Goal: Task Accomplishment & Management: Manage account settings

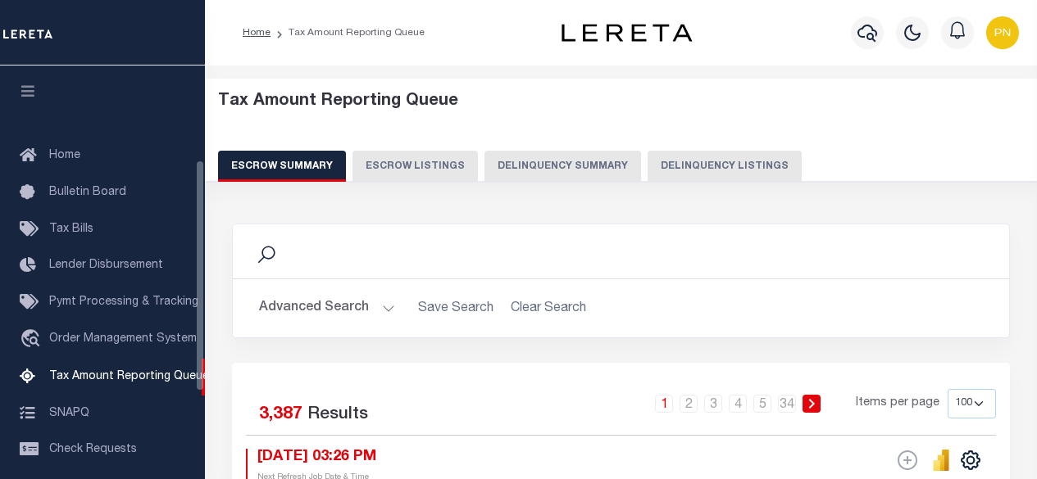
click at [727, 166] on button "Delinquency Listings" at bounding box center [724, 166] width 154 height 31
select select "100"
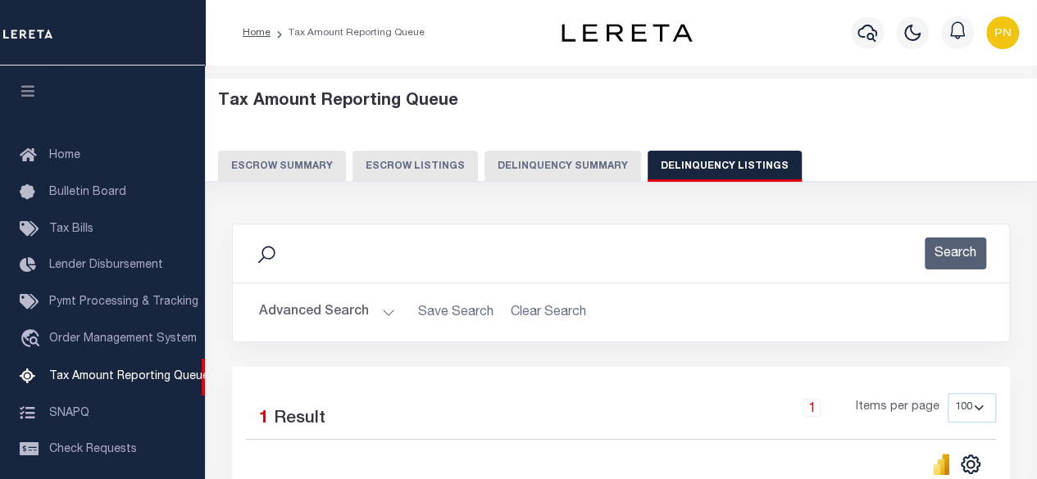
scroll to position [167, 0]
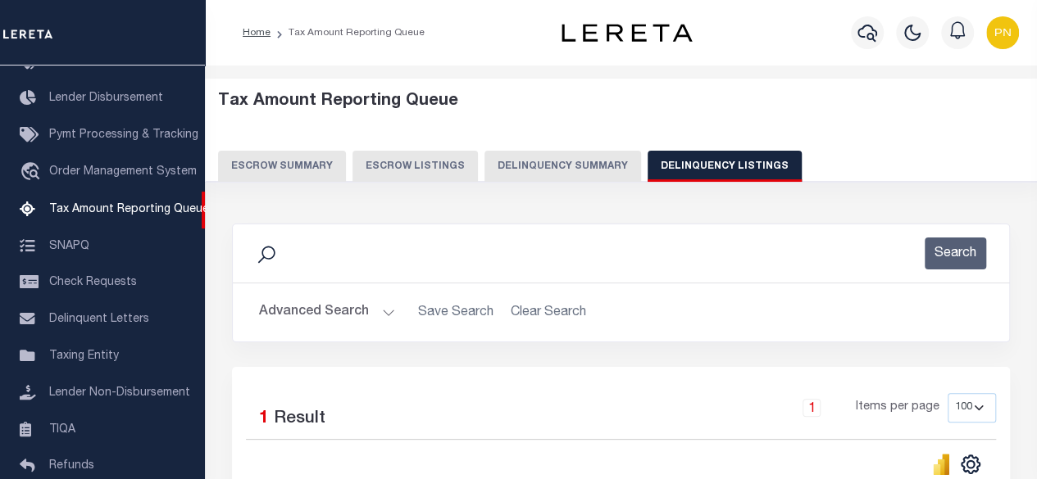
click at [803, 98] on h5 "Tax Amount Reporting Queue" at bounding box center [621, 102] width 806 height 20
click at [322, 323] on button "Advanced Search" at bounding box center [327, 313] width 136 height 32
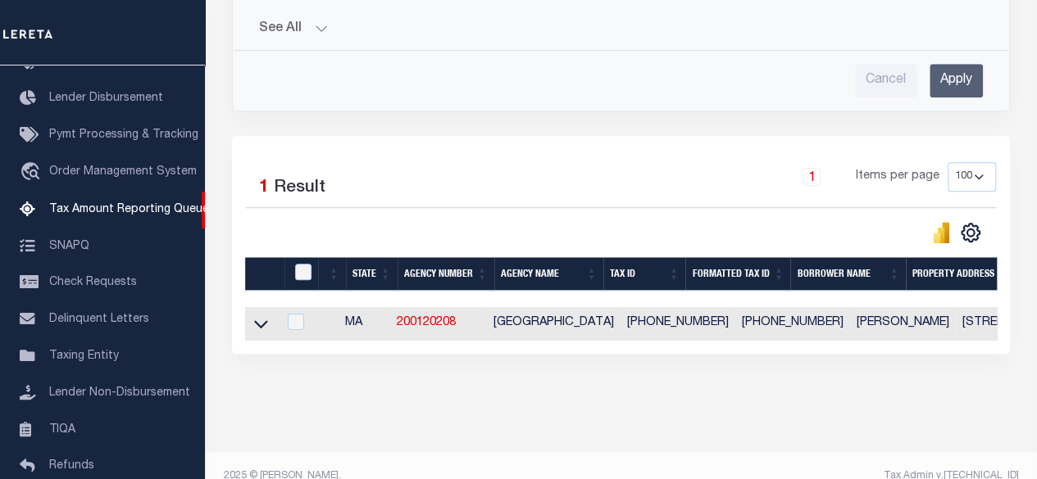
scroll to position [697, 0]
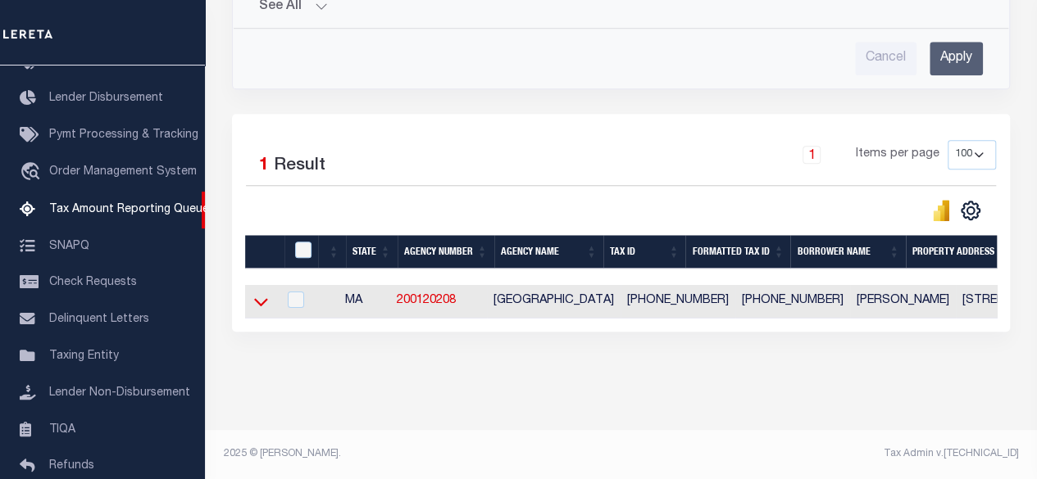
click at [261, 293] on icon at bounding box center [261, 301] width 14 height 17
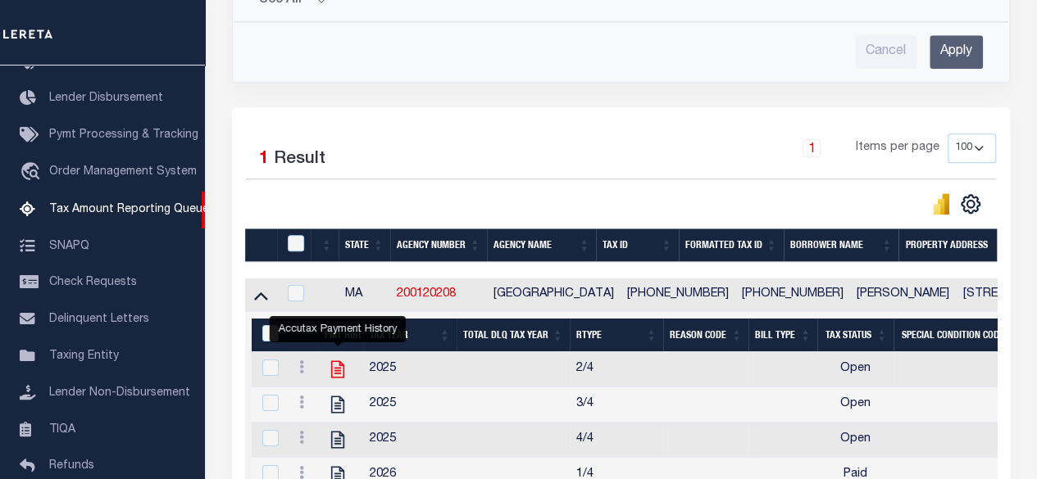
click at [338, 366] on icon "" at bounding box center [337, 369] width 13 height 17
checkbox input "true"
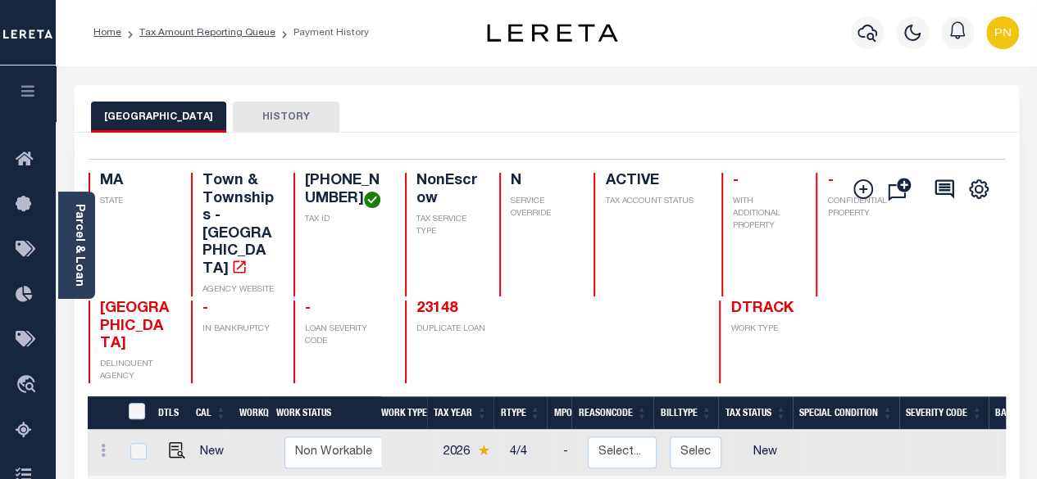
scroll to position [328, 0]
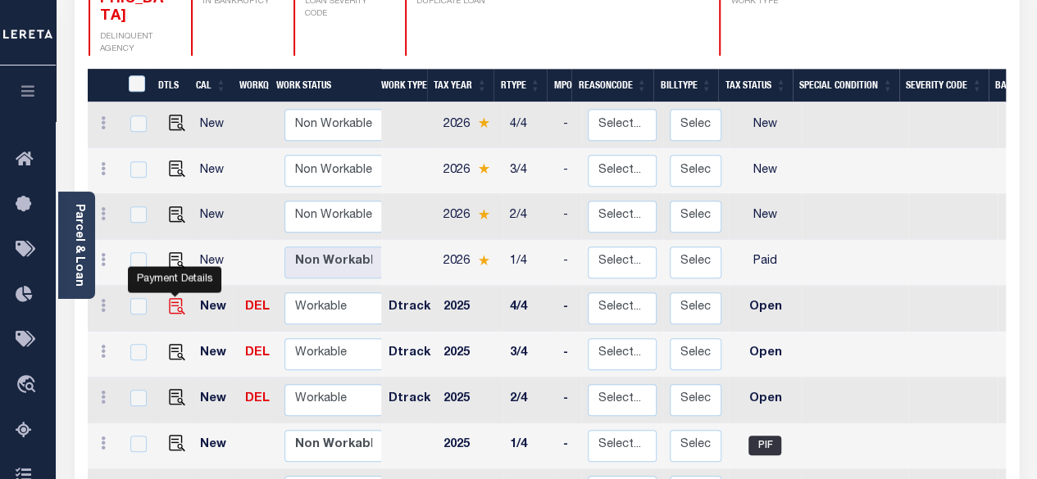
click at [174, 298] on img "" at bounding box center [177, 306] width 16 height 16
checkbox input "true"
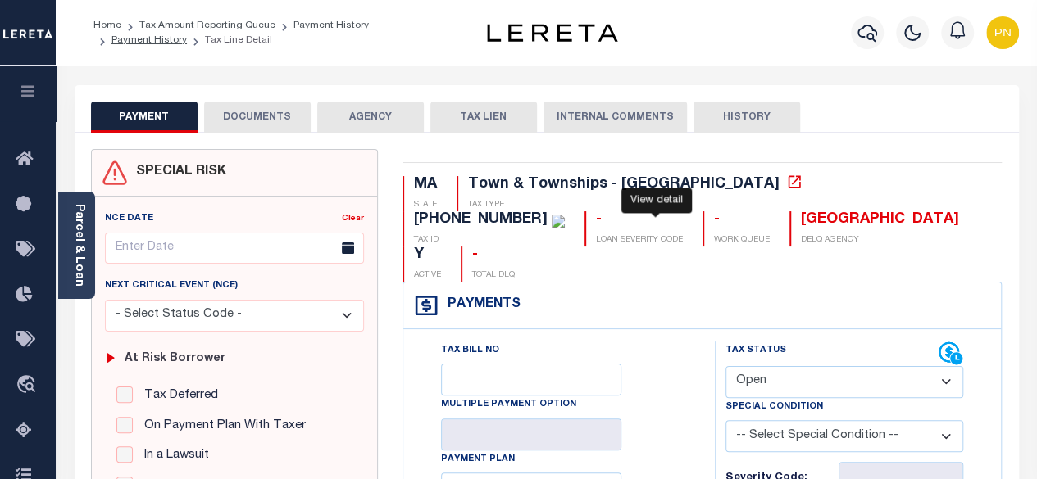
click at [786, 186] on icon at bounding box center [794, 182] width 16 height 16
click at [237, 115] on button "DOCUMENTS" at bounding box center [257, 117] width 107 height 31
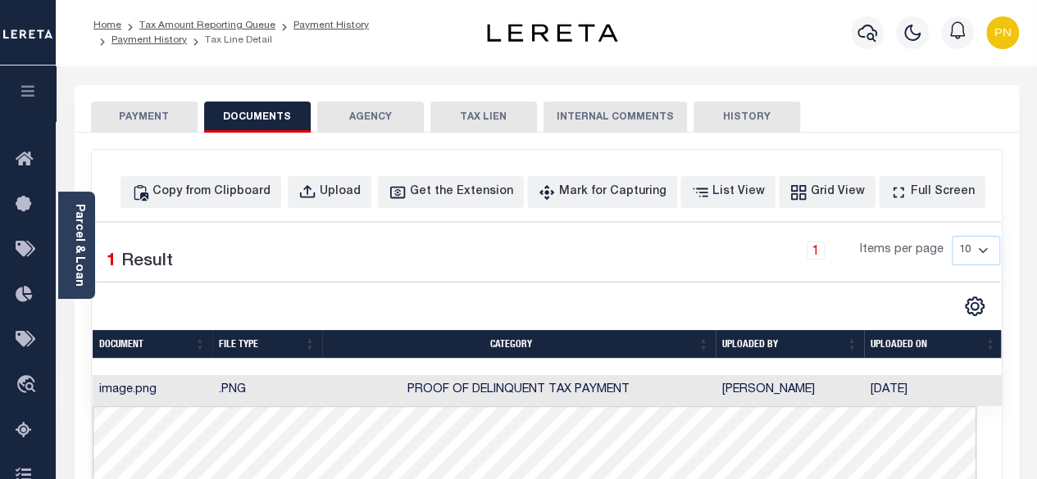
click at [146, 108] on button "PAYMENT" at bounding box center [144, 117] width 107 height 31
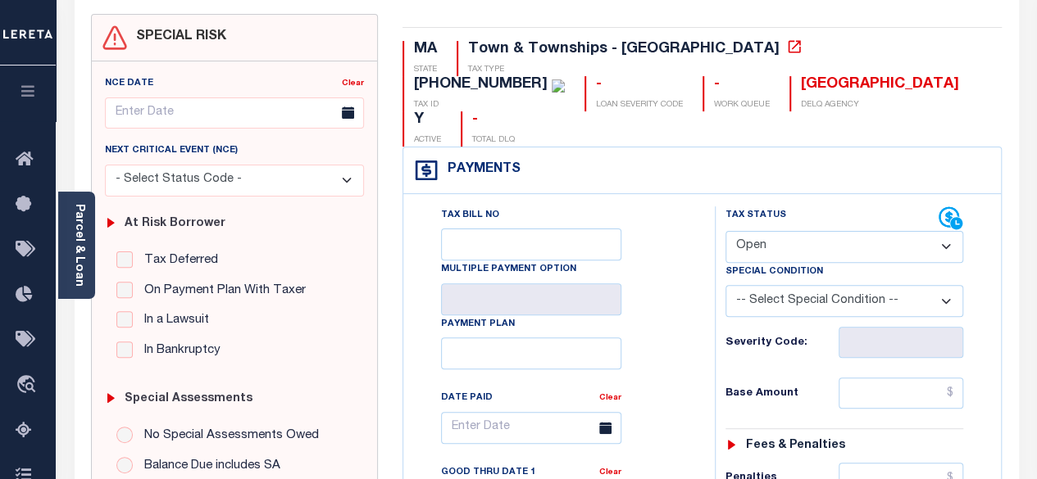
scroll to position [164, 0]
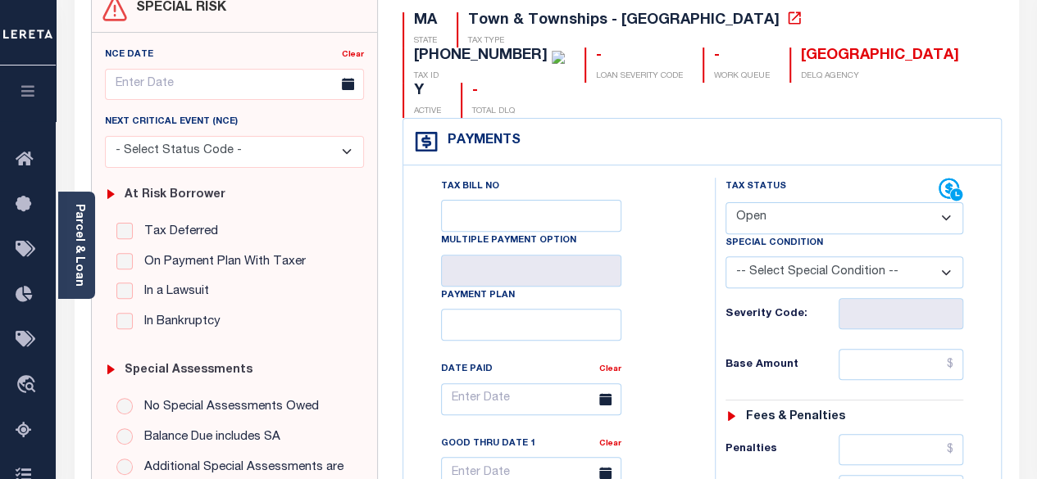
click at [912, 202] on select "- Select Status Code - Open Due/Unpaid Paid Incomplete No Tax Due Internal Refu…" at bounding box center [844, 218] width 238 height 32
select select "PYD"
click at [725, 202] on select "- Select Status Code - Open Due/Unpaid Paid Incomplete No Tax Due Internal Refu…" at bounding box center [844, 218] width 238 height 32
type input "[DATE]"
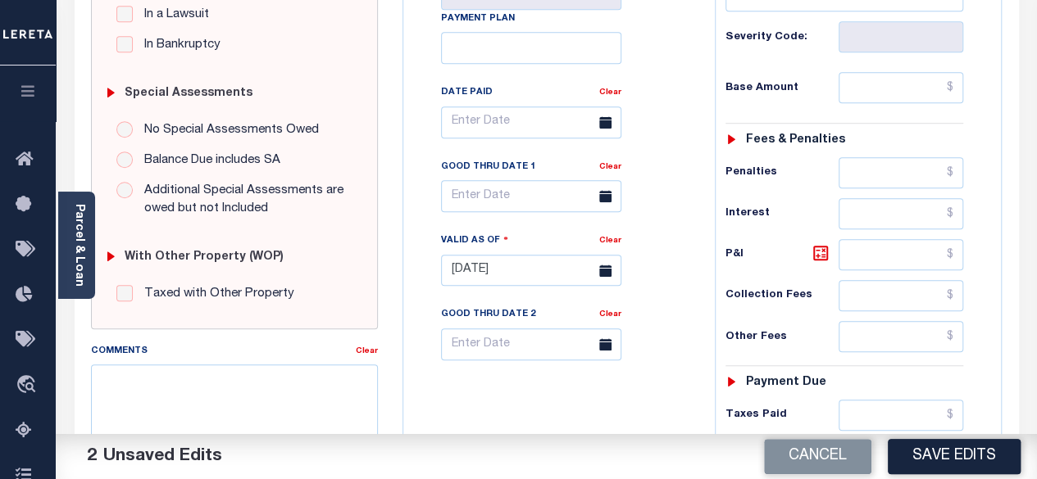
scroll to position [410, 0]
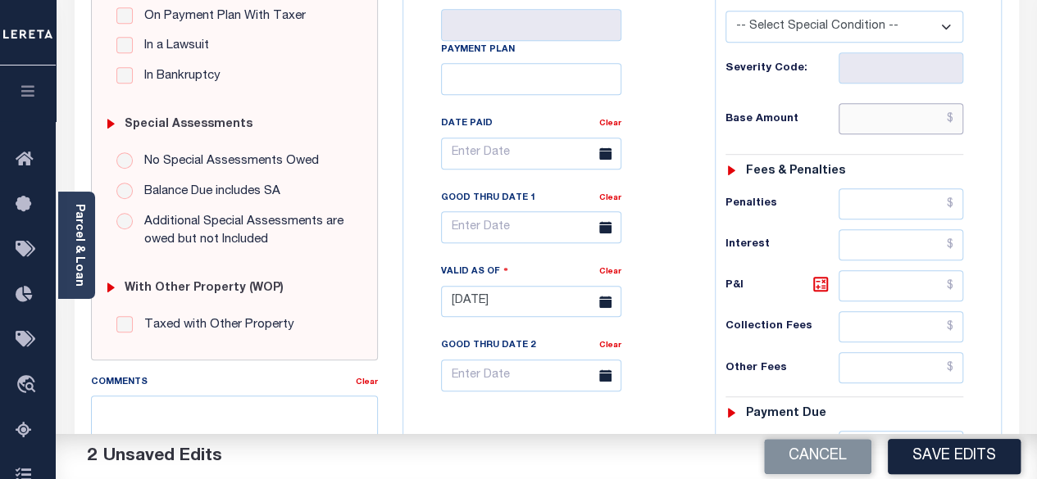
click at [952, 103] on input "text" at bounding box center [900, 118] width 125 height 31
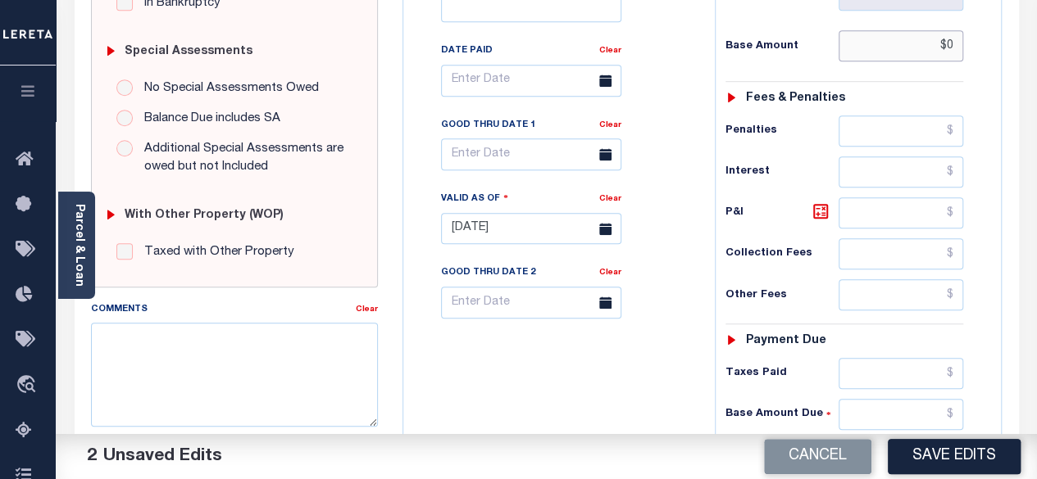
scroll to position [574, 0]
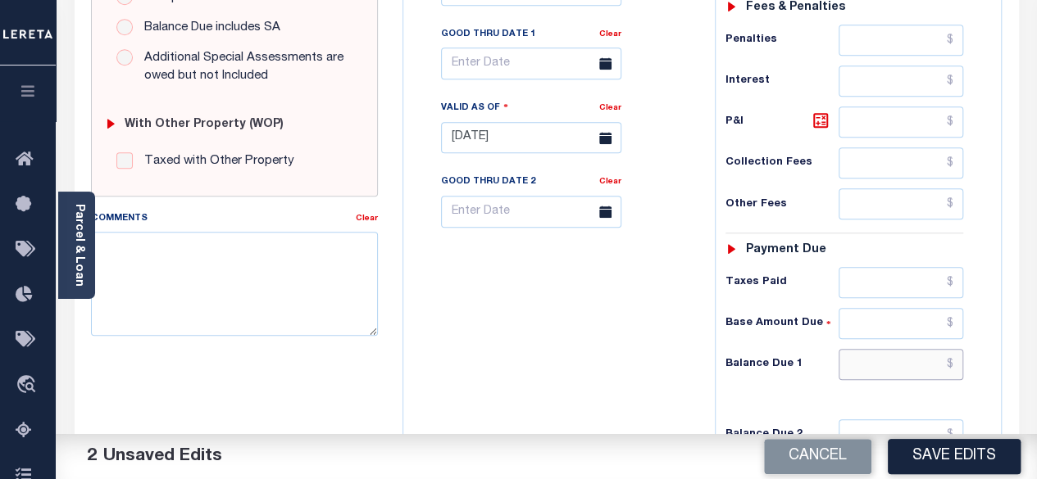
type input "$0.00"
click at [961, 349] on input "text" at bounding box center [900, 364] width 125 height 31
type input "$0.00"
click at [562, 383] on div "Tax Bill No Multiple Payment Option Payment Plan Clear" at bounding box center [554, 130] width 295 height 724
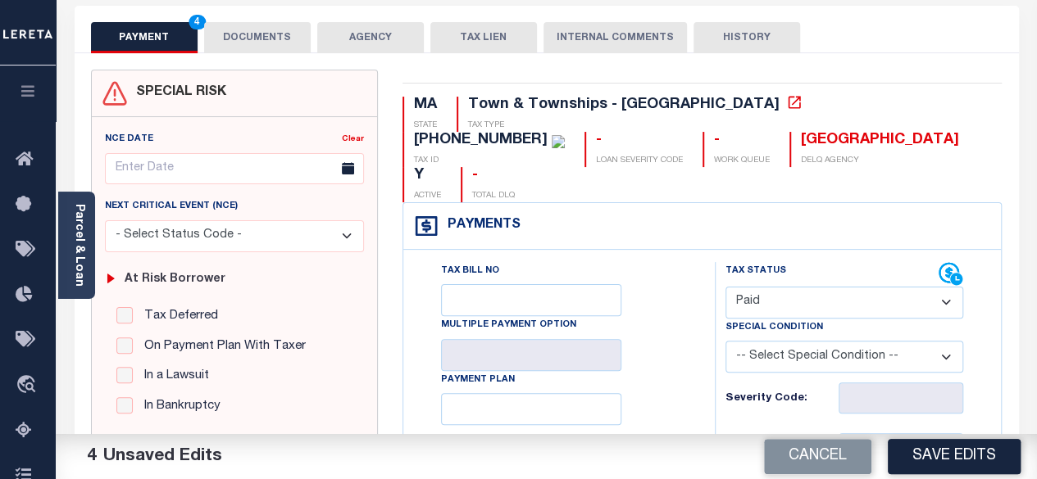
scroll to position [0, 0]
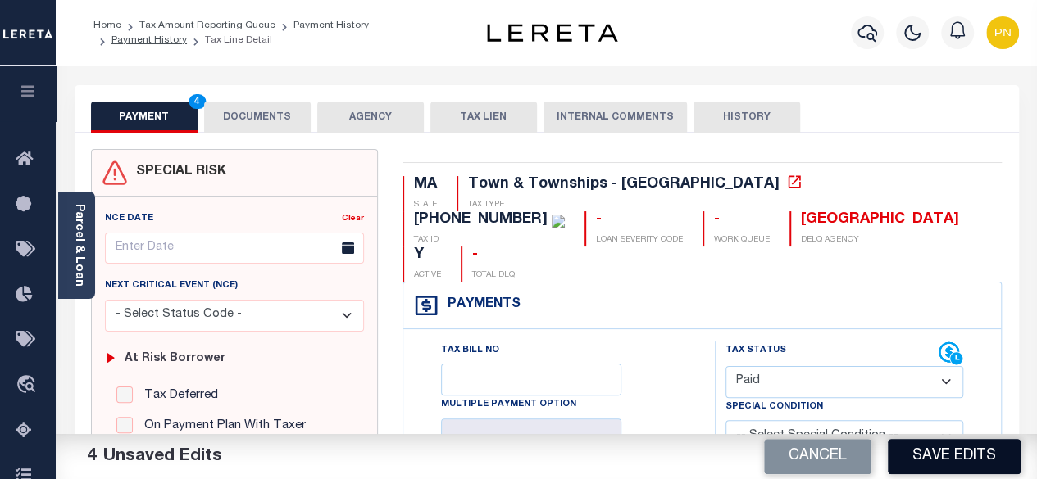
click at [946, 445] on button "Save Edits" at bounding box center [954, 456] width 133 height 35
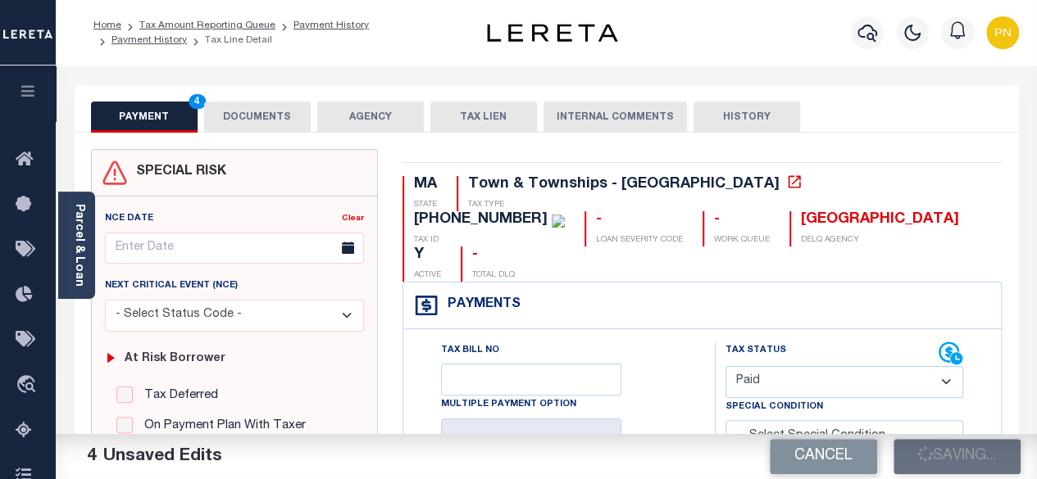
checkbox input "false"
type input "$0"
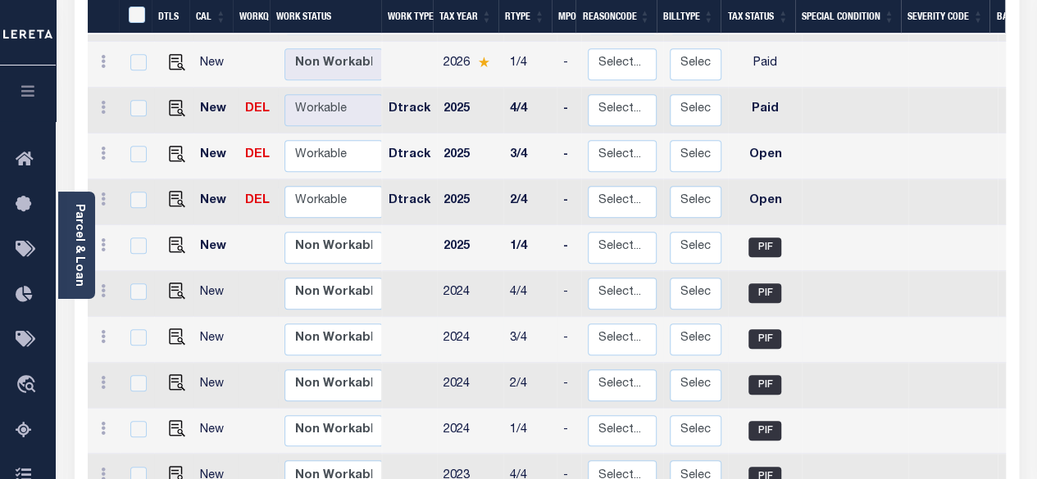
scroll to position [410, 0]
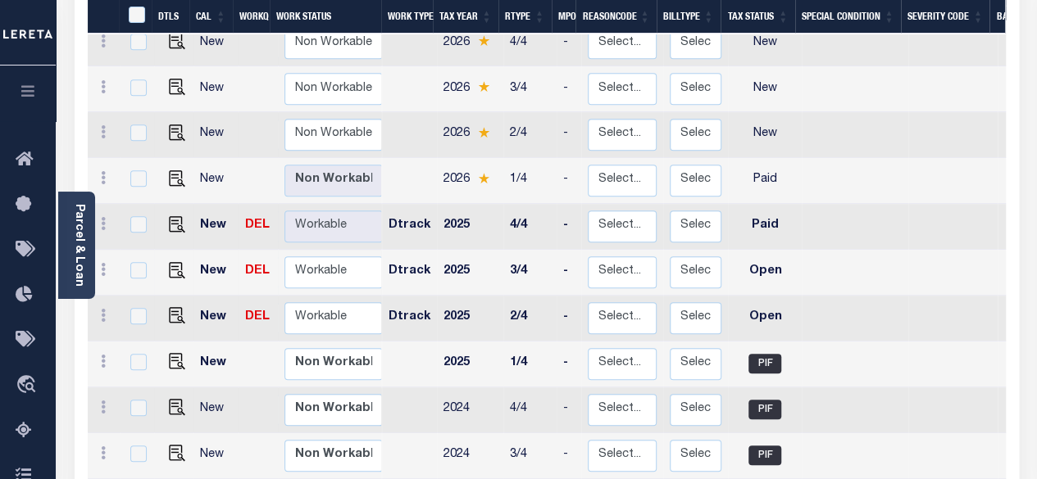
click at [165, 266] on link at bounding box center [173, 271] width 25 height 11
checkbox input "true"
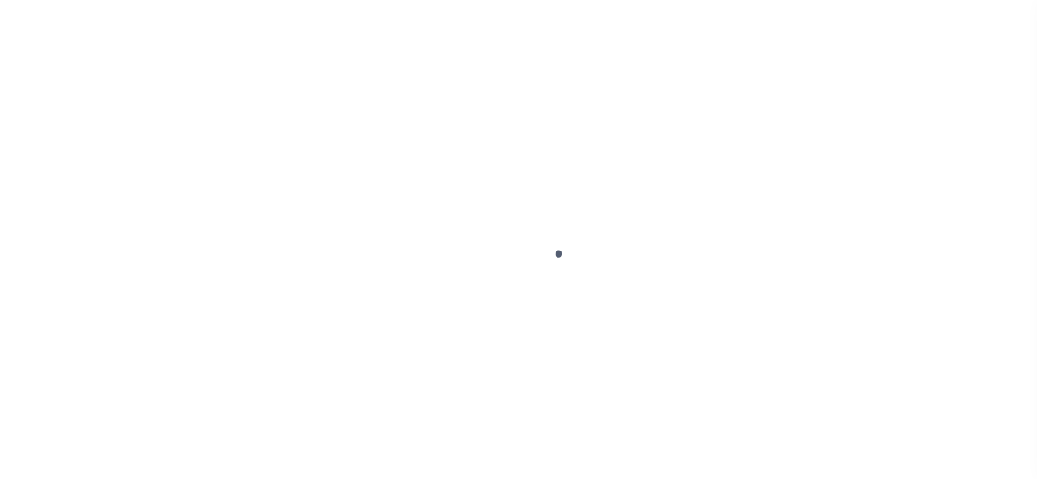
select select "OP2"
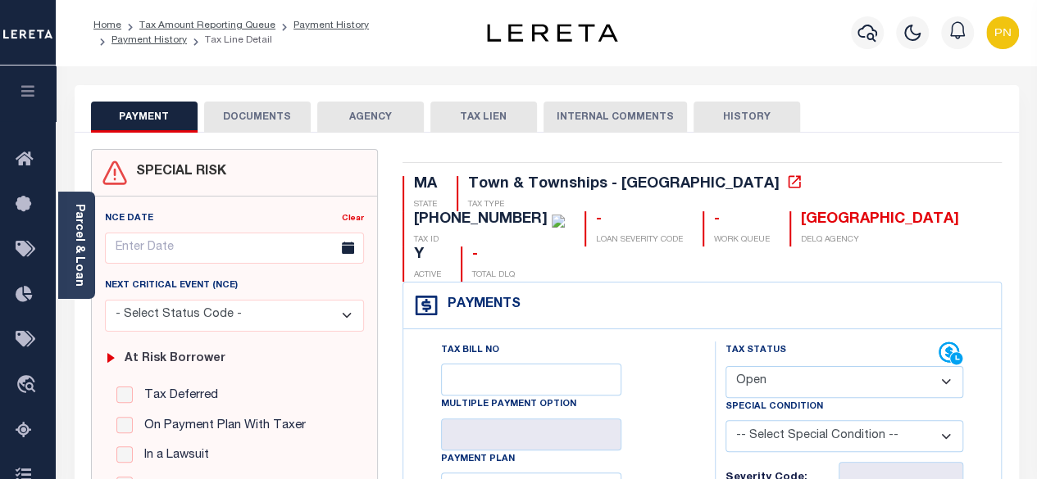
click at [280, 112] on button "DOCUMENTS" at bounding box center [257, 117] width 107 height 31
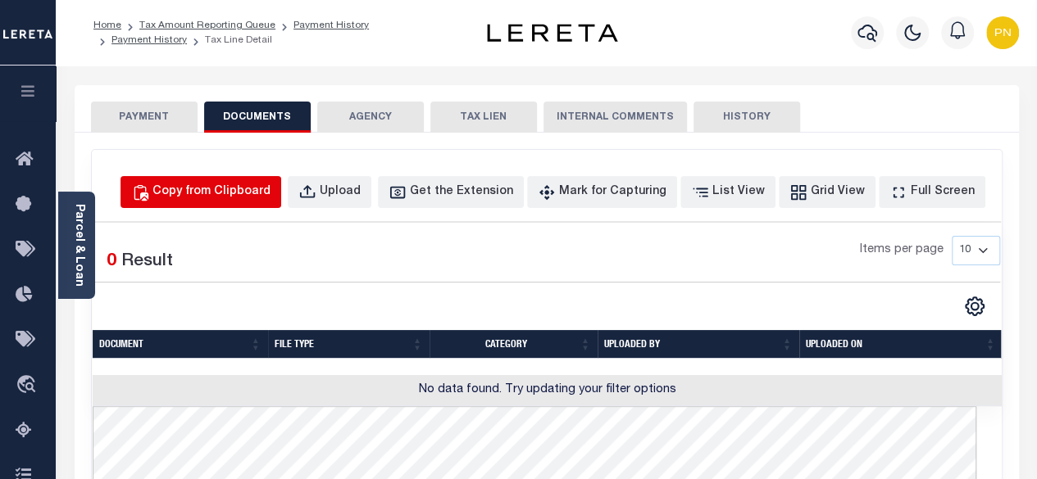
click at [270, 188] on div "Copy from Clipboard" at bounding box center [211, 193] width 118 height 18
select select "POP"
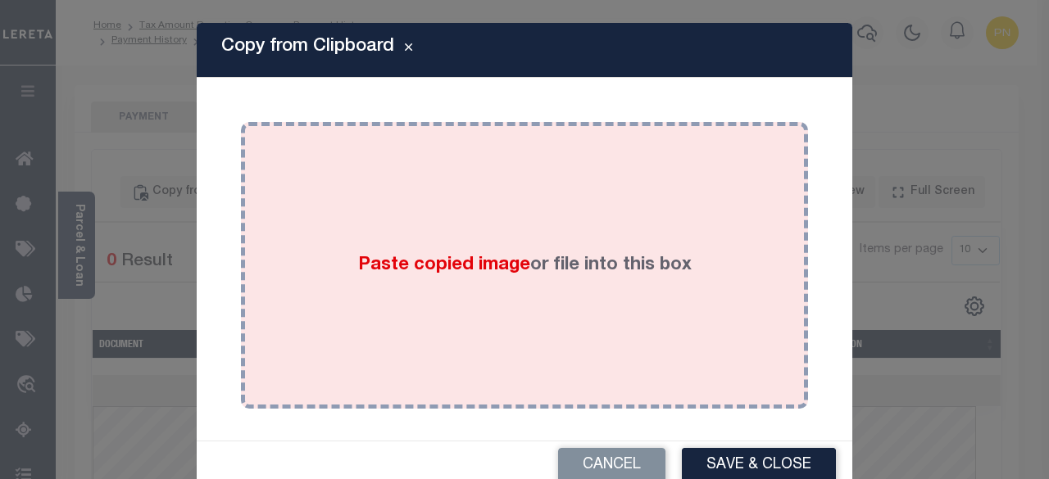
click at [414, 175] on div "Paste copied image or file into this box" at bounding box center [524, 265] width 543 height 262
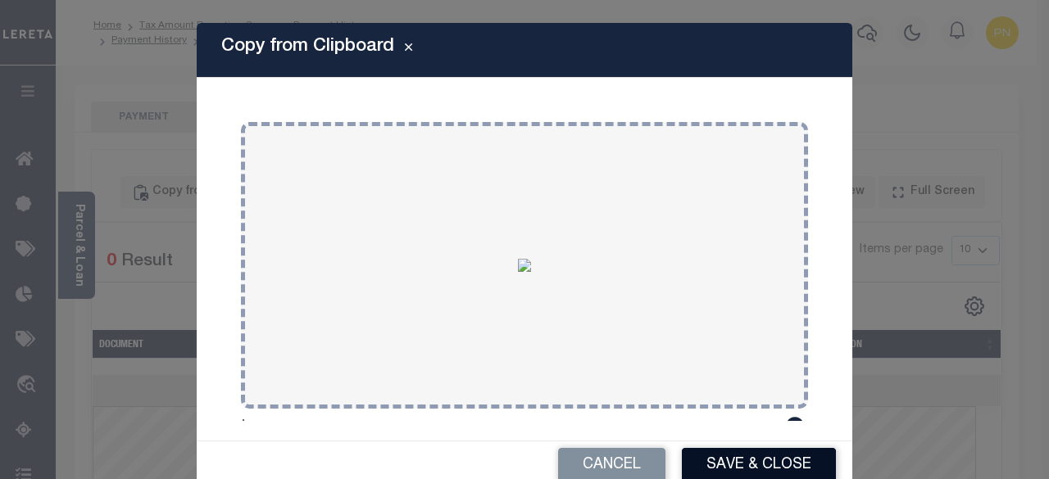
click at [722, 458] on button "Save & Close" at bounding box center [759, 465] width 154 height 35
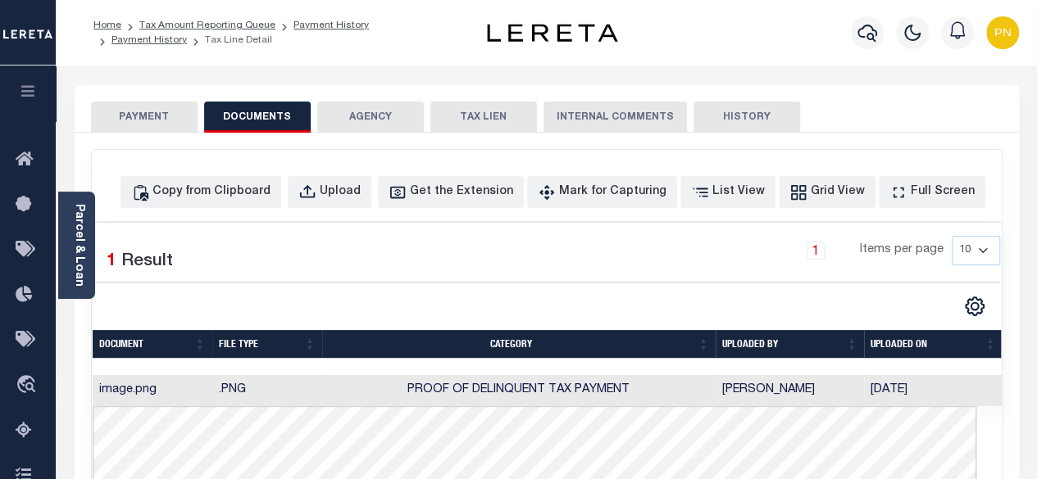
click at [145, 125] on button "PAYMENT" at bounding box center [144, 117] width 107 height 31
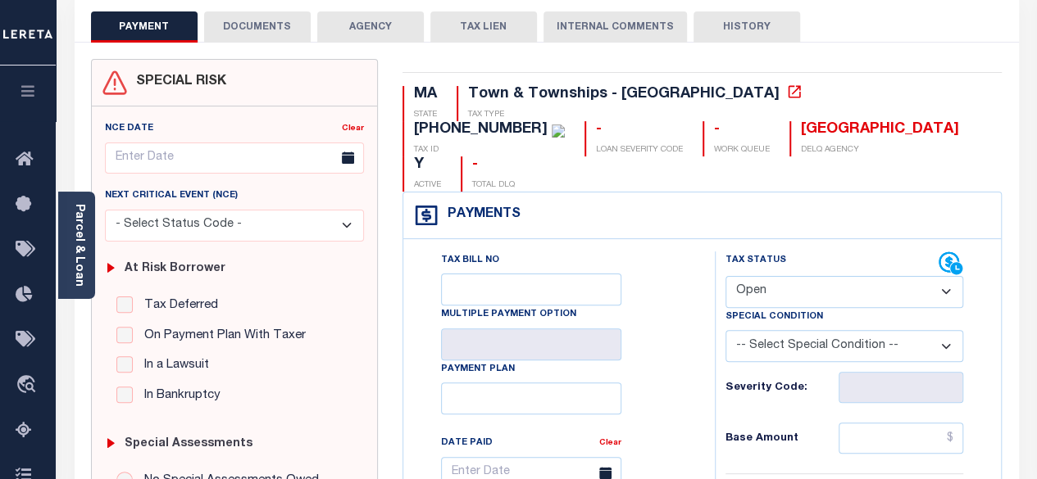
scroll to position [164, 0]
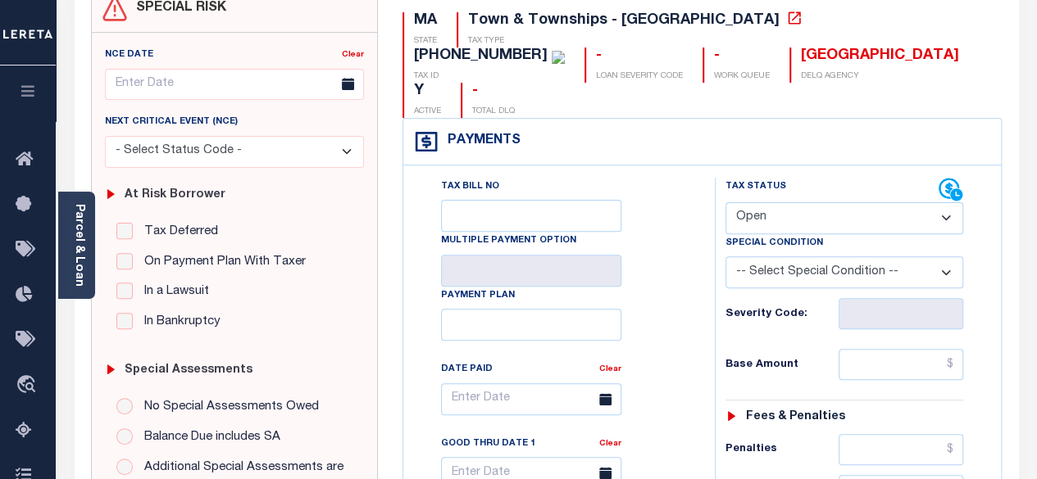
click at [879, 202] on select "- Select Status Code - Open Due/Unpaid Paid Incomplete No Tax Due Internal Refu…" at bounding box center [844, 218] width 238 height 32
select select "PYD"
click at [725, 202] on select "- Select Status Code - Open Due/Unpaid Paid Incomplete No Tax Due Internal Refu…" at bounding box center [844, 218] width 238 height 32
type input "[DATE]"
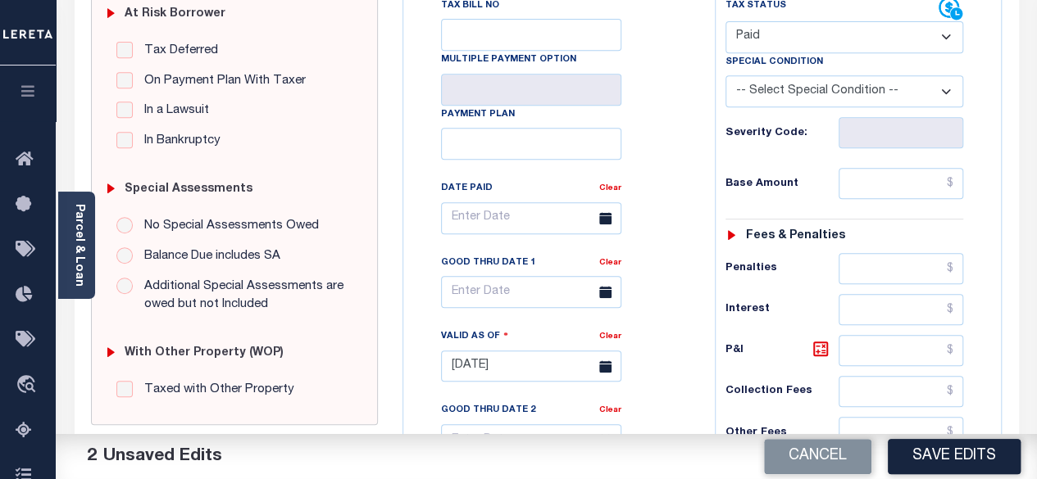
scroll to position [410, 0]
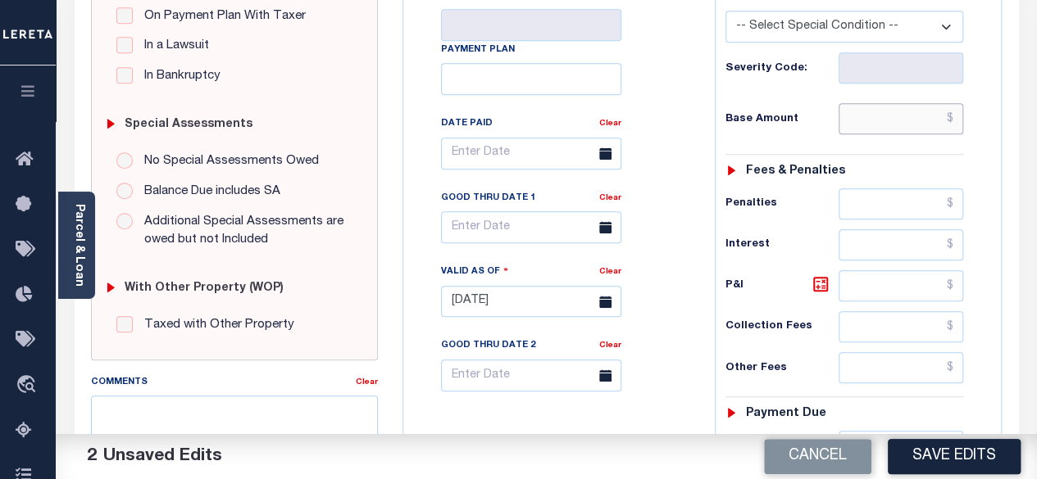
click at [957, 103] on input "text" at bounding box center [900, 118] width 125 height 31
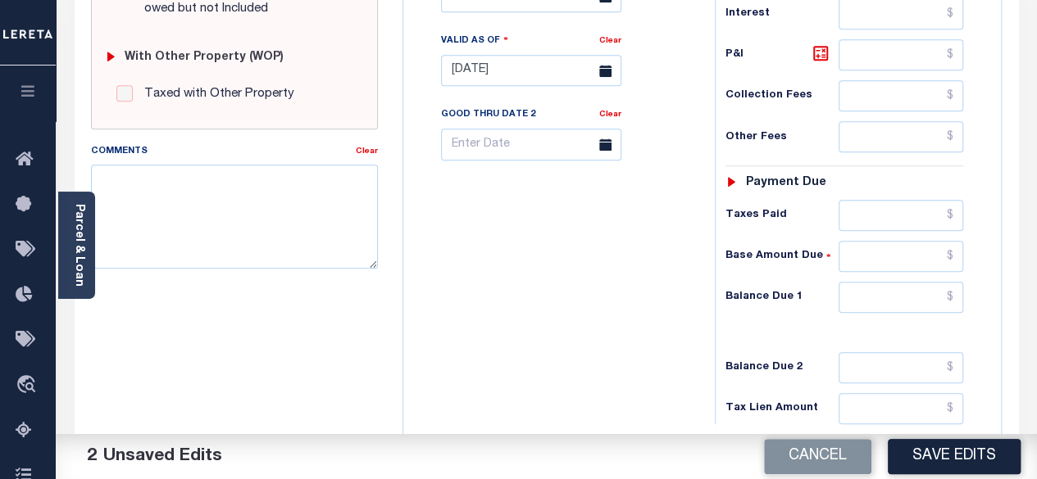
scroll to position [656, 0]
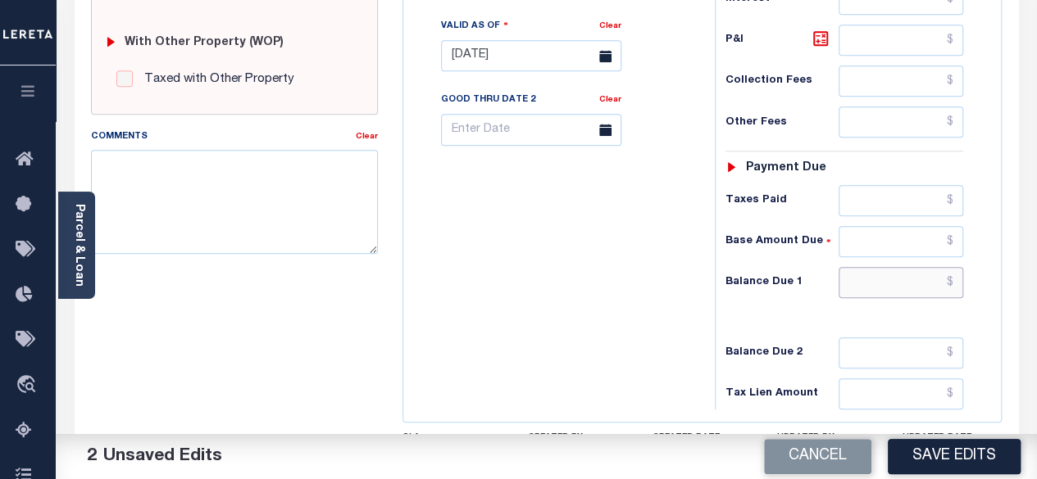
type input "$0.00"
click at [955, 267] on input "text" at bounding box center [900, 282] width 125 height 31
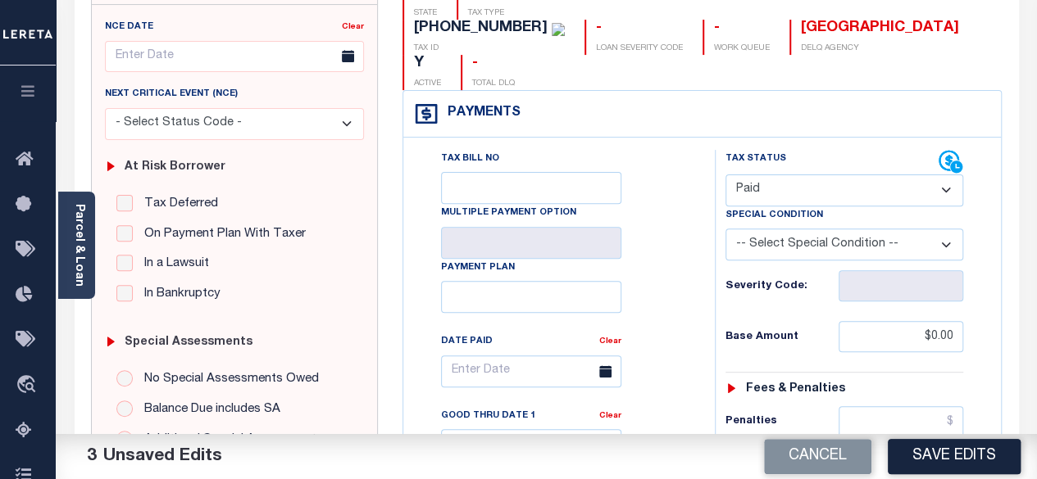
scroll to position [164, 0]
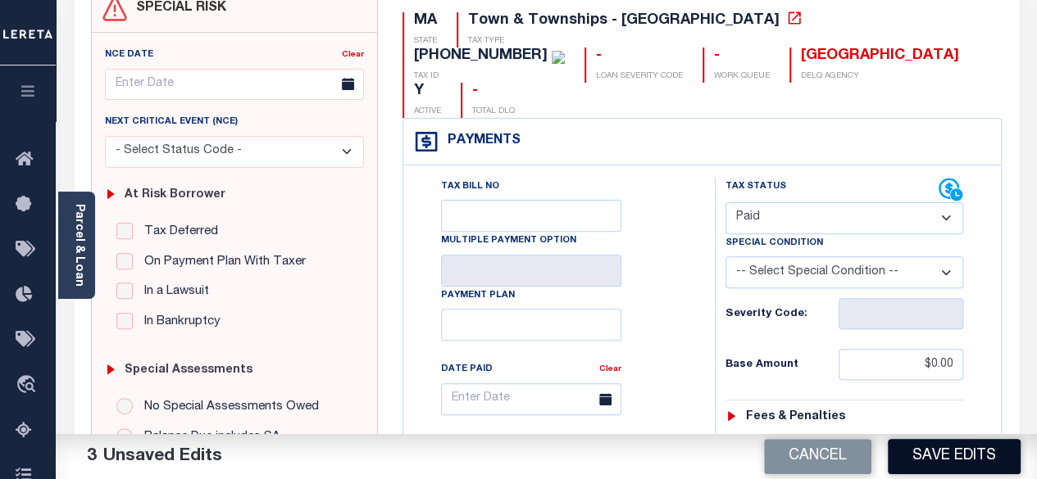
type input "$0.00"
click at [985, 456] on button "Save Edits" at bounding box center [954, 456] width 133 height 35
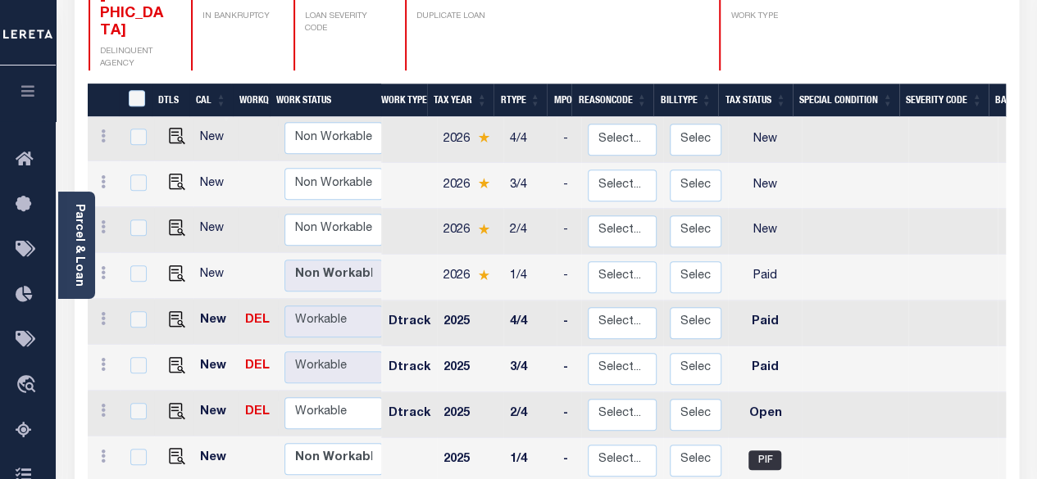
scroll to position [328, 0]
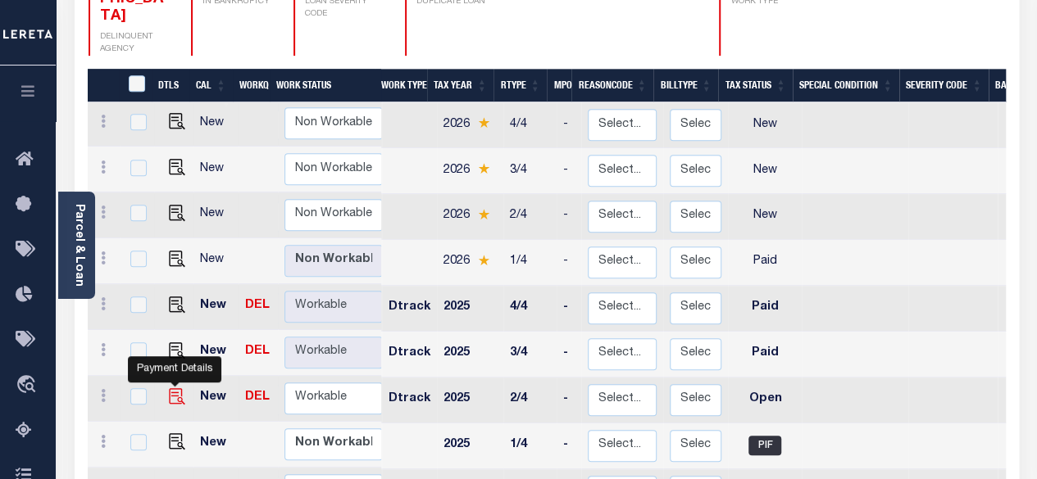
click at [174, 388] on img "" at bounding box center [177, 396] width 16 height 16
checkbox input "true"
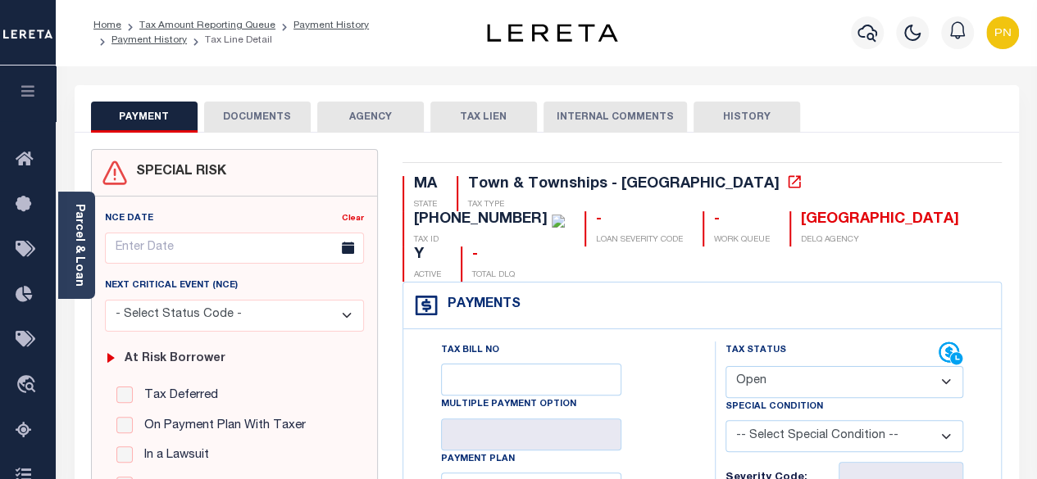
click at [268, 114] on button "DOCUMENTS" at bounding box center [257, 117] width 107 height 31
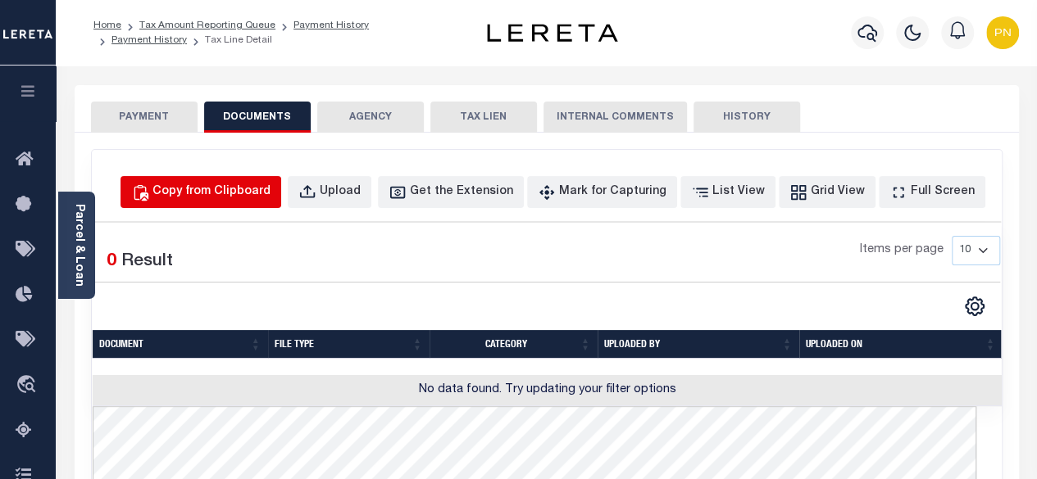
click at [265, 194] on div "Copy from Clipboard" at bounding box center [211, 193] width 118 height 18
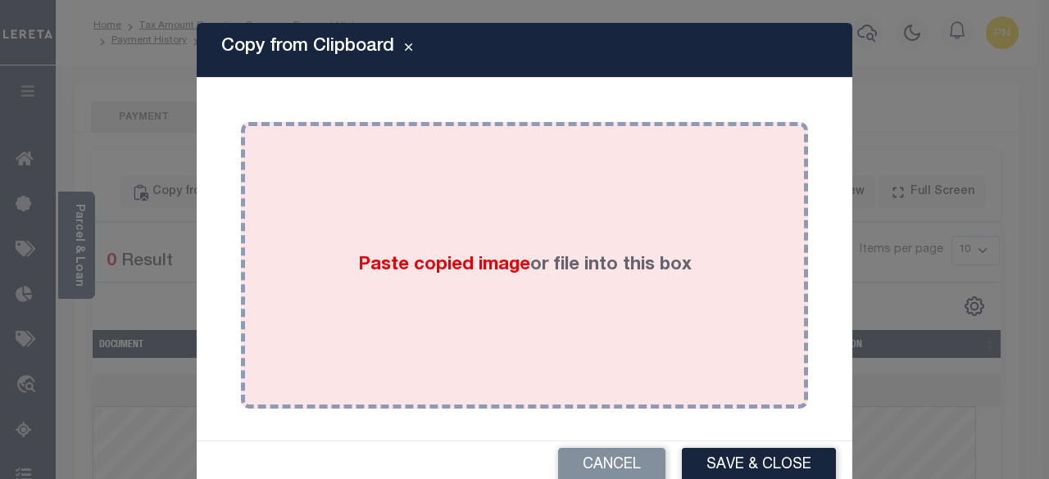
click at [579, 209] on div "Paste copied image or file into this box" at bounding box center [524, 265] width 543 height 262
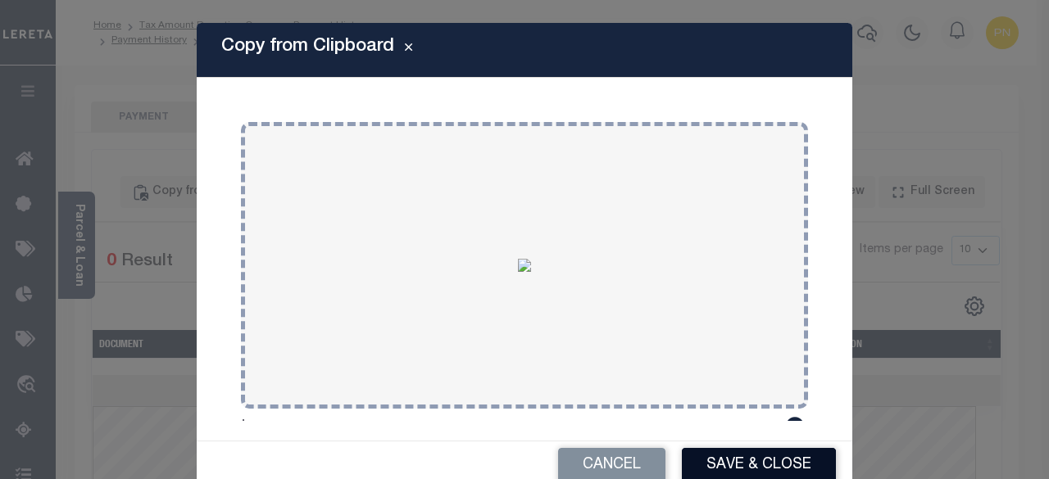
click at [720, 459] on button "Save & Close" at bounding box center [759, 465] width 154 height 35
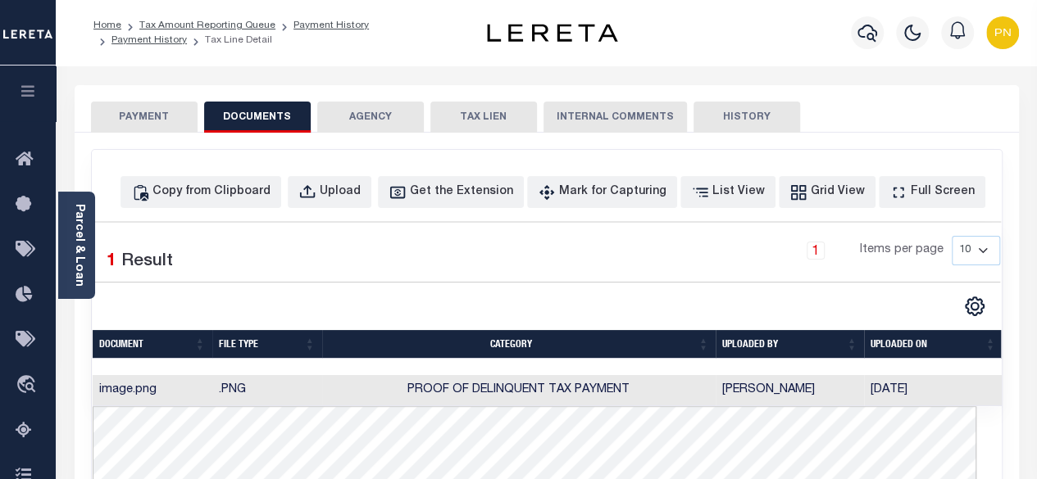
click at [150, 129] on button "PAYMENT" at bounding box center [144, 117] width 107 height 31
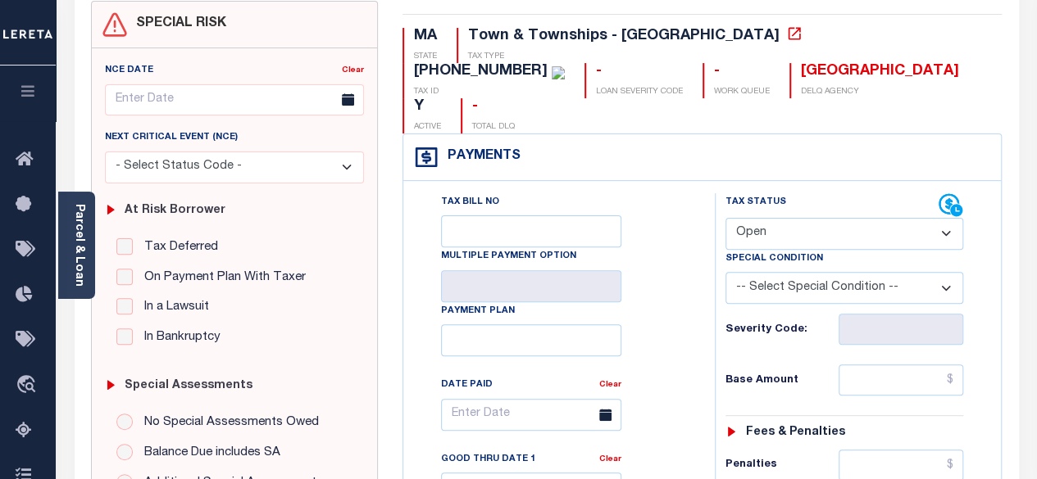
scroll to position [164, 0]
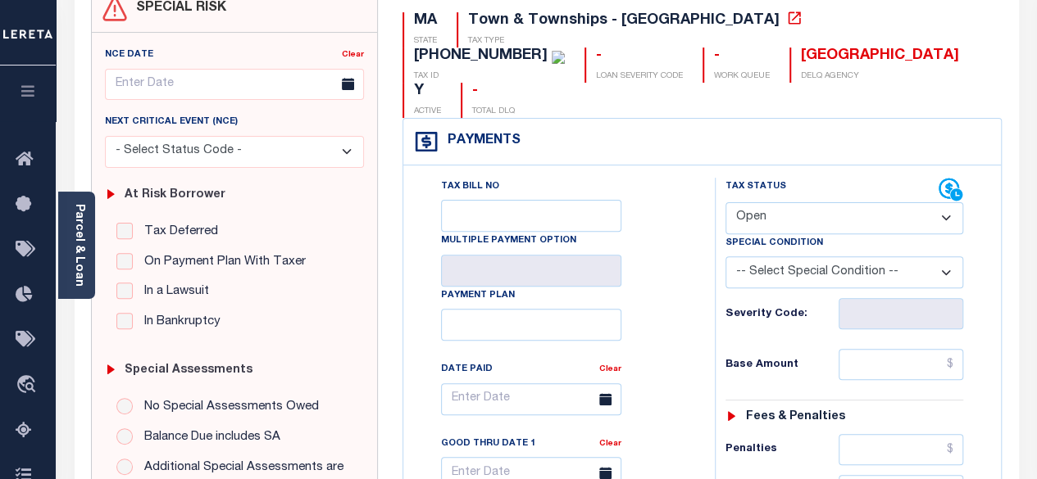
click at [890, 202] on select "- Select Status Code - Open Due/Unpaid Paid Incomplete No Tax Due Internal Refu…" at bounding box center [844, 218] width 238 height 32
select select "PYD"
click at [725, 202] on select "- Select Status Code - Open Due/Unpaid Paid Incomplete No Tax Due Internal Refu…" at bounding box center [844, 218] width 238 height 32
type input "[DATE]"
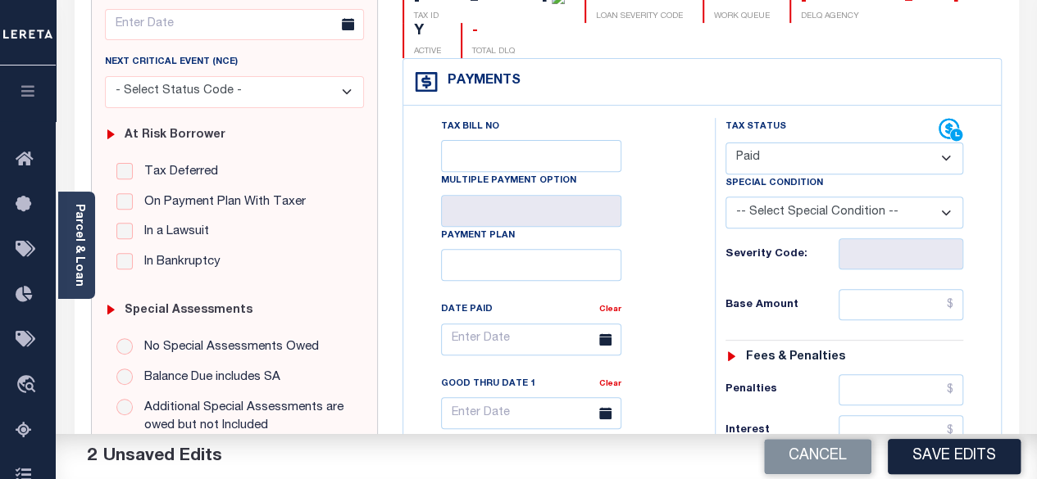
scroll to position [410, 0]
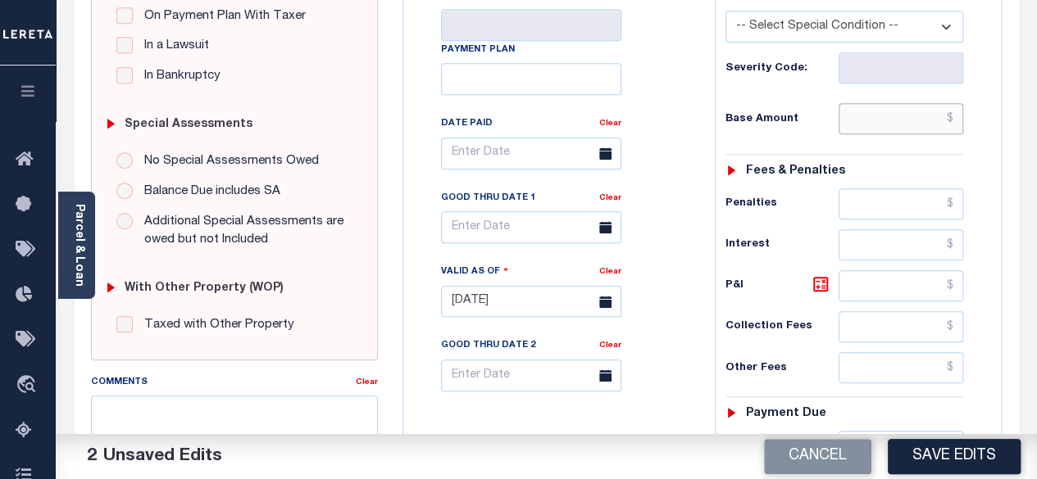
click at [959, 103] on input "text" at bounding box center [900, 118] width 125 height 31
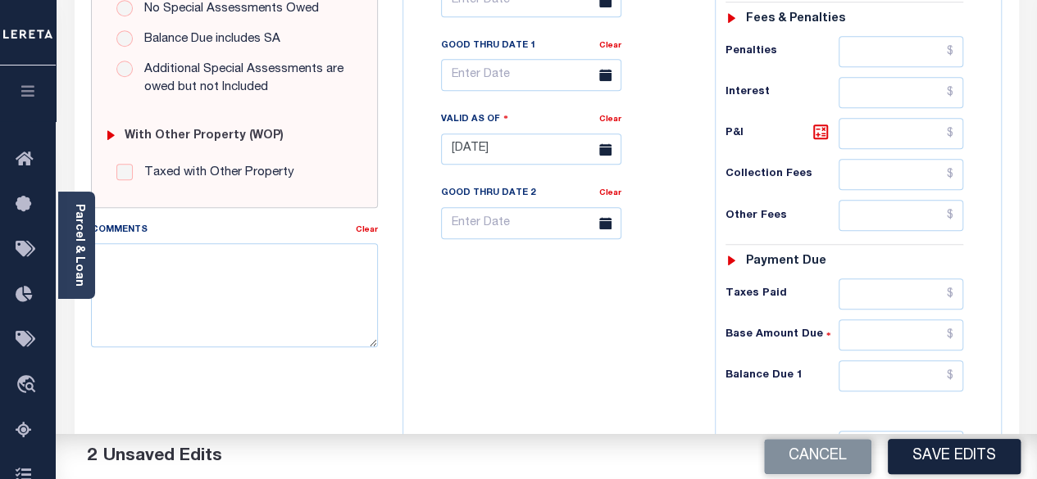
scroll to position [574, 0]
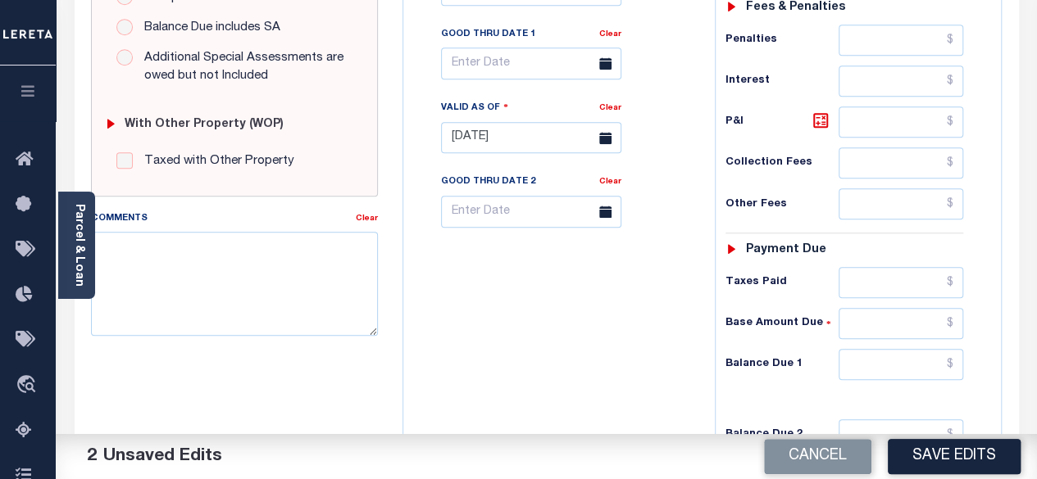
type input "$0.00"
click at [964, 321] on div "Tax Status Status - Select Status Code -" at bounding box center [850, 130] width 270 height 724
click at [957, 349] on input "text" at bounding box center [900, 364] width 125 height 31
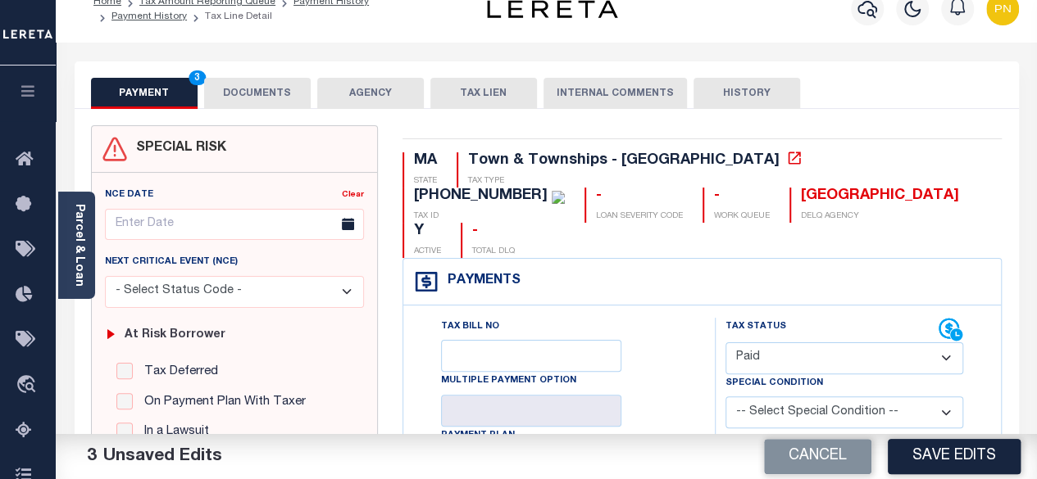
scroll to position [0, 0]
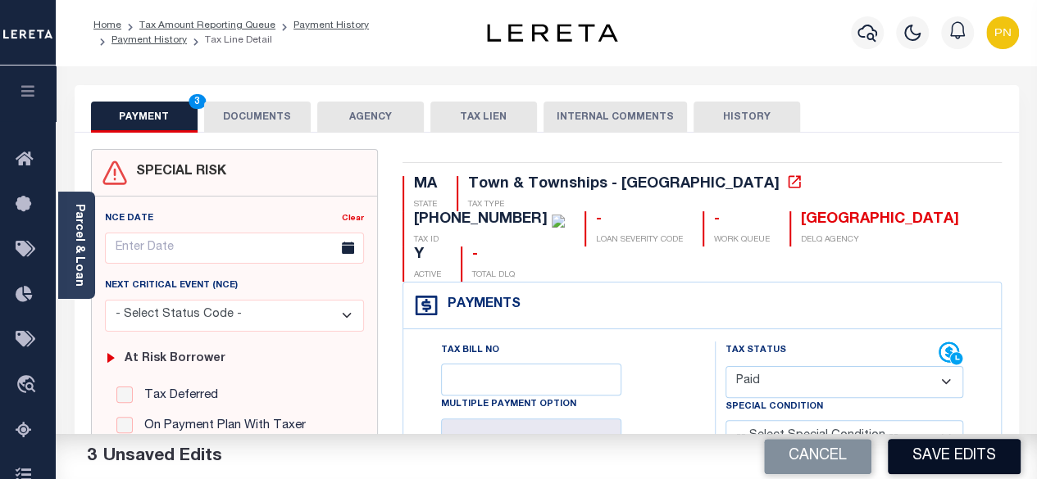
type input "$0.00"
drag, startPoint x: 942, startPoint y: 464, endPoint x: 942, endPoint y: 452, distance: 11.5
click at [942, 463] on button "Save Edits" at bounding box center [954, 456] width 133 height 35
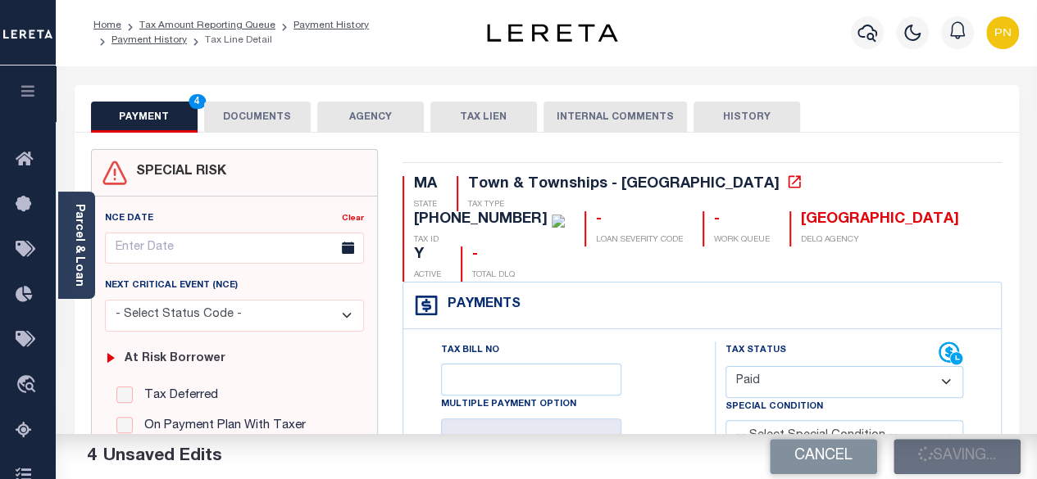
checkbox input "false"
type input "$0"
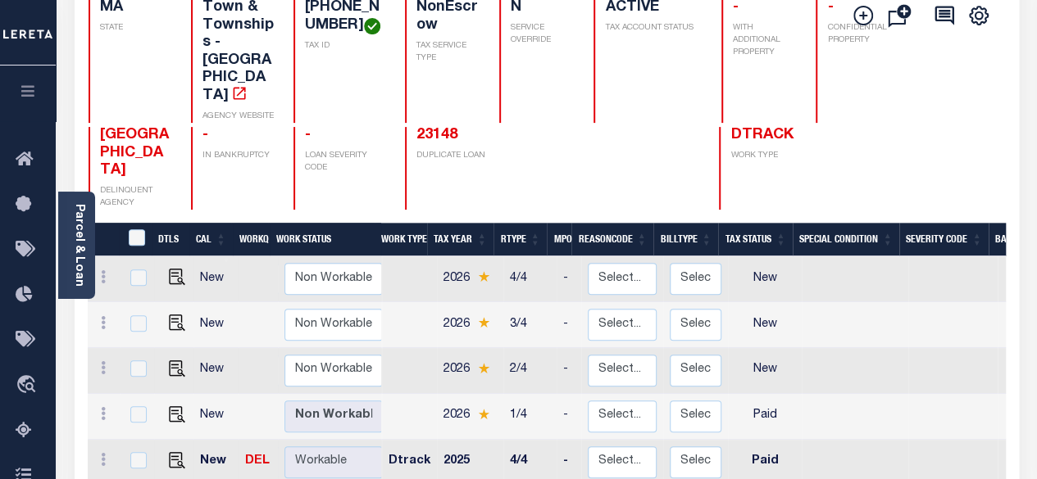
scroll to position [328, 0]
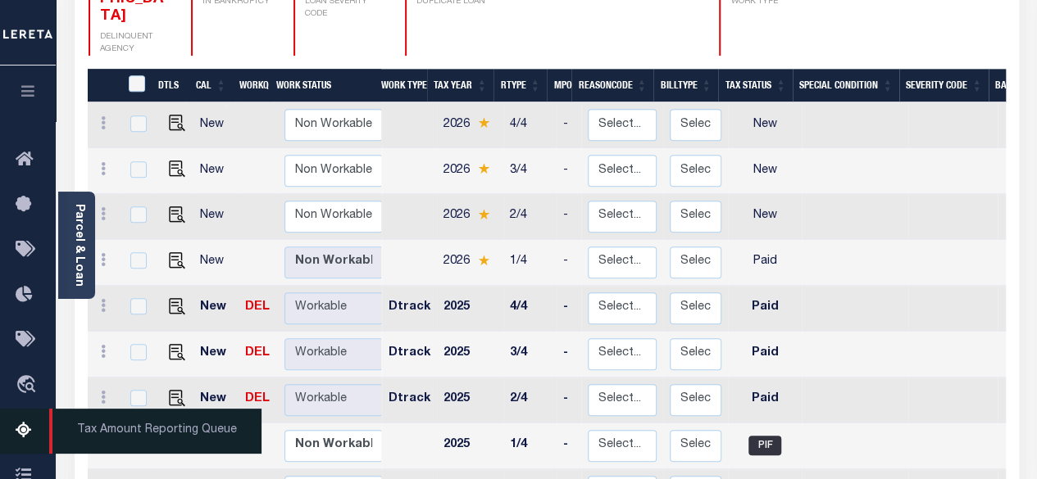
click at [16, 434] on icon at bounding box center [29, 431] width 26 height 20
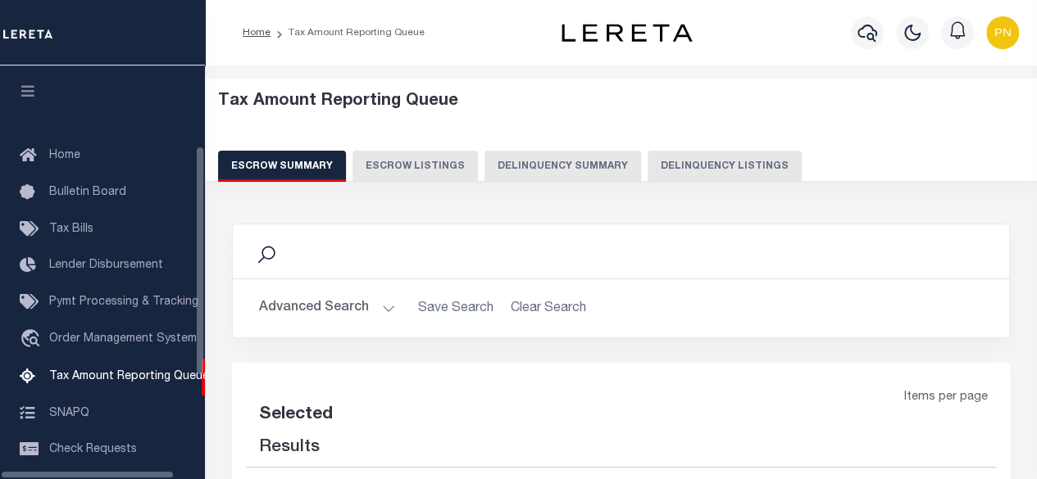
drag, startPoint x: 690, startPoint y: 165, endPoint x: 683, endPoint y: 176, distance: 13.2
click at [692, 165] on button "Delinquency Listings" at bounding box center [724, 166] width 154 height 31
select select "100"
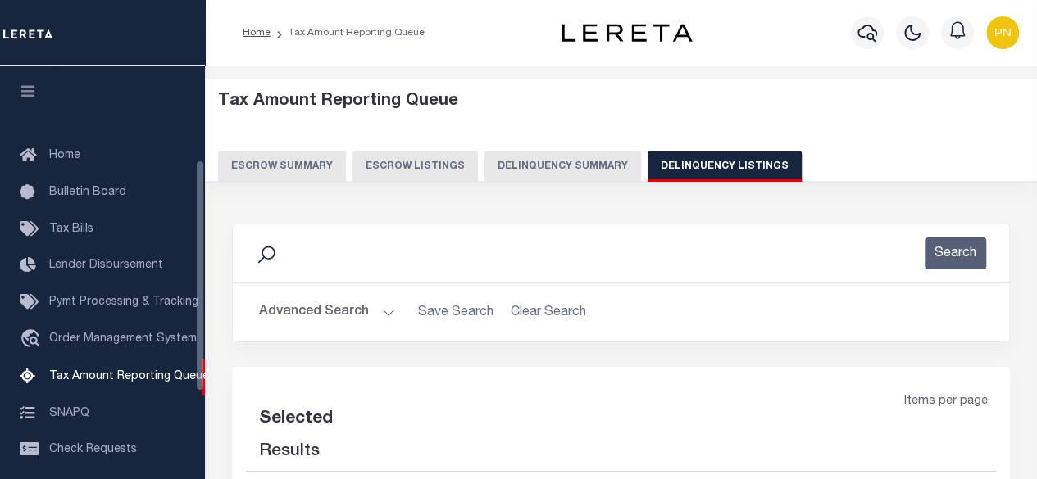
scroll to position [167, 0]
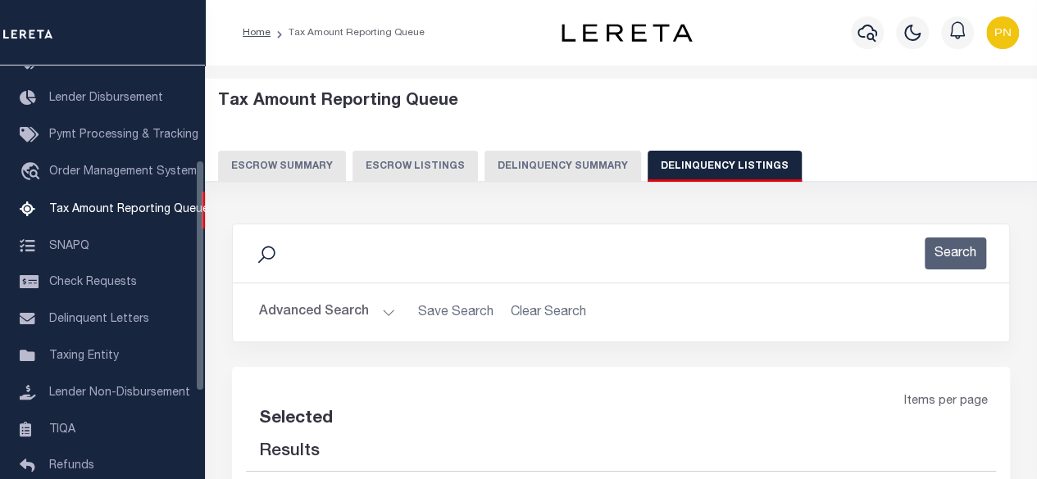
select select "100"
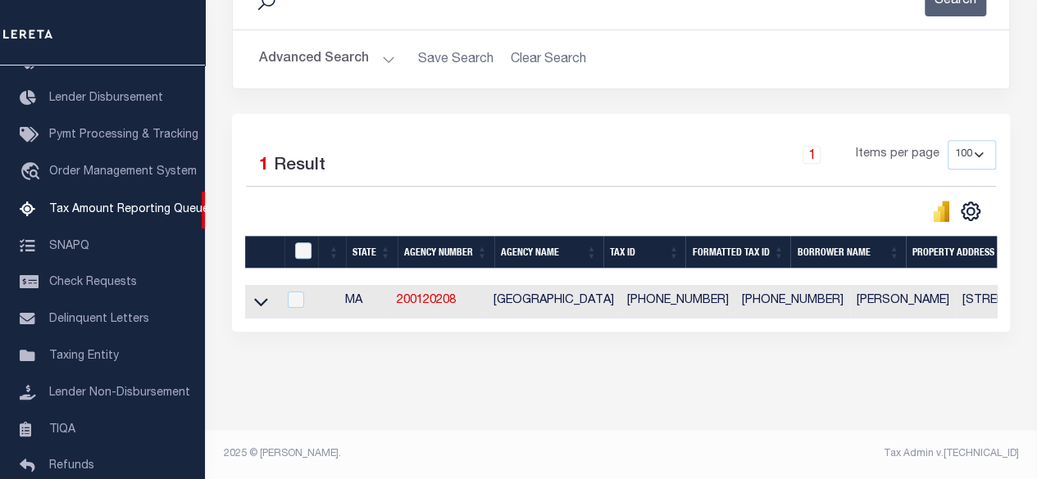
scroll to position [264, 0]
click at [302, 243] on input "checkbox" at bounding box center [303, 251] width 16 height 16
checkbox input "true"
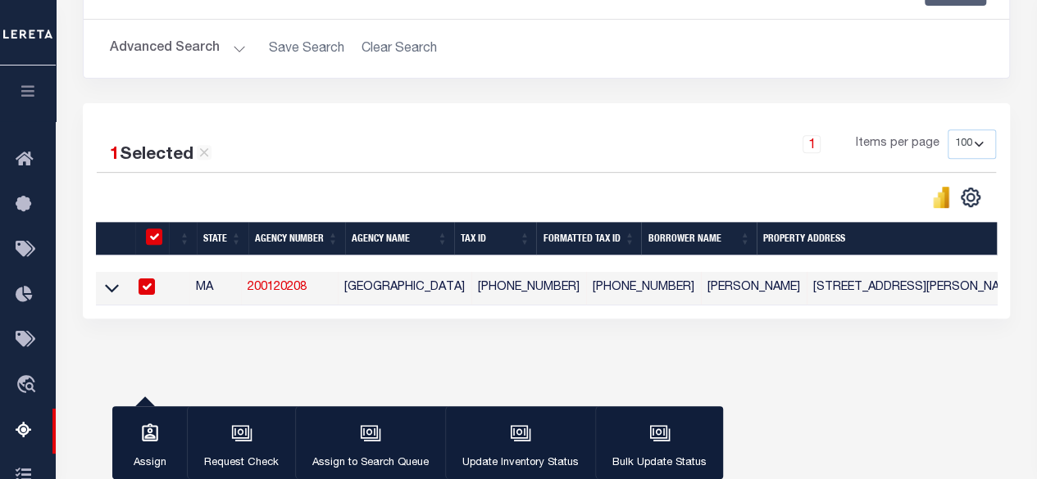
checkbox input "true"
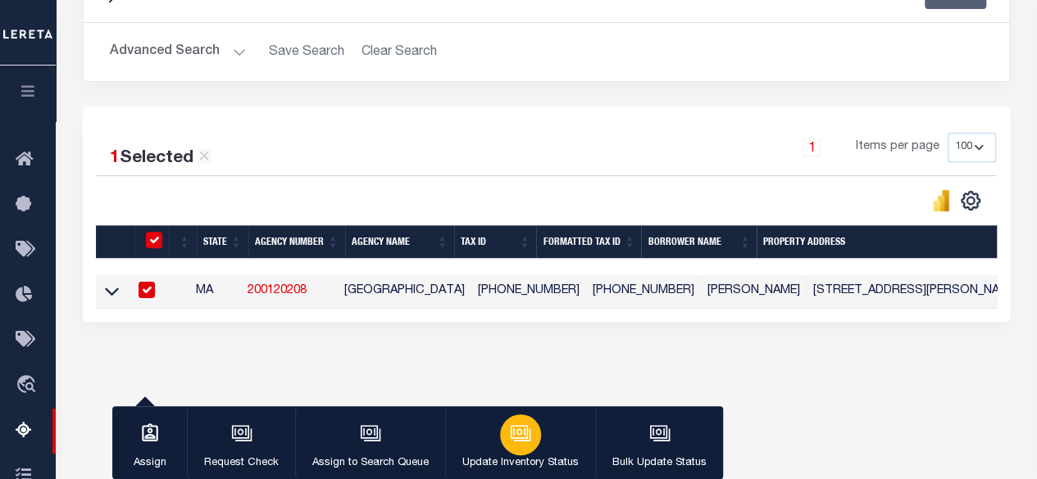
click at [545, 442] on button "Update Inventory Status" at bounding box center [520, 443] width 150 height 74
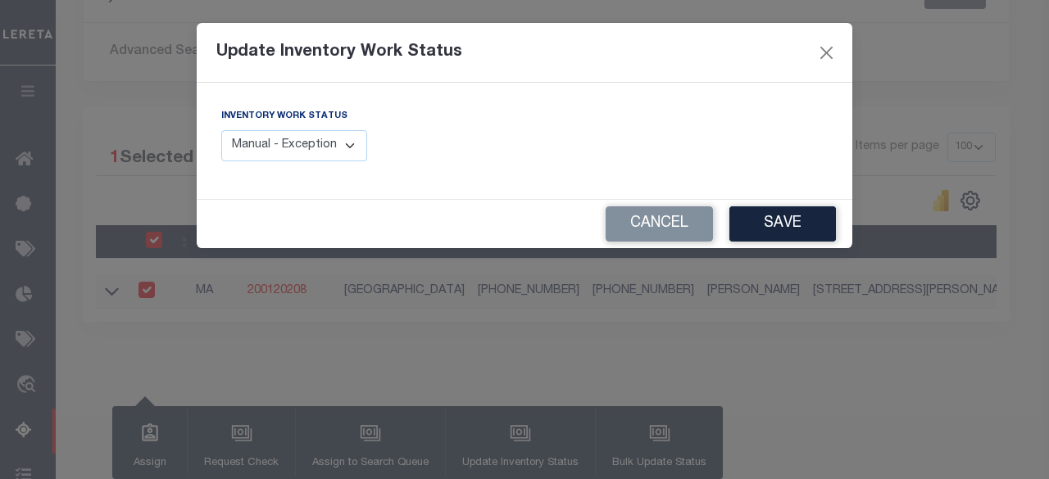
click at [308, 142] on select "Manual - Exception Pended - Awaiting Search Late Add Exception Completed" at bounding box center [294, 146] width 146 height 32
select select "4"
click at [221, 130] on select "Manual - Exception Pended - Awaiting Search Late Add Exception Completed" at bounding box center [294, 146] width 146 height 32
click at [795, 224] on button "Save" at bounding box center [782, 224] width 107 height 35
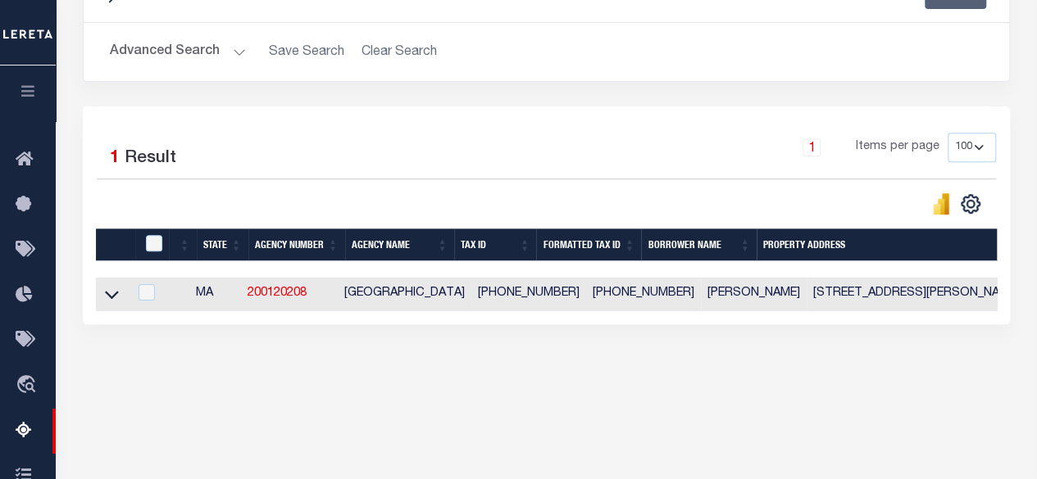
click at [218, 57] on button "Advanced Search" at bounding box center [178, 52] width 136 height 32
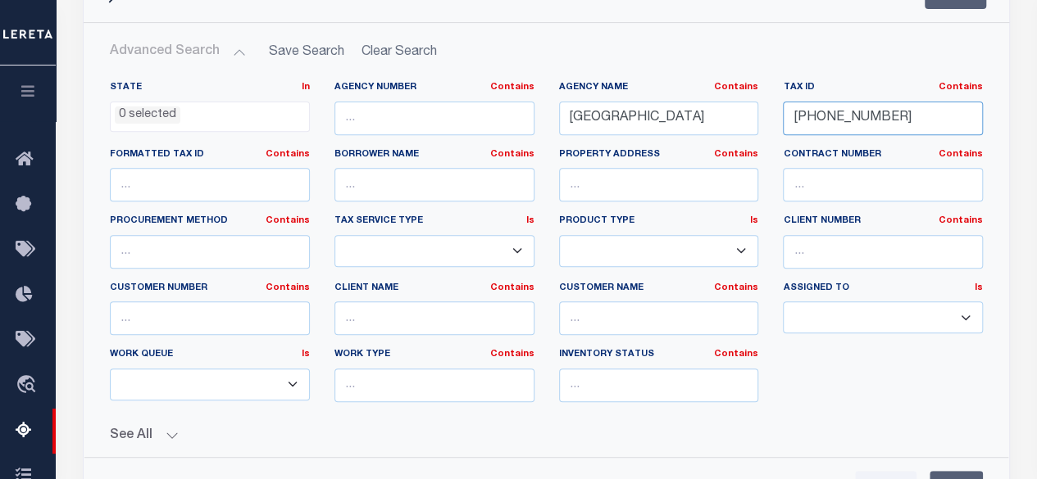
drag, startPoint x: 885, startPoint y: 112, endPoint x: 732, endPoint y: 107, distance: 153.4
click at [732, 107] on div "State In In AK AL AR AZ CA CO CT DC DE FL GA GU HI IA ID IL IN KS KY LA MA MD M…" at bounding box center [546, 248] width 897 height 334
paste input "9-939-105"
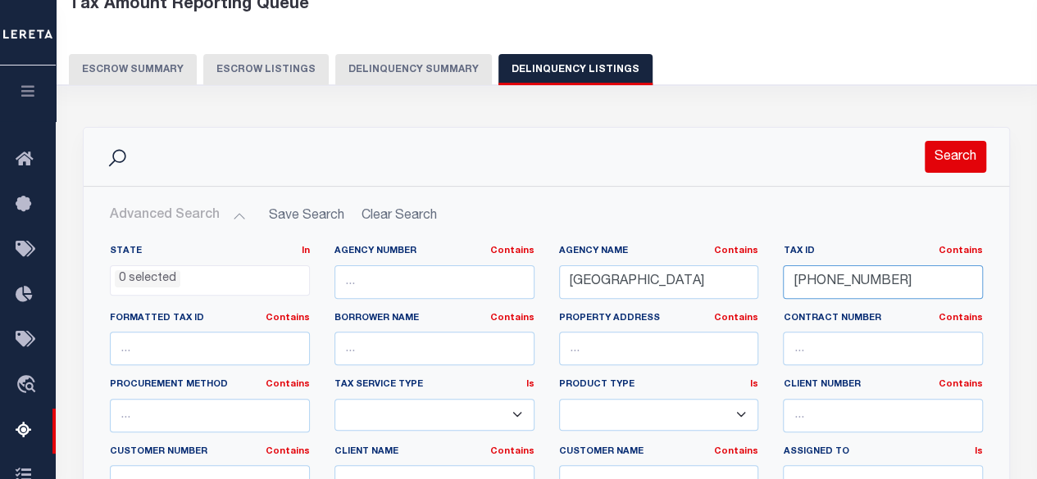
type input "[PHONE_NUMBER]"
click at [949, 160] on button "Search" at bounding box center [954, 157] width 61 height 32
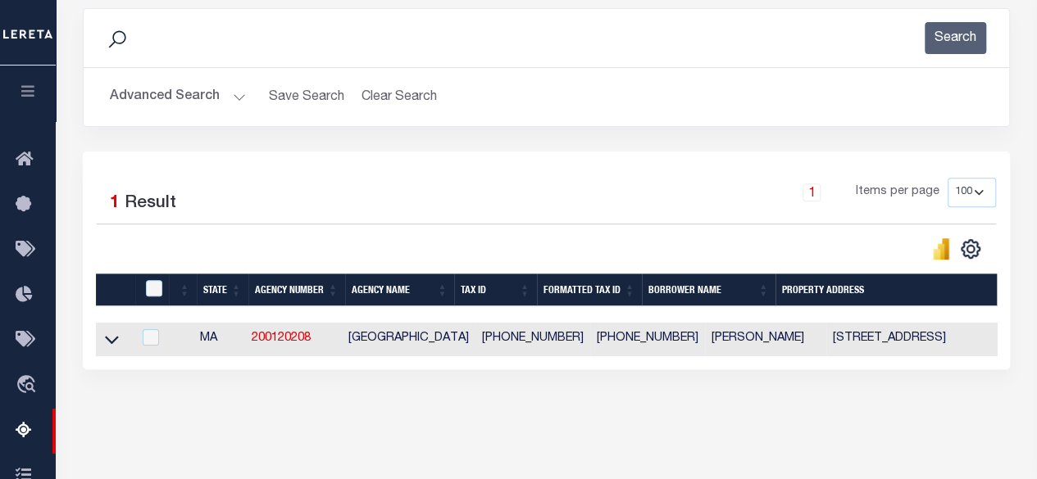
scroll to position [261, 0]
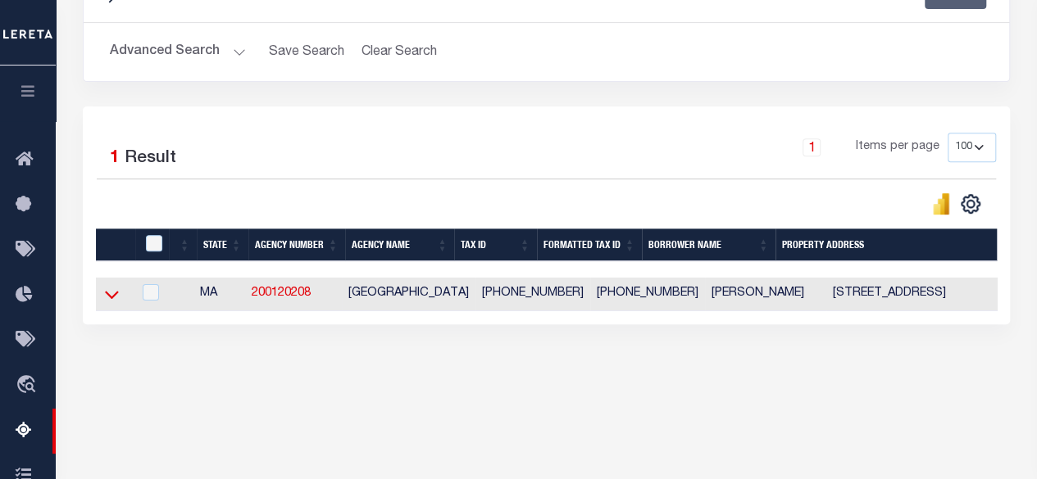
click at [108, 297] on icon at bounding box center [112, 296] width 14 height 8
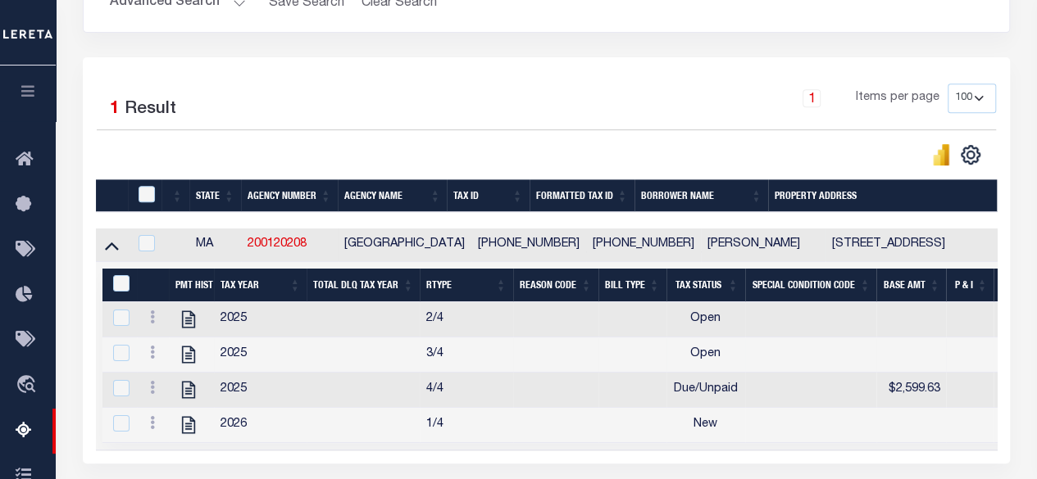
scroll to position [425, 0]
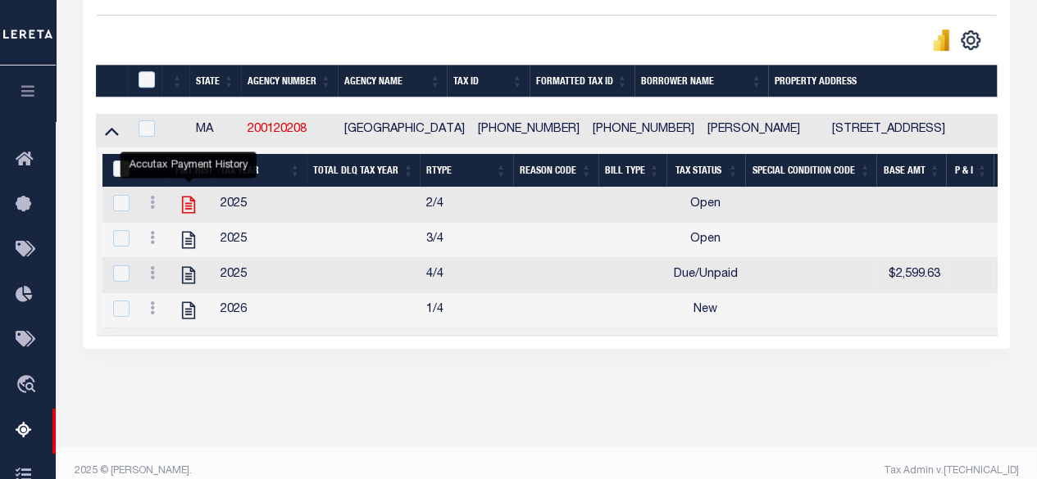
click at [182, 212] on icon "" at bounding box center [188, 205] width 13 height 17
checkbox input "true"
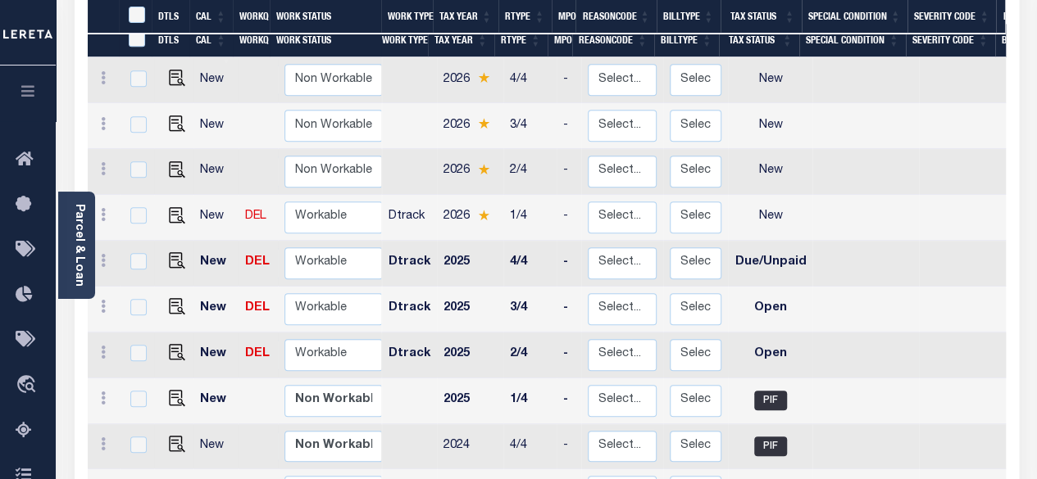
scroll to position [410, 0]
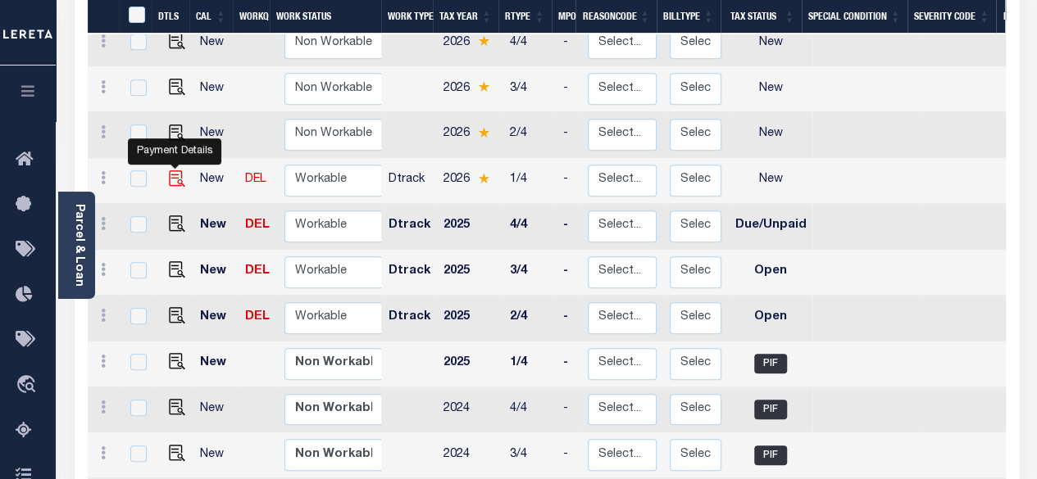
click at [170, 170] on img "" at bounding box center [177, 178] width 16 height 16
checkbox input "true"
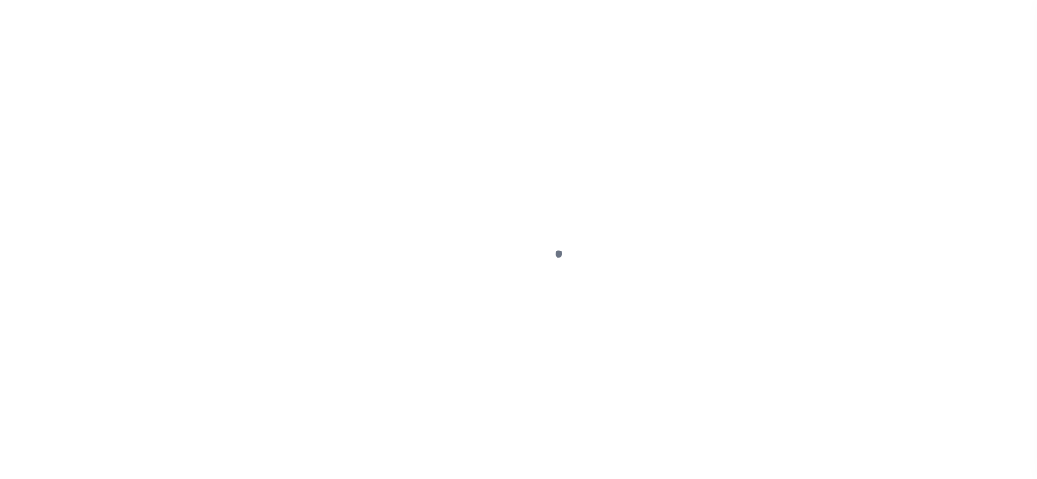
select select "NW2"
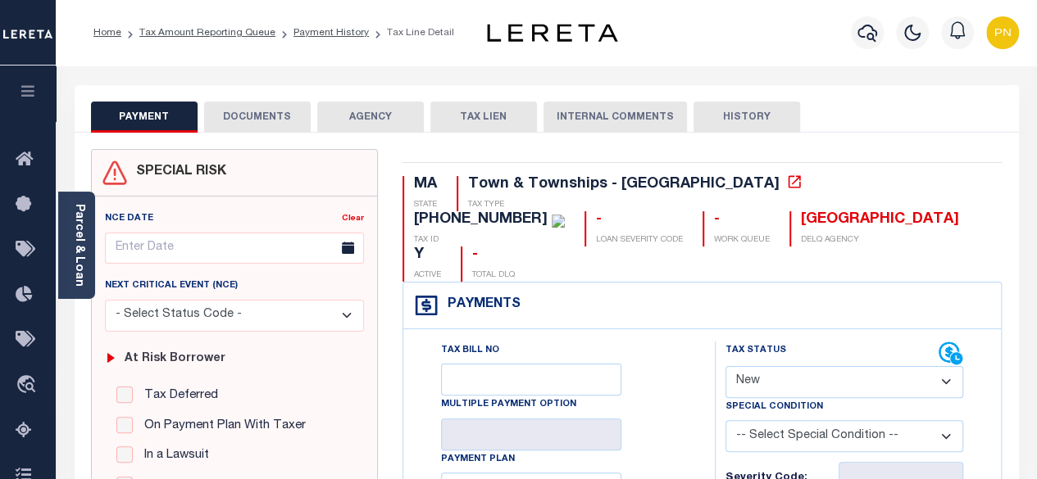
click at [273, 114] on button "DOCUMENTS" at bounding box center [257, 117] width 107 height 31
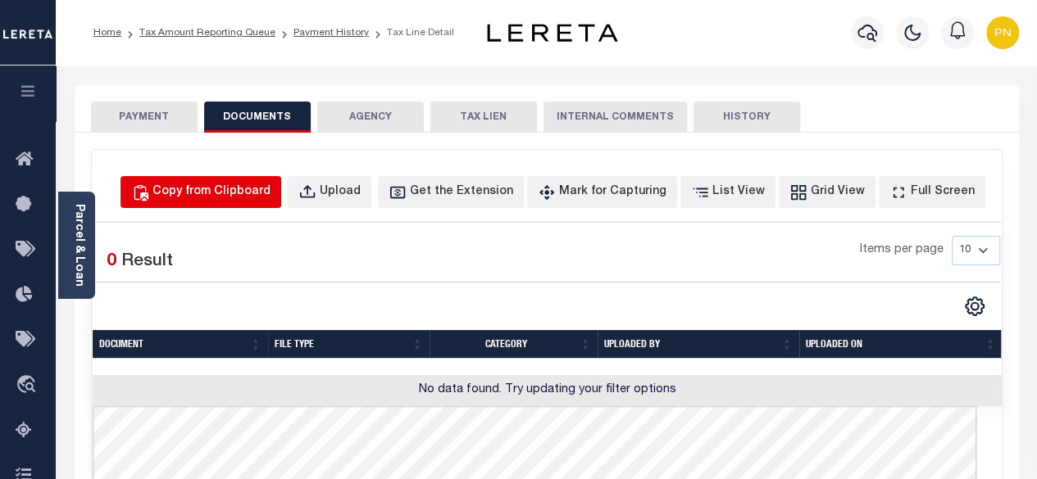
click at [270, 186] on div "Copy from Clipboard" at bounding box center [211, 193] width 118 height 18
select select "POP"
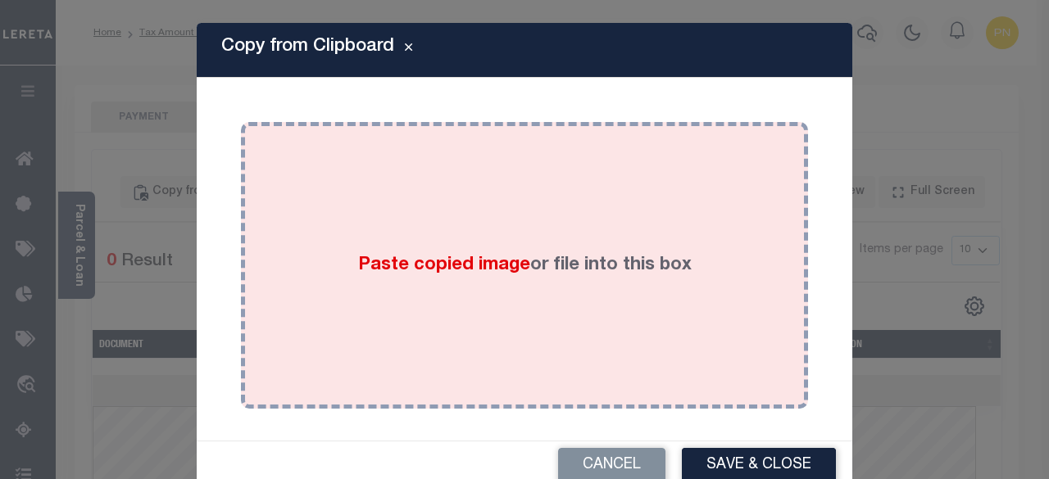
click at [410, 199] on div "Paste copied image or file into this box" at bounding box center [524, 265] width 543 height 262
click at [492, 217] on div "Paste copied image or file into this box" at bounding box center [524, 265] width 543 height 262
click at [384, 198] on div "Paste copied image or file into this box" at bounding box center [524, 265] width 543 height 262
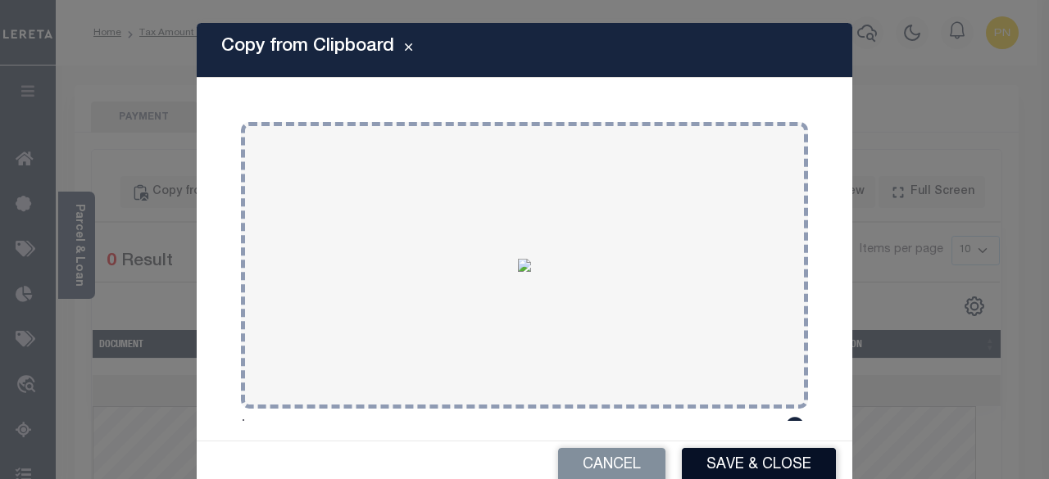
click at [720, 461] on button "Save & Close" at bounding box center [759, 465] width 154 height 35
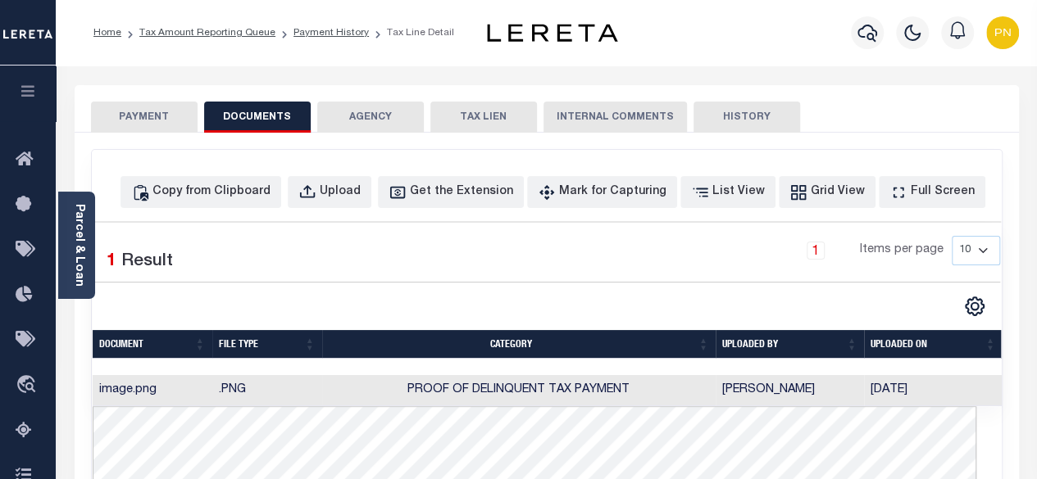
click at [145, 107] on button "PAYMENT" at bounding box center [144, 117] width 107 height 31
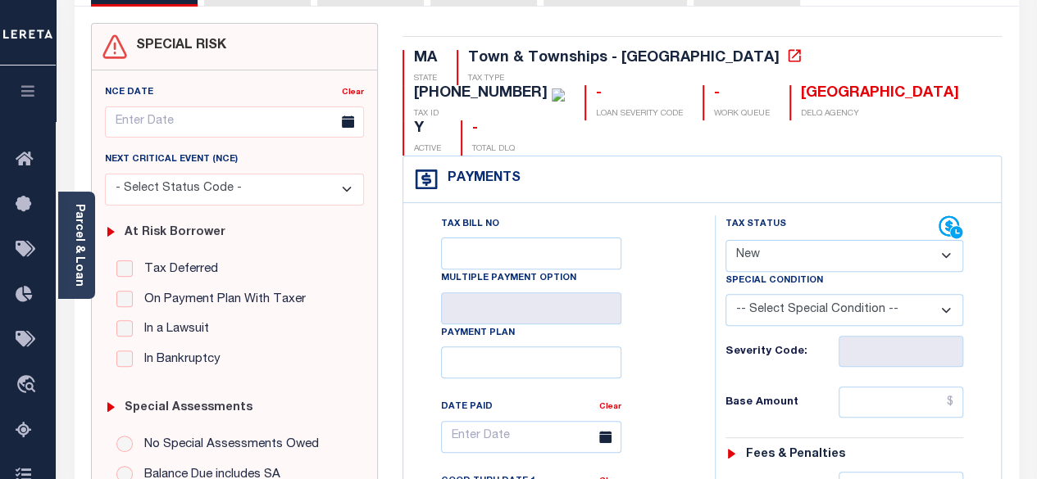
scroll to position [164, 0]
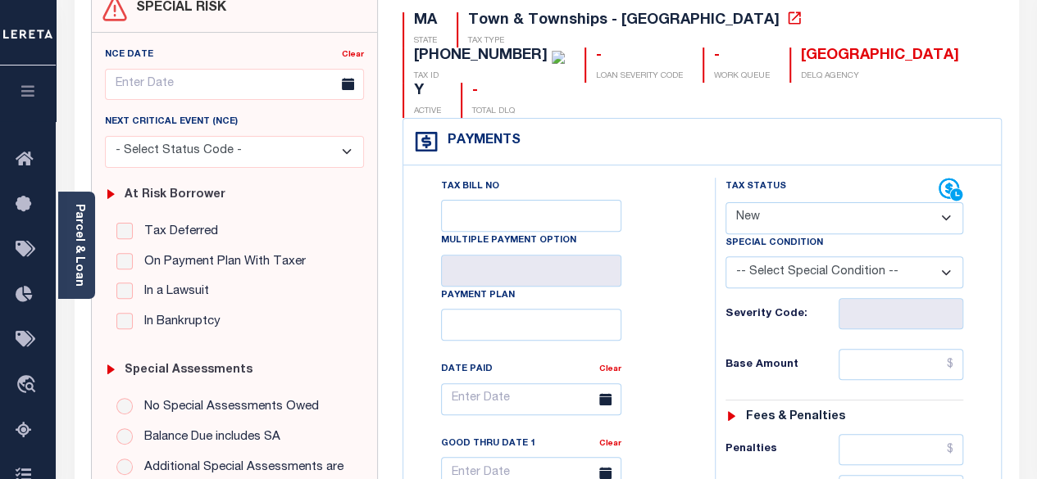
drag, startPoint x: 897, startPoint y: 185, endPoint x: 870, endPoint y: 194, distance: 27.7
click at [897, 202] on select "- Select Status Code - Open Due/Unpaid Paid Incomplete No Tax Due Internal Refu…" at bounding box center [844, 218] width 238 height 32
select select "PYD"
click at [725, 202] on select "- Select Status Code - Open Due/Unpaid Paid Incomplete No Tax Due Internal Refu…" at bounding box center [844, 218] width 238 height 32
type input "[DATE]"
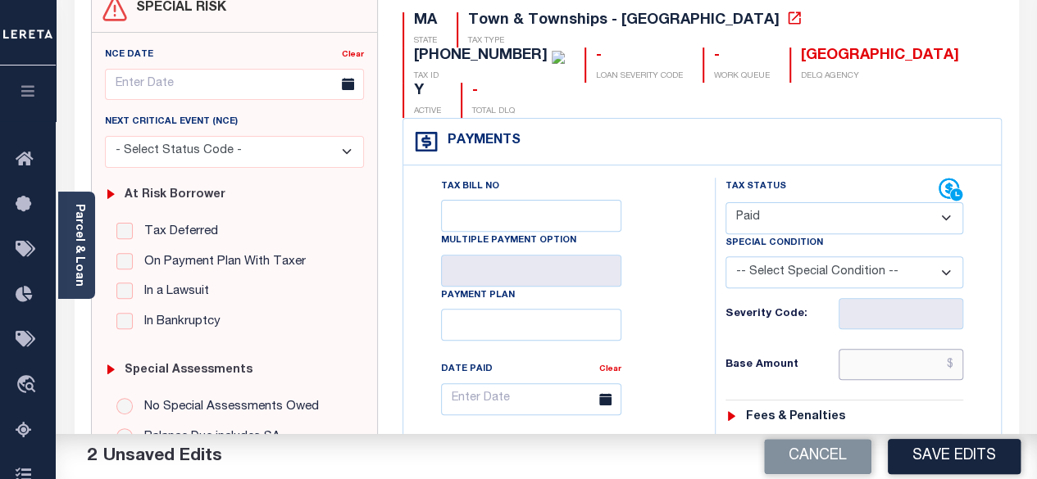
click at [957, 349] on input "text" at bounding box center [900, 364] width 125 height 31
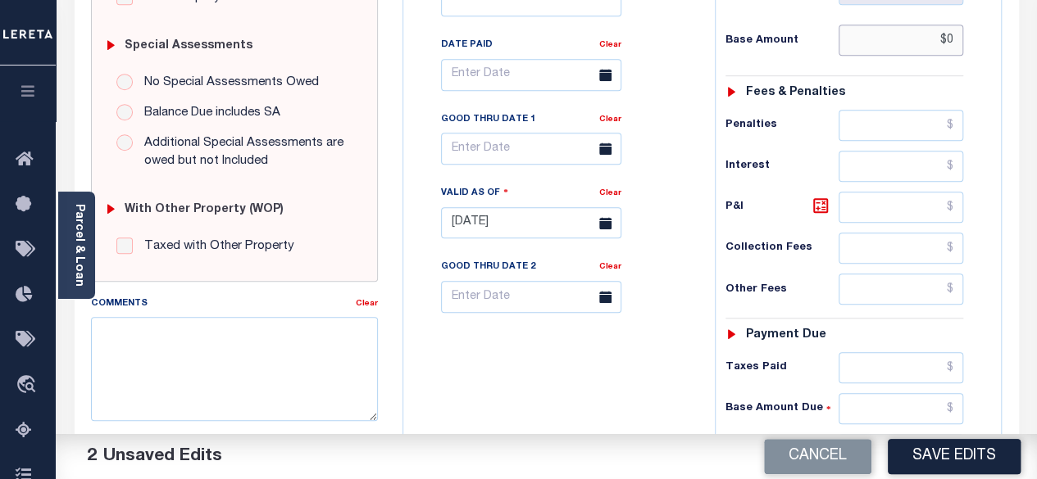
scroll to position [492, 0]
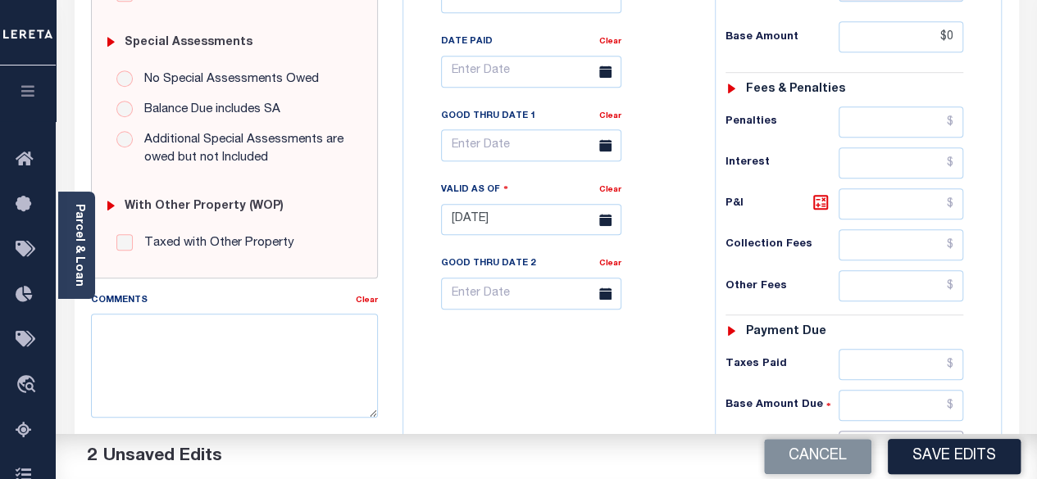
type input "$0.00"
click at [957, 431] on input "text" at bounding box center [900, 446] width 125 height 31
type input "$0.00"
click at [938, 450] on button "Save Edits" at bounding box center [954, 456] width 133 height 35
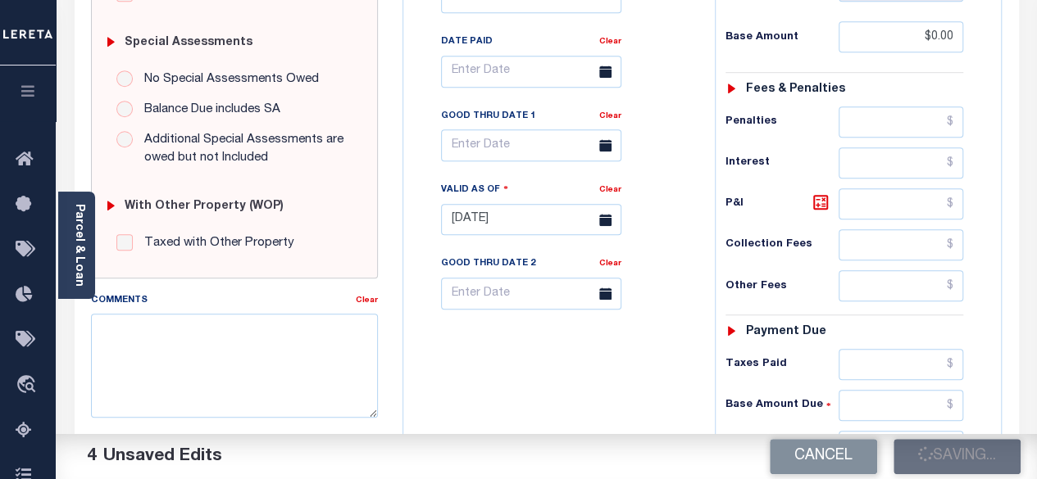
checkbox input "false"
type input "$0"
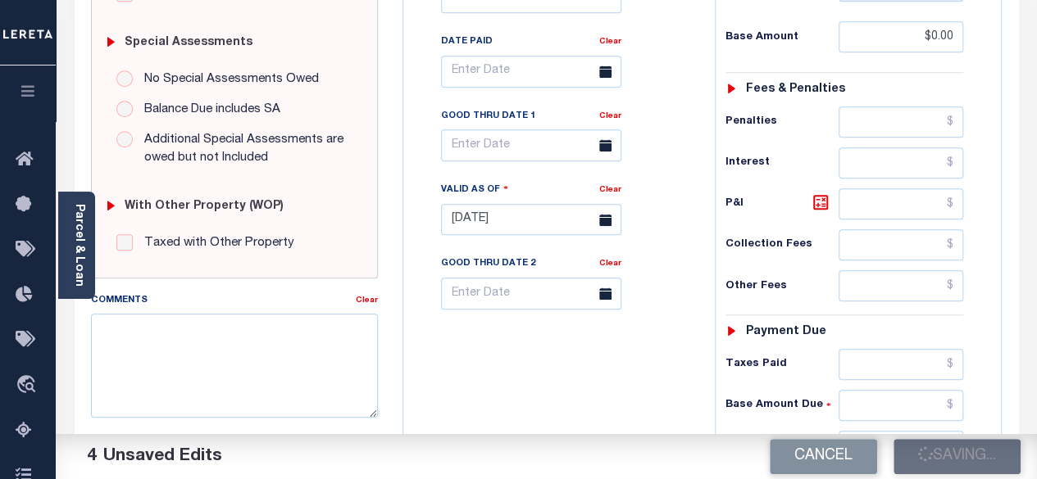
type input "$0"
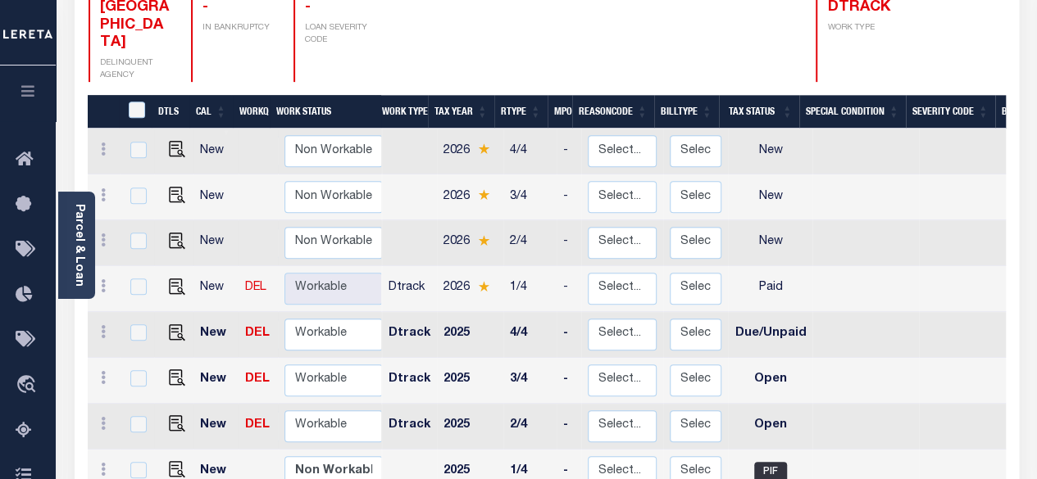
scroll to position [328, 0]
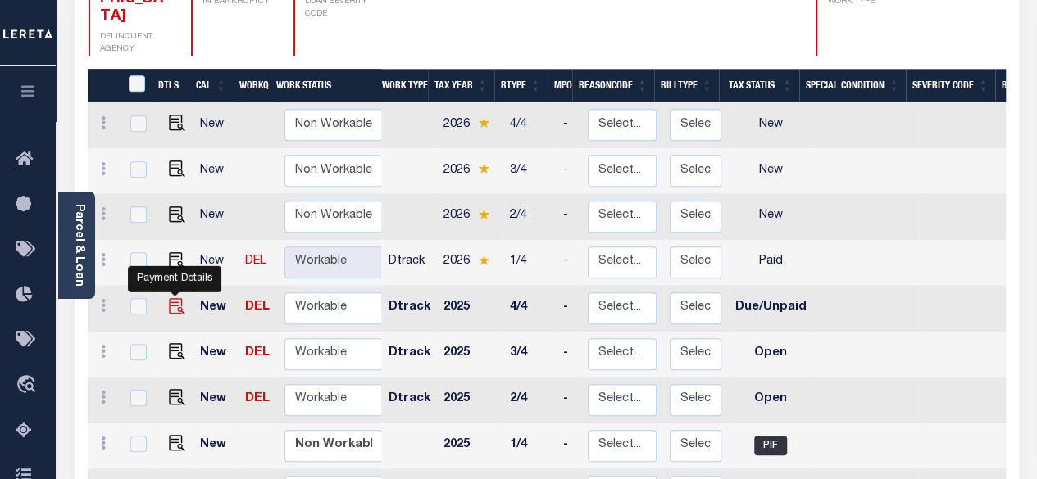
click at [169, 298] on img "" at bounding box center [177, 306] width 16 height 16
checkbox input "true"
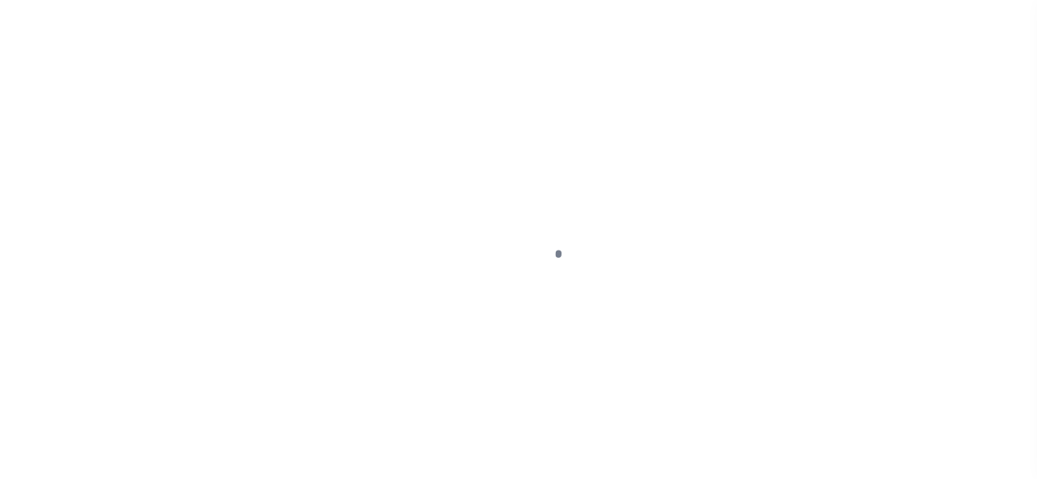
select select "DUE"
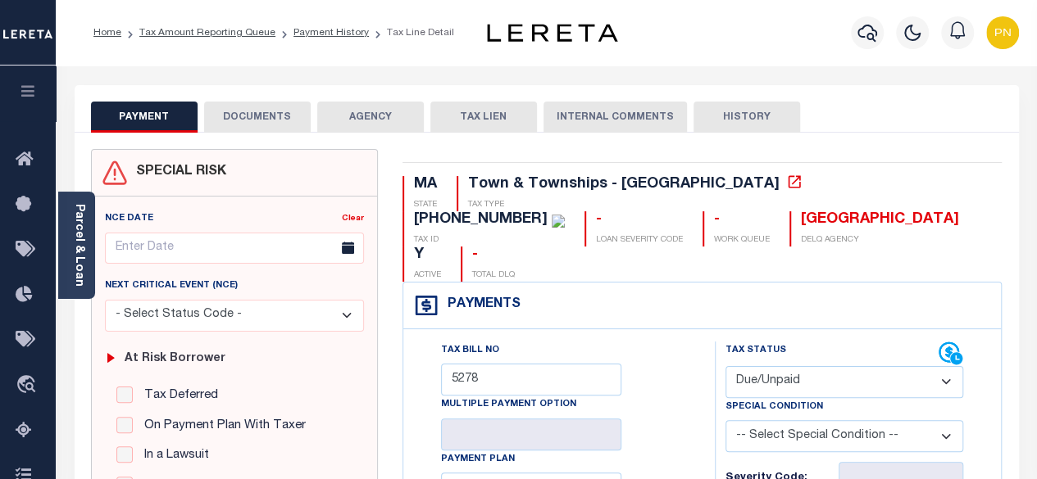
click at [274, 120] on button "DOCUMENTS" at bounding box center [257, 117] width 107 height 31
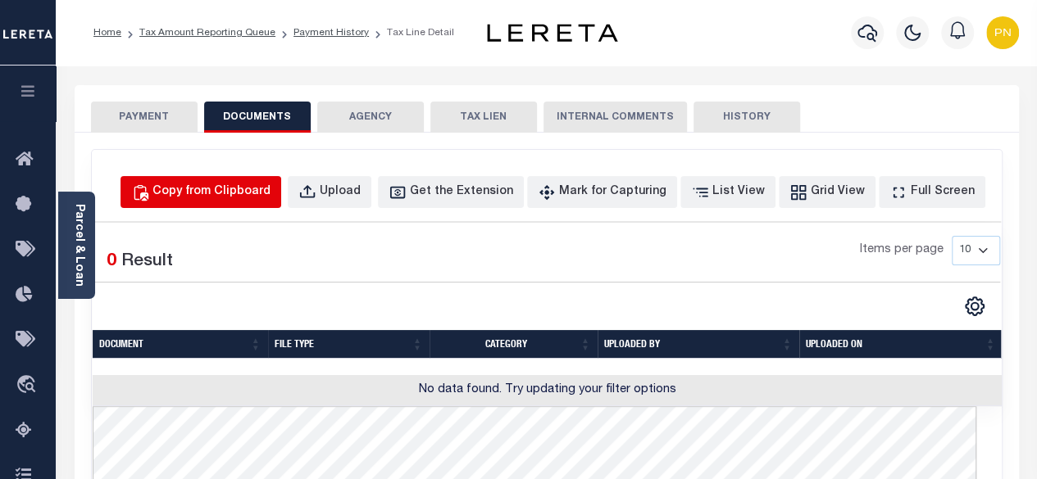
click at [261, 193] on div "Copy from Clipboard" at bounding box center [211, 193] width 118 height 18
select select "POP"
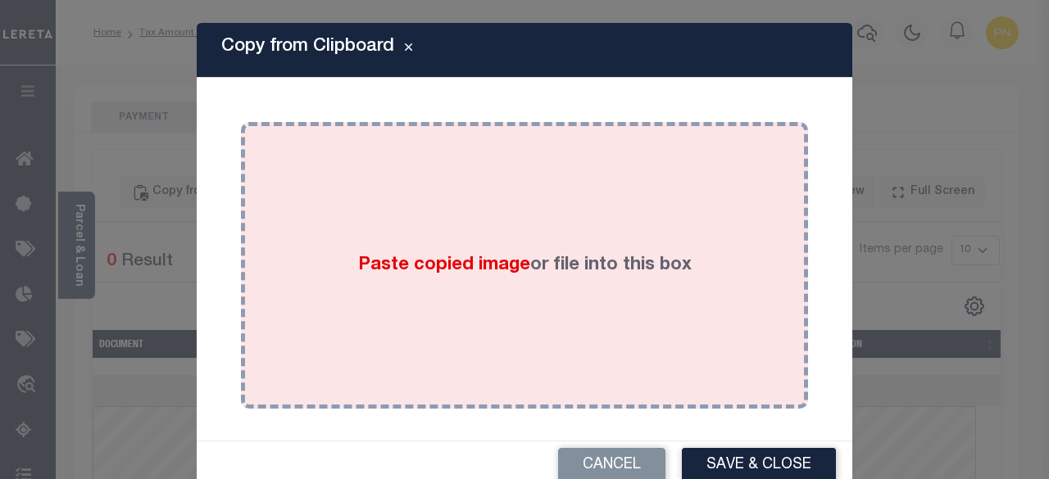
click at [452, 227] on div "Paste copied image or file into this box" at bounding box center [524, 265] width 543 height 262
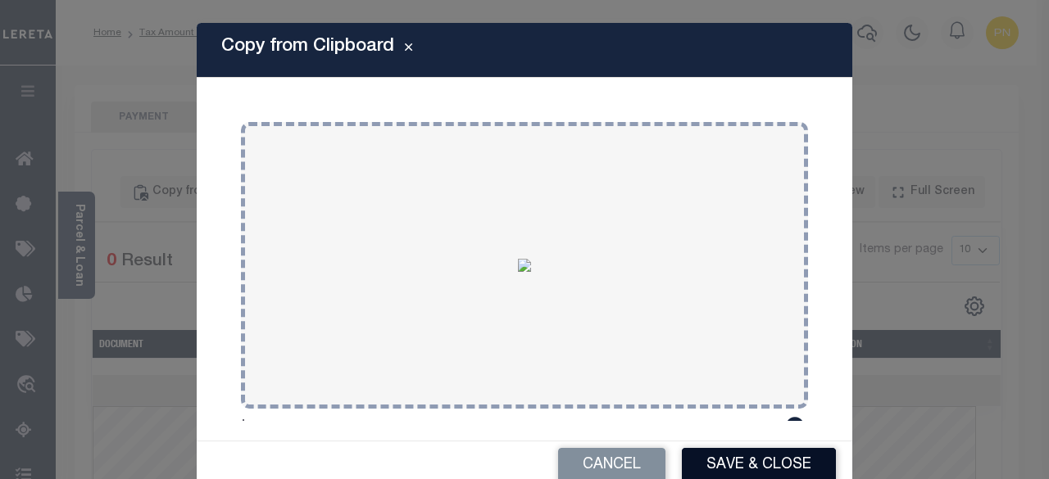
click at [727, 460] on button "Save & Close" at bounding box center [759, 465] width 154 height 35
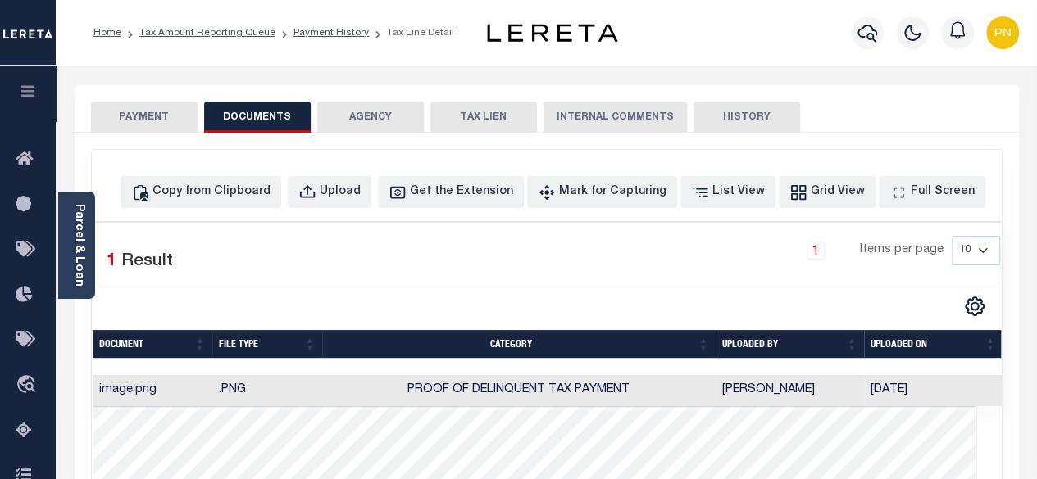
click at [148, 113] on button "PAYMENT" at bounding box center [144, 117] width 107 height 31
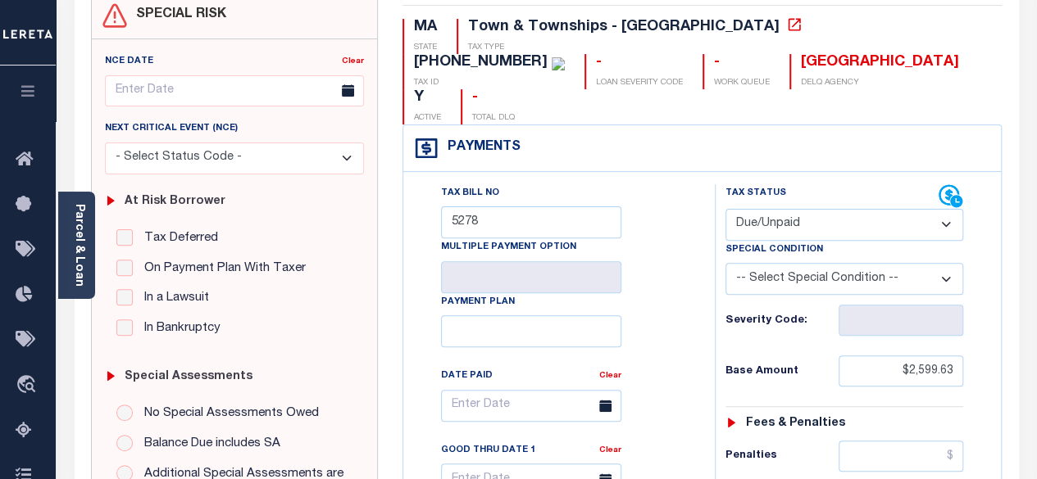
scroll to position [164, 0]
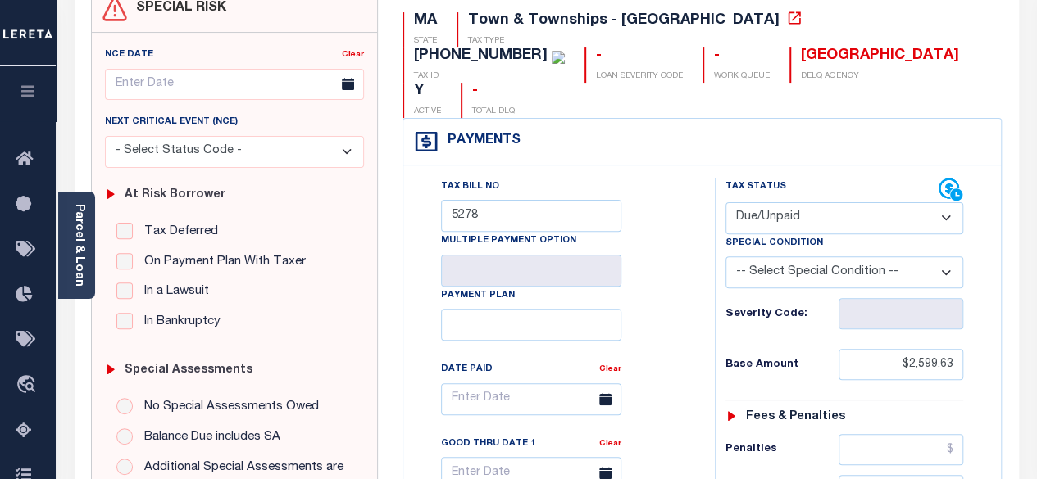
click at [844, 178] on div "Tax Status Status" at bounding box center [832, 190] width 214 height 25
click at [844, 202] on select "- Select Status Code - Open Due/Unpaid Paid Incomplete No Tax Due Internal Refu…" at bounding box center [844, 218] width 238 height 32
select select "PYD"
click at [725, 202] on select "- Select Status Code - Open Due/Unpaid Paid Incomplete No Tax Due Internal Refu…" at bounding box center [844, 218] width 238 height 32
type input "[DATE]"
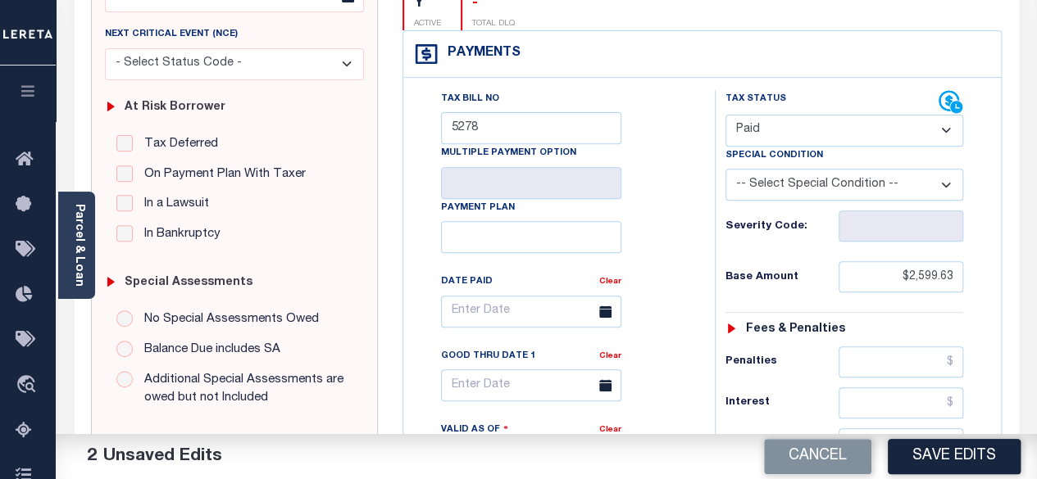
scroll to position [410, 0]
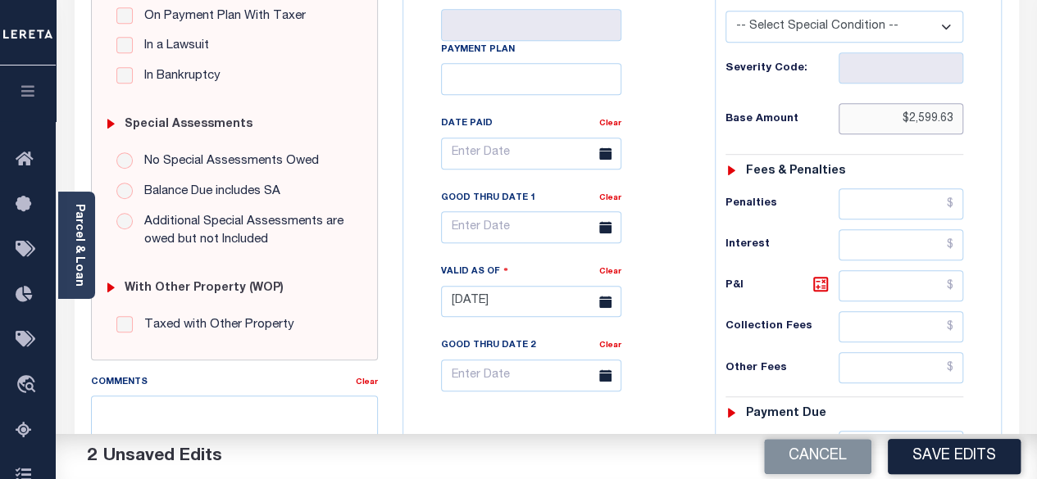
drag, startPoint x: 911, startPoint y: 79, endPoint x: 979, endPoint y: 77, distance: 68.1
click at [979, 77] on div "Tax Status Status - Select Status Code -" at bounding box center [850, 294] width 270 height 724
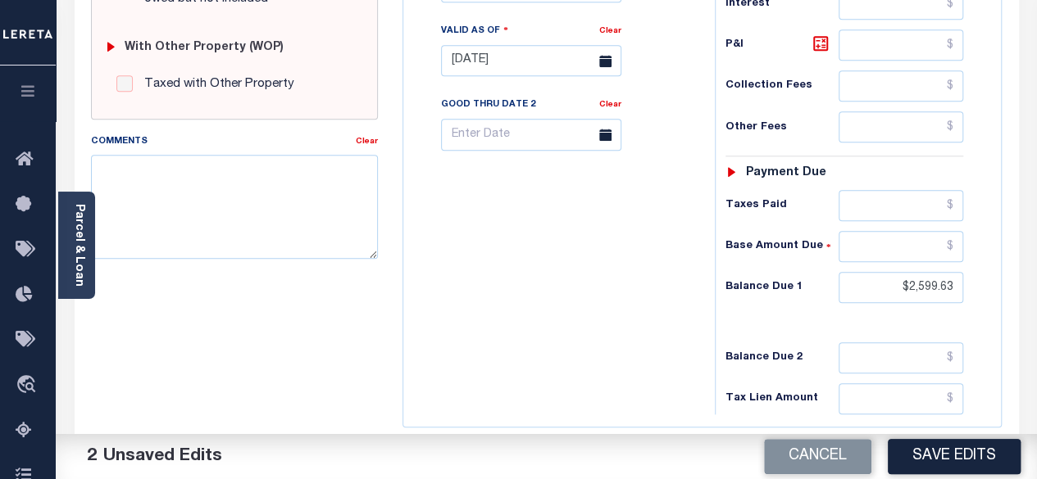
scroll to position [656, 0]
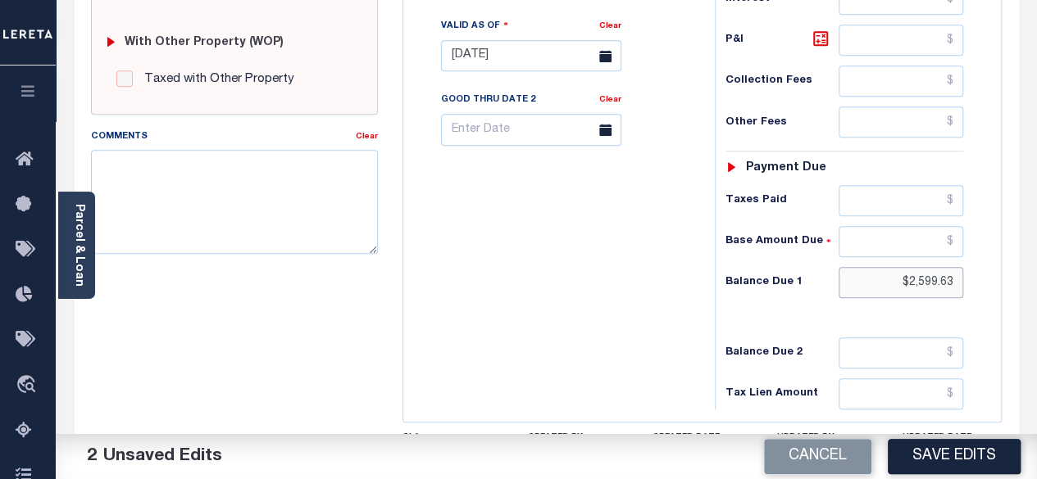
type input "$0.00"
drag, startPoint x: 958, startPoint y: 244, endPoint x: 910, endPoint y: 243, distance: 47.6
click at [910, 267] on input "$2,599.63" at bounding box center [900, 282] width 125 height 31
type input "$0.00"
drag, startPoint x: 814, startPoint y: 8, endPoint x: 798, endPoint y: 16, distance: 17.2
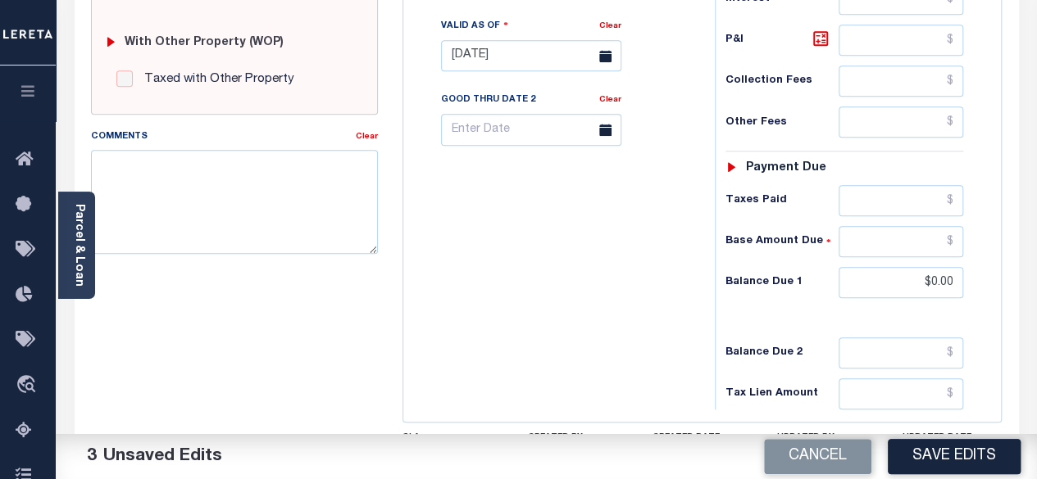
click at [814, 31] on icon at bounding box center [820, 38] width 15 height 15
type input "$0.00"
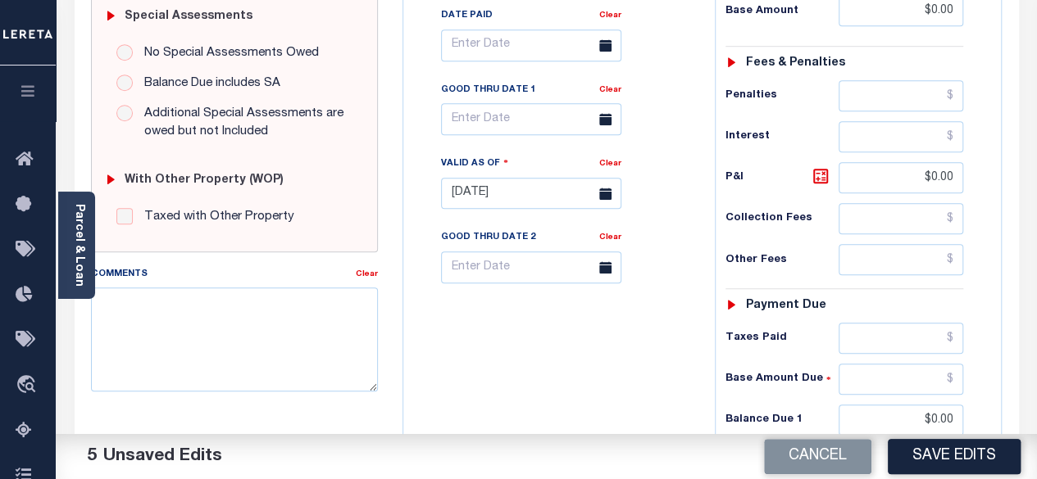
scroll to position [492, 0]
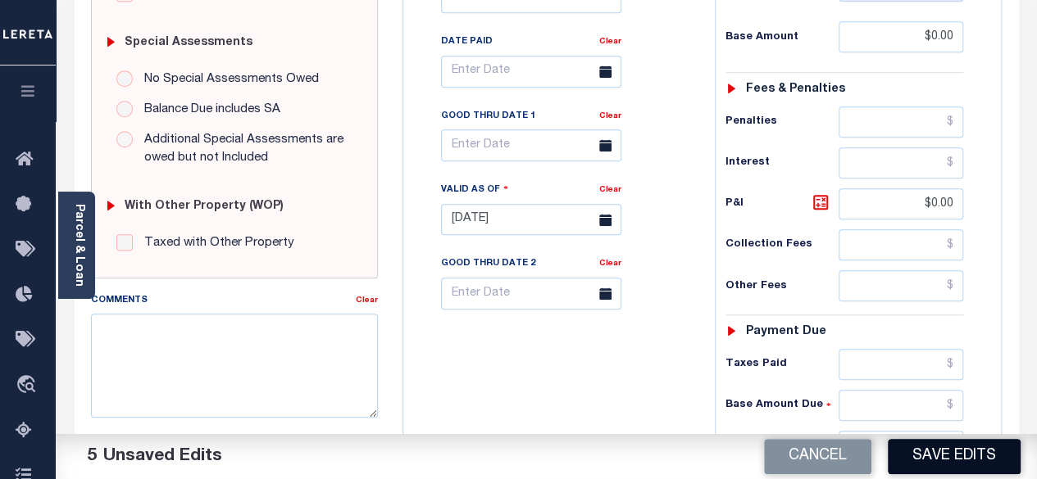
click at [936, 457] on button "Save Edits" at bounding box center [954, 456] width 133 height 35
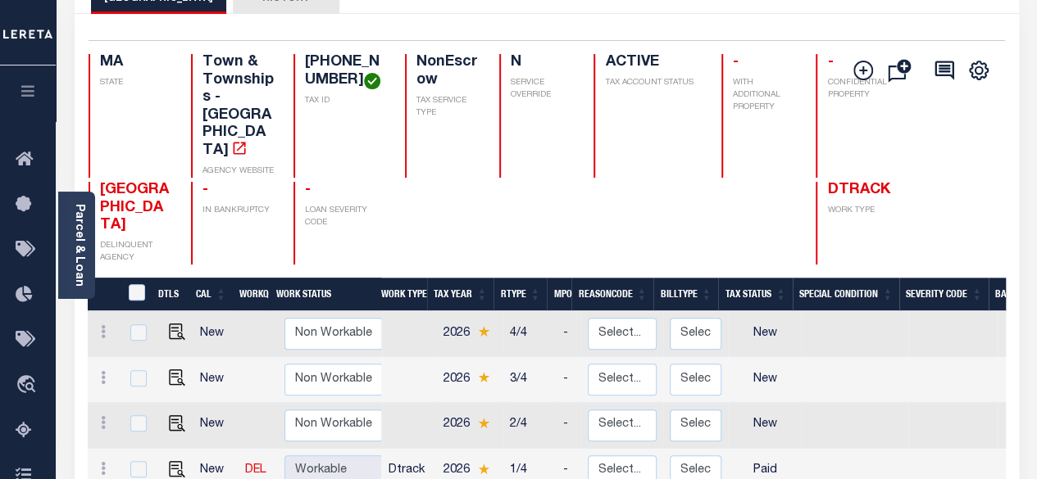
scroll to position [328, 0]
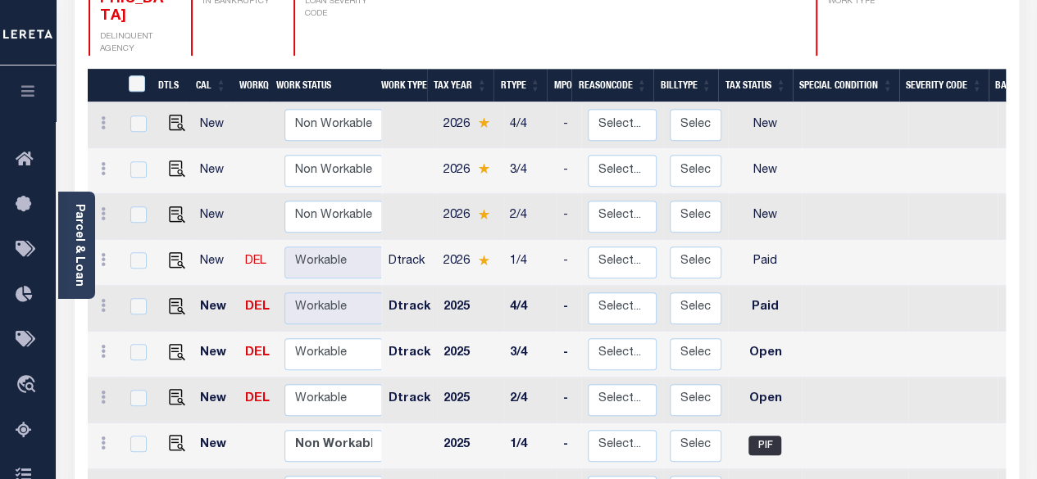
click at [166, 347] on link at bounding box center [173, 352] width 25 height 11
checkbox input "true"
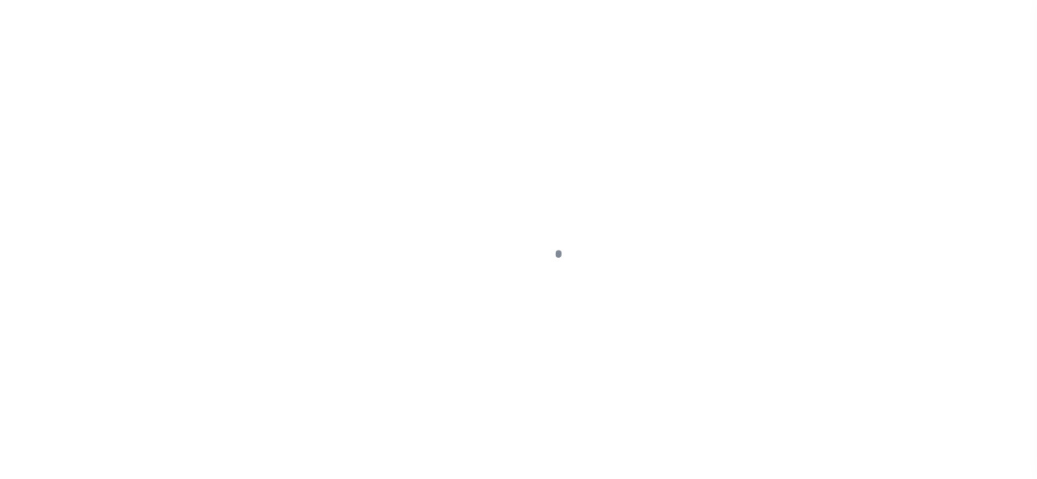
select select "OP2"
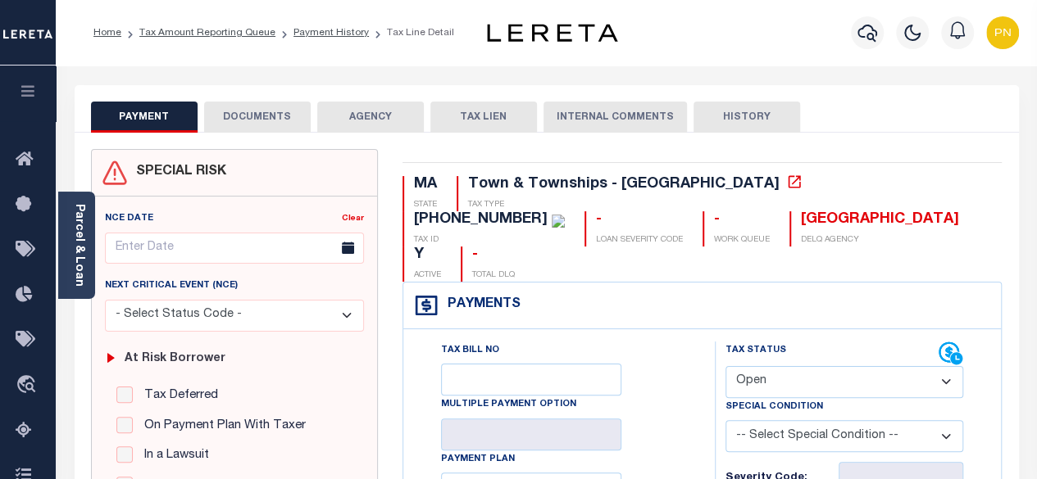
click at [284, 123] on button "DOCUMENTS" at bounding box center [257, 117] width 107 height 31
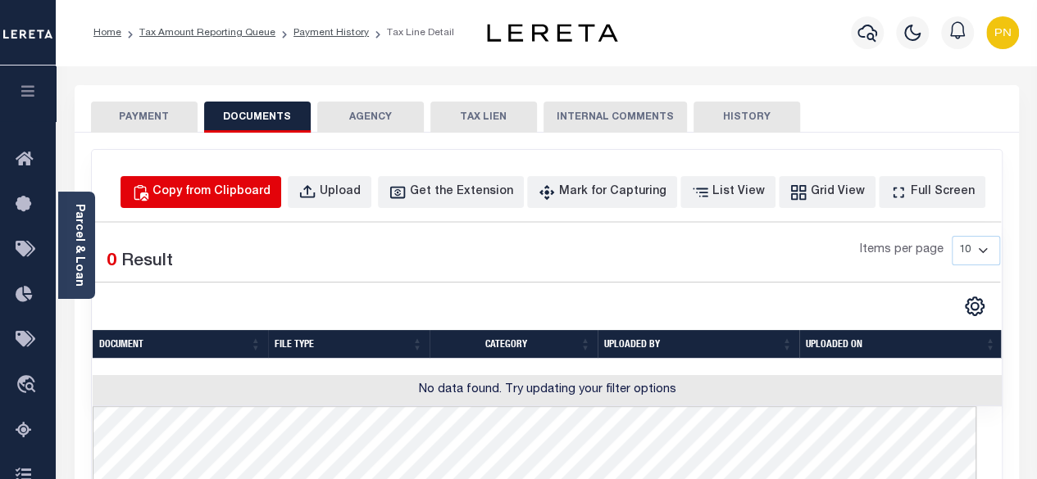
click at [270, 197] on div "Copy from Clipboard" at bounding box center [211, 193] width 118 height 18
select select "POP"
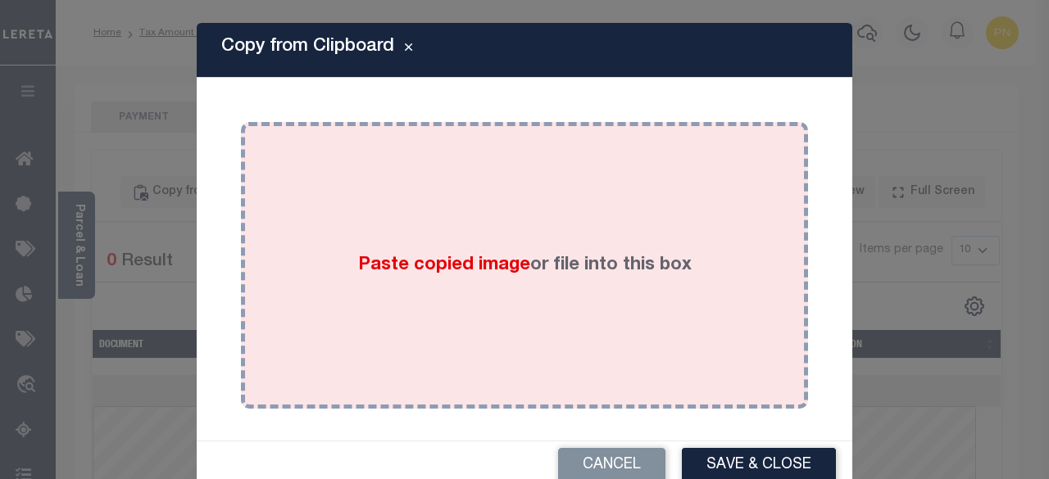
click at [550, 192] on div "Paste copied image or file into this box" at bounding box center [524, 265] width 543 height 262
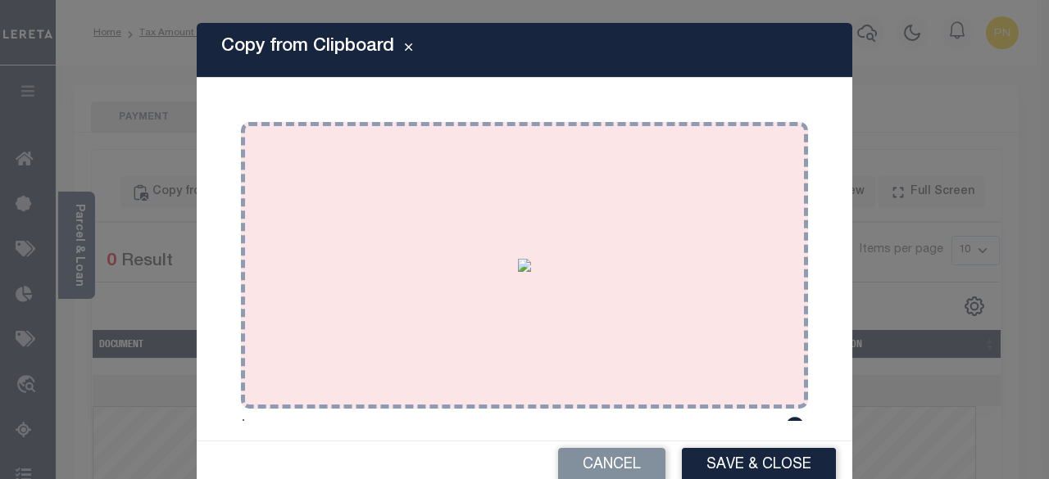
drag, startPoint x: 746, startPoint y: 450, endPoint x: 672, endPoint y: 384, distance: 99.2
click at [746, 451] on button "Save & Close" at bounding box center [759, 465] width 154 height 35
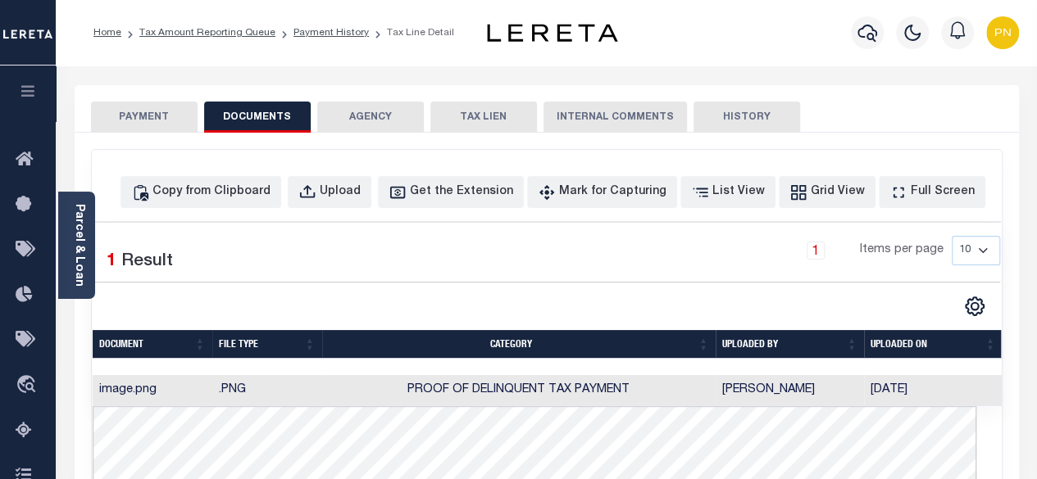
click at [164, 117] on button "PAYMENT" at bounding box center [144, 117] width 107 height 31
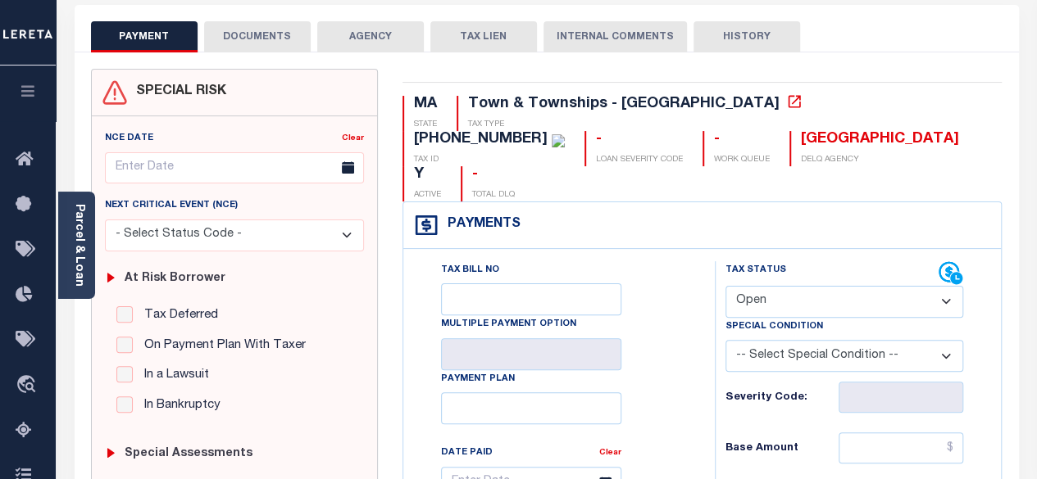
scroll to position [82, 0]
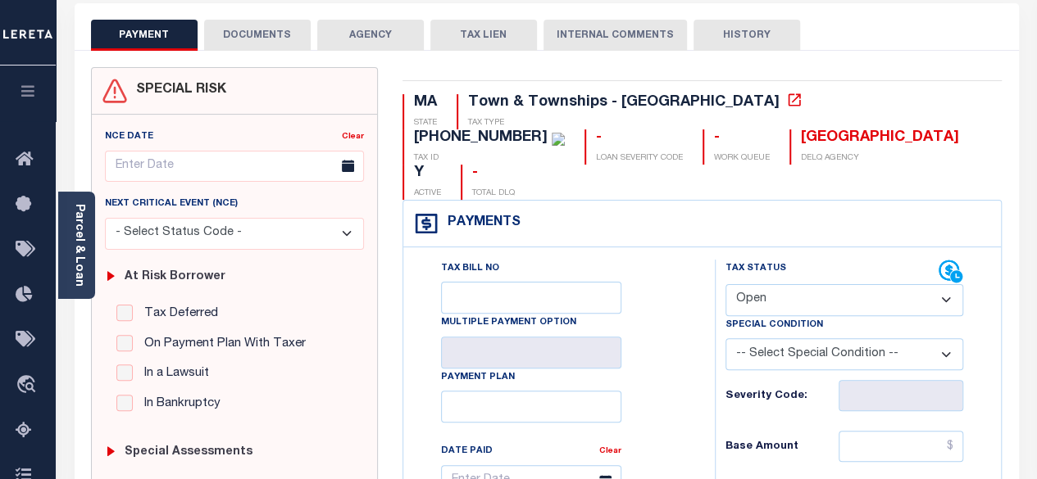
drag, startPoint x: 843, startPoint y: 254, endPoint x: 824, endPoint y: 261, distance: 20.2
click at [843, 284] on select "- Select Status Code - Open Due/Unpaid Paid Incomplete No Tax Due Internal Refu…" at bounding box center [844, 300] width 238 height 32
select select "PYD"
click at [725, 284] on select "- Select Status Code - Open Due/Unpaid Paid Incomplete No Tax Due Internal Refu…" at bounding box center [844, 300] width 238 height 32
type input "[DATE]"
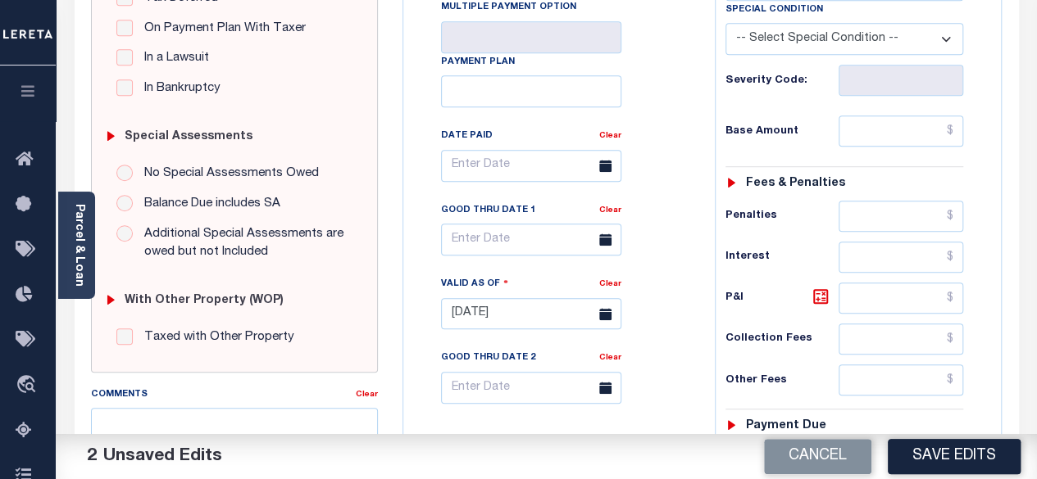
scroll to position [410, 0]
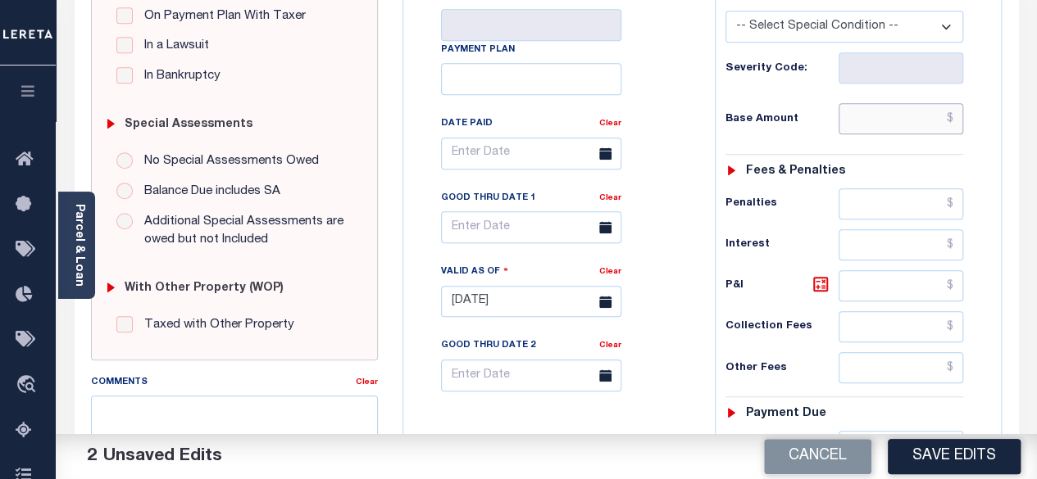
click at [954, 103] on input "text" at bounding box center [900, 118] width 125 height 31
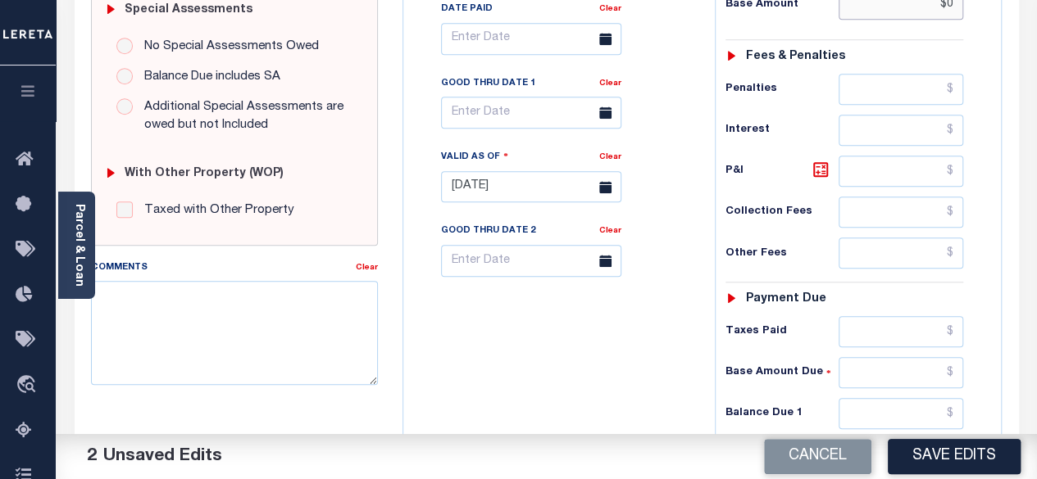
scroll to position [574, 0]
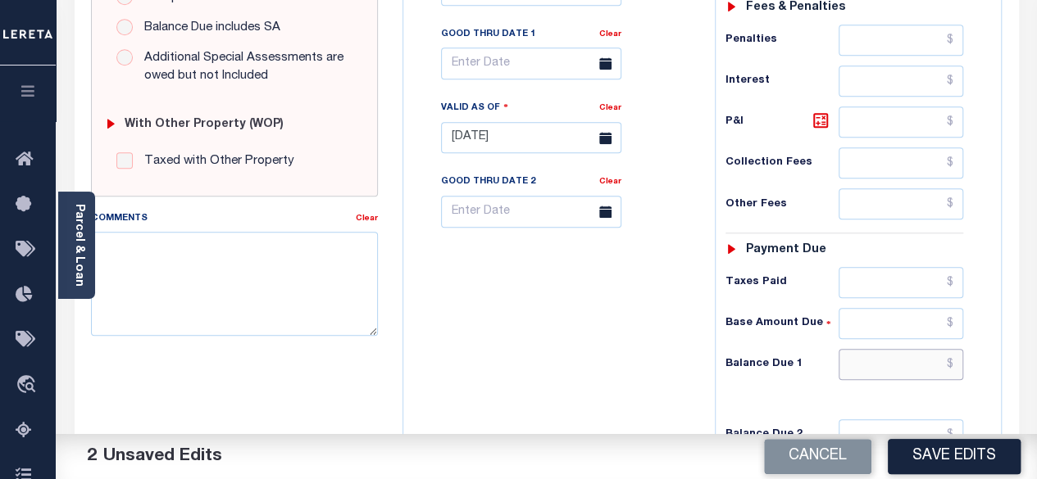
type input "$0.00"
click at [954, 349] on input "text" at bounding box center [900, 364] width 125 height 31
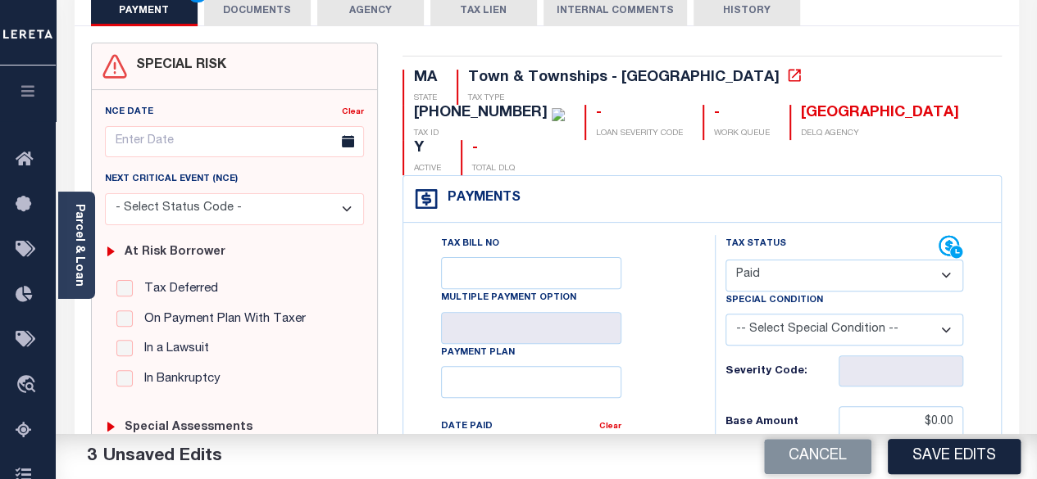
scroll to position [0, 0]
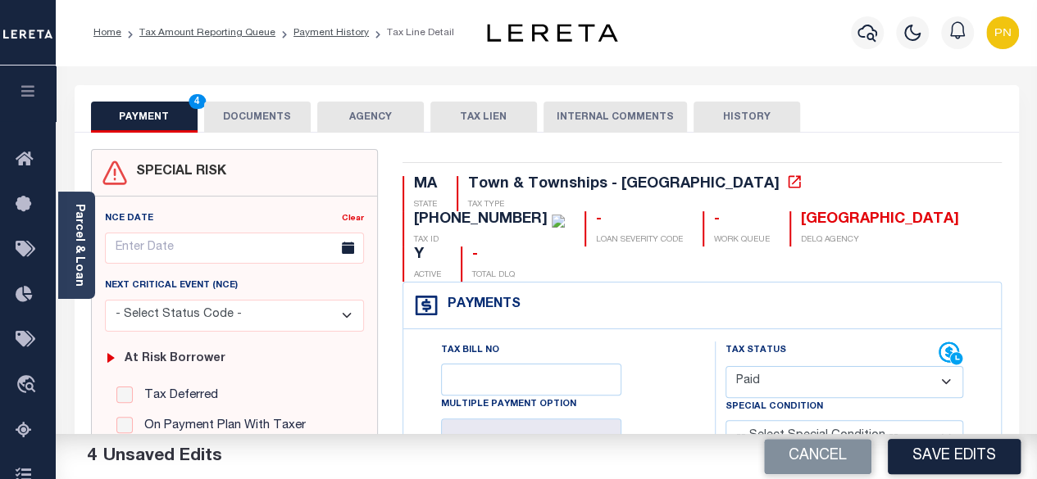
type input "$0.00"
click at [248, 130] on button "DOCUMENTS" at bounding box center [257, 117] width 107 height 31
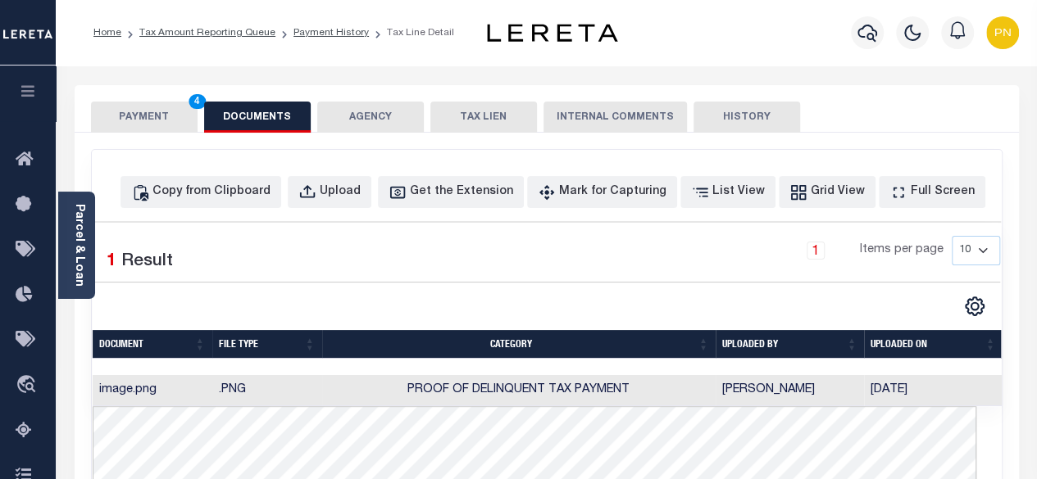
click at [171, 122] on button "PAYMENT 4" at bounding box center [144, 117] width 107 height 31
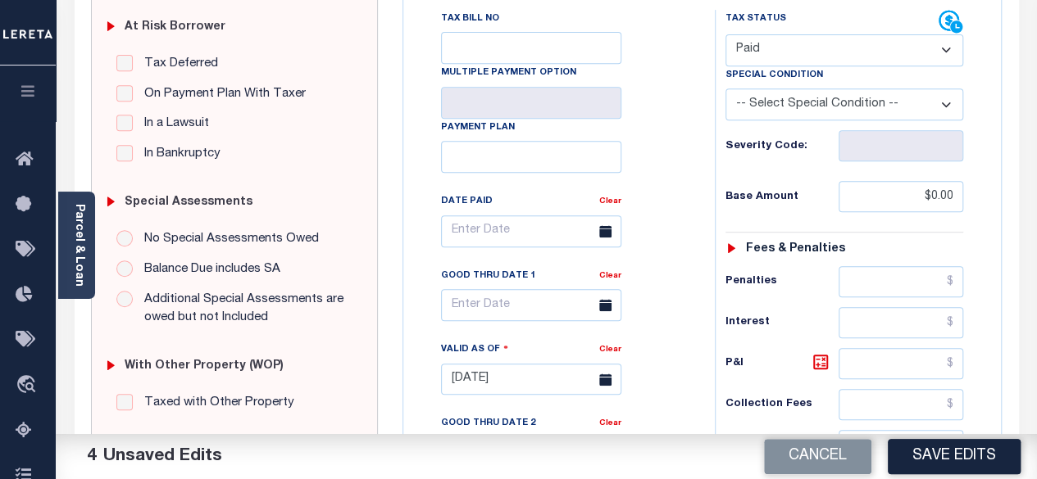
scroll to position [410, 0]
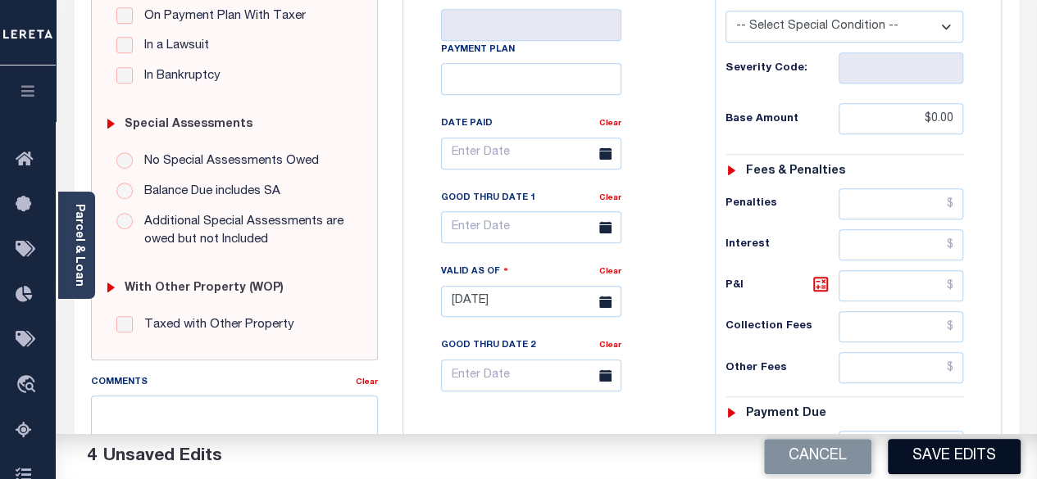
click at [976, 450] on button "Save Edits" at bounding box center [954, 456] width 133 height 35
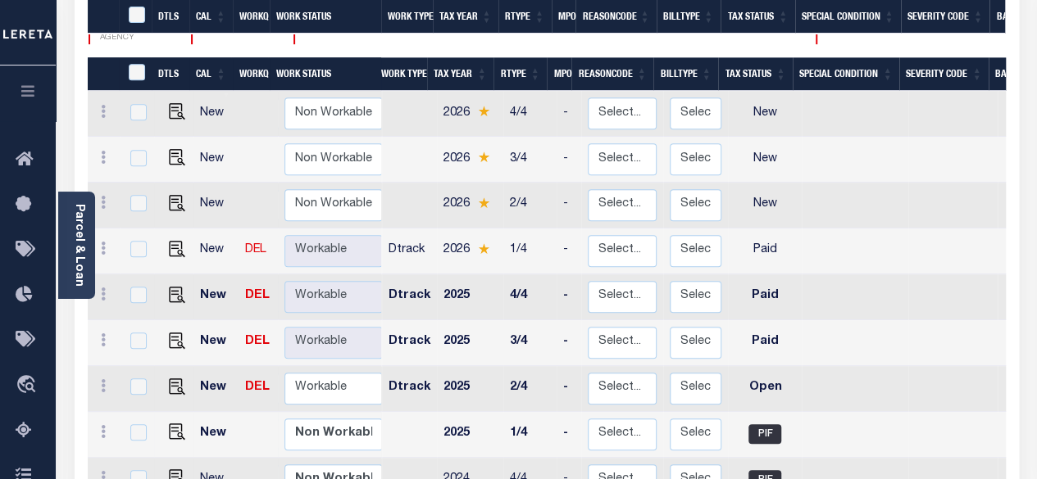
scroll to position [410, 0]
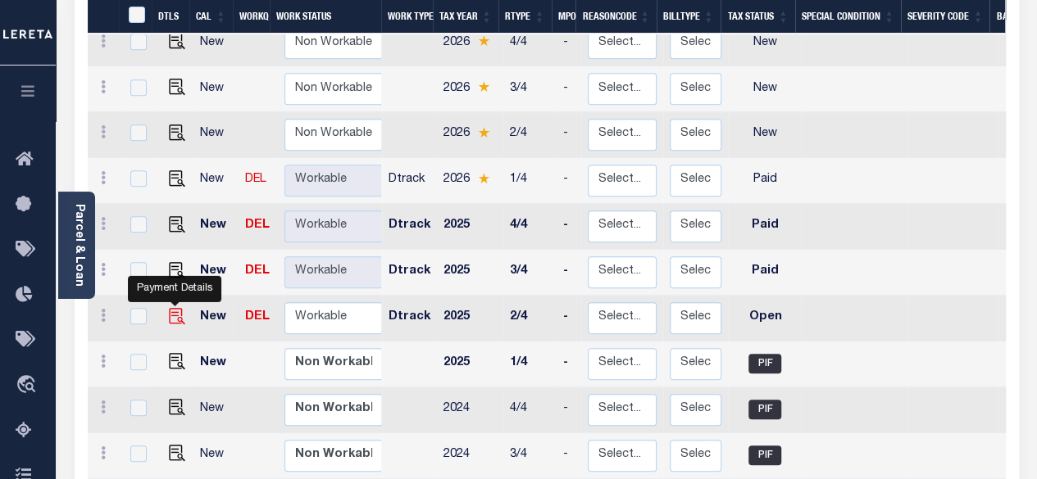
click at [172, 308] on img "" at bounding box center [177, 316] width 16 height 16
checkbox input "true"
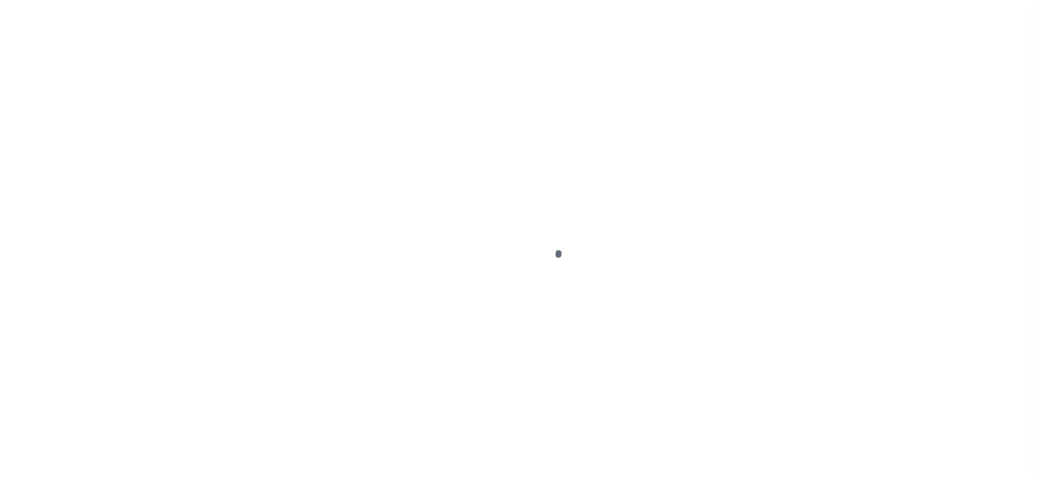
select select "OP2"
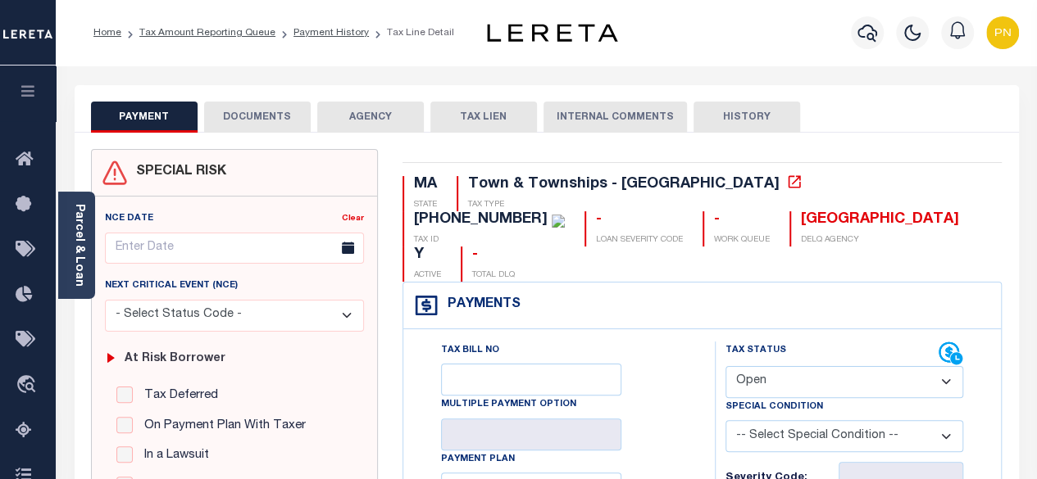
click at [244, 114] on button "DOCUMENTS" at bounding box center [257, 117] width 107 height 31
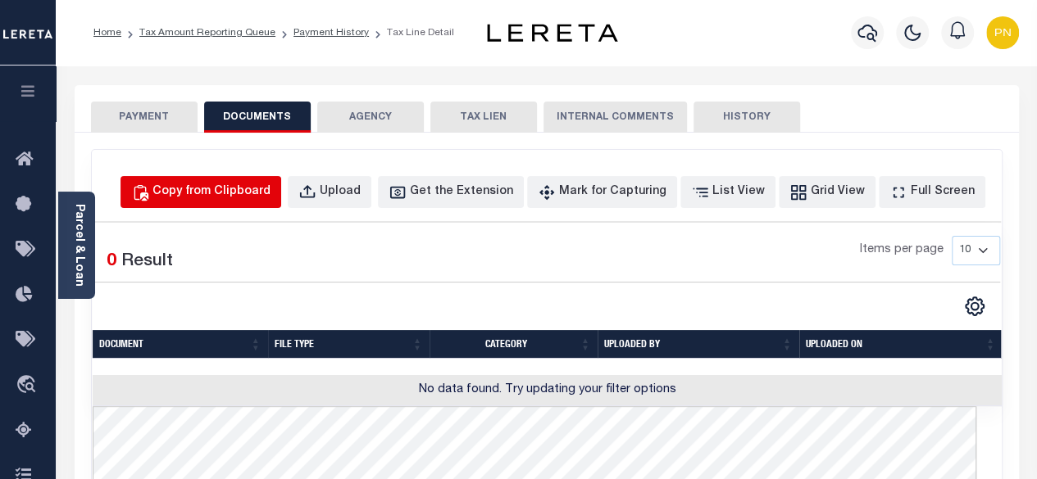
click at [244, 193] on div "Copy from Clipboard" at bounding box center [211, 193] width 118 height 18
select select "POP"
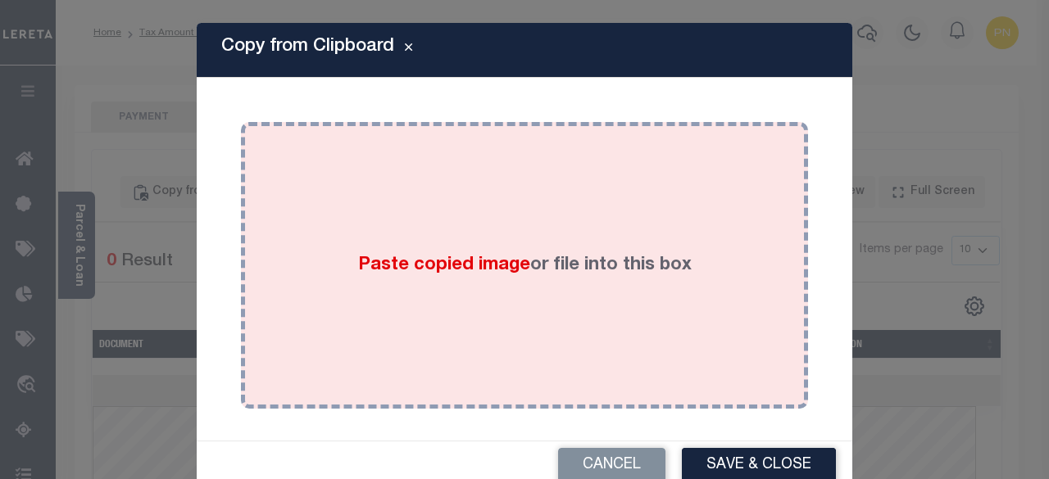
click at [484, 191] on div "Paste copied image or file into this box" at bounding box center [524, 265] width 543 height 262
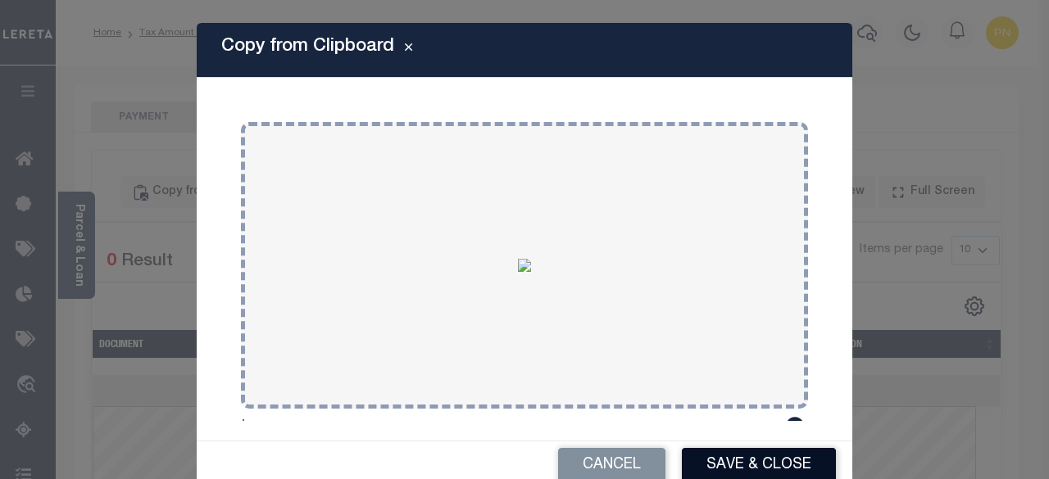
click at [738, 468] on button "Save & Close" at bounding box center [759, 465] width 154 height 35
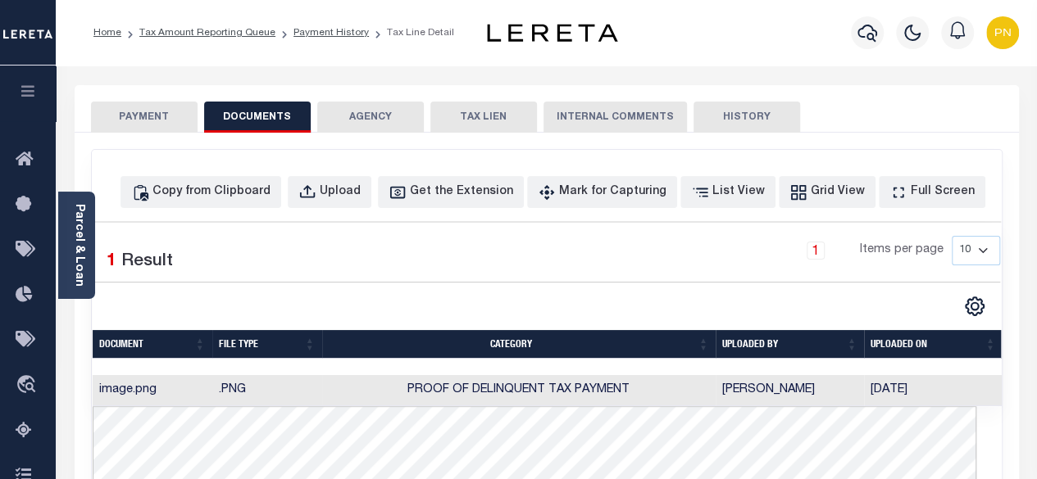
click at [156, 102] on button "PAYMENT" at bounding box center [144, 117] width 107 height 31
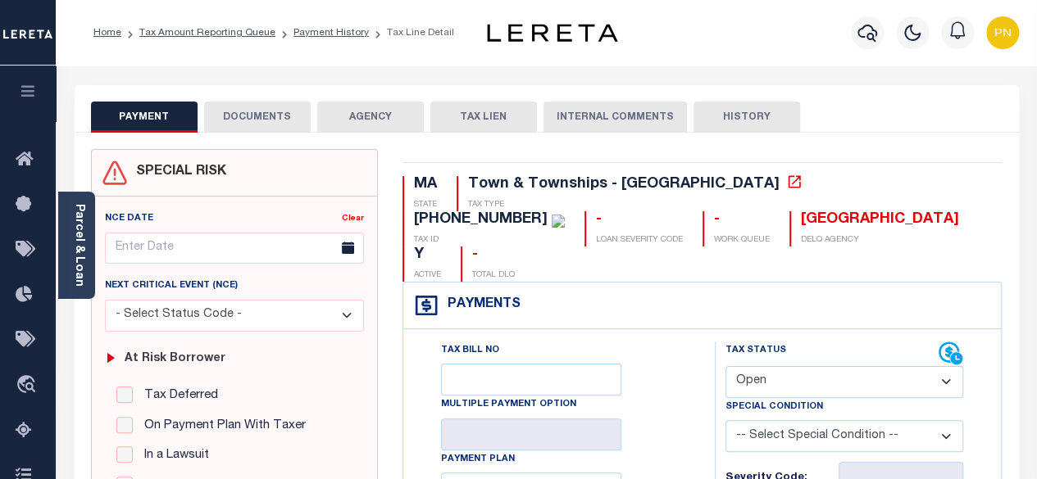
drag, startPoint x: 898, startPoint y: 350, endPoint x: 773, endPoint y: 344, distance: 125.5
click at [898, 366] on select "- Select Status Code - Open Due/Unpaid Paid Incomplete No Tax Due Internal Refu…" at bounding box center [844, 382] width 238 height 32
select select "PYD"
click at [725, 366] on select "- Select Status Code - Open Due/Unpaid Paid Incomplete No Tax Due Internal Refu…" at bounding box center [844, 382] width 238 height 32
type input "[DATE]"
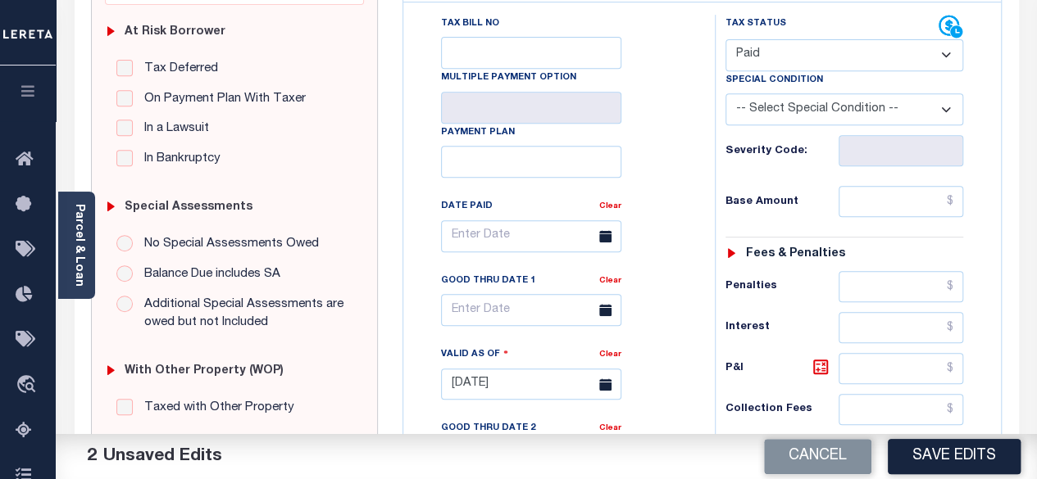
scroll to position [328, 0]
click at [958, 185] on input "text" at bounding box center [900, 200] width 125 height 31
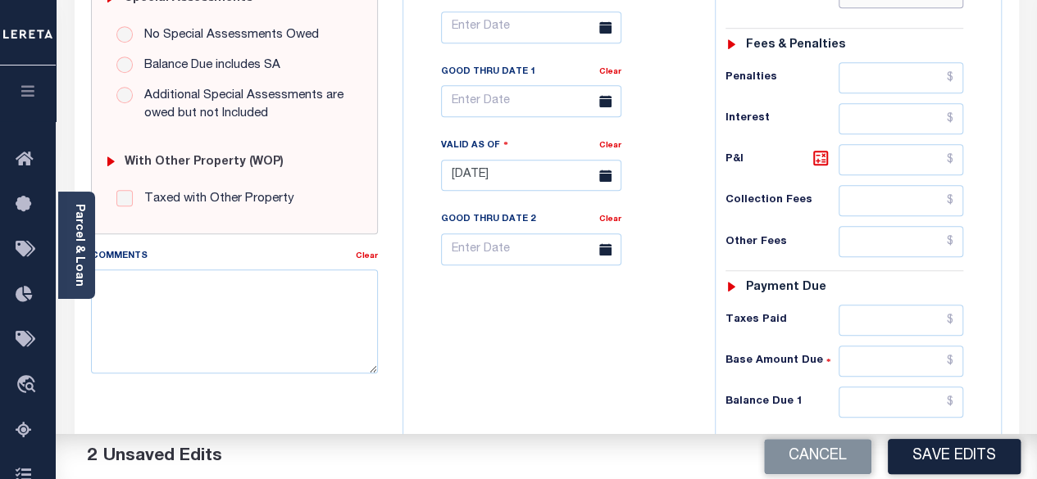
scroll to position [574, 0]
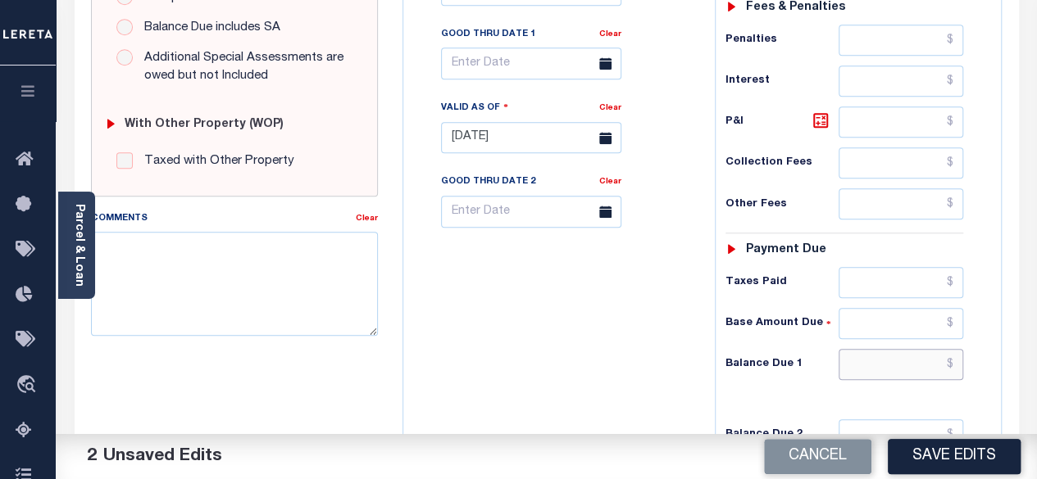
type input "$0.00"
click at [952, 349] on input "text" at bounding box center [900, 364] width 125 height 31
type input "$0.00"
click at [942, 458] on button "Save Edits" at bounding box center [954, 456] width 133 height 35
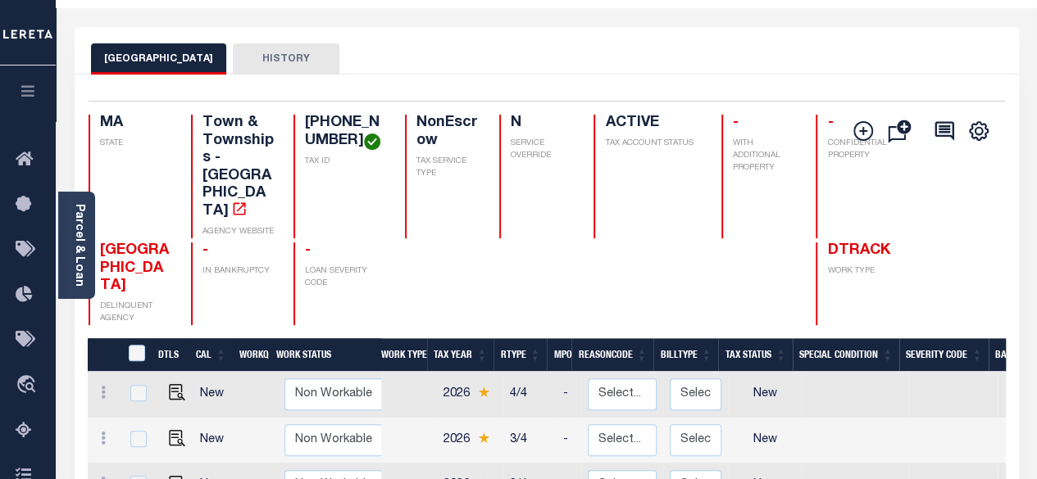
scroll to position [328, 0]
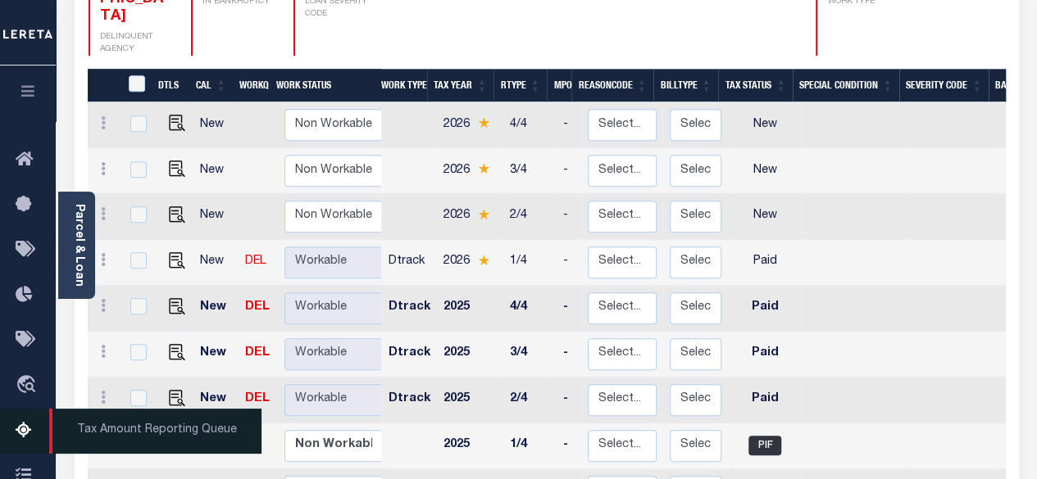
click at [27, 437] on icon at bounding box center [29, 431] width 26 height 20
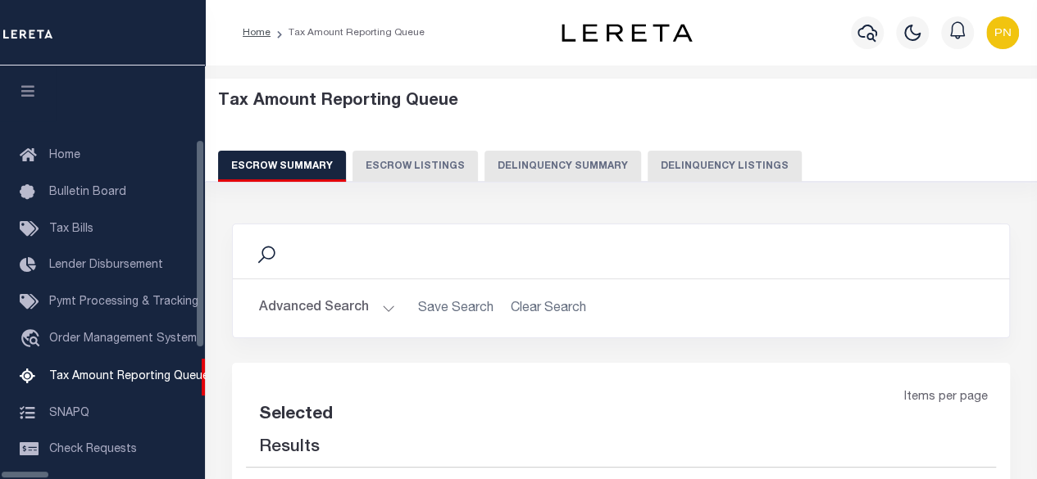
click at [647, 159] on button "Delinquency Listings" at bounding box center [724, 166] width 154 height 31
select select "100"
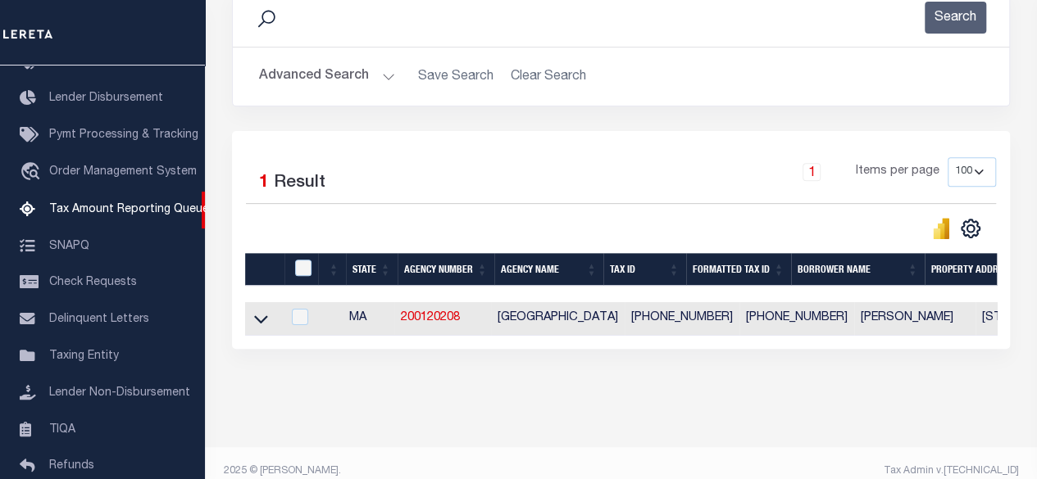
scroll to position [264, 0]
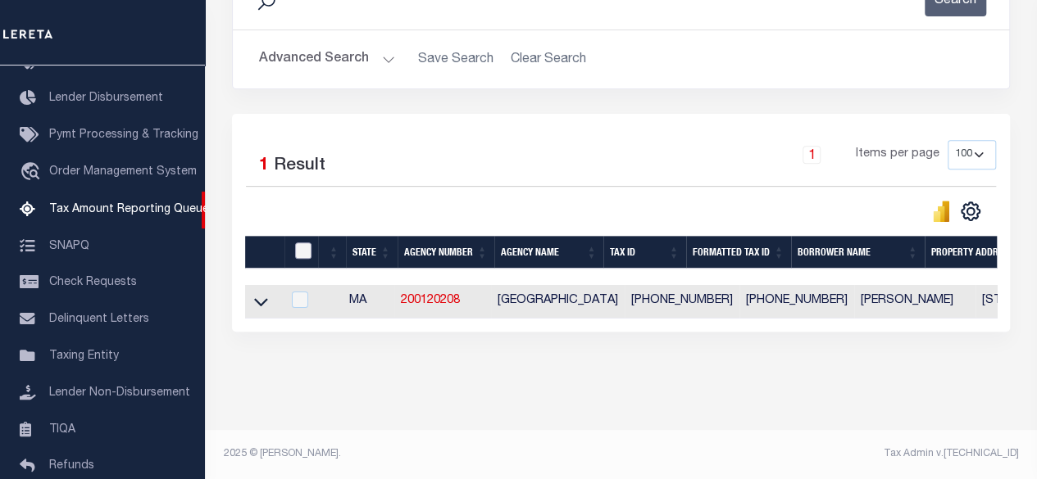
click at [301, 243] on input "checkbox" at bounding box center [303, 251] width 16 height 16
checkbox input "true"
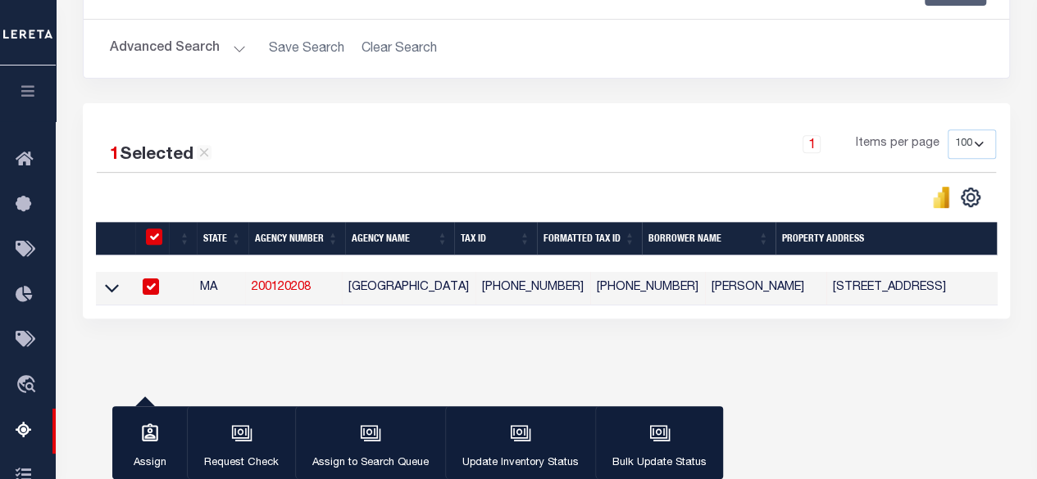
scroll to position [261, 0]
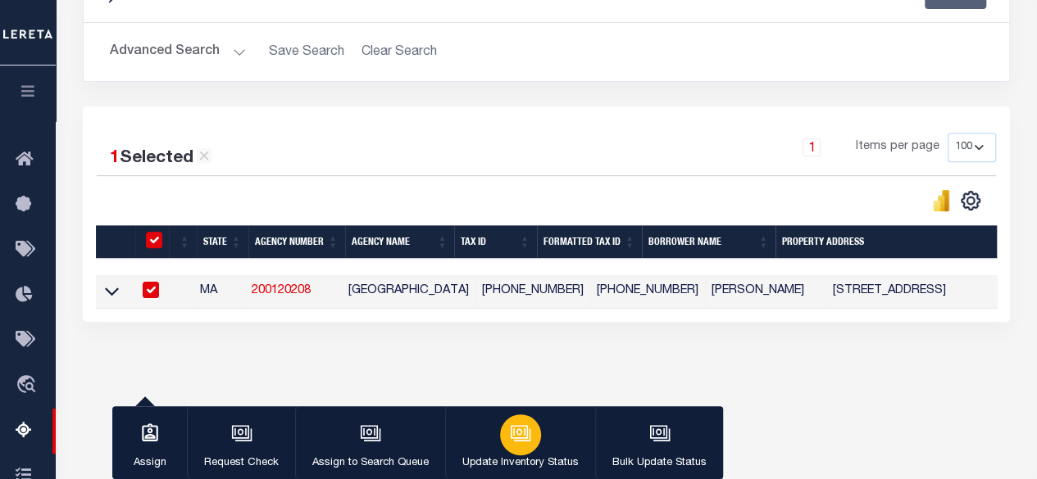
click at [532, 424] on div "button" at bounding box center [520, 435] width 41 height 41
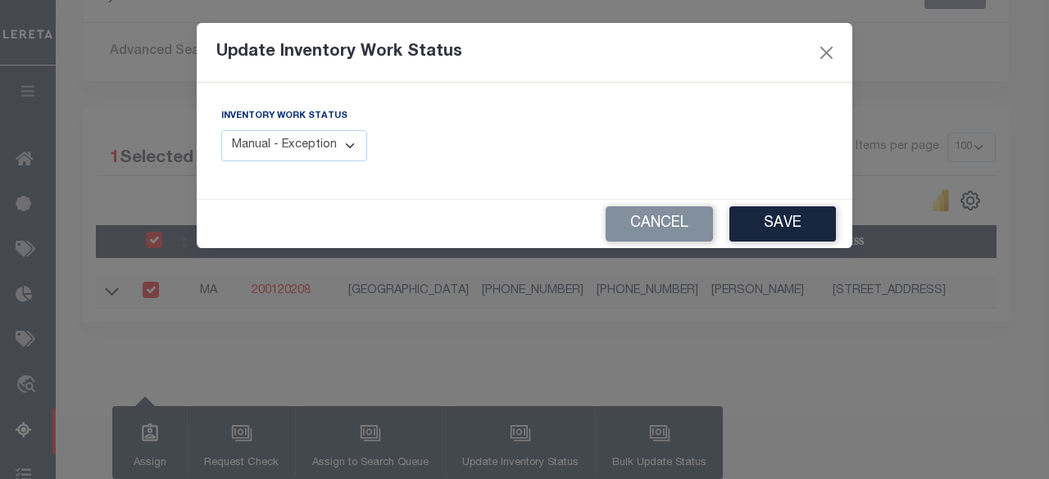
drag, startPoint x: 334, startPoint y: 136, endPoint x: 347, endPoint y: 136, distance: 13.1
click at [334, 136] on select "Manual - Exception Pended - Awaiting Search Late Add Exception Completed" at bounding box center [294, 146] width 146 height 32
select select "4"
click at [221, 130] on select "Manual - Exception Pended - Awaiting Search Late Add Exception Completed" at bounding box center [294, 146] width 146 height 32
click at [777, 230] on button "Save" at bounding box center [782, 224] width 107 height 35
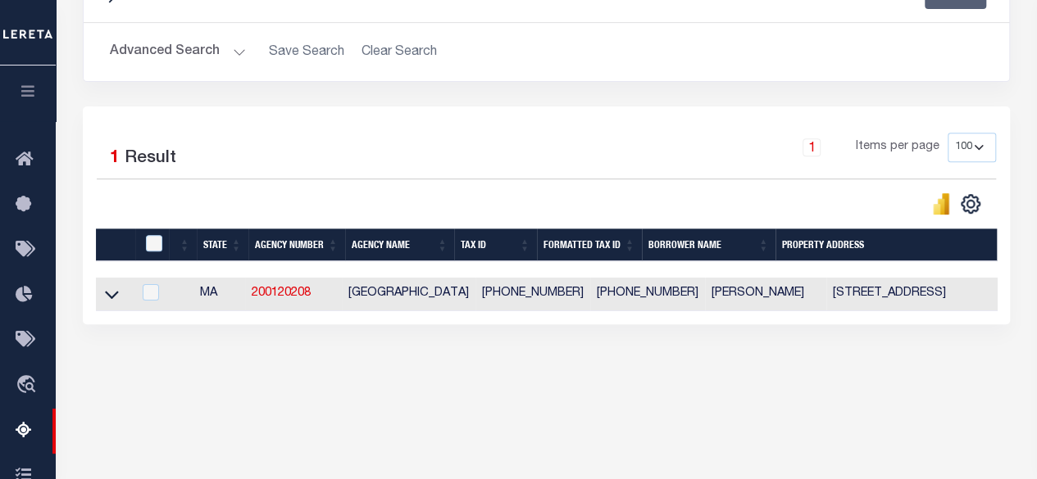
click at [227, 60] on button "Advanced Search" at bounding box center [178, 52] width 136 height 32
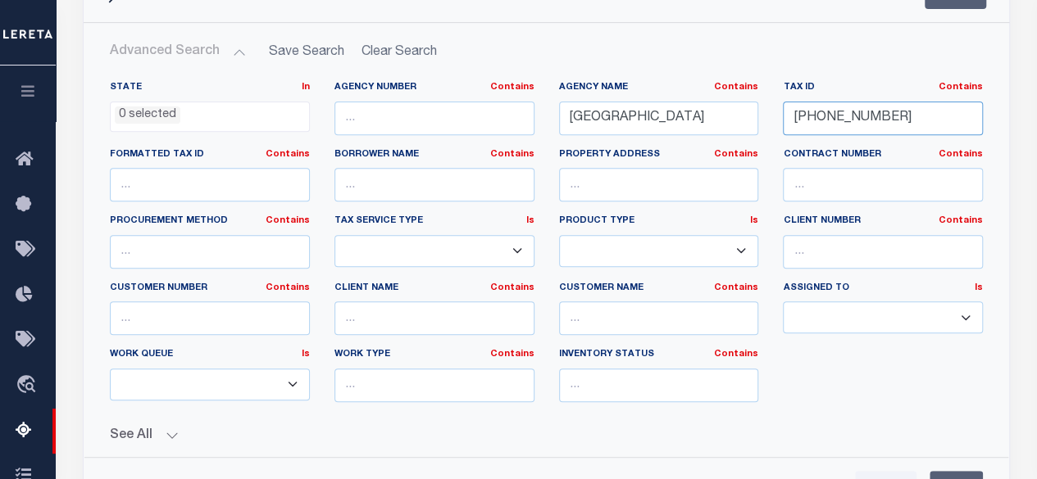
drag, startPoint x: 909, startPoint y: 124, endPoint x: 661, endPoint y: 129, distance: 248.4
click at [662, 127] on div "State In In AK AL AR AZ CA CO CT DC DE FL GA GU HI IA ID IL IN KS KY LA MA MD M…" at bounding box center [546, 248] width 897 height 334
drag, startPoint x: 675, startPoint y: 116, endPoint x: 417, endPoint y: 130, distance: 258.6
click at [417, 130] on div "State In In AK AL AR AZ CA CO CT DC DE FL GA GU HI IA ID IL IN KS [GEOGRAPHIC_D…" at bounding box center [546, 248] width 897 height 334
paste input "EAST BRIDGEWATER"
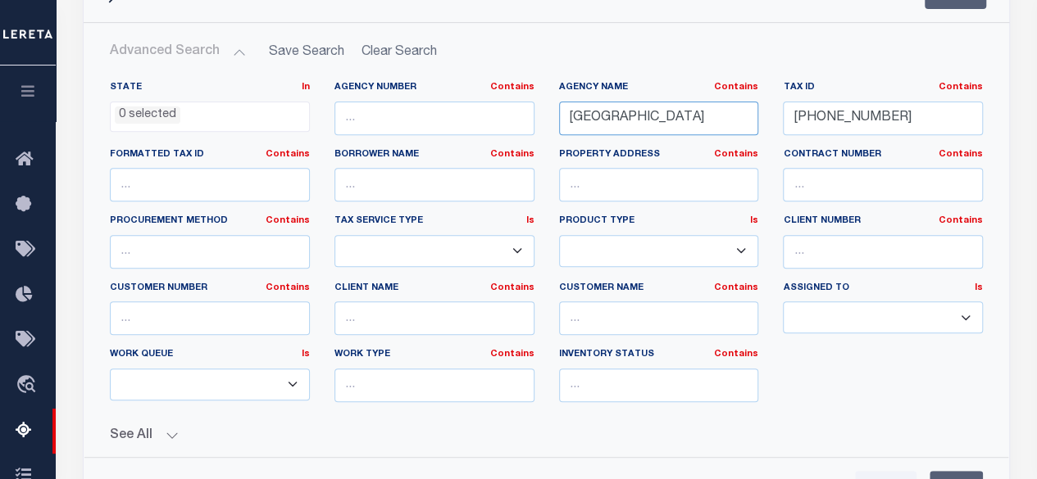
type input "EAST BRIDGEWATER TOWN"
drag, startPoint x: 886, startPoint y: 120, endPoint x: 765, endPoint y: 133, distance: 122.0
click at [765, 133] on div "State In In AK AL AR AZ CA CO CT DC DE FL GA GU HI IA ID IL IN KS KY LA MA MD M…" at bounding box center [546, 248] width 897 height 334
paste input "091-0039"
type input "091-0039"
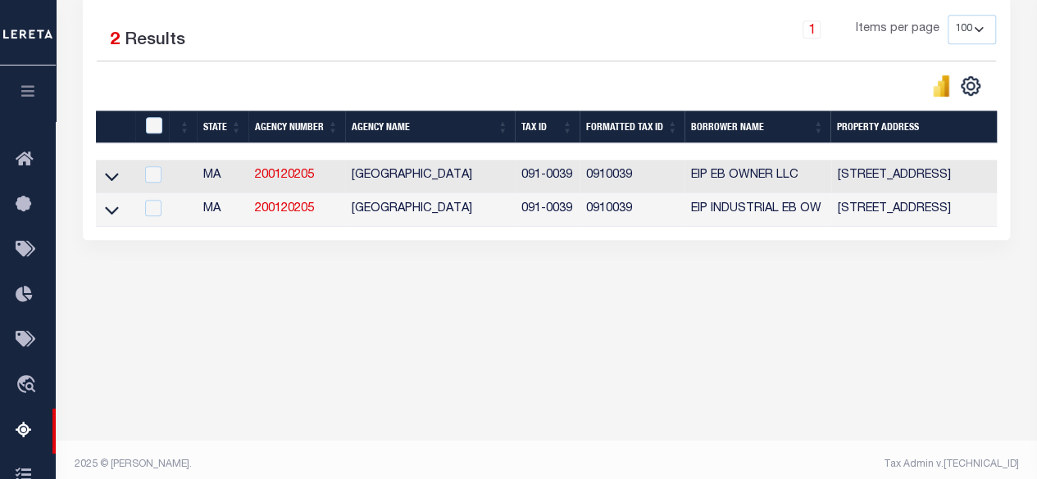
scroll to position [388, 0]
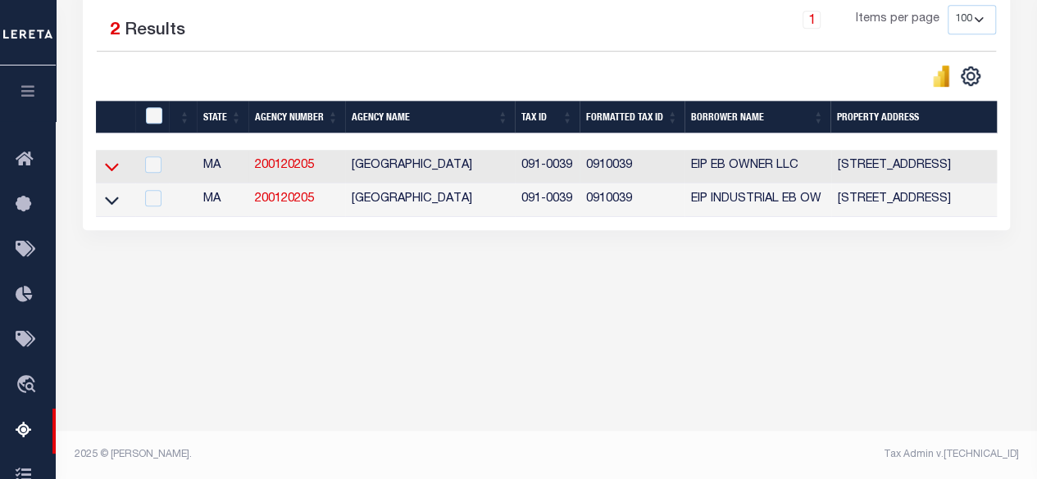
click at [110, 168] on icon at bounding box center [112, 168] width 14 height 8
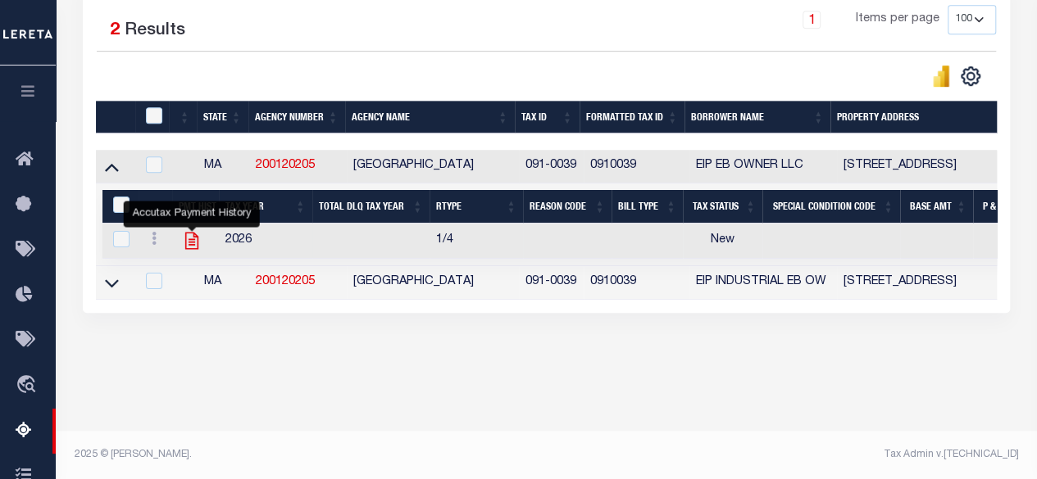
click at [187, 240] on icon "" at bounding box center [191, 240] width 21 height 21
checkbox input "true"
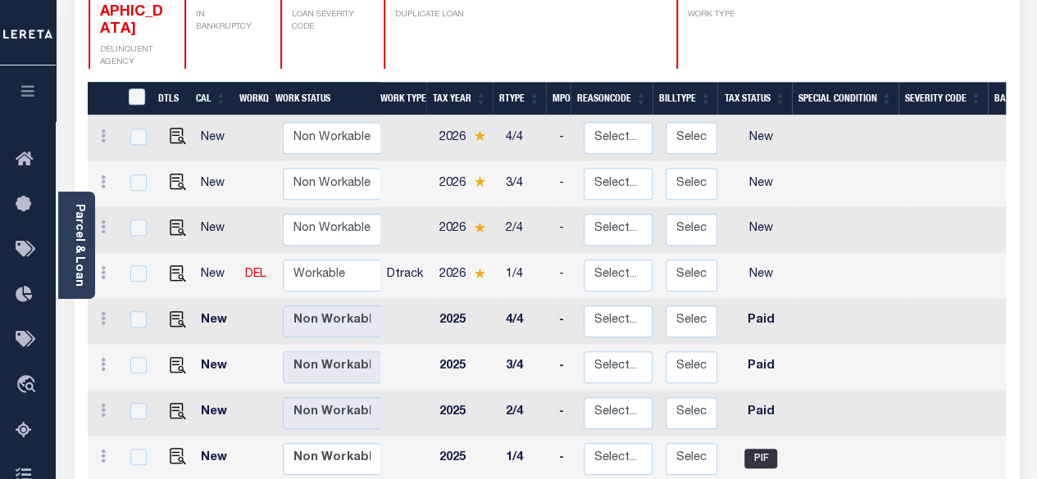
scroll to position [328, 0]
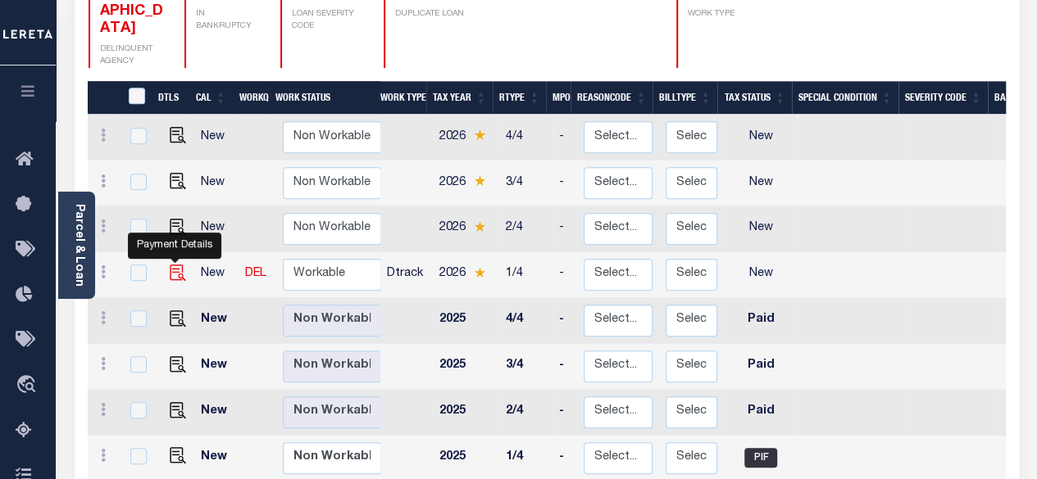
click at [179, 265] on img "" at bounding box center [178, 273] width 16 height 16
checkbox input "true"
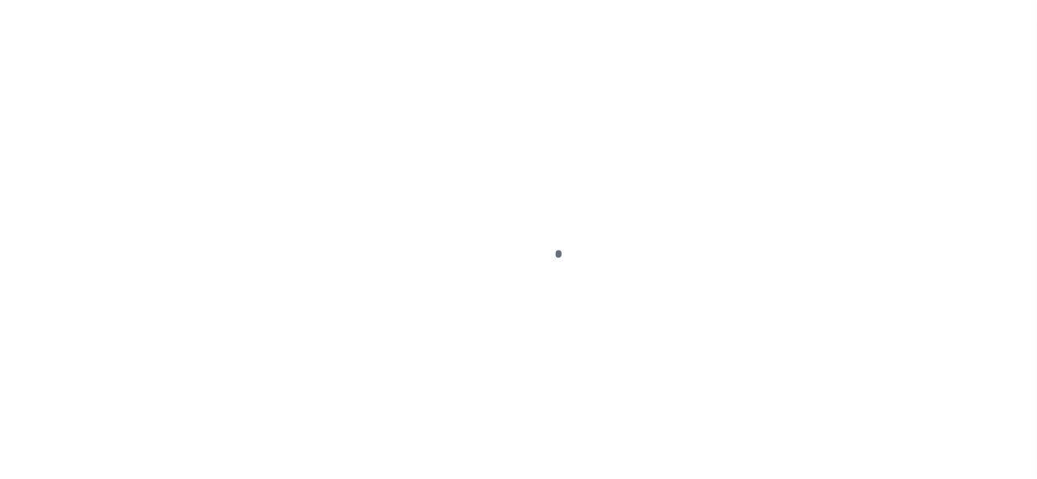
select select "NW2"
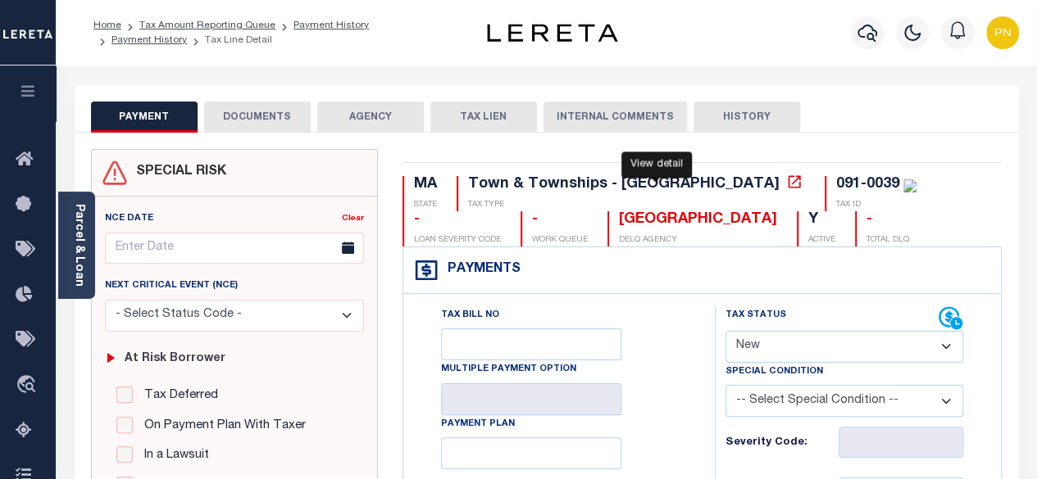
click at [786, 186] on icon at bounding box center [794, 182] width 16 height 16
click at [79, 207] on link "Parcel & Loan" at bounding box center [78, 245] width 11 height 83
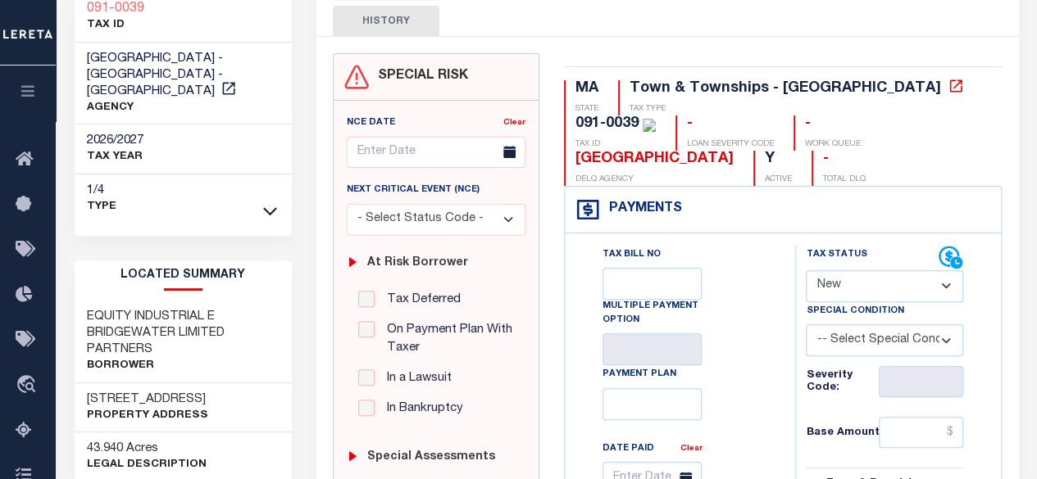
scroll to position [164, 0]
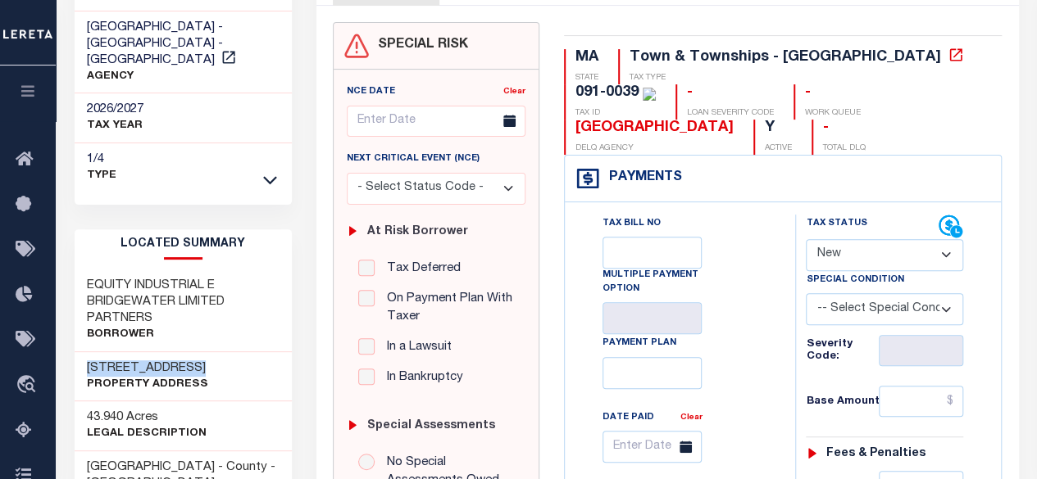
drag, startPoint x: 204, startPoint y: 350, endPoint x: 77, endPoint y: 347, distance: 127.1
click at [77, 352] on div "600 N BEDFORD ST Property Address" at bounding box center [184, 377] width 218 height 50
copy h3 "600 N BEDFORD ST"
click at [161, 298] on h3 "EQUITY INDUSTRIAL E BRIDGEWATER LIMITED PARTNERS" at bounding box center [183, 302] width 193 height 49
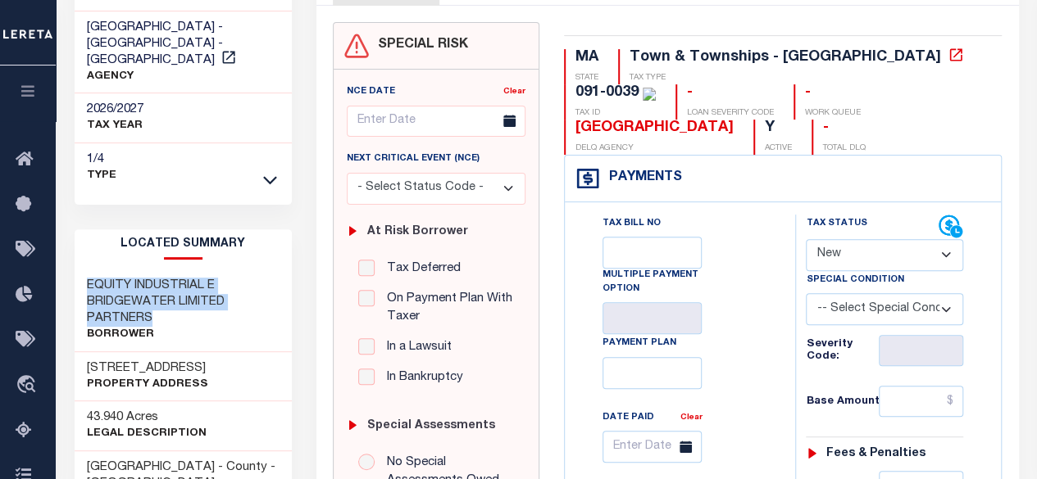
drag, startPoint x: 84, startPoint y: 261, endPoint x: 189, endPoint y: 304, distance: 113.2
click at [189, 304] on div "EQUITY INDUSTRIAL E BRIDGEWATER LIMITED PARTNERS Borrower" at bounding box center [184, 311] width 218 height 83
copy h3 "EQUITY INDUSTRIAL E BRIDGEWATER LIMITED PARTNERS"
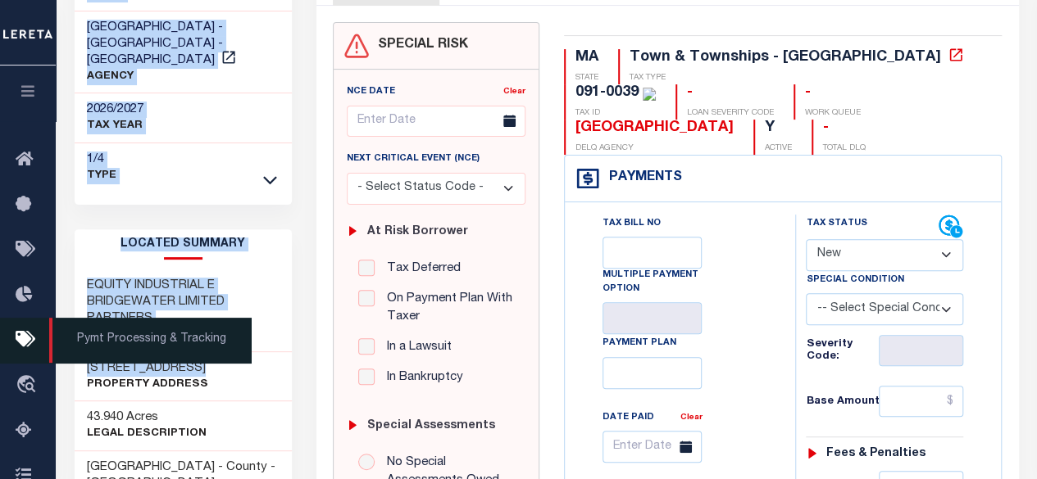
drag, startPoint x: 203, startPoint y: 351, endPoint x: 180, endPoint y: 347, distance: 23.3
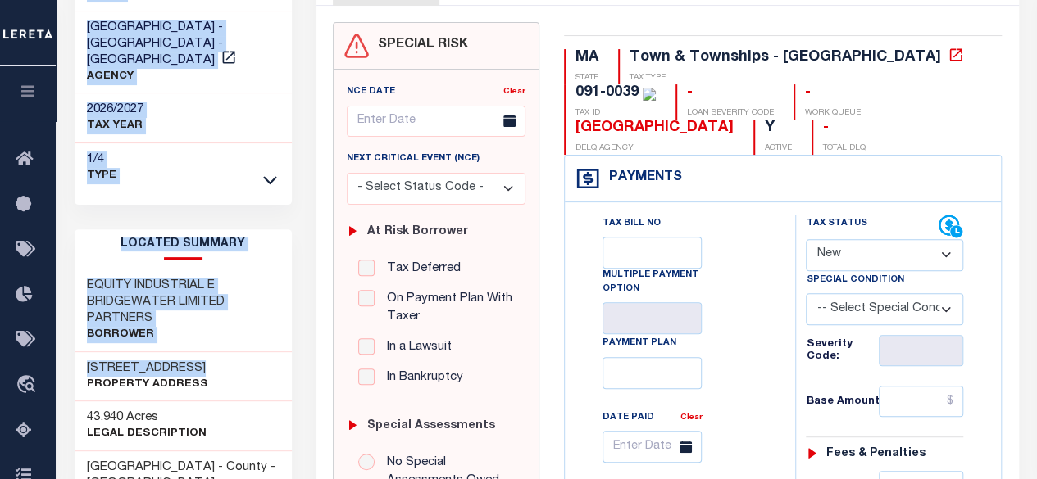
click at [279, 361] on div "600 N BEDFORD ST Property Address" at bounding box center [184, 377] width 218 height 50
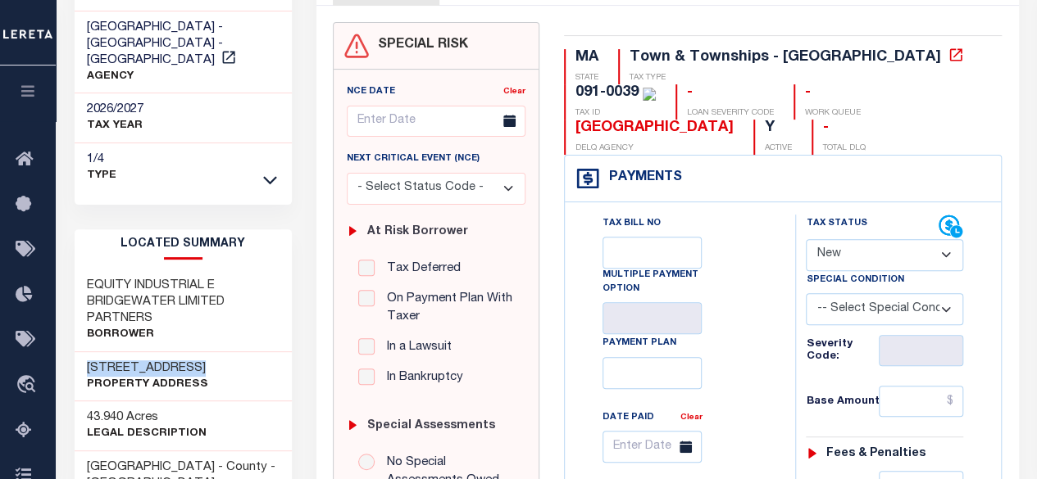
drag, startPoint x: 192, startPoint y: 348, endPoint x: 85, endPoint y: 350, distance: 106.6
click at [85, 352] on div "600 N BEDFORD ST Property Address" at bounding box center [184, 377] width 218 height 50
copy h3 "600 N BEDFORD ST"
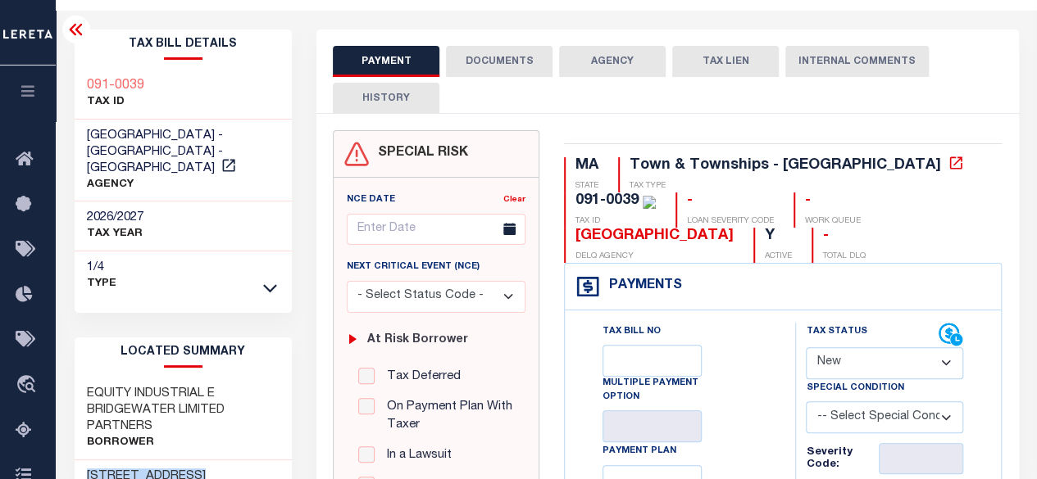
scroll to position [0, 0]
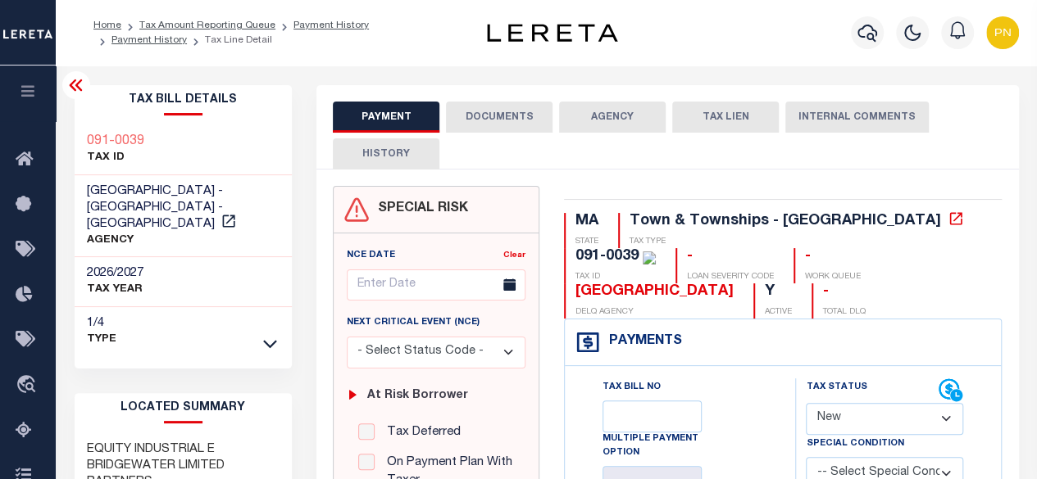
drag, startPoint x: 76, startPoint y: 86, endPoint x: 85, endPoint y: 83, distance: 9.6
click at [76, 86] on icon at bounding box center [75, 84] width 13 height 11
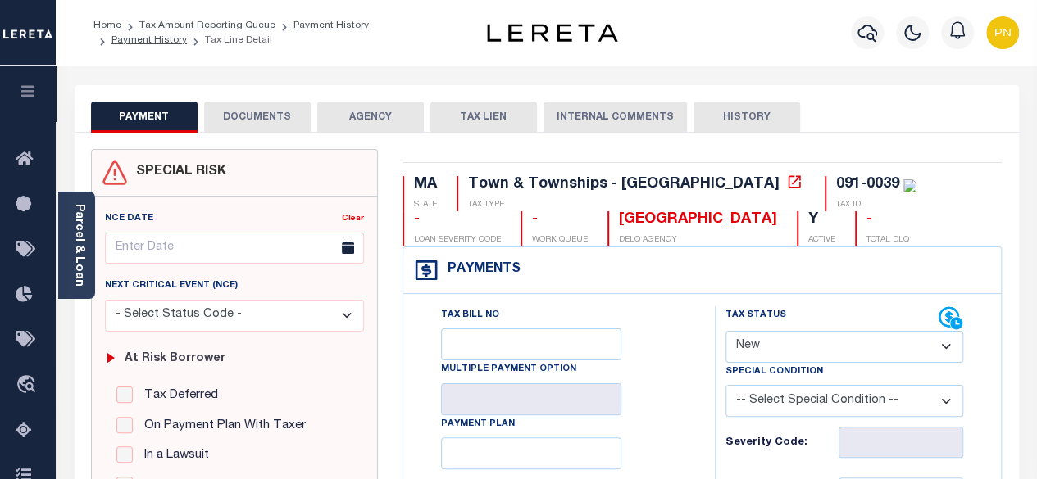
click at [287, 124] on button "DOCUMENTS" at bounding box center [257, 117] width 107 height 31
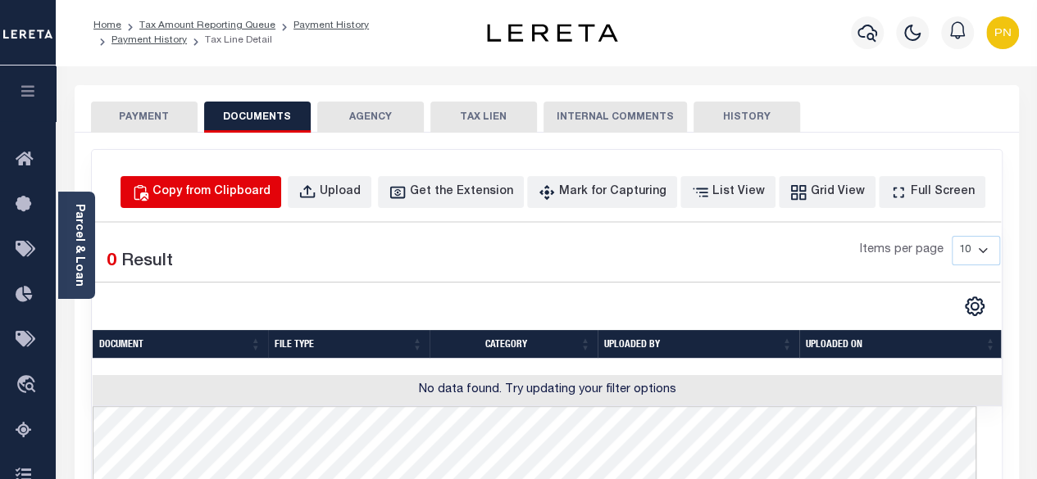
click at [270, 189] on div "Copy from Clipboard" at bounding box center [211, 193] width 118 height 18
select select "POP"
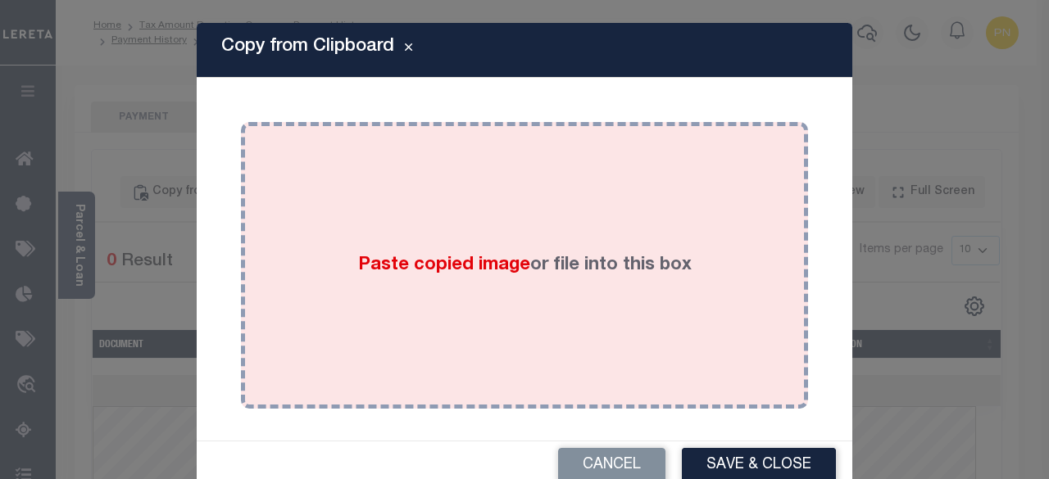
click at [443, 217] on div "Paste copied image or file into this box" at bounding box center [524, 265] width 543 height 262
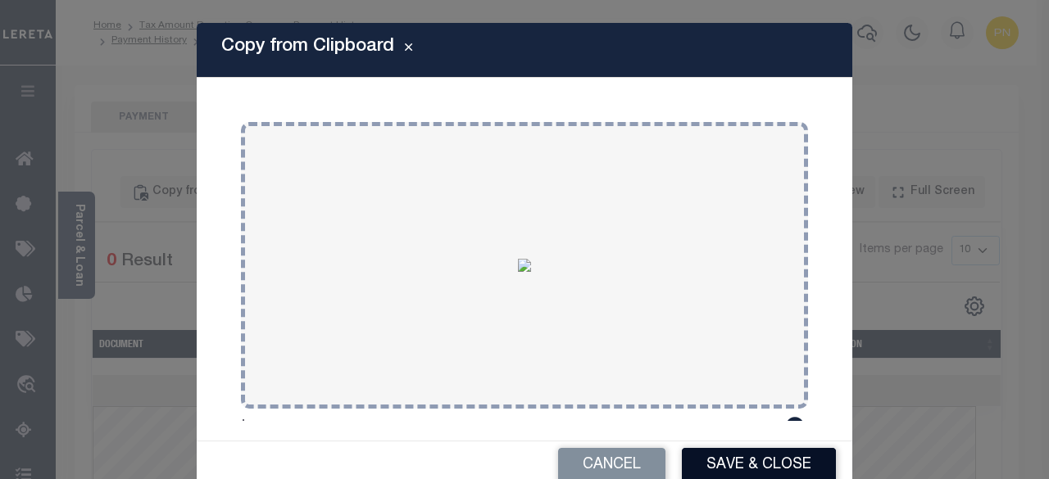
click at [764, 461] on button "Save & Close" at bounding box center [759, 465] width 154 height 35
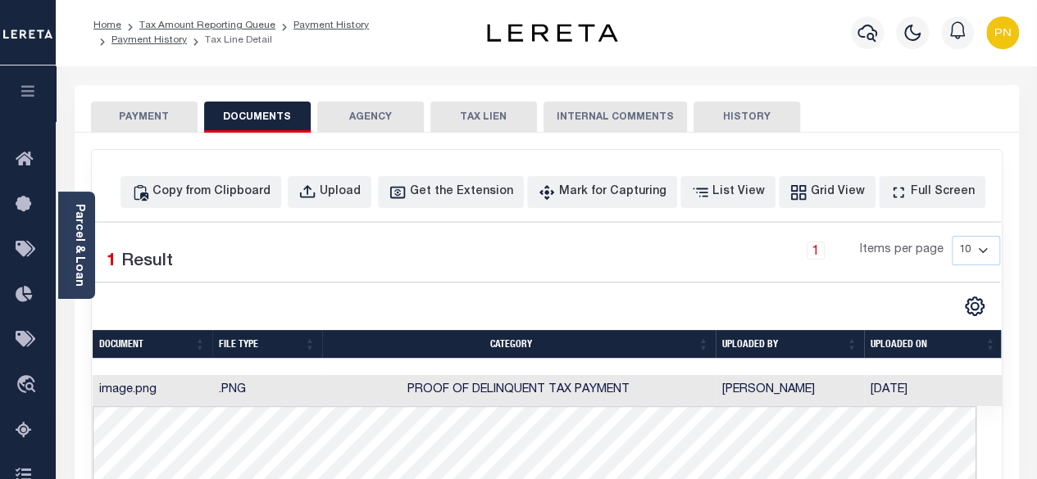
click at [151, 114] on button "PAYMENT" at bounding box center [144, 117] width 107 height 31
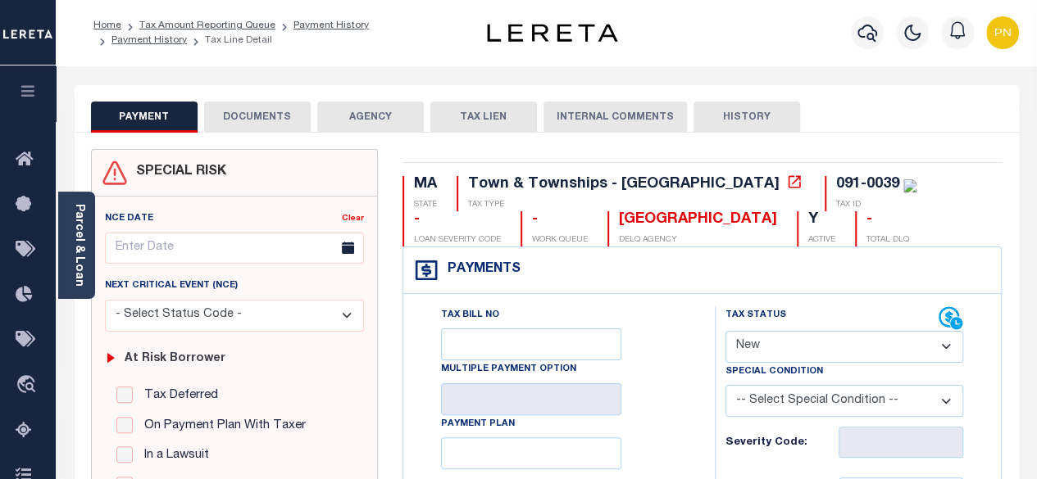
click at [883, 345] on select "- Select Status Code - Open Due/Unpaid Paid Incomplete No Tax Due Internal Refu…" at bounding box center [844, 347] width 238 height 32
select select "PYD"
click at [725, 331] on select "- Select Status Code - Open Due/Unpaid Paid Incomplete No Tax Due Internal Refu…" at bounding box center [844, 347] width 238 height 32
type input "[DATE]"
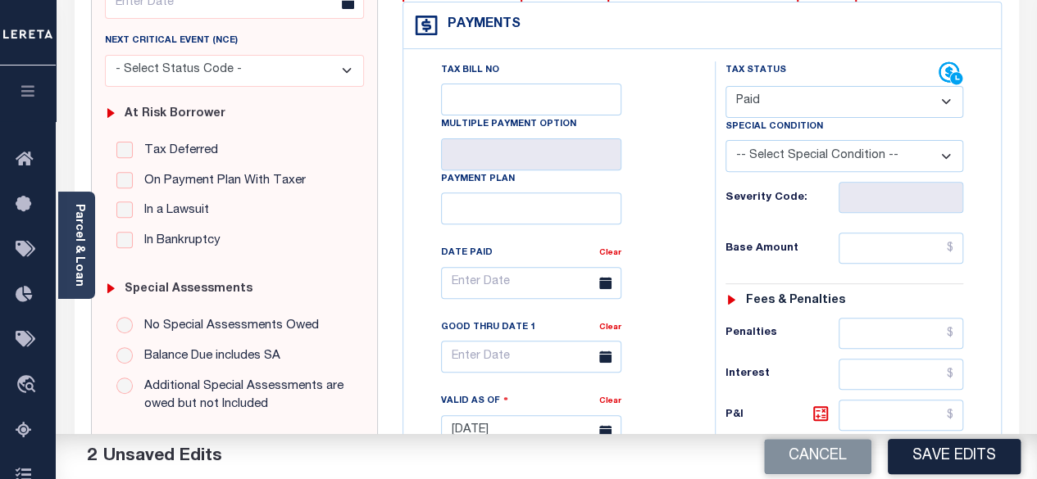
scroll to position [246, 0]
click at [959, 252] on input "text" at bounding box center [900, 247] width 125 height 31
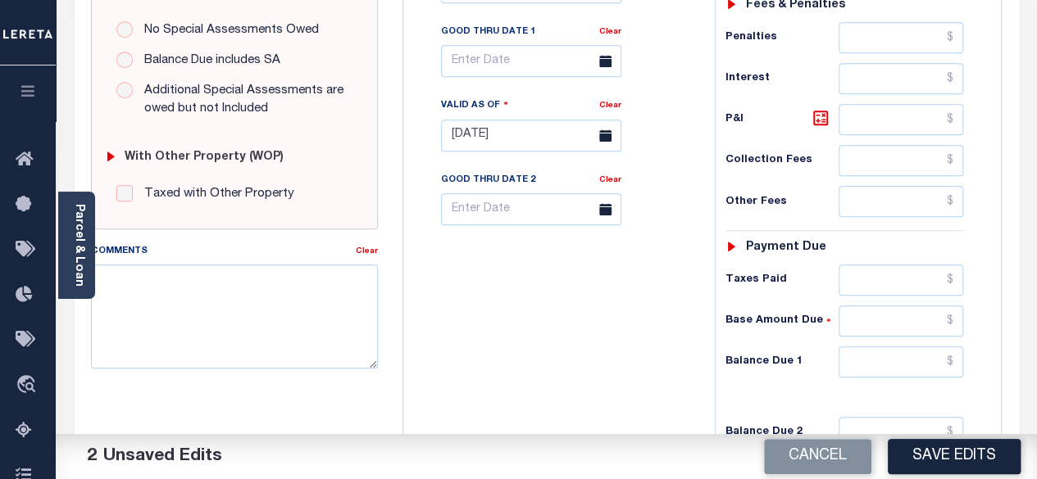
scroll to position [656, 0]
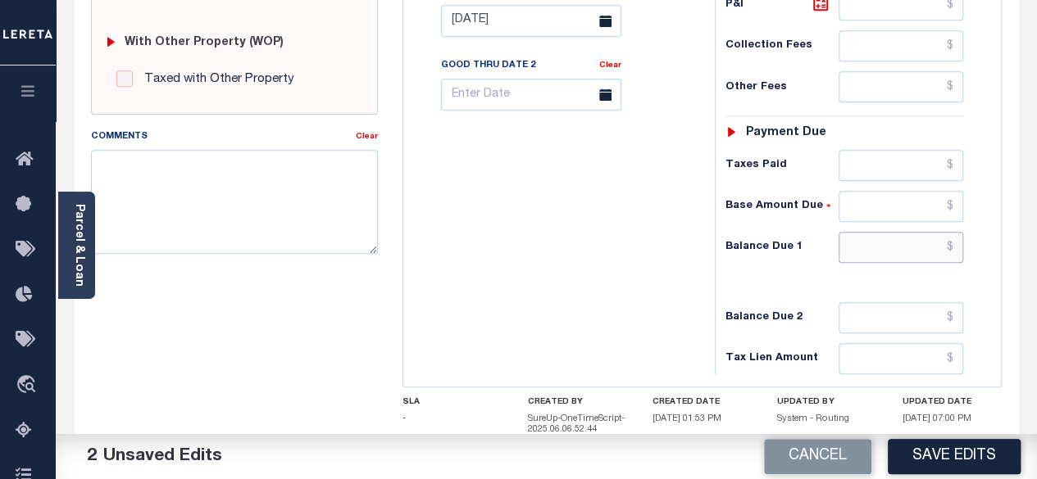
type input "$0.00"
click at [962, 247] on input "text" at bounding box center [900, 247] width 125 height 31
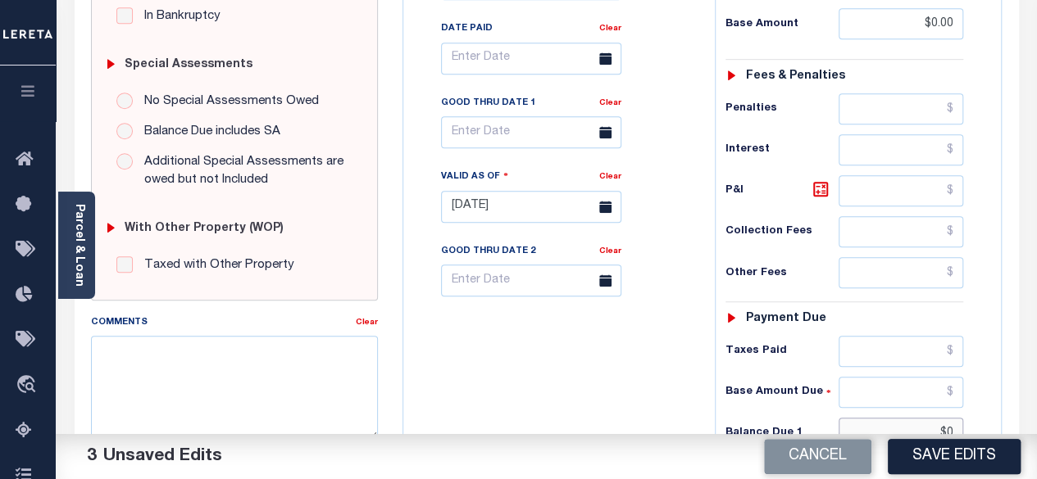
scroll to position [410, 0]
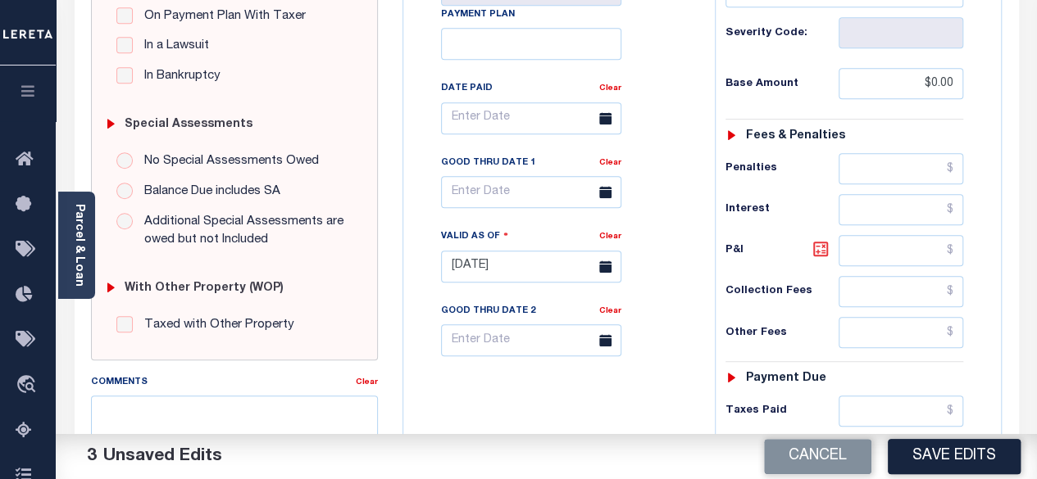
type input "$0.00"
click at [818, 247] on icon at bounding box center [821, 249] width 20 height 20
type input "$0.00"
drag, startPoint x: 969, startPoint y: 453, endPoint x: 946, endPoint y: 408, distance: 50.6
click at [969, 453] on button "Save Edits" at bounding box center [954, 456] width 133 height 35
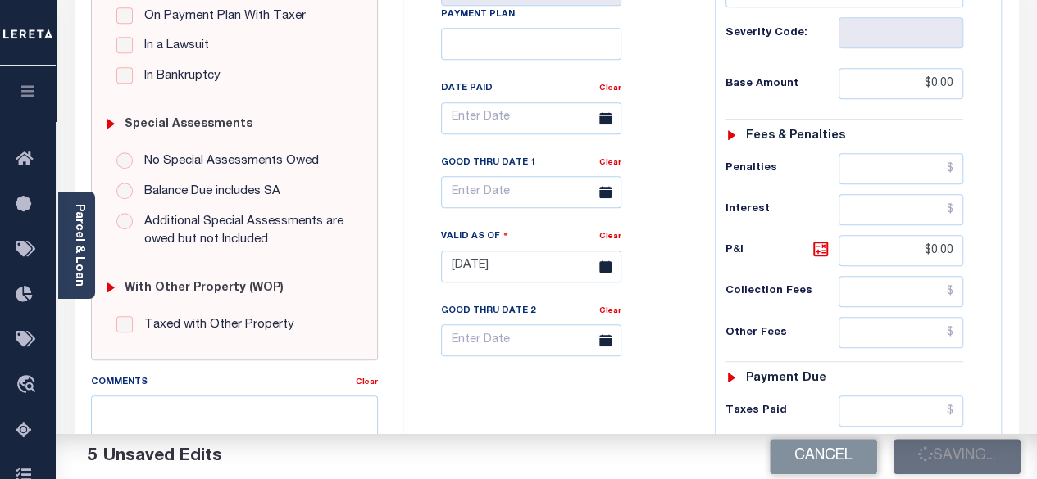
checkbox input "false"
type input "$0"
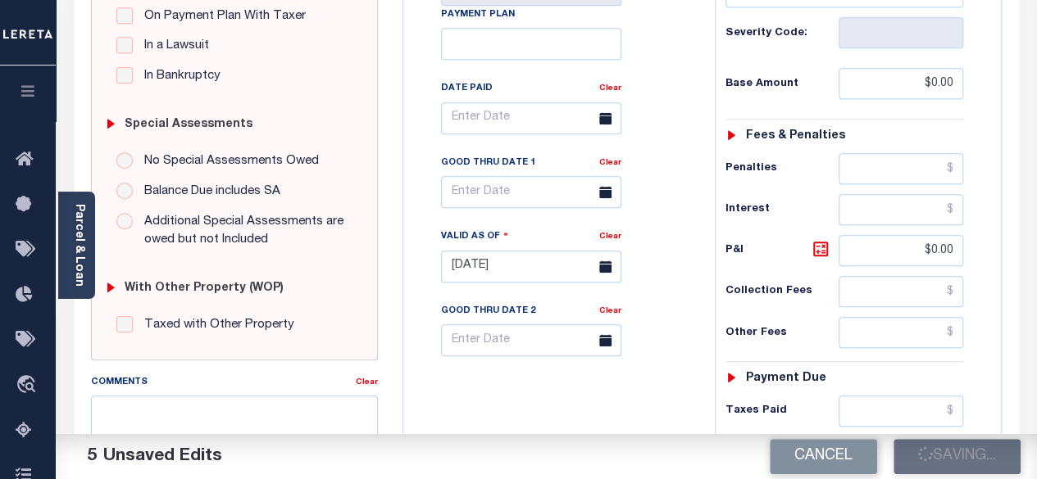
type input "$0"
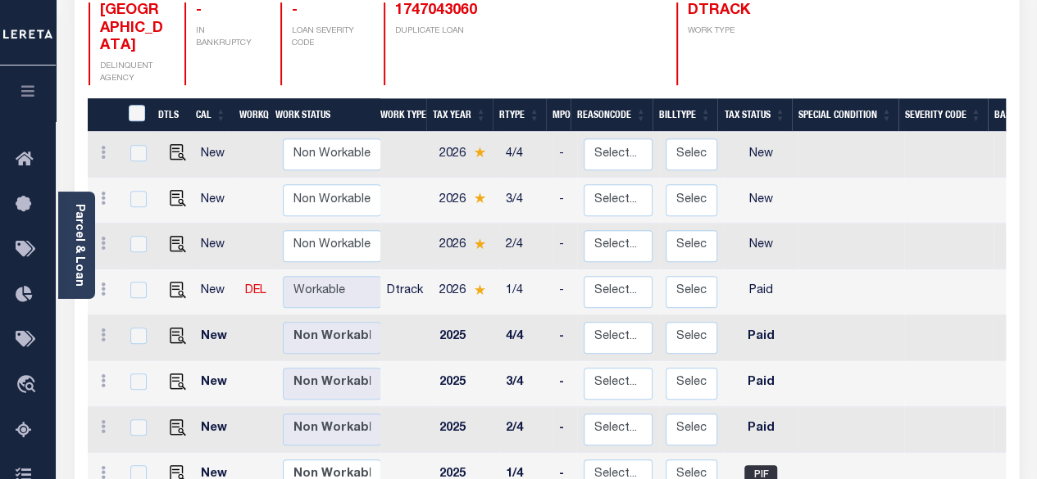
scroll to position [410, 0]
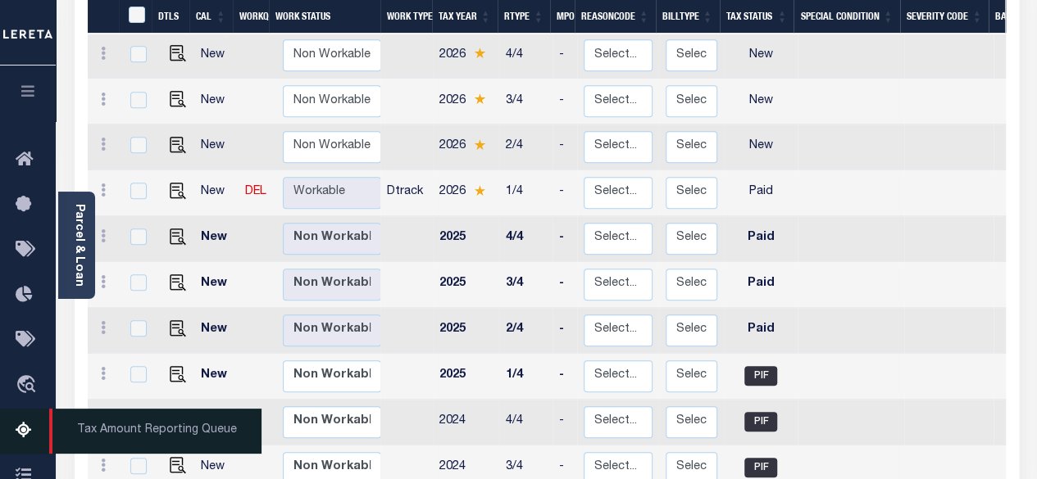
click at [20, 430] on icon at bounding box center [29, 431] width 26 height 20
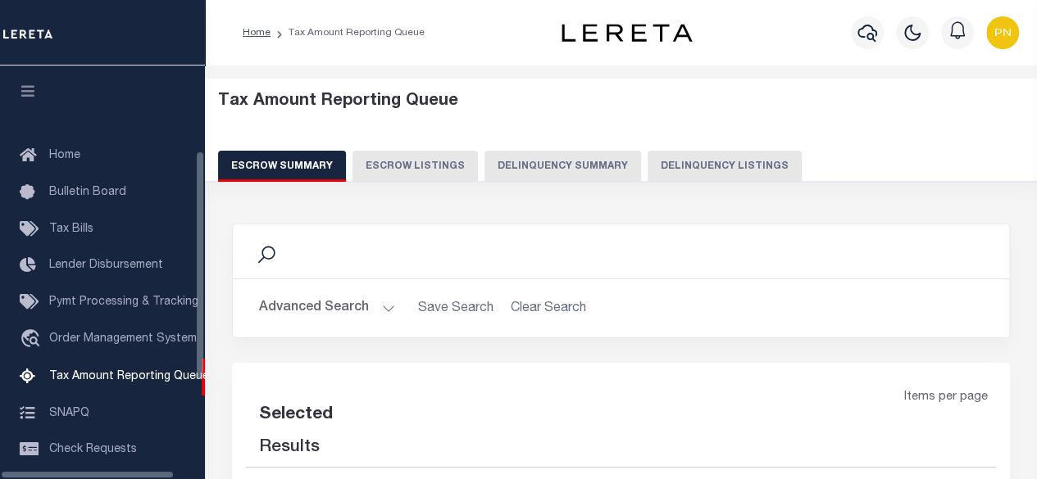
click at [721, 173] on button "Delinquency Listings" at bounding box center [724, 166] width 154 height 31
select select "100"
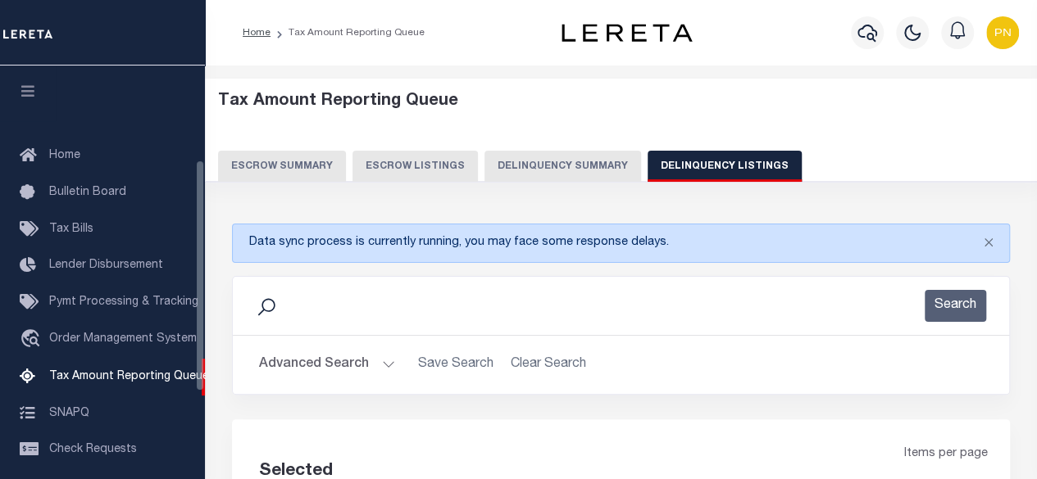
select select "100"
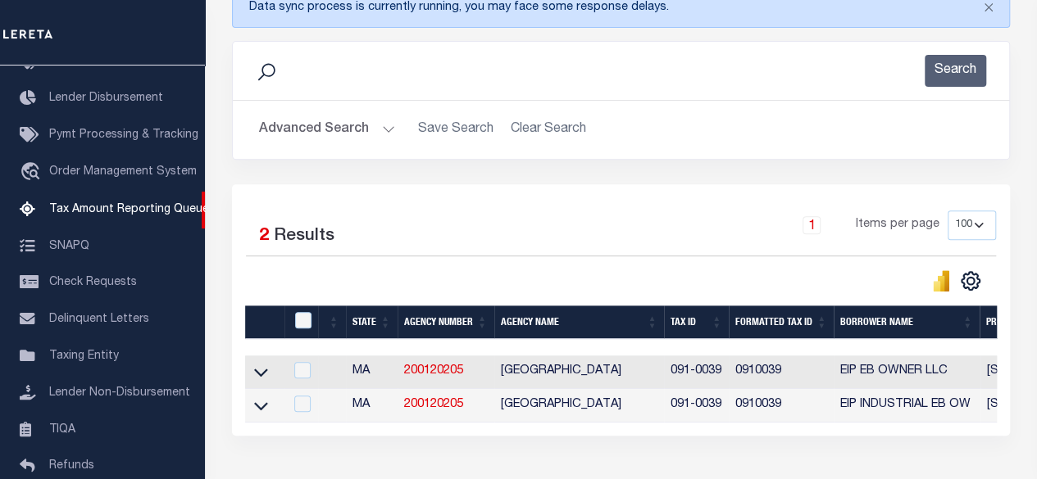
scroll to position [246, 0]
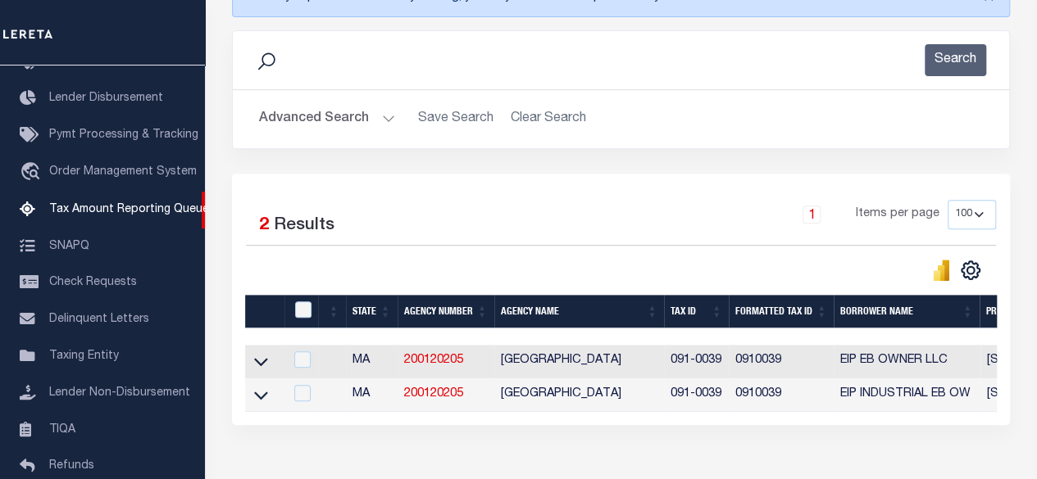
click at [243, 402] on div "Selected 2 Results 1 Items per page 10 25 50 100 500" at bounding box center [621, 300] width 778 height 252
click at [263, 396] on icon at bounding box center [261, 395] width 14 height 17
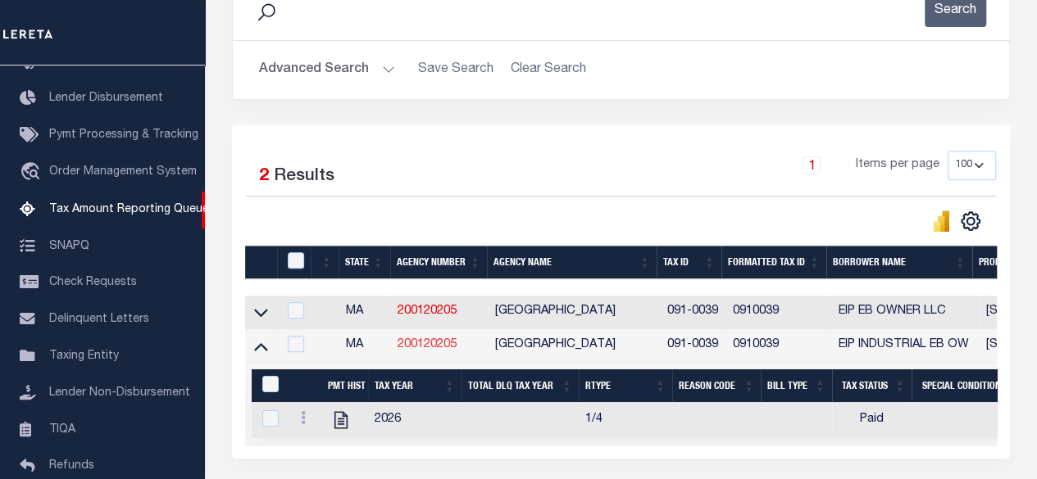
scroll to position [410, 0]
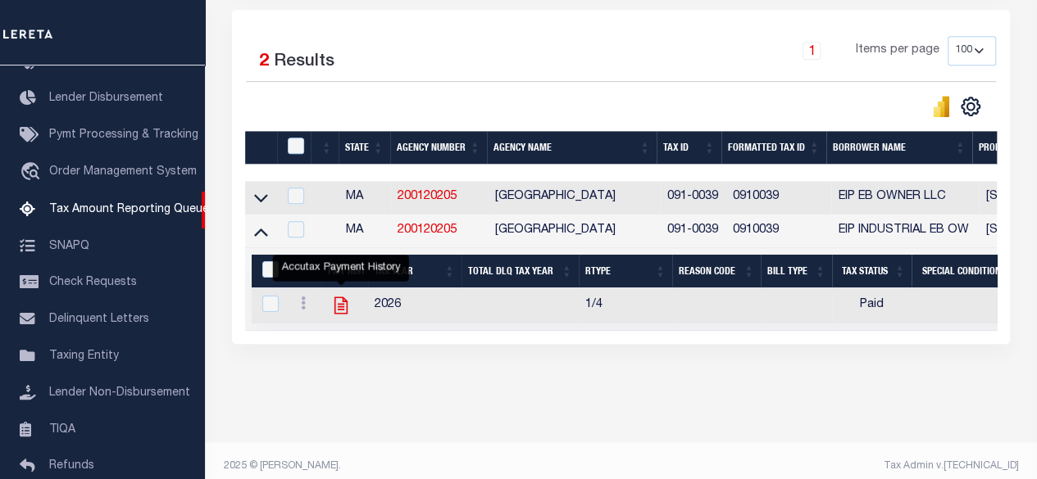
click at [340, 311] on icon "" at bounding box center [340, 305] width 13 height 17
checkbox input "true"
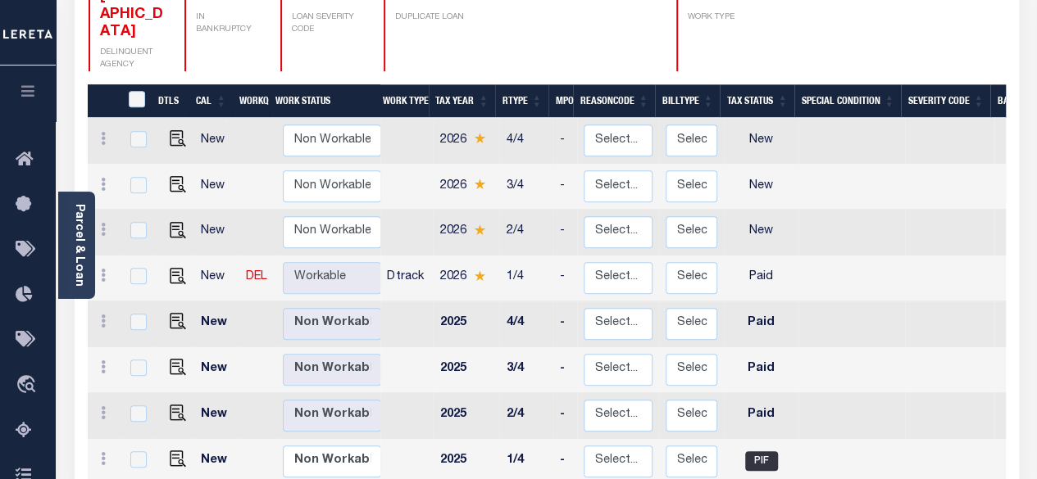
scroll to position [328, 0]
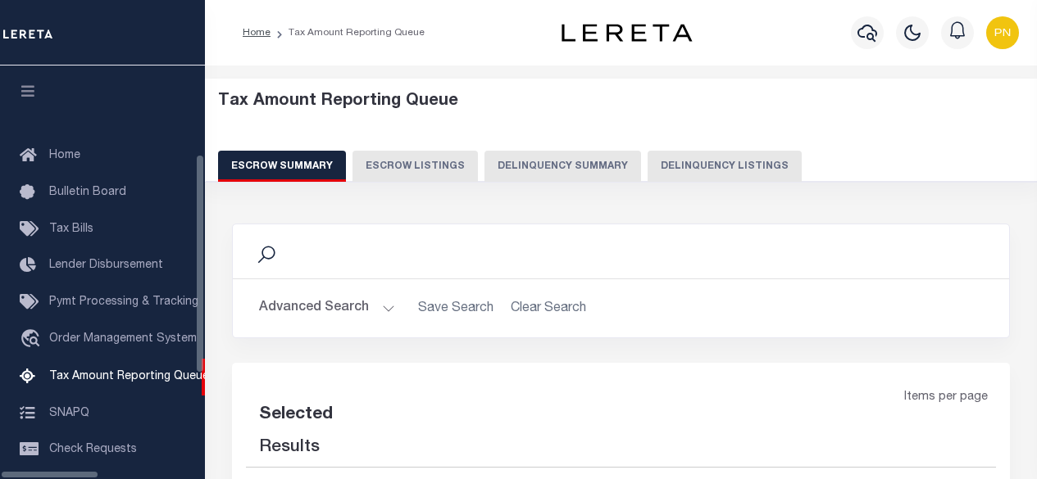
select select
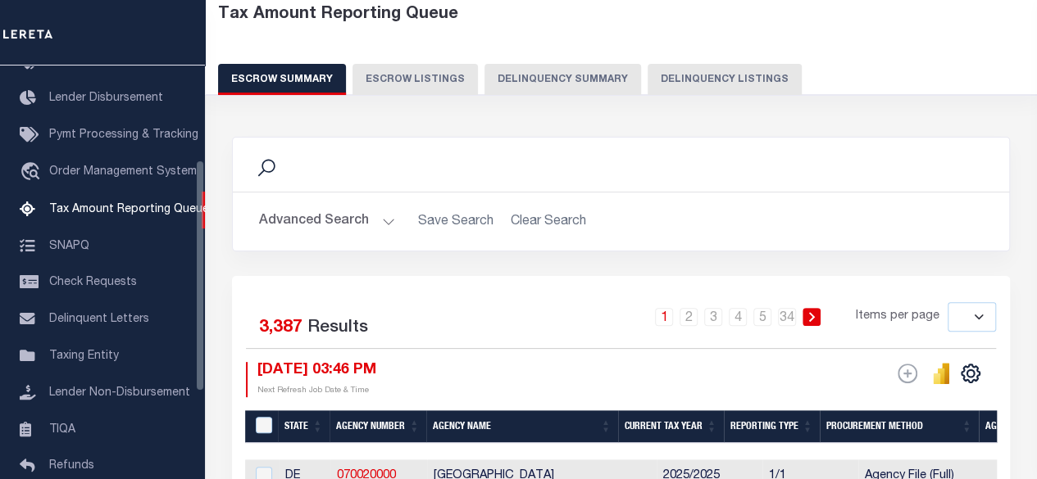
scroll to position [87, 0]
click at [706, 79] on button "Delinquency Listings" at bounding box center [724, 79] width 154 height 31
select select "100"
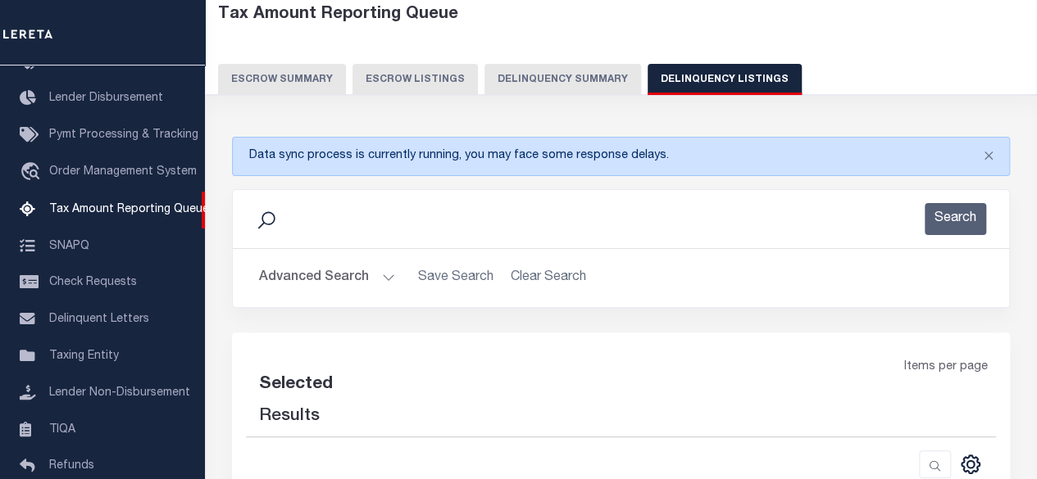
select select "100"
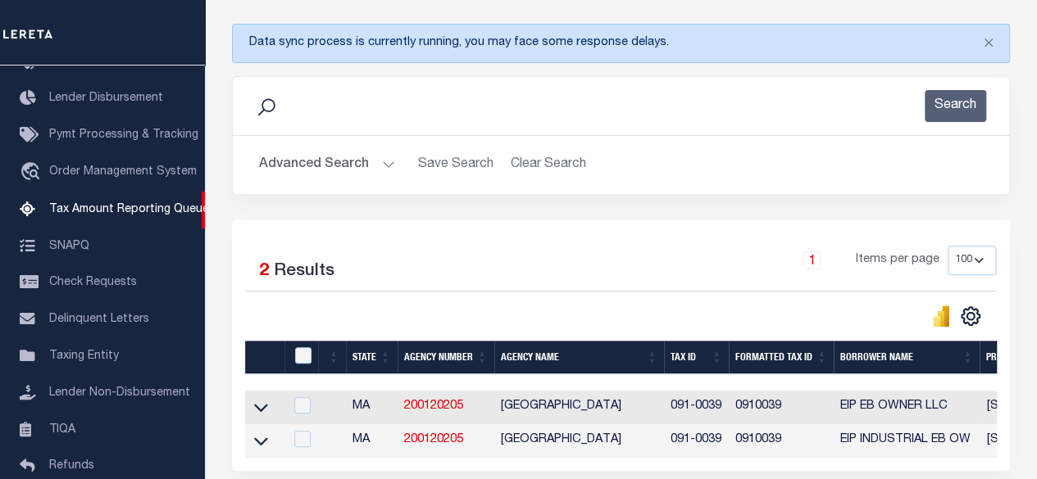
scroll to position [251, 0]
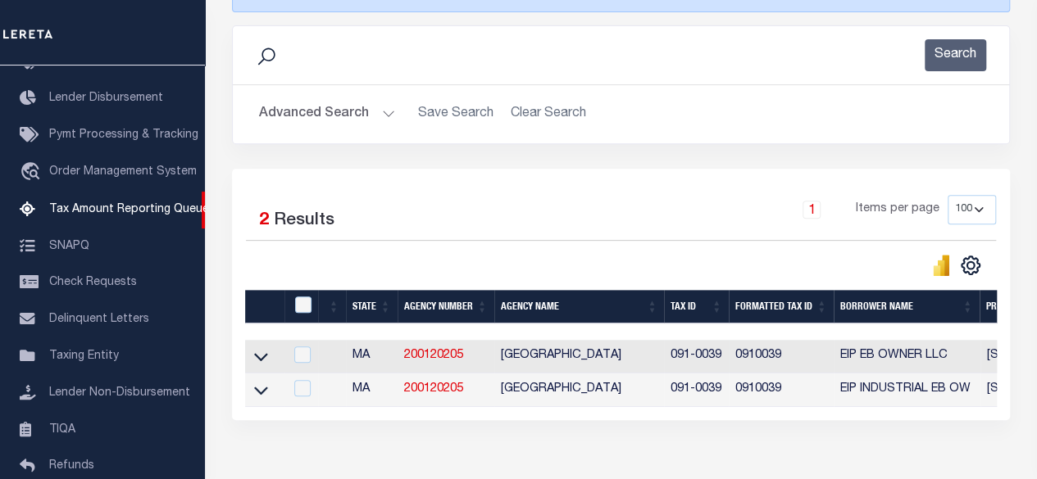
click at [258, 350] on link at bounding box center [261, 355] width 19 height 11
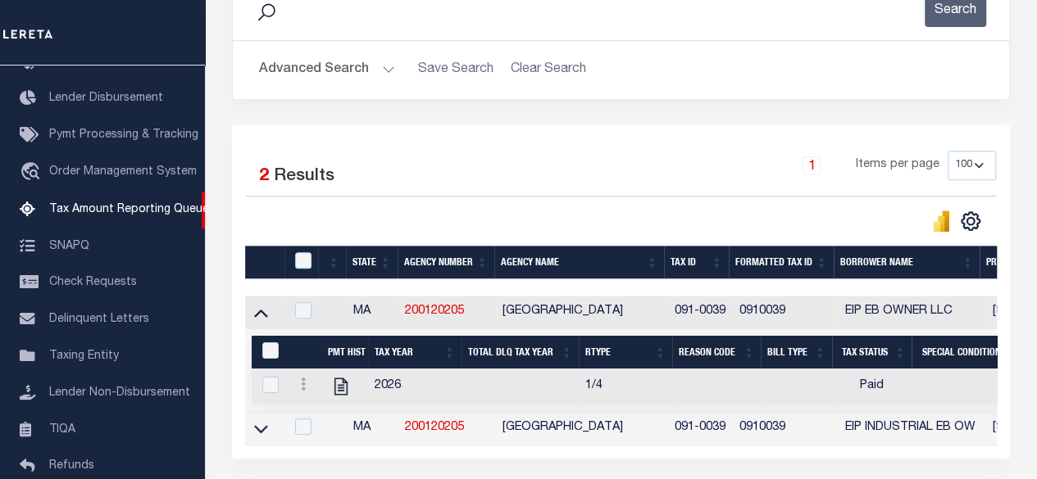
scroll to position [333, 0]
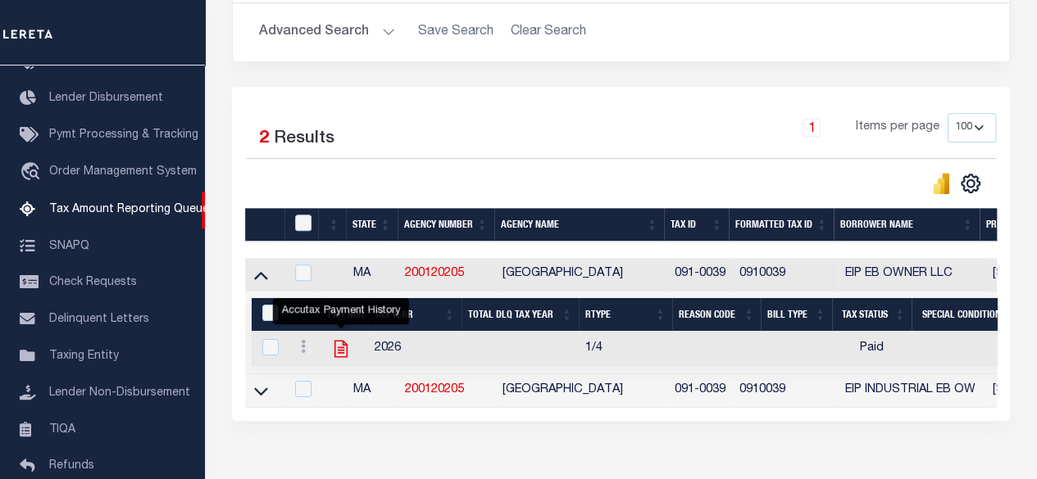
click at [336, 347] on icon "" at bounding box center [340, 348] width 21 height 21
checkbox input "true"
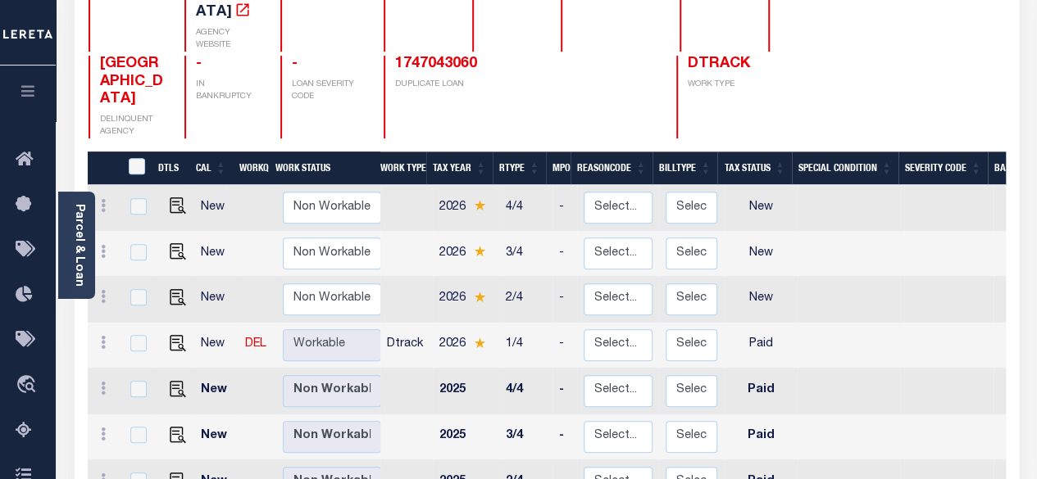
scroll to position [328, 0]
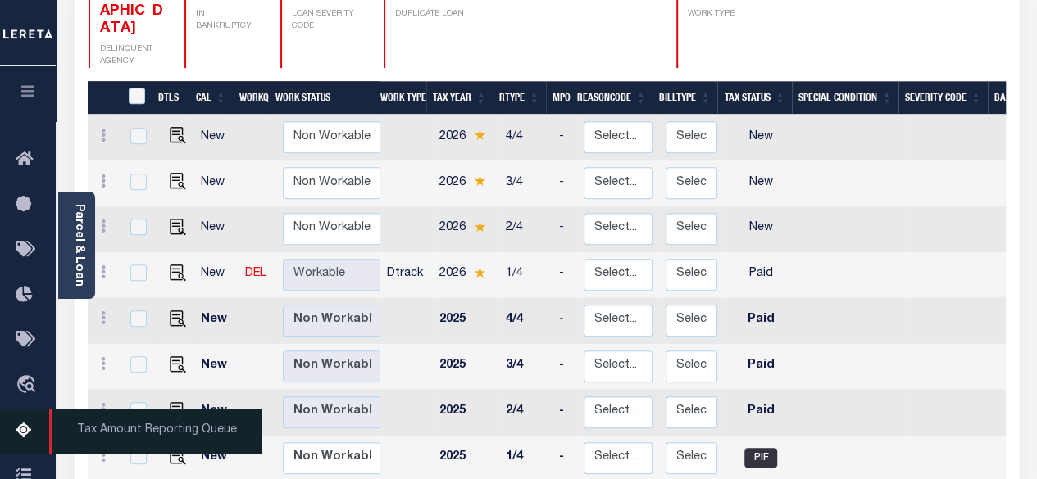
click at [19, 432] on icon at bounding box center [29, 431] width 26 height 20
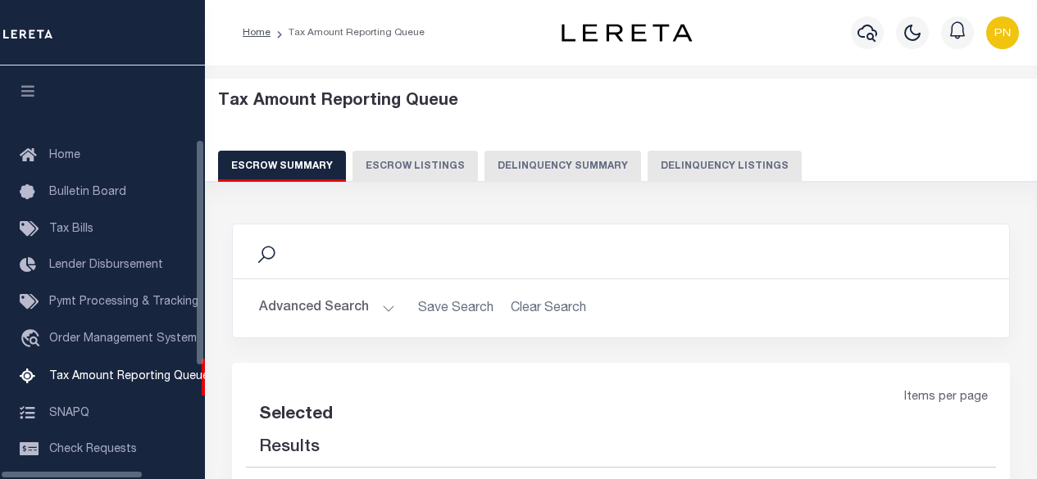
click at [685, 152] on button "Delinquency Listings" at bounding box center [724, 166] width 154 height 31
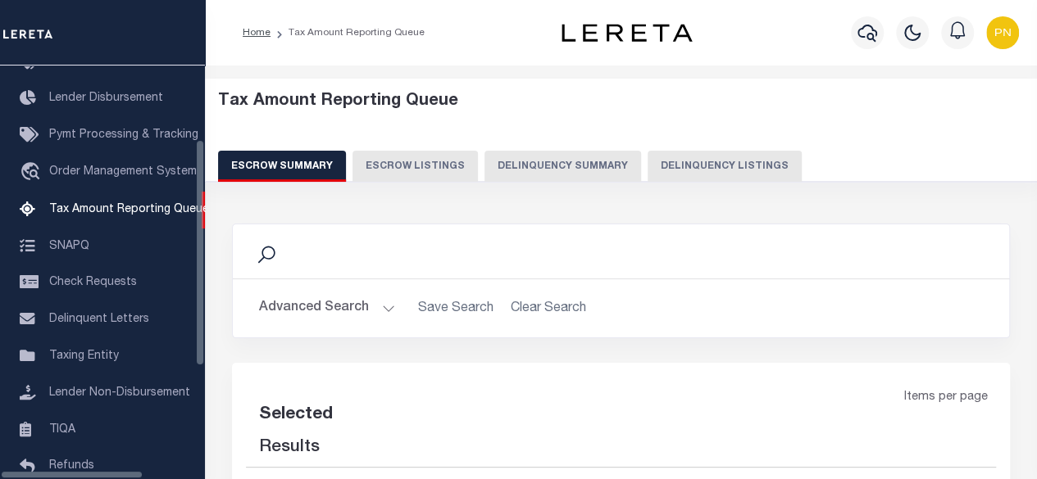
select select "100"
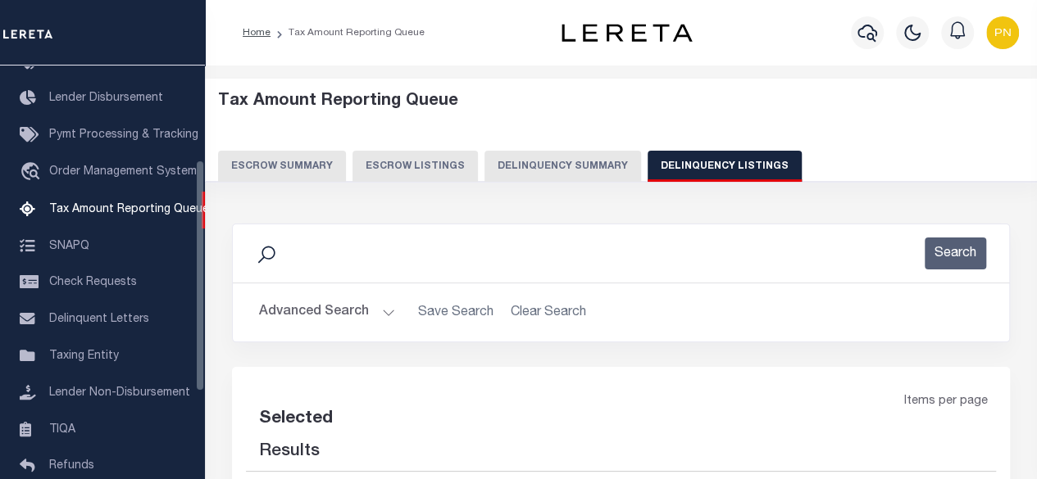
select select "100"
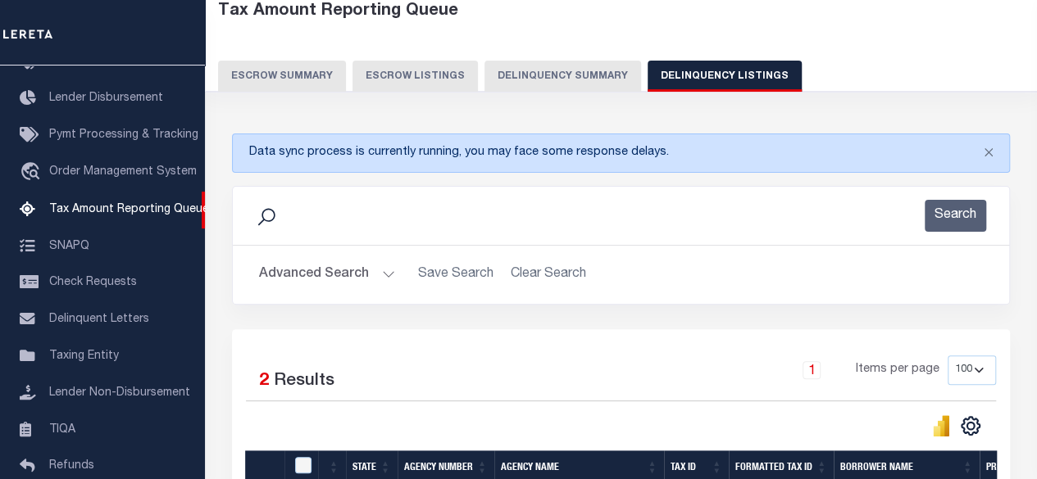
scroll to position [246, 0]
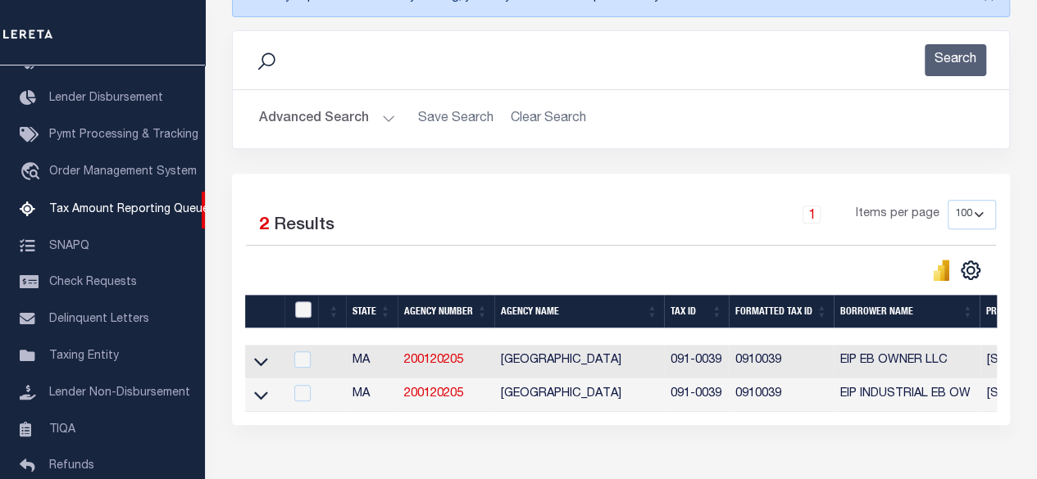
click at [302, 307] on input "checkbox" at bounding box center [303, 310] width 16 height 16
checkbox input "true"
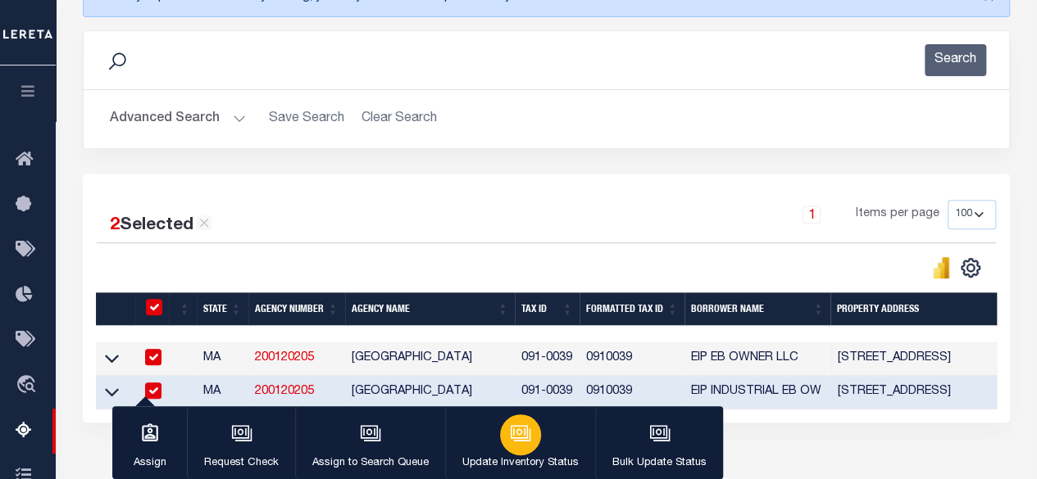
click at [561, 434] on button "Update Inventory Status" at bounding box center [520, 443] width 150 height 74
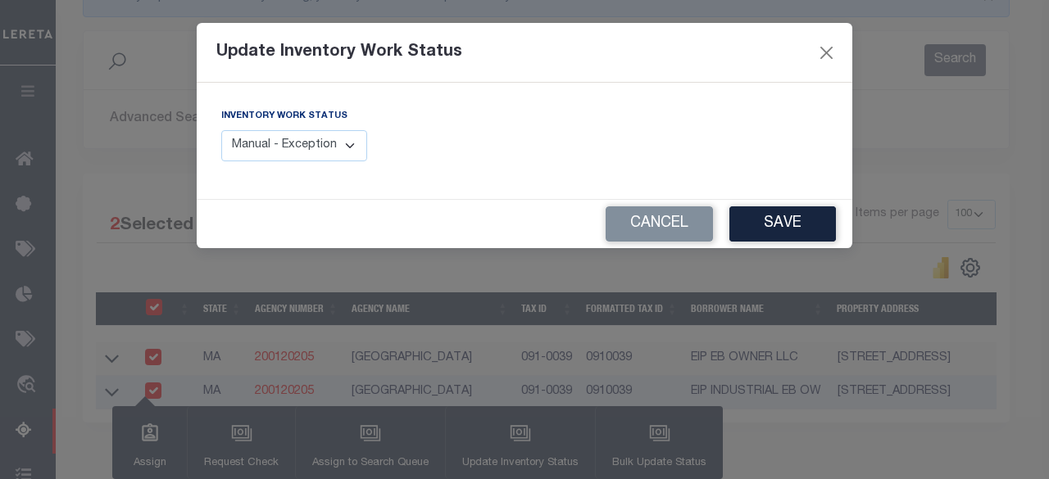
click at [352, 144] on select "Manual - Exception Pended - Awaiting Search Late Add Exception Completed" at bounding box center [294, 146] width 146 height 32
select select "4"
click at [221, 130] on select "Manual - Exception Pended - Awaiting Search Late Add Exception Completed" at bounding box center [294, 146] width 146 height 32
drag, startPoint x: 782, startPoint y: 232, endPoint x: 792, endPoint y: 229, distance: 10.1
click at [783, 232] on button "Save" at bounding box center [782, 224] width 107 height 35
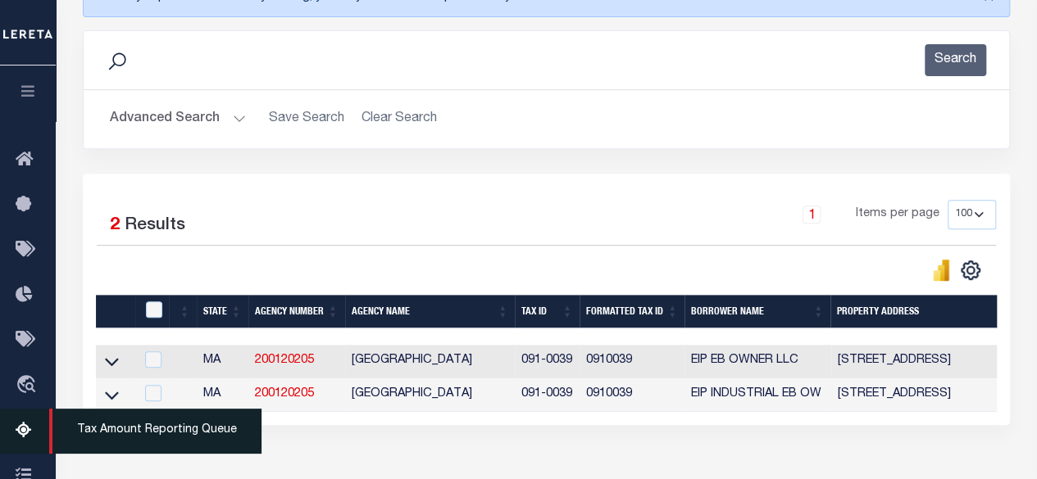
click at [36, 424] on link "Tax Amount Reporting Queue" at bounding box center [28, 431] width 56 height 45
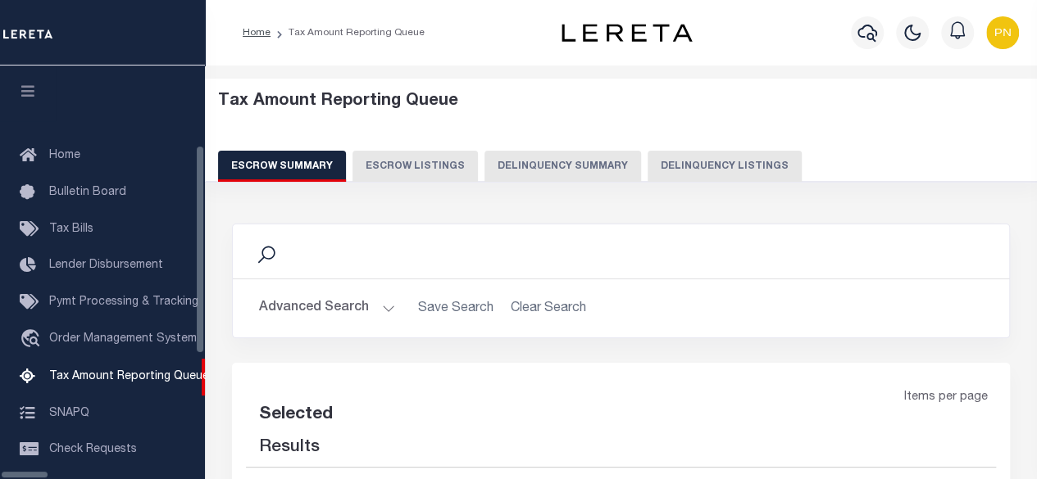
click at [646, 185] on div "Tax Amount Reporting Queue Escrow Summary Escrow Listings Delinquency Summary" at bounding box center [621, 143] width 864 height 129
drag, startPoint x: 647, startPoint y: 170, endPoint x: 770, endPoint y: 175, distance: 123.0
click at [647, 170] on button "Delinquency Listings" at bounding box center [724, 166] width 154 height 31
select select
select select "100"
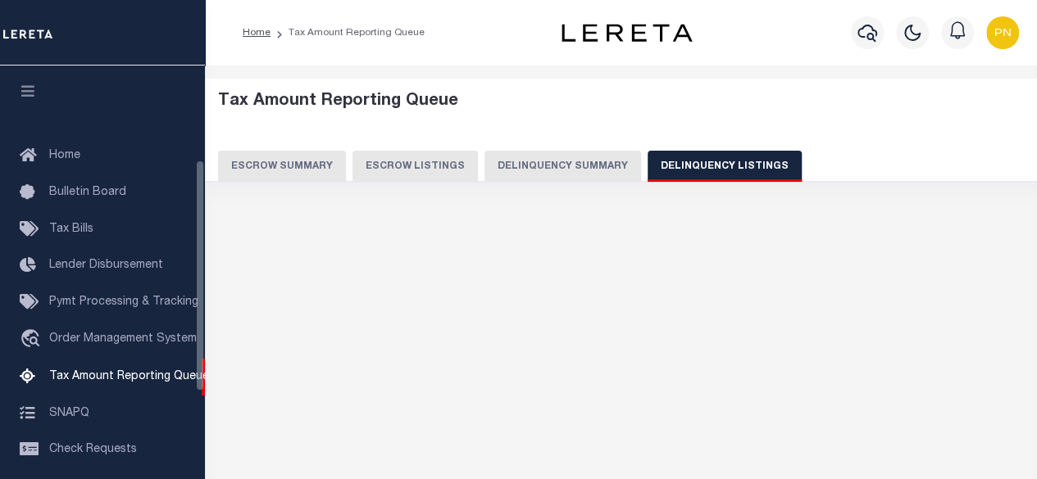
scroll to position [167, 0]
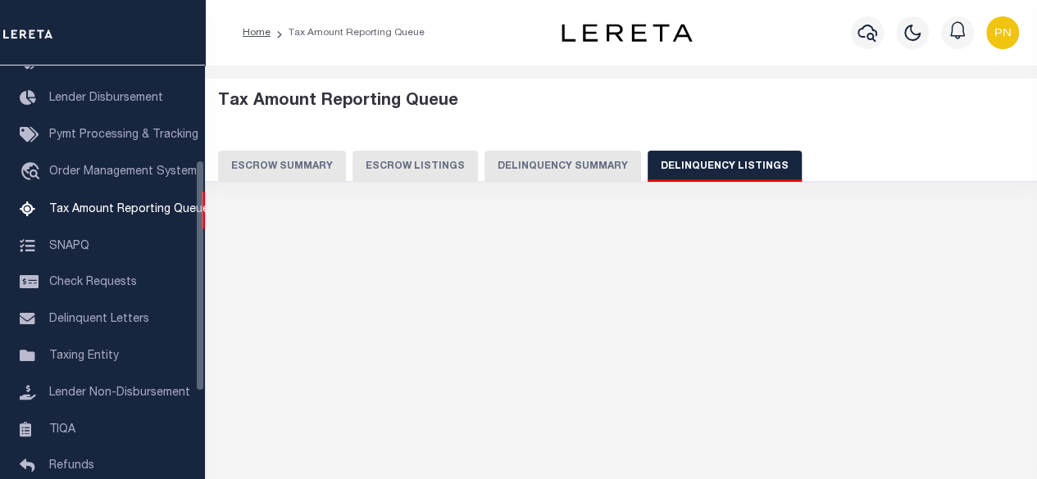
select select "100"
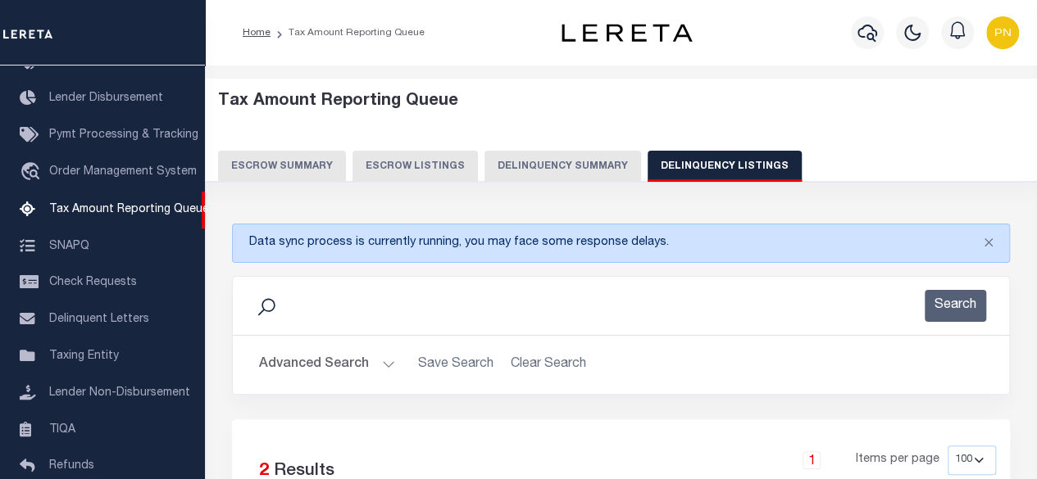
click at [367, 373] on button "Advanced Search" at bounding box center [327, 365] width 136 height 32
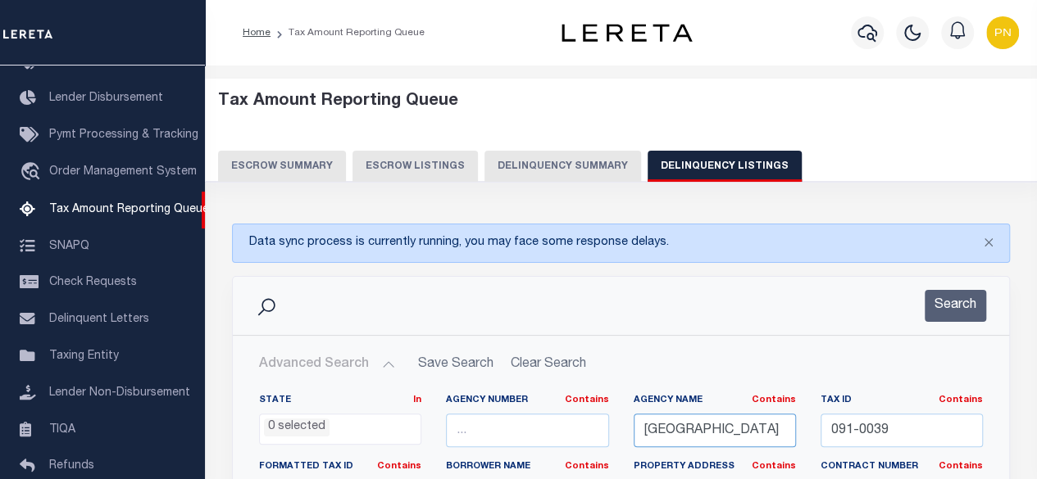
click at [720, 430] on input "[GEOGRAPHIC_DATA]" at bounding box center [714, 431] width 162 height 34
paste input "HAM"
type input "[GEOGRAPHIC_DATA]"
drag, startPoint x: 892, startPoint y: 427, endPoint x: 792, endPoint y: 431, distance: 100.1
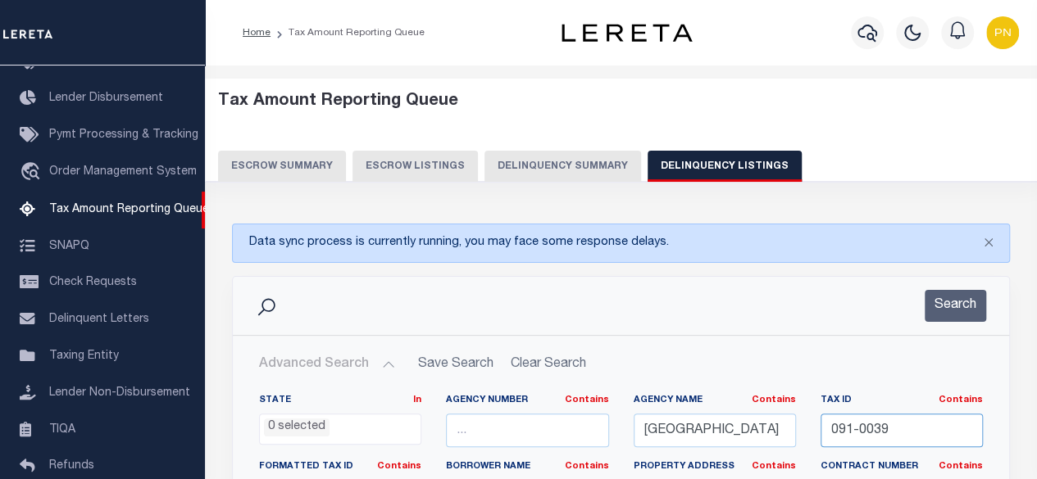
paste input "02-065"
type input "002-065"
click at [954, 294] on button "Search" at bounding box center [954, 306] width 61 height 32
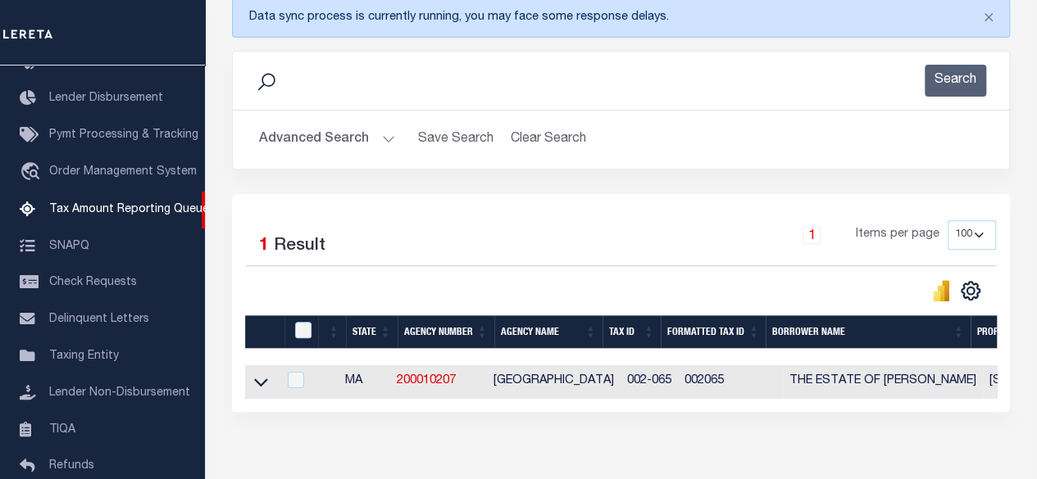
scroll to position [316, 0]
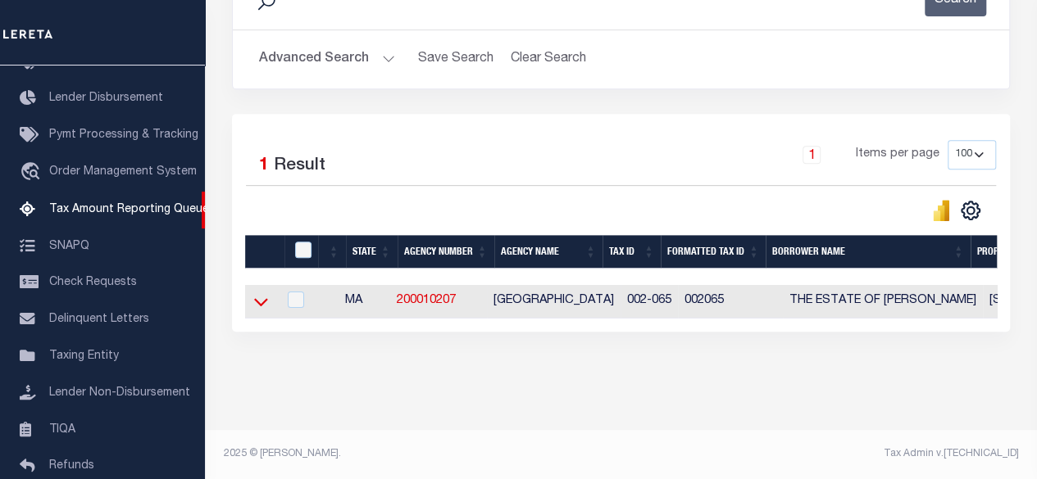
click at [266, 293] on icon at bounding box center [261, 301] width 14 height 17
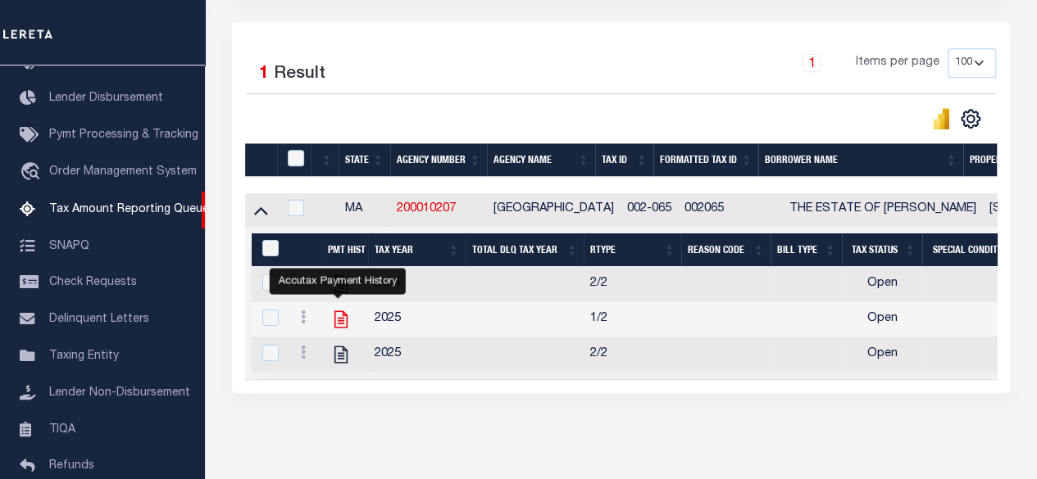
click at [336, 320] on icon "" at bounding box center [340, 319] width 13 height 17
checkbox input "true"
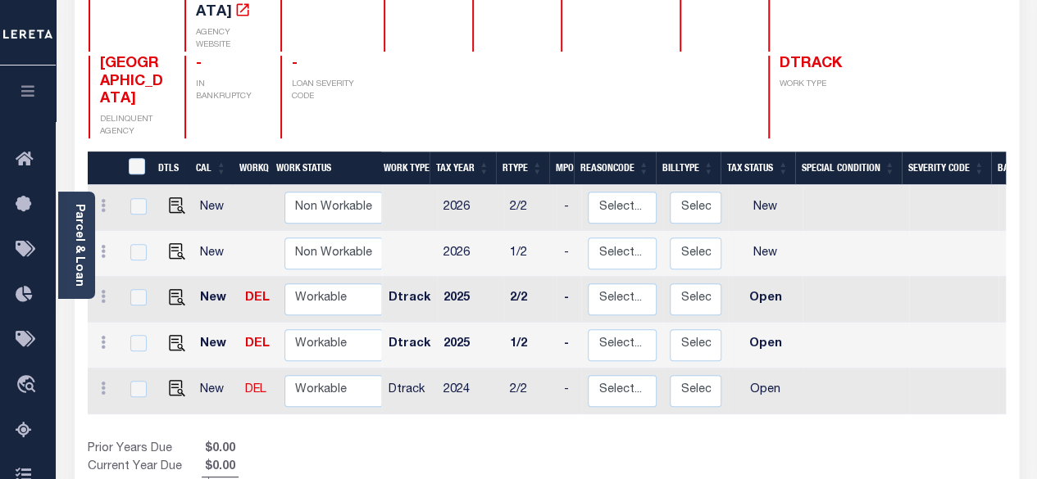
scroll to position [246, 0]
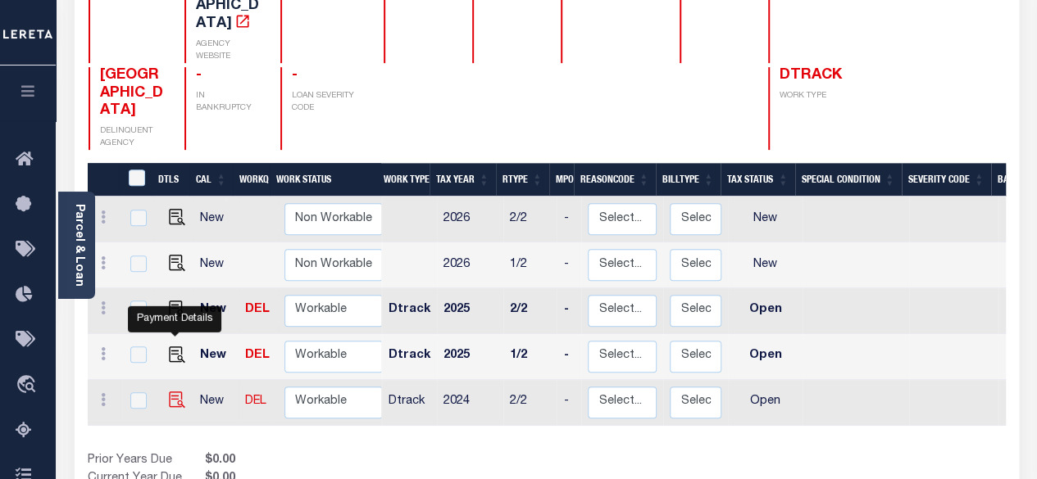
click at [176, 392] on img "" at bounding box center [177, 400] width 16 height 16
checkbox input "true"
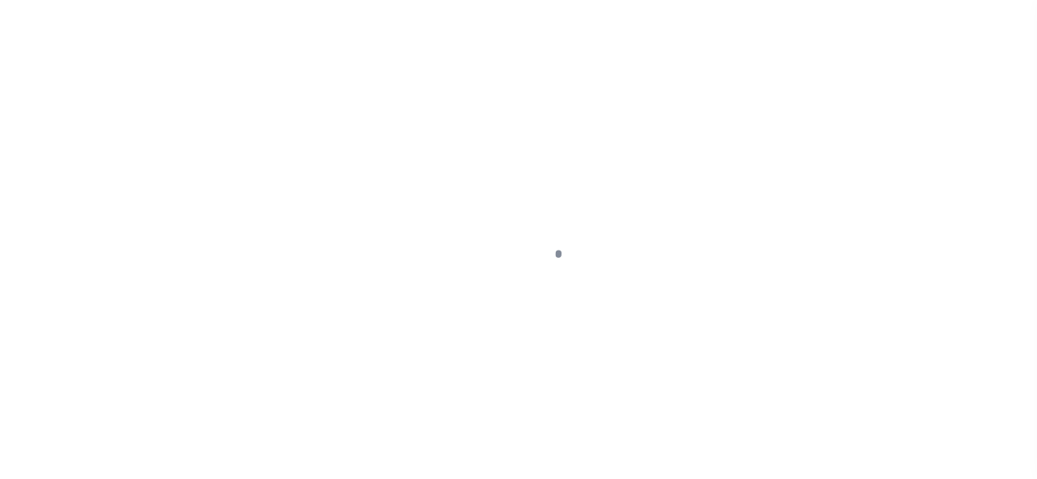
select select "OP2"
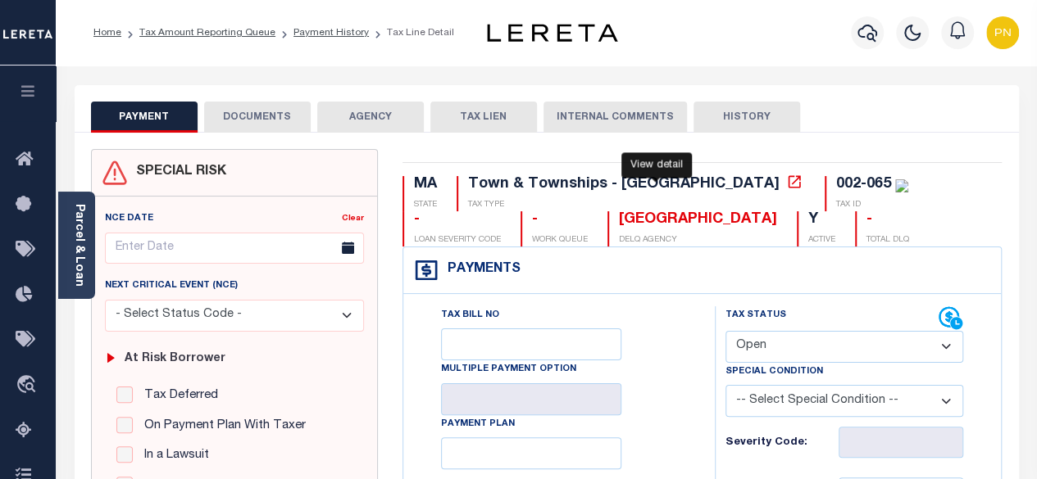
click at [786, 184] on icon at bounding box center [794, 182] width 16 height 16
drag, startPoint x: 538, startPoint y: 220, endPoint x: 416, endPoint y: 222, distance: 122.1
click at [416, 222] on div "MA STATE Town & Townships - MA TAX TYPE 002-065 TAX ID - LOAN SEVERITY CODE - W…" at bounding box center [701, 211] width 599 height 70
copy div "[GEOGRAPHIC_DATA]"
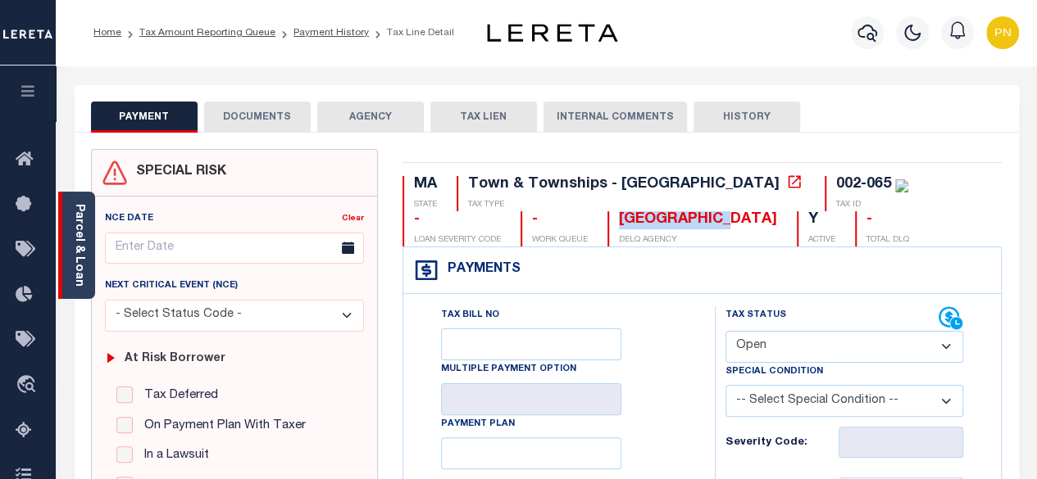
click at [70, 240] on div "Parcel & Loan" at bounding box center [76, 245] width 37 height 107
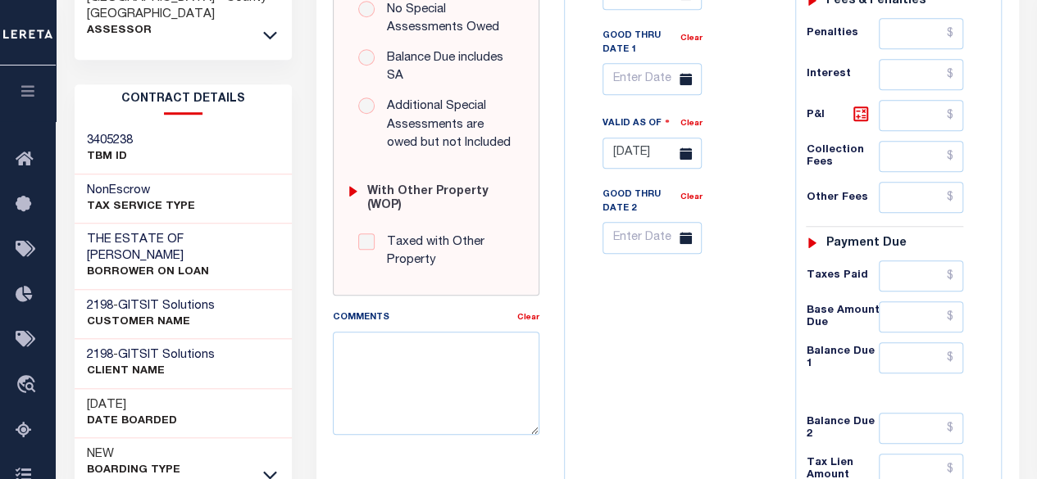
scroll to position [656, 0]
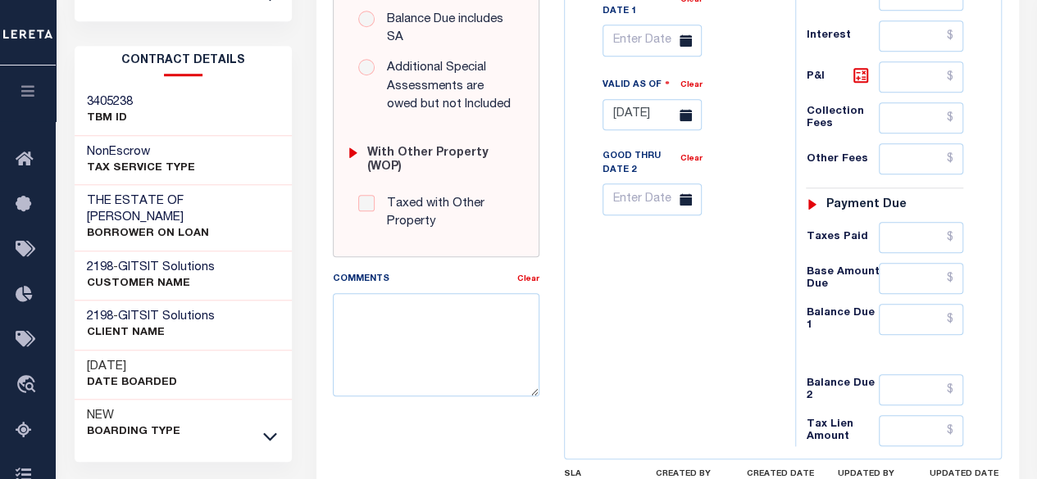
click at [282, 408] on div "NEW Boarding Type" at bounding box center [184, 424] width 218 height 49
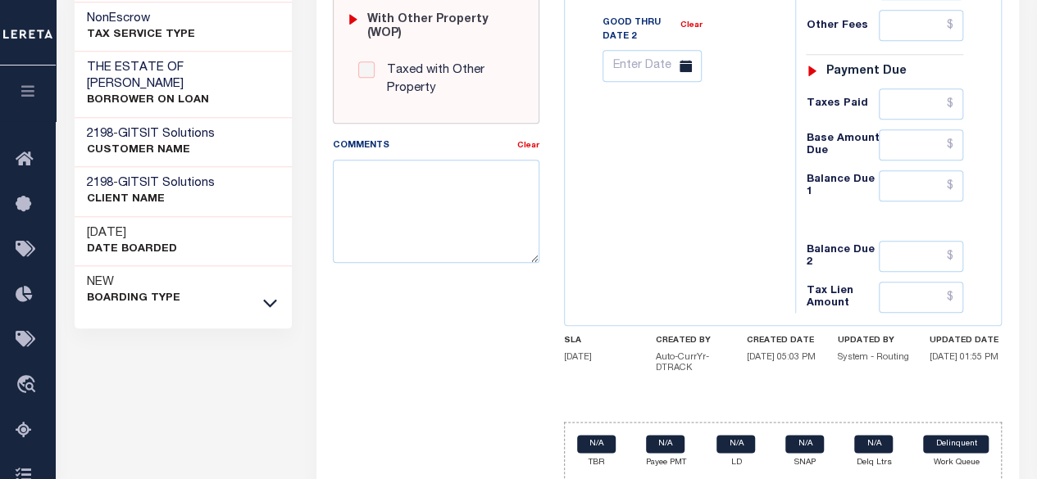
scroll to position [820, 0]
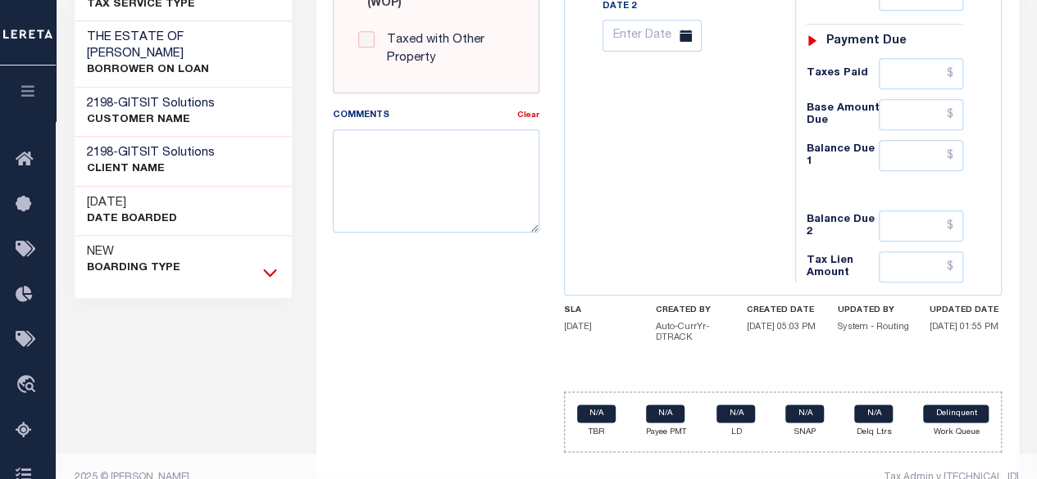
click at [271, 264] on icon at bounding box center [270, 272] width 14 height 17
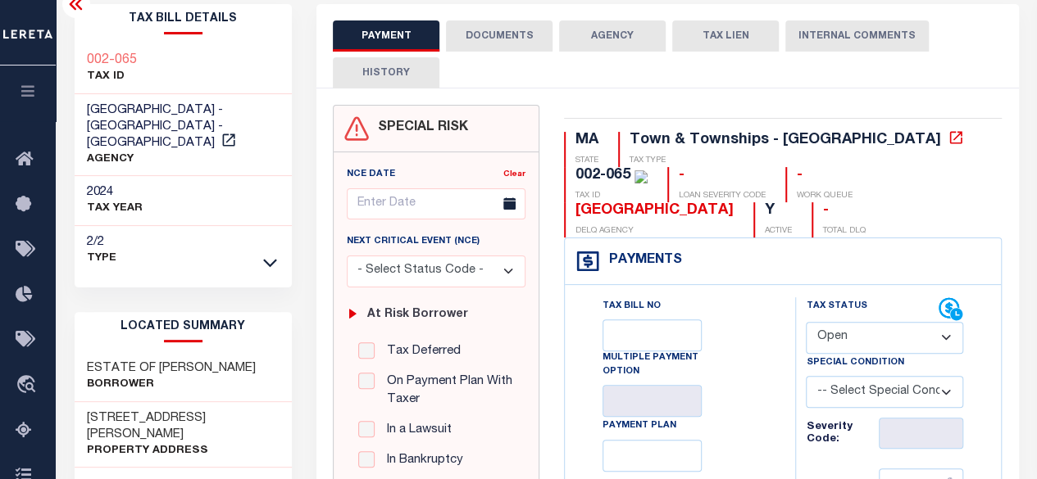
scroll to position [164, 0]
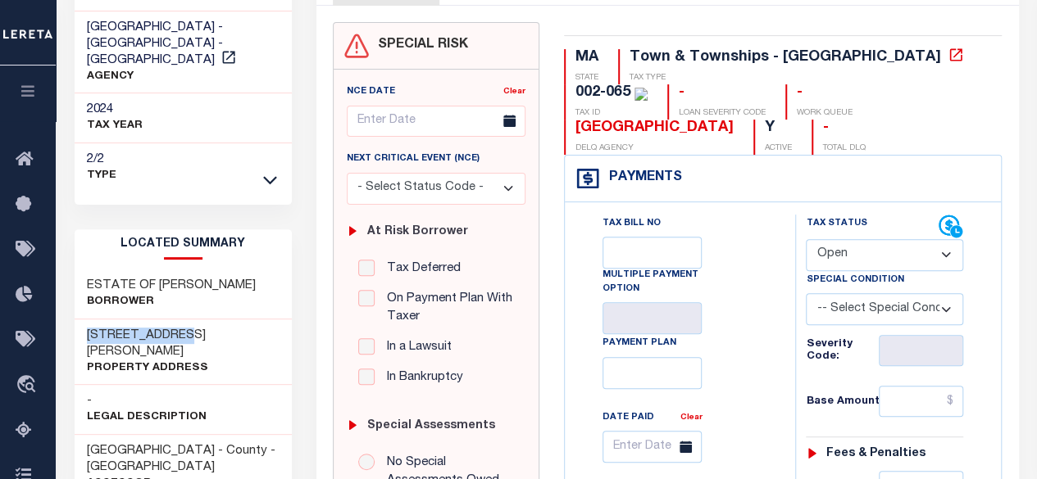
drag, startPoint x: 195, startPoint y: 317, endPoint x: 84, endPoint y: 322, distance: 111.6
click at [84, 322] on div "[STREET_ADDRESS][PERSON_NAME] Property Address" at bounding box center [184, 353] width 218 height 66
copy h3 "[STREET_ADDRESS][PERSON_NAME]"
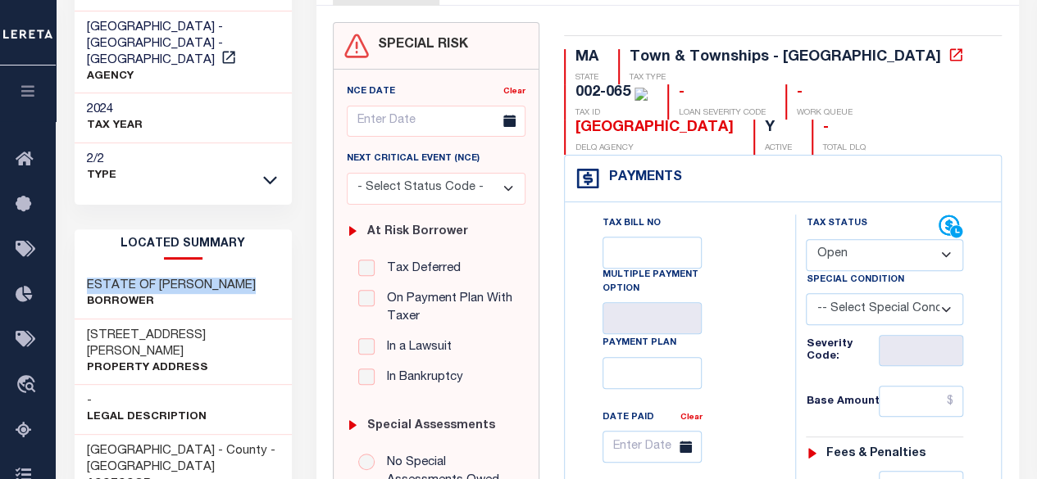
drag, startPoint x: 259, startPoint y: 264, endPoint x: 90, endPoint y: 266, distance: 168.8
click at [90, 270] on div "ESTATE OF [PERSON_NAME]" at bounding box center [184, 295] width 218 height 50
copy h3 "ESTATE OF [PERSON_NAME]"
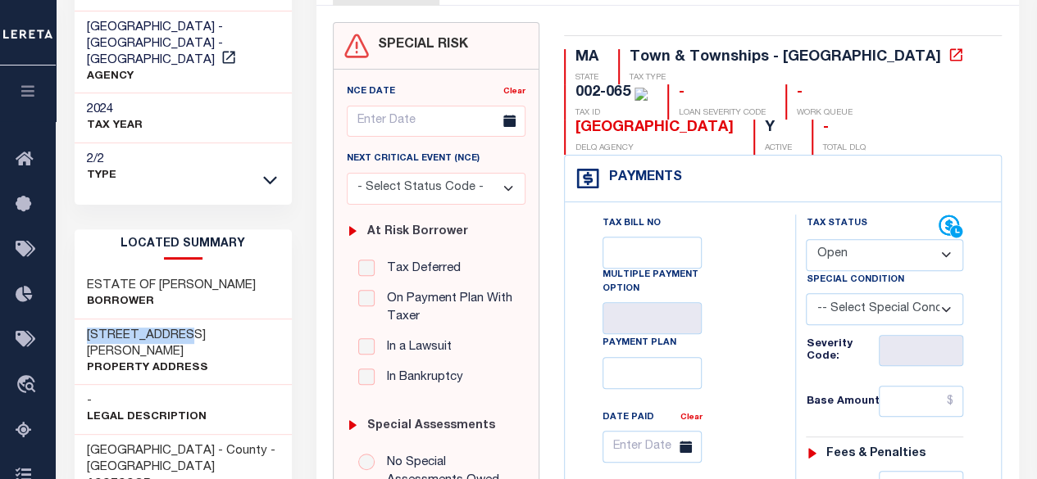
drag, startPoint x: 189, startPoint y: 312, endPoint x: 85, endPoint y: 323, distance: 104.6
click at [85, 323] on div "[STREET_ADDRESS][PERSON_NAME] Property Address" at bounding box center [184, 353] width 218 height 66
copy h3 "[STREET_ADDRESS][PERSON_NAME]"
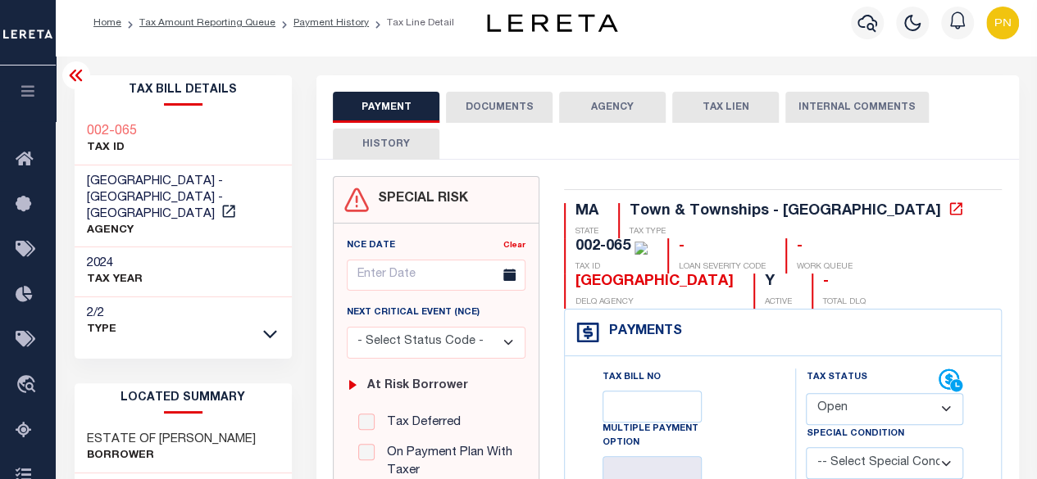
scroll to position [0, 0]
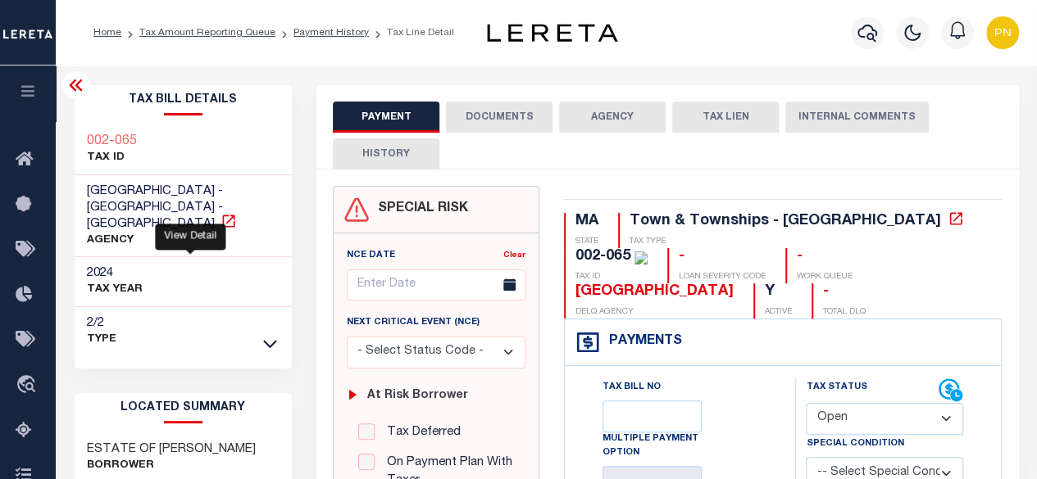
click at [222, 215] on icon at bounding box center [228, 221] width 12 height 12
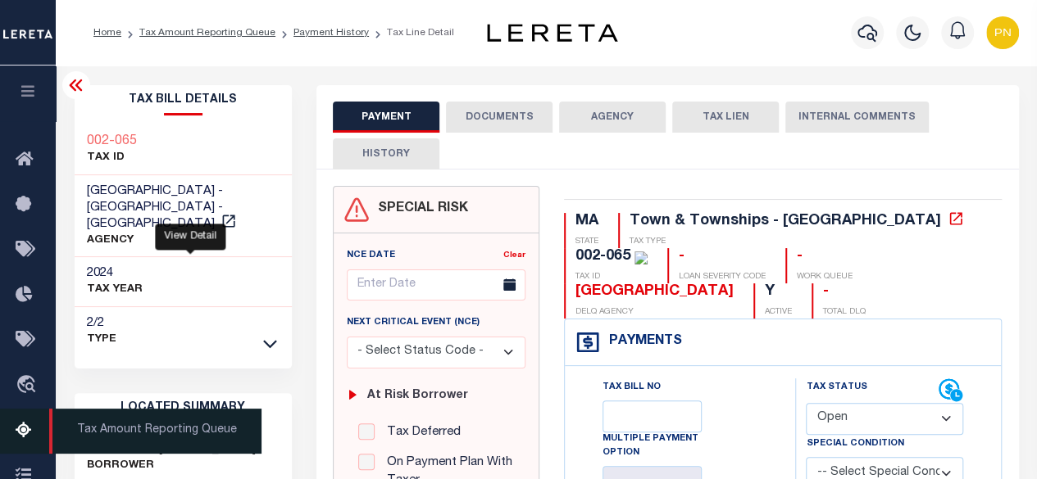
drag, startPoint x: 30, startPoint y: 428, endPoint x: 39, endPoint y: 419, distance: 12.7
click at [30, 428] on icon at bounding box center [29, 431] width 26 height 20
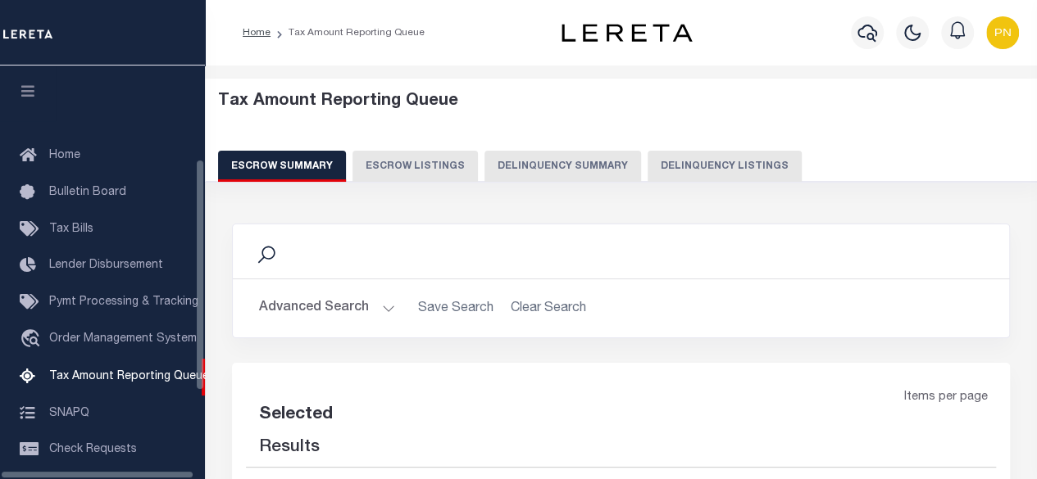
click at [742, 174] on button "Delinquency Listings" at bounding box center [724, 166] width 154 height 31
select select "100"
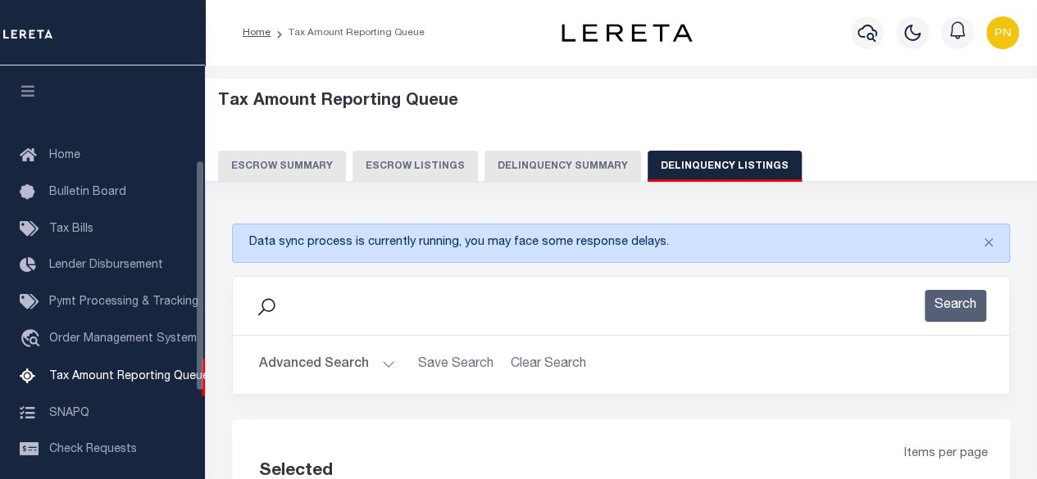
scroll to position [167, 0]
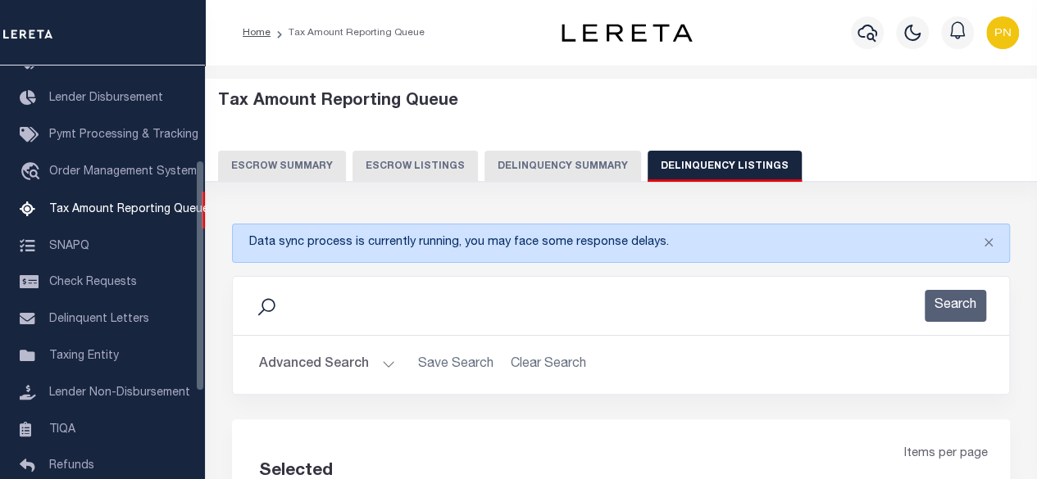
select select "100"
click at [376, 360] on button "Advanced Search" at bounding box center [327, 365] width 136 height 32
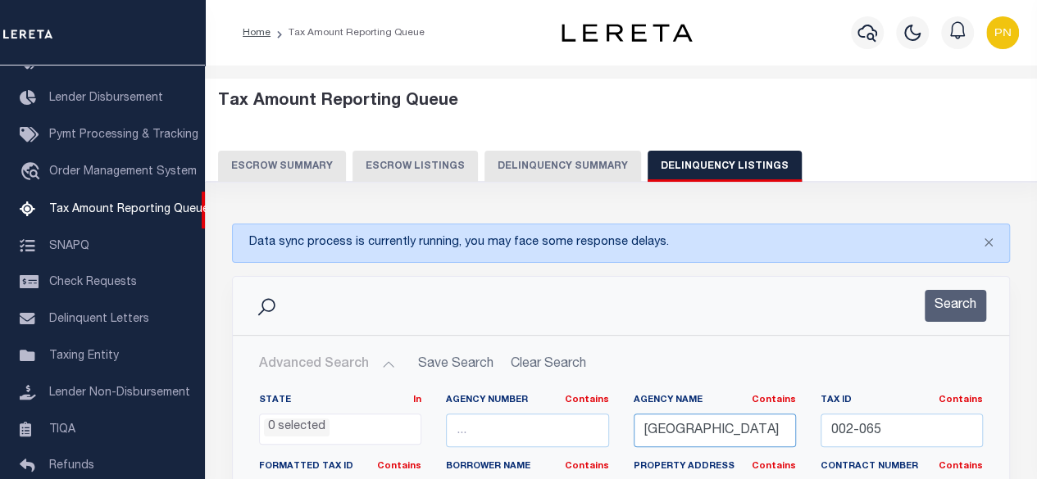
drag, startPoint x: 732, startPoint y: 431, endPoint x: 618, endPoint y: 434, distance: 114.0
paste input "PTON CITY"
type input "[GEOGRAPHIC_DATA]"
drag, startPoint x: 928, startPoint y: 432, endPoint x: 767, endPoint y: 423, distance: 160.9
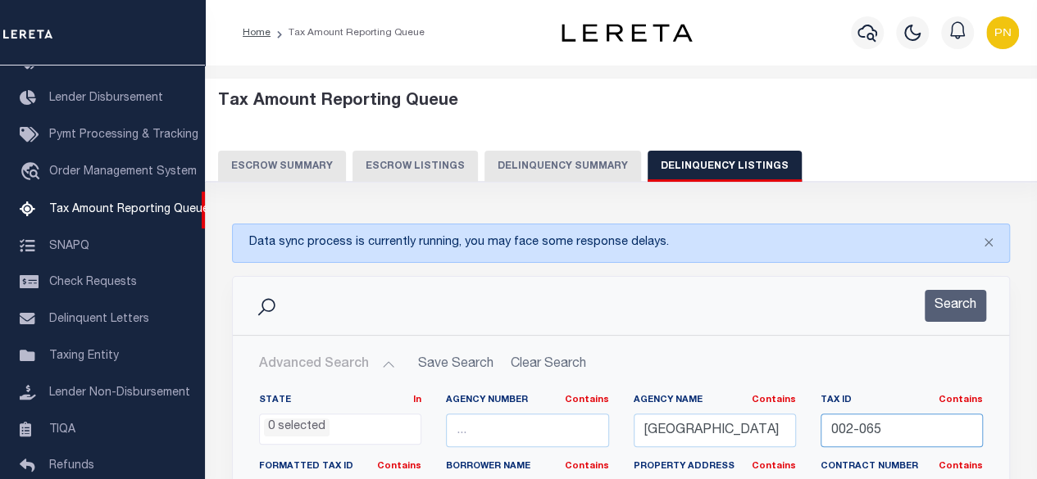
paste input "110 0012 0000"
type input "0110 0012 0000"
click at [955, 312] on button "Search" at bounding box center [954, 306] width 61 height 32
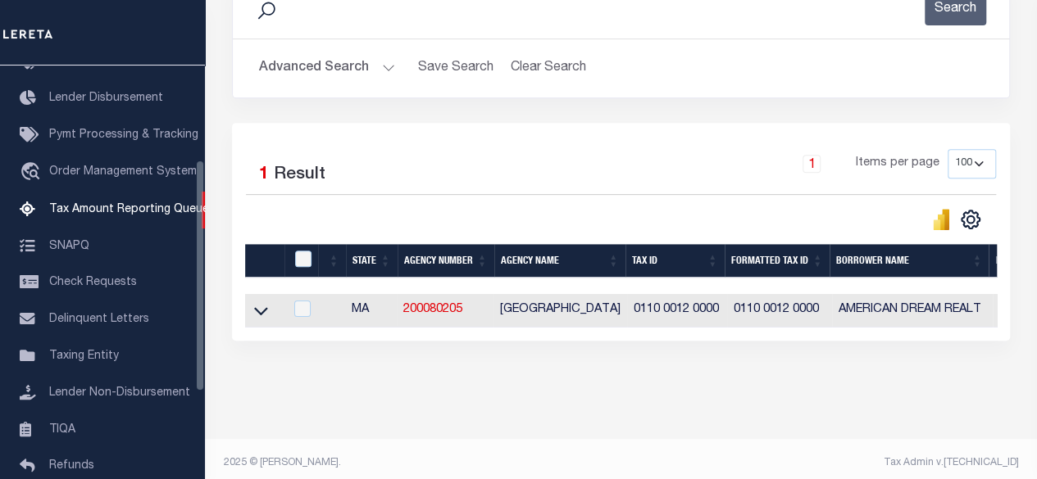
scroll to position [316, 0]
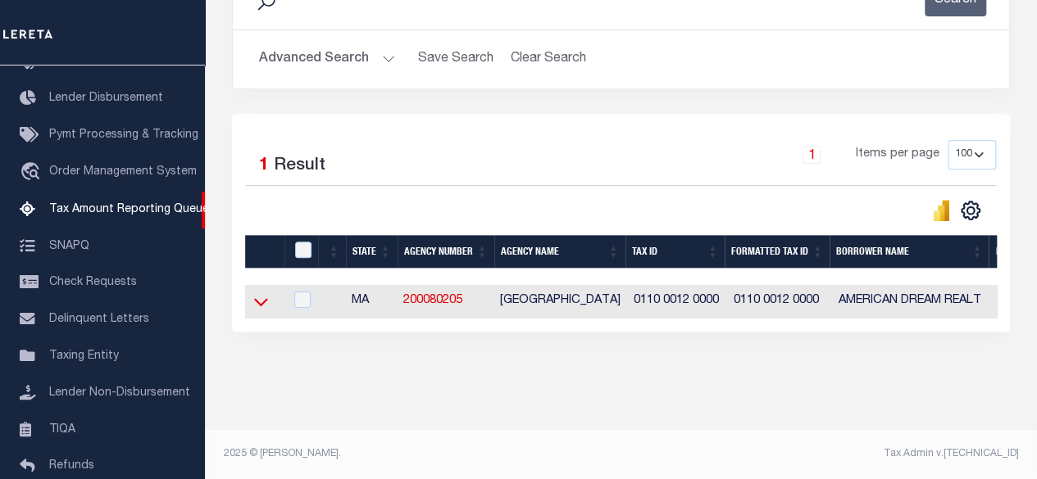
click at [261, 293] on icon at bounding box center [261, 301] width 14 height 17
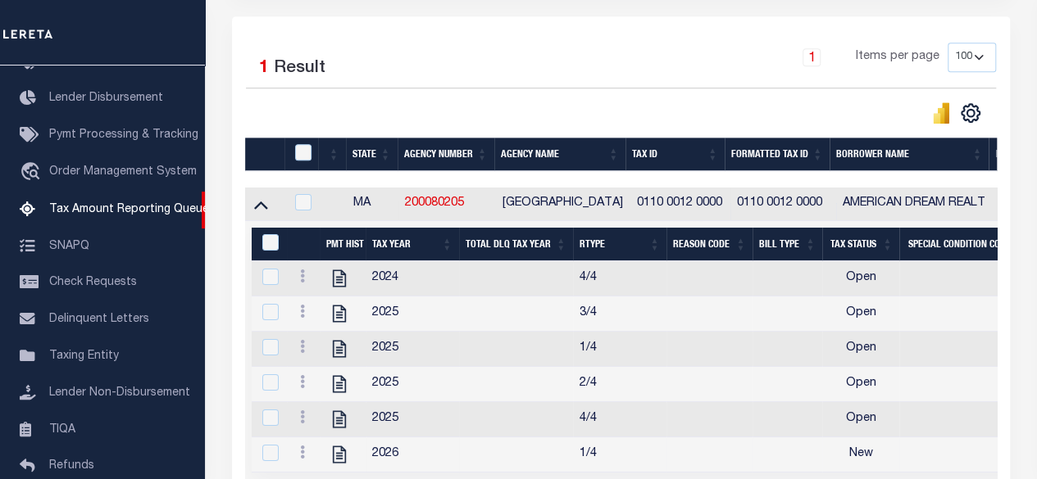
scroll to position [479, 0]
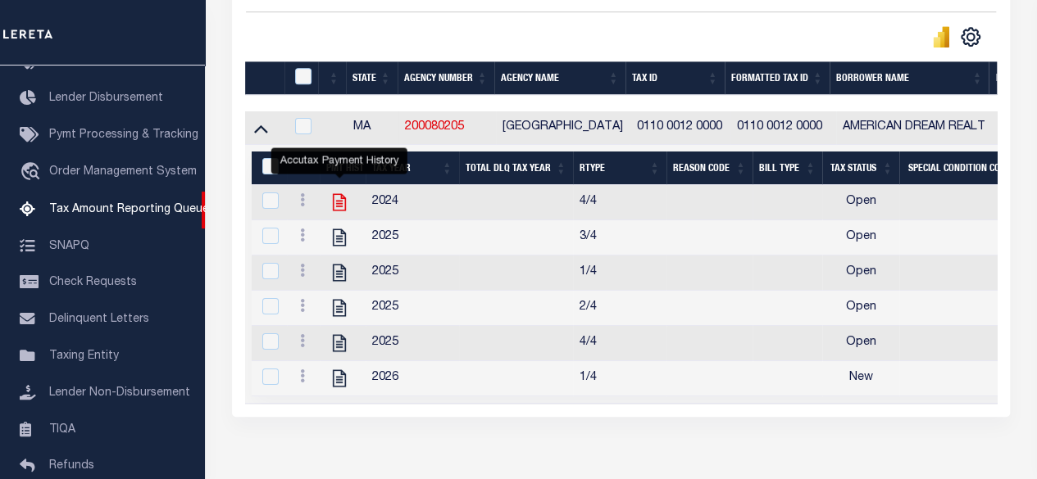
click at [333, 203] on icon "" at bounding box center [339, 202] width 13 height 17
checkbox input "true"
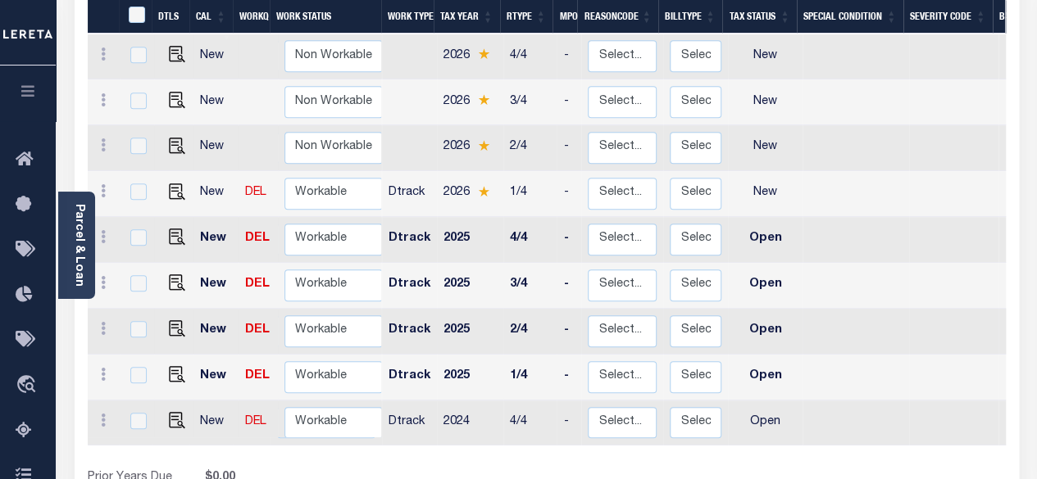
scroll to position [410, 0]
click at [176, 411] on img "" at bounding box center [177, 419] width 16 height 16
checkbox input "true"
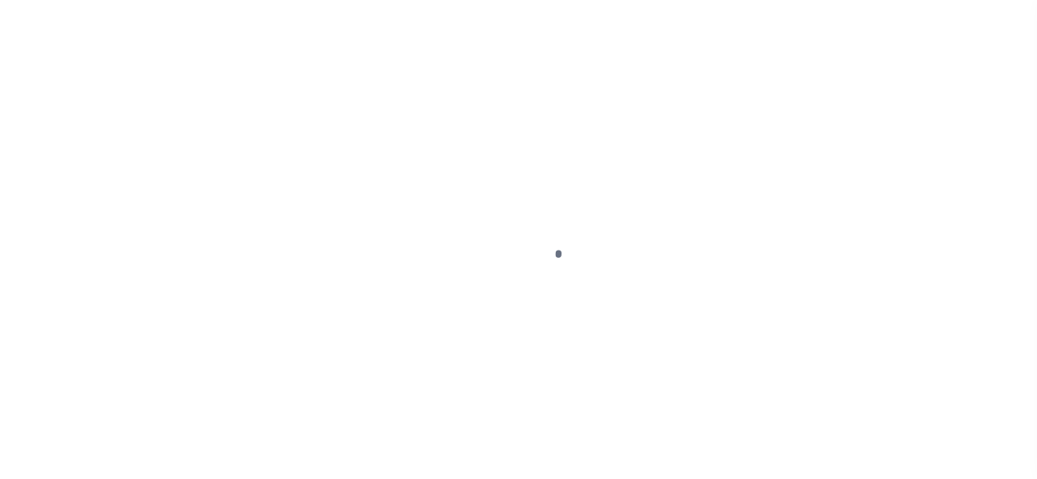
select select "OP2"
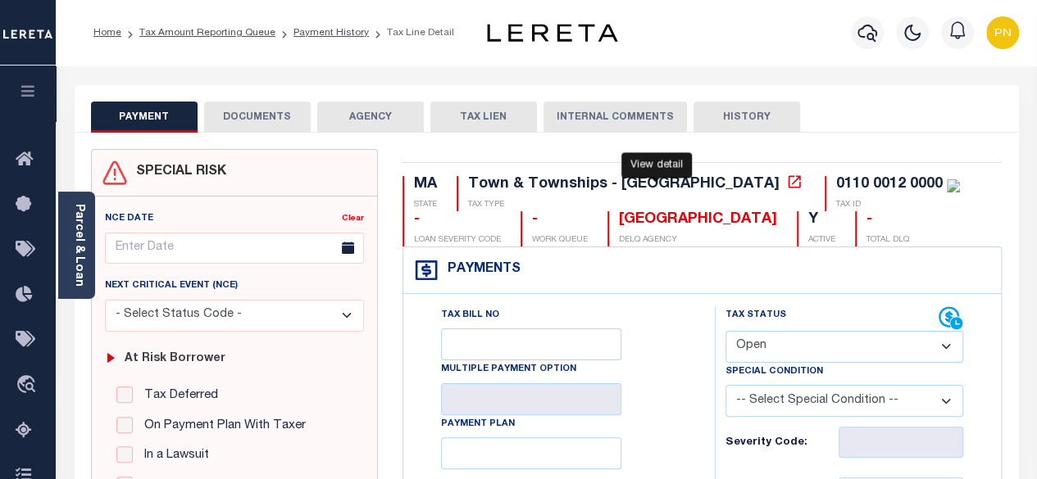
click at [786, 183] on icon at bounding box center [794, 182] width 16 height 16
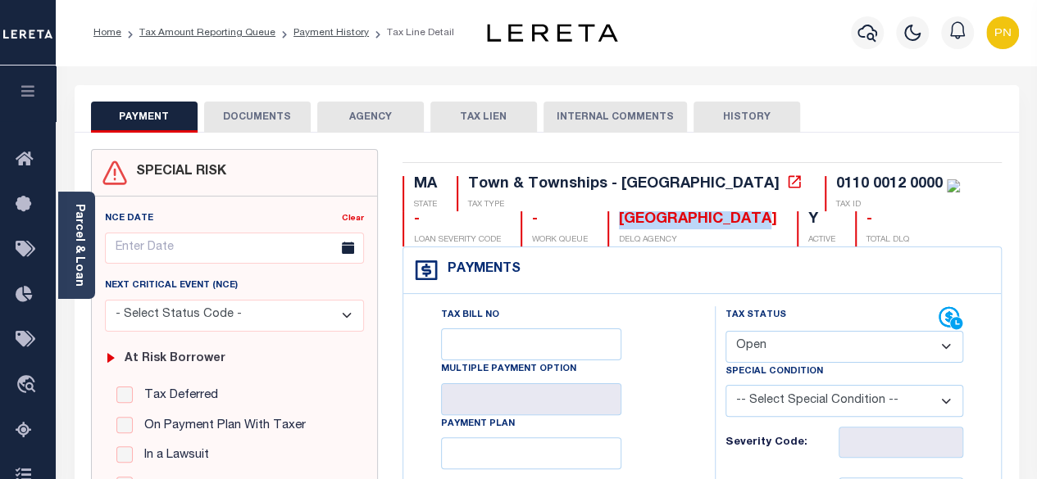
drag, startPoint x: 651, startPoint y: 223, endPoint x: 498, endPoint y: 223, distance: 152.4
click at [607, 223] on div "[GEOGRAPHIC_DATA] CITY DELQ AGENCY" at bounding box center [692, 228] width 170 height 35
click at [62, 238] on div "Parcel & Loan" at bounding box center [76, 245] width 37 height 107
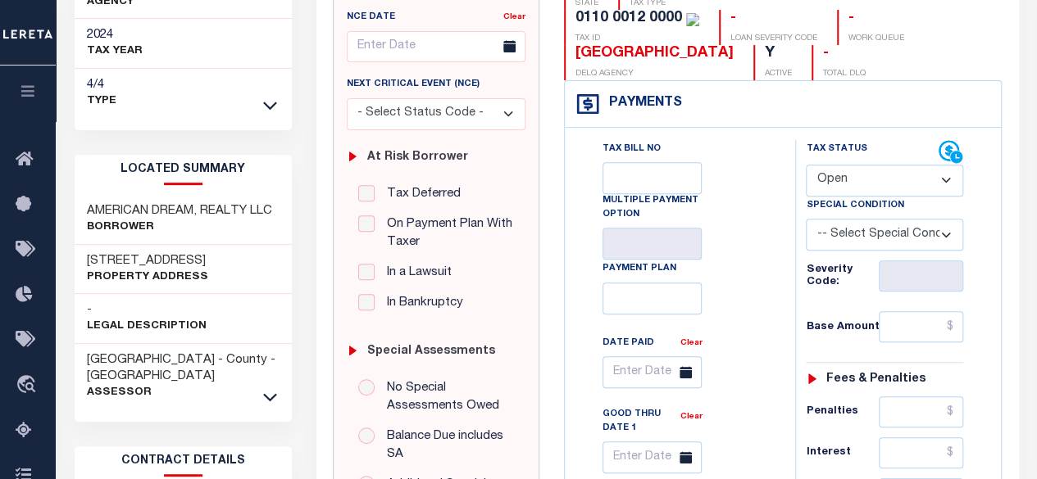
scroll to position [246, 0]
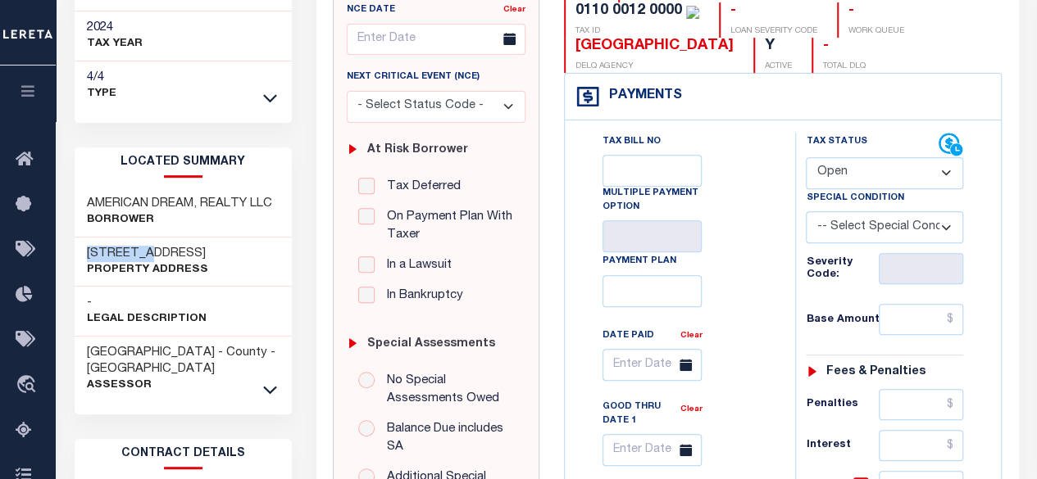
drag, startPoint x: 164, startPoint y: 232, endPoint x: 77, endPoint y: 227, distance: 87.0
click at [77, 238] on div "[STREET_ADDRESS] Property Address" at bounding box center [184, 263] width 218 height 50
copy h3 "[STREET_ADDRESS]"
drag, startPoint x: 267, startPoint y: 185, endPoint x: 89, endPoint y: 186, distance: 178.7
click at [89, 188] on div "AMERICAN DREAM, REALTY LLC Borrower" at bounding box center [184, 213] width 218 height 50
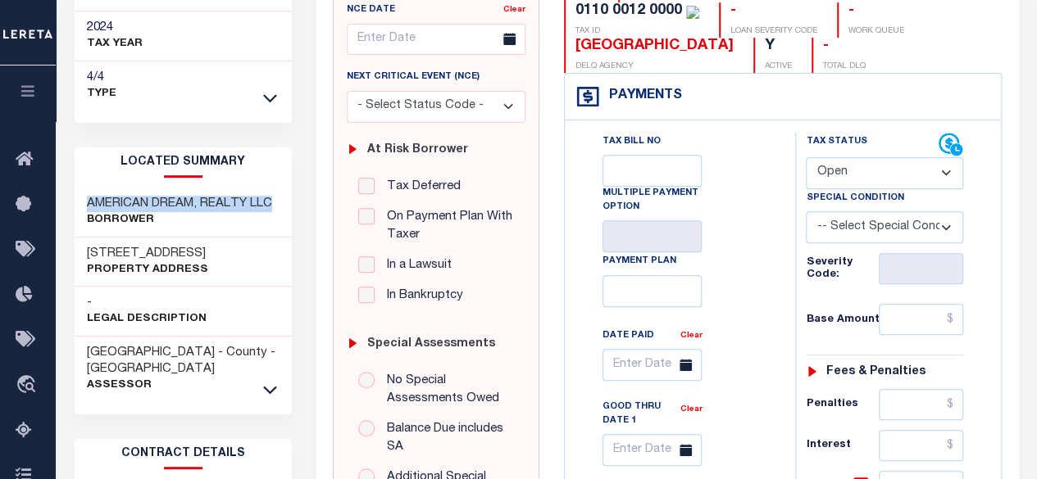
copy h3 "AMERICAN DREAM, REALTY LLC"
click at [970, 74] on div "Payments Warning! Search Status is not "Completed", amounts can not be keyed." at bounding box center [783, 97] width 436 height 47
drag, startPoint x: 147, startPoint y: 229, endPoint x: 83, endPoint y: 235, distance: 64.3
click at [83, 238] on div "[STREET_ADDRESS] Property Address" at bounding box center [184, 263] width 218 height 50
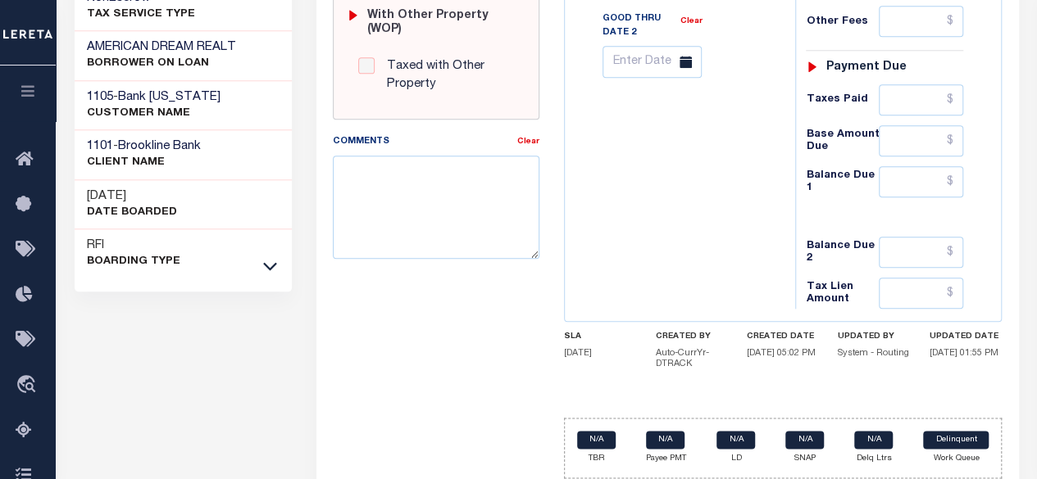
scroll to position [820, 0]
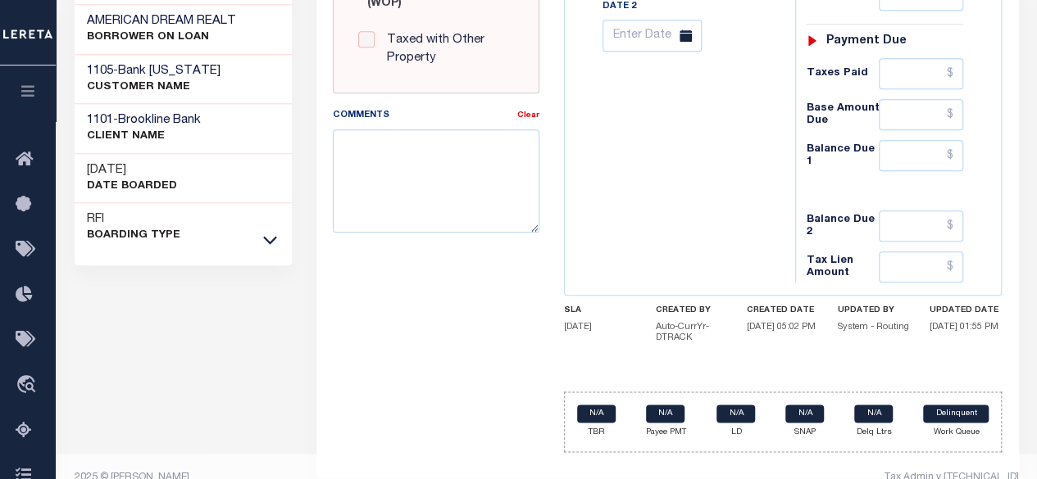
click at [259, 221] on div "RFI Boarding Type" at bounding box center [184, 227] width 218 height 49
click at [273, 231] on icon at bounding box center [270, 239] width 14 height 17
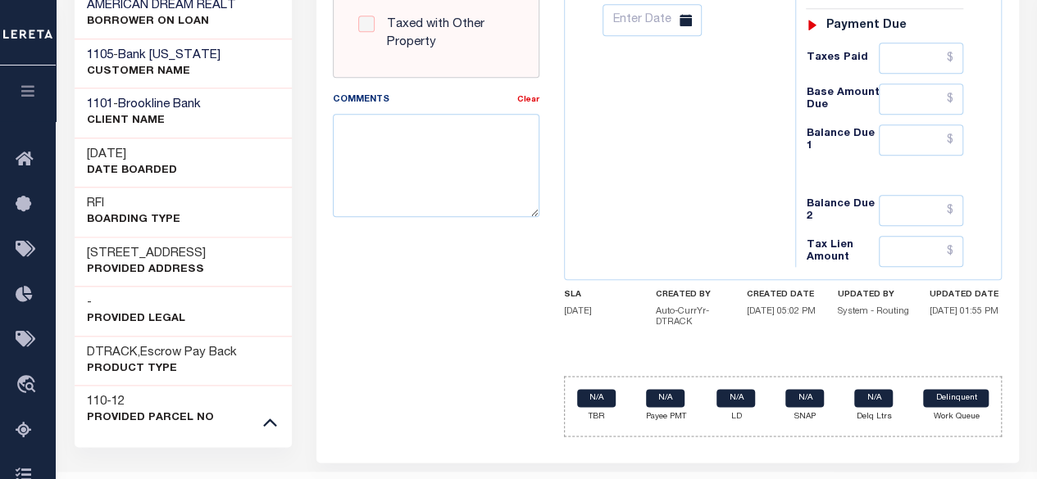
scroll to position [856, 0]
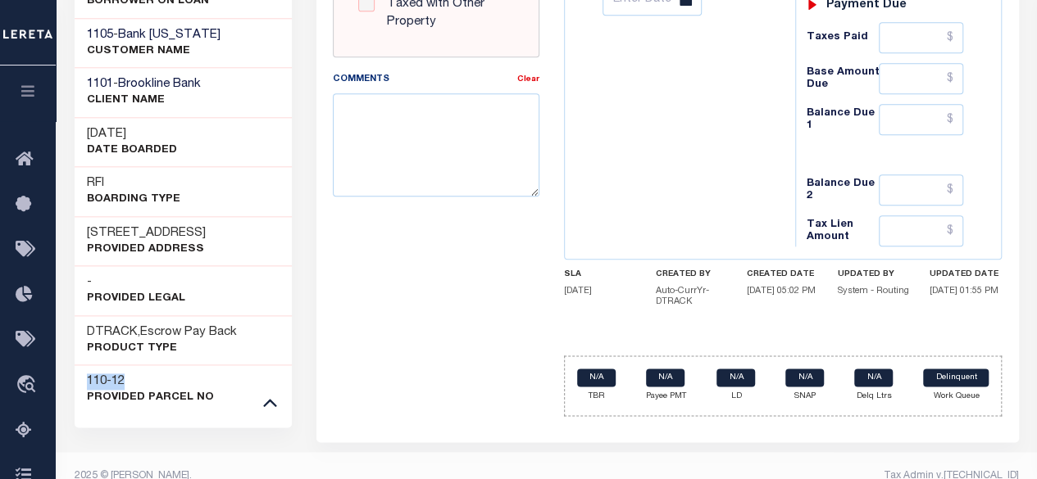
drag, startPoint x: 129, startPoint y: 361, endPoint x: 89, endPoint y: 368, distance: 41.5
click at [89, 374] on h3 "110-12" at bounding box center [150, 382] width 127 height 16
copy h3 "110-12"
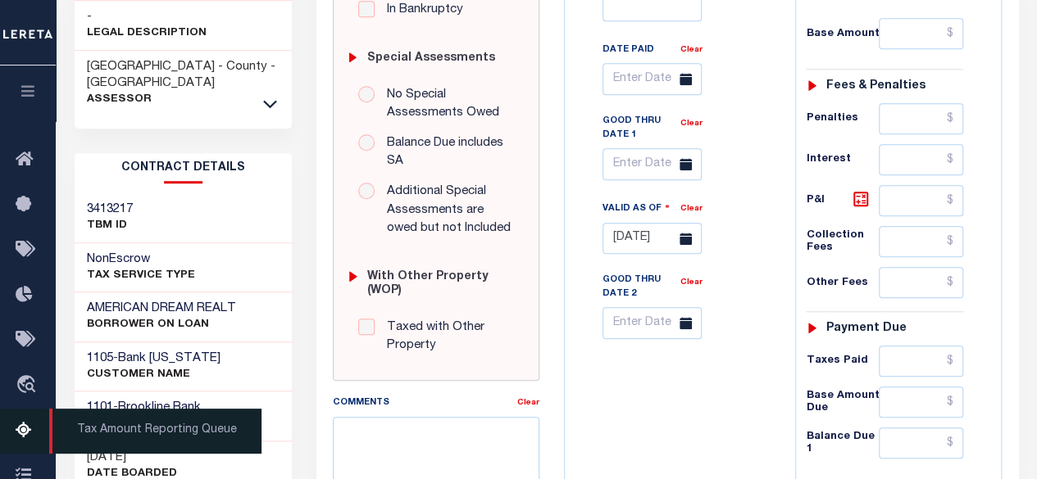
scroll to position [528, 0]
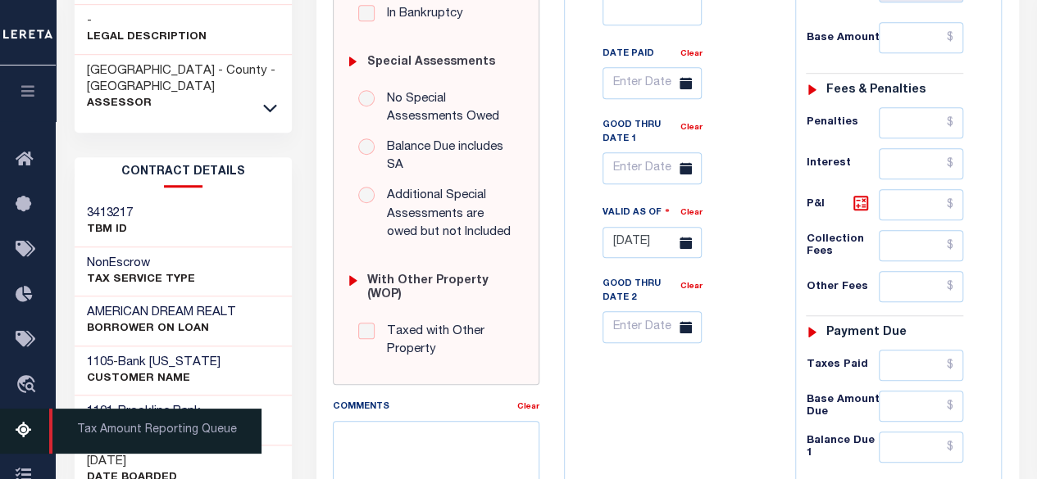
click at [43, 434] on link "Tax Amount Reporting Queue" at bounding box center [28, 431] width 56 height 45
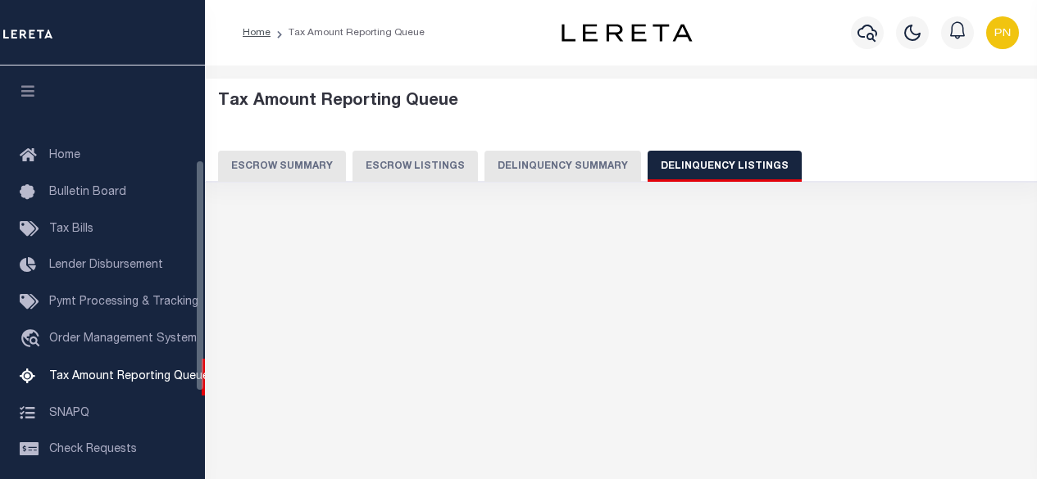
select select
select select "100"
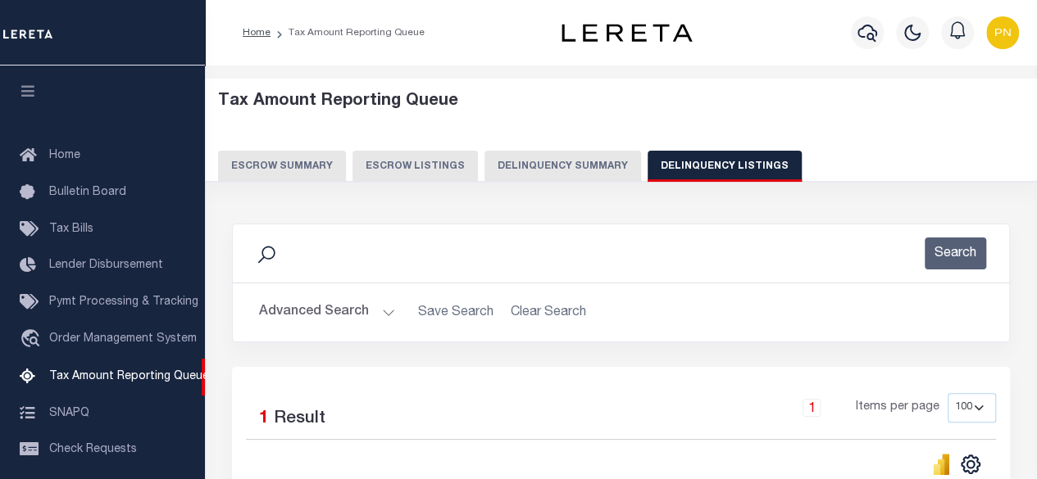
scroll to position [167, 0]
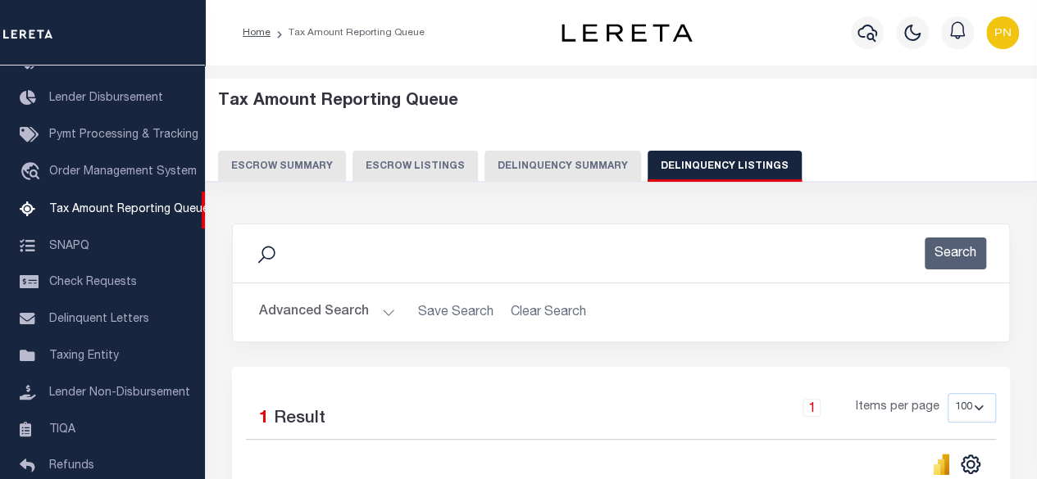
click at [347, 293] on div "Advanced Search Save Search Clear Search tblassign_wrapper_dynamictable_____Def…" at bounding box center [621, 313] width 776 height 58
click at [354, 307] on button "Advanced Search" at bounding box center [327, 313] width 136 height 32
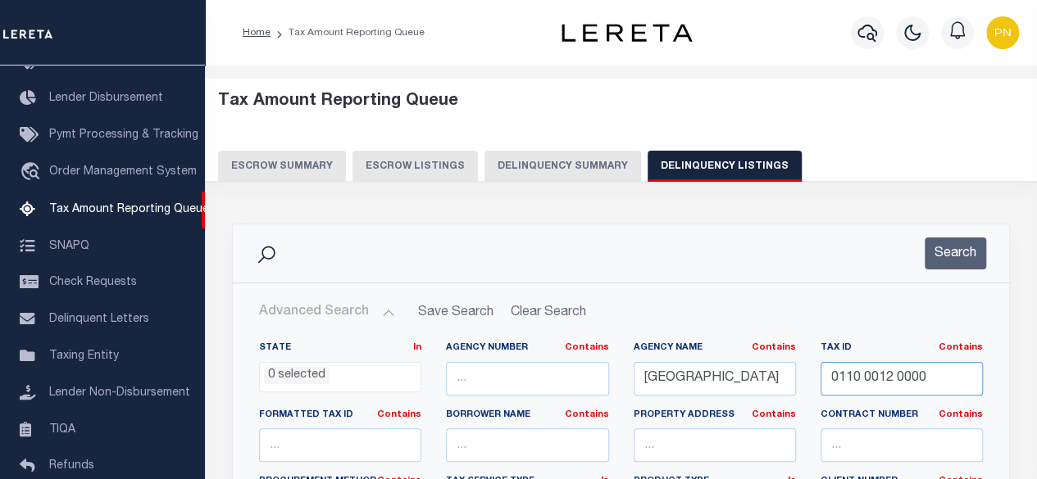
drag, startPoint x: 942, startPoint y: 375, endPoint x: 735, endPoint y: 401, distance: 208.9
paste input "[GEOGRAPHIC_DATA]"
type input "[GEOGRAPHIC_DATA]"
click at [961, 229] on div "Search" at bounding box center [621, 254] width 776 height 58
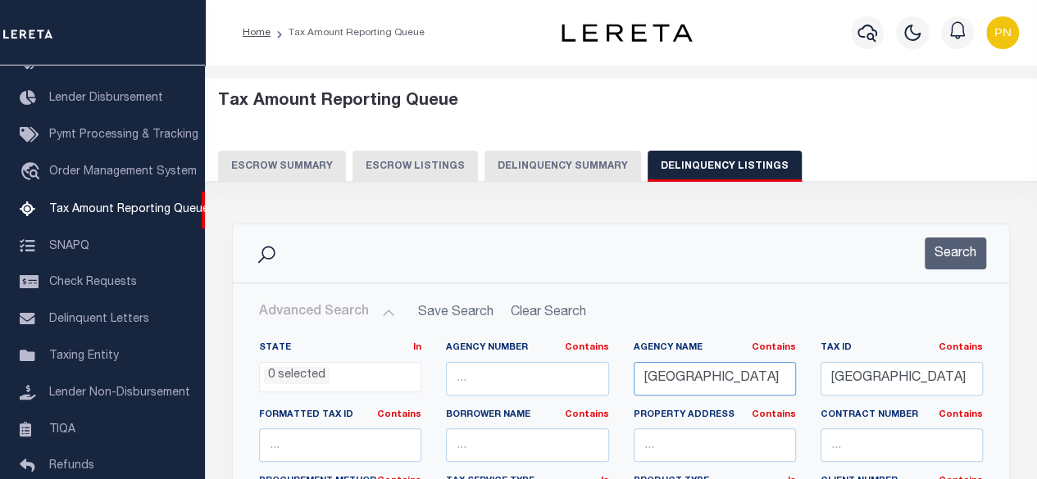
drag, startPoint x: 787, startPoint y: 378, endPoint x: 518, endPoint y: 389, distance: 269.1
paste input "ON TOWN"
type input "[GEOGRAPHIC_DATA]"
drag, startPoint x: 929, startPoint y: 376, endPoint x: 821, endPoint y: 376, distance: 108.2
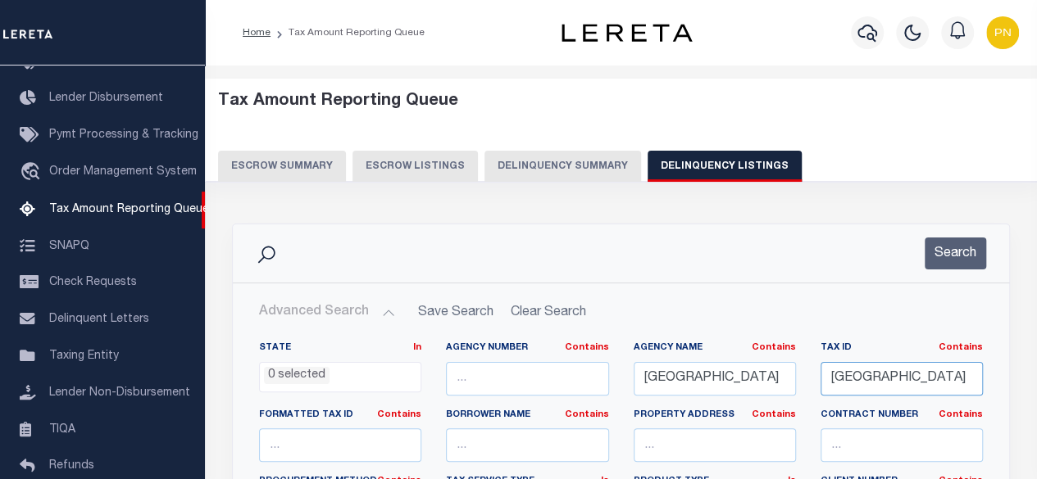
click at [821, 376] on input "[GEOGRAPHIC_DATA]" at bounding box center [901, 379] width 162 height 34
paste input "25U 35"
type input "25U 35"
click at [956, 242] on button "Search" at bounding box center [954, 254] width 61 height 32
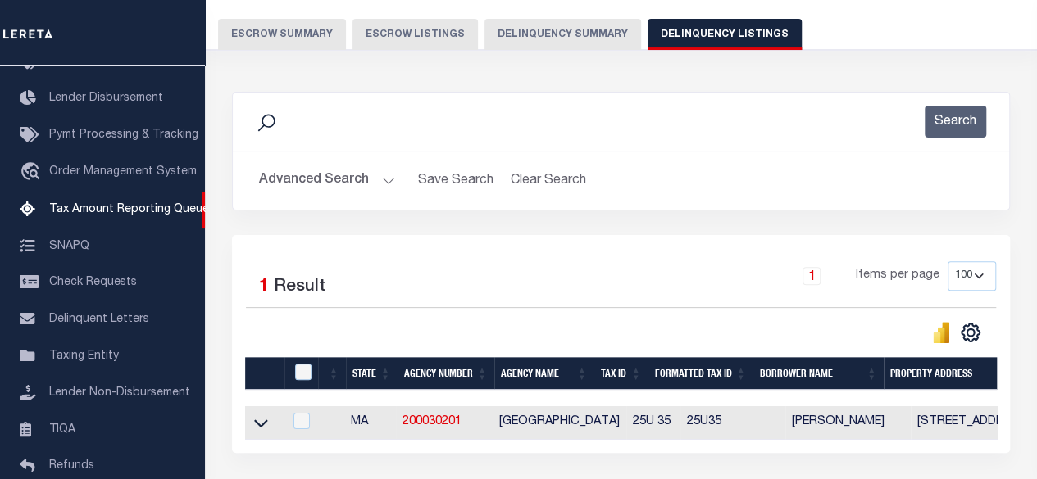
scroll to position [164, 0]
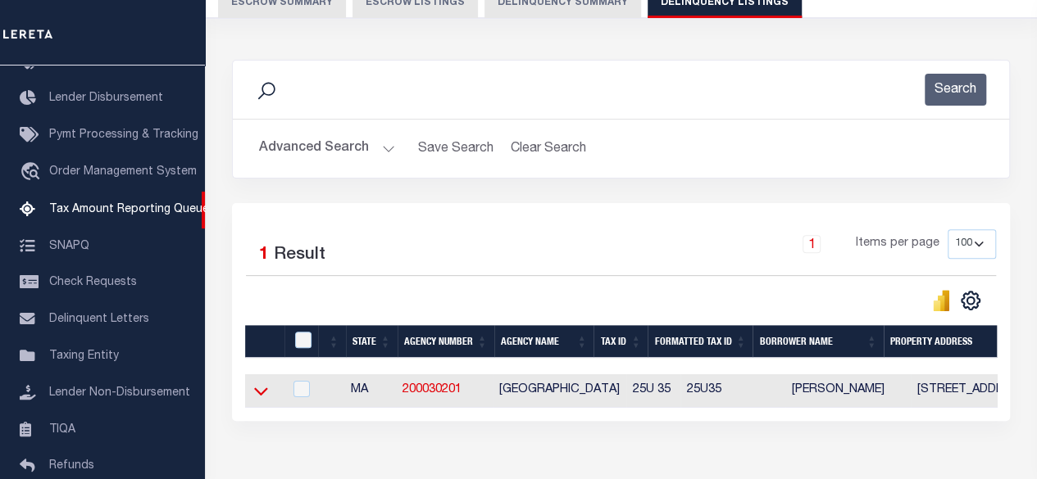
click at [257, 393] on icon at bounding box center [261, 391] width 14 height 17
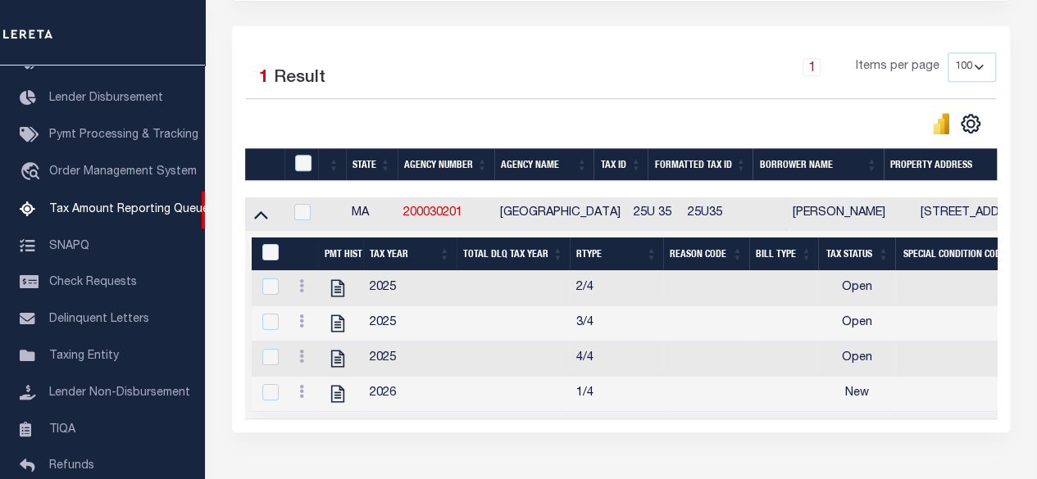
scroll to position [410, 0]
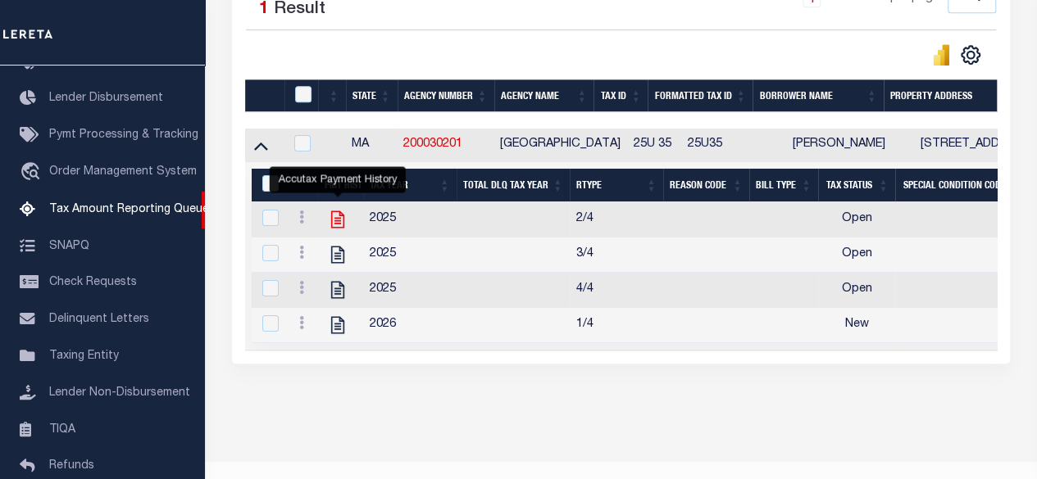
click at [331, 217] on icon "" at bounding box center [337, 219] width 13 height 17
checkbox input "true"
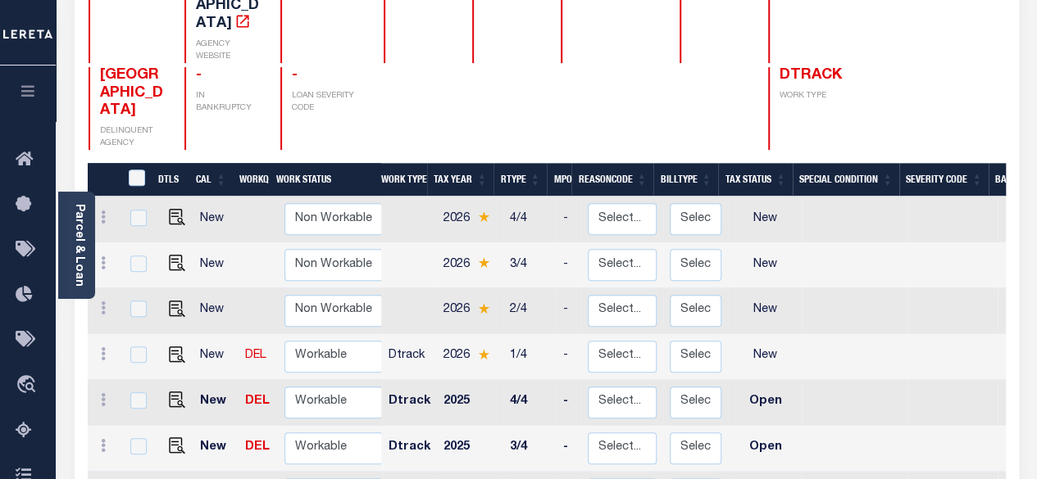
scroll to position [2, 0]
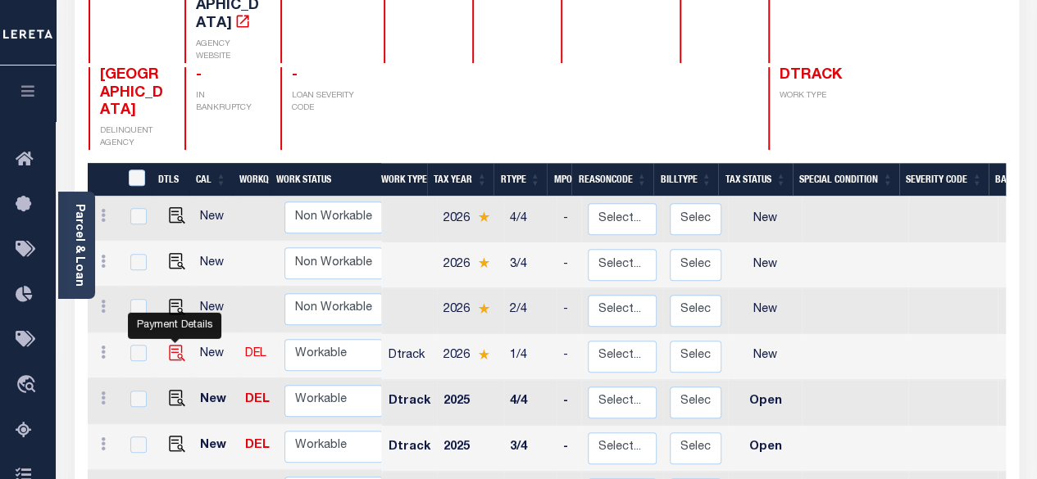
click at [172, 345] on img "" at bounding box center [177, 353] width 16 height 16
checkbox input "true"
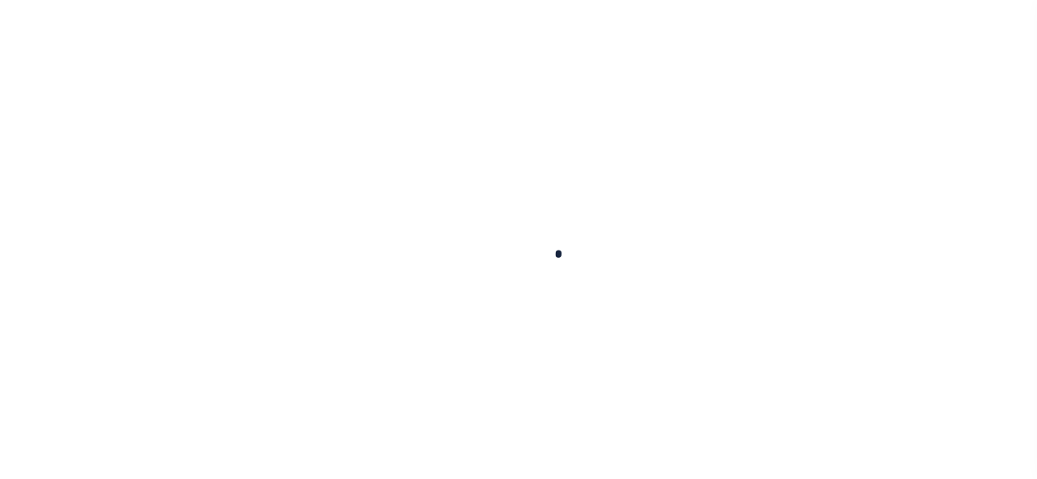
select select "NW2"
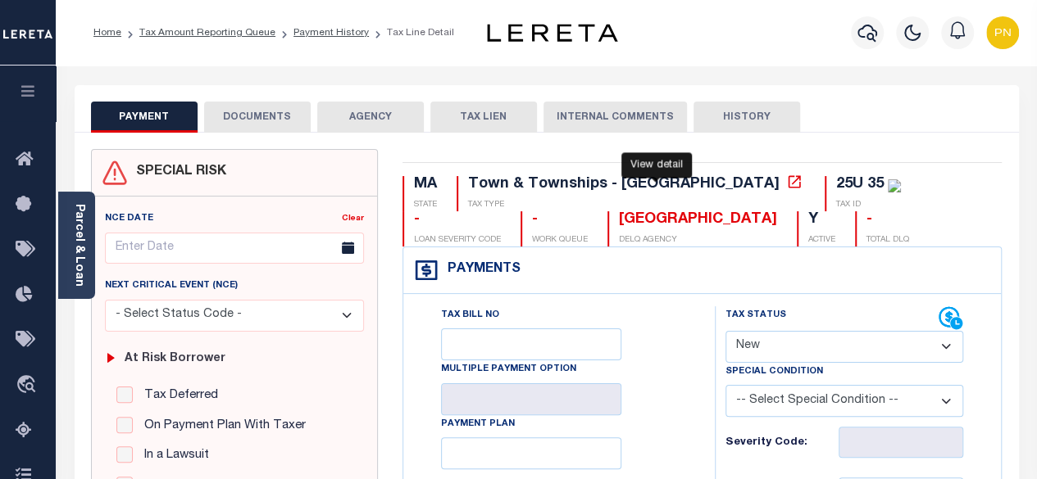
click at [788, 179] on icon at bounding box center [794, 181] width 12 height 12
click at [248, 119] on button "DOCUMENTS" at bounding box center [257, 117] width 107 height 31
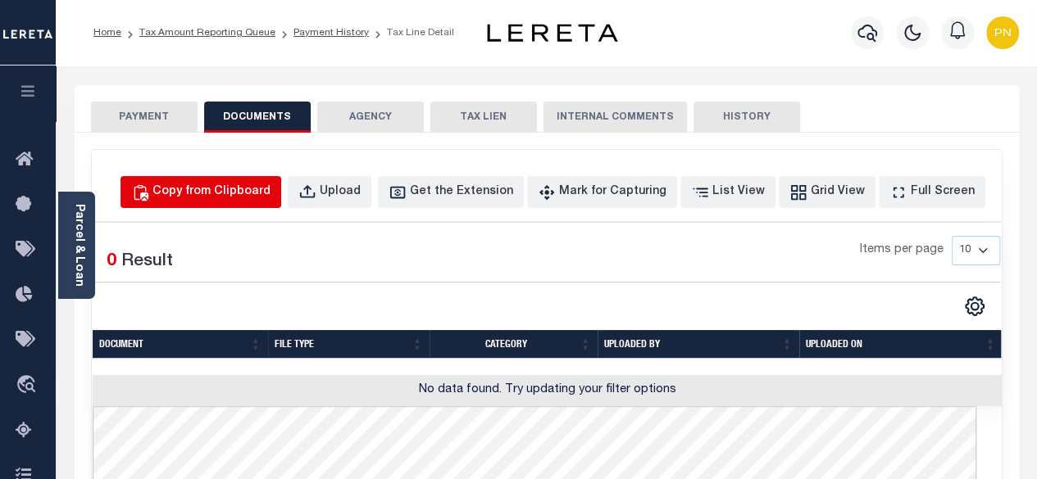
click at [240, 196] on div "Copy from Clipboard" at bounding box center [211, 193] width 118 height 18
select select "POP"
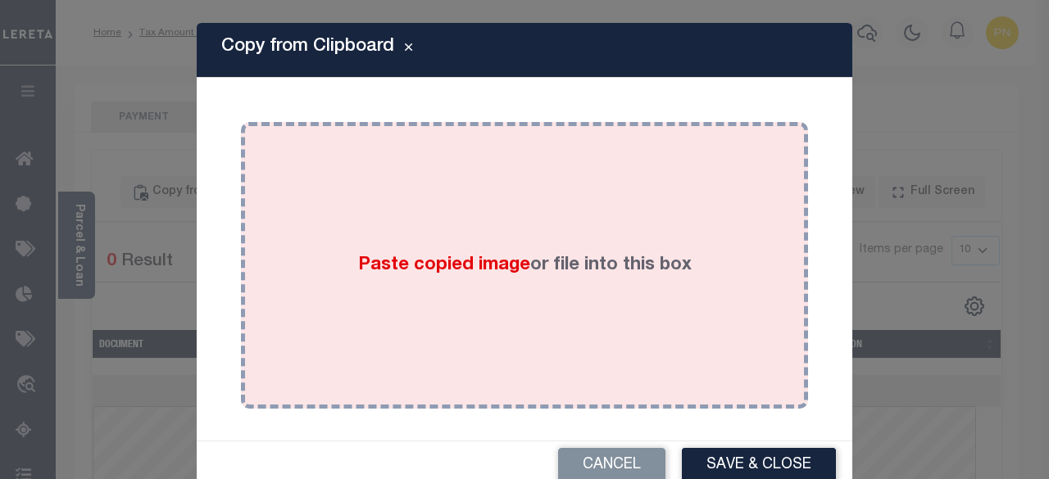
click at [486, 210] on div "Paste copied image or file into this box" at bounding box center [524, 265] width 543 height 262
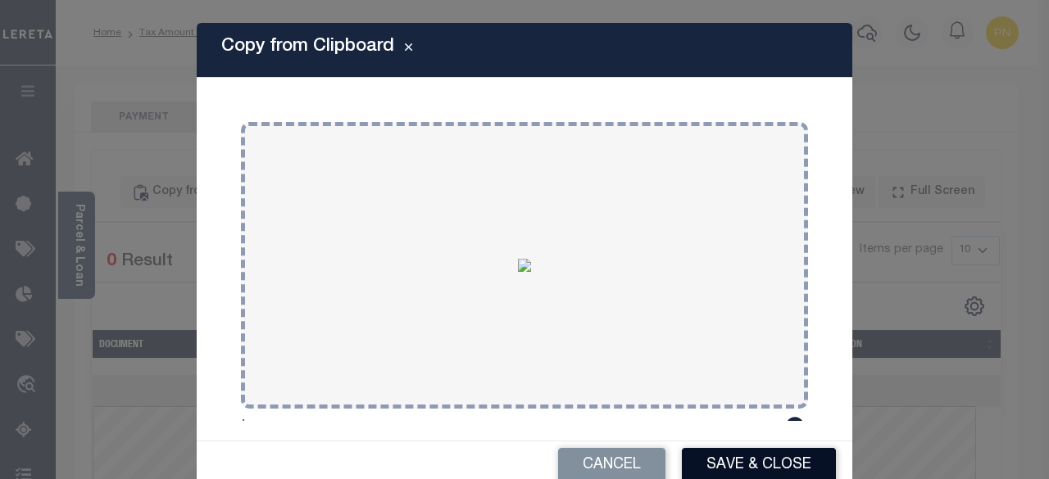
click at [710, 461] on button "Save & Close" at bounding box center [759, 465] width 154 height 35
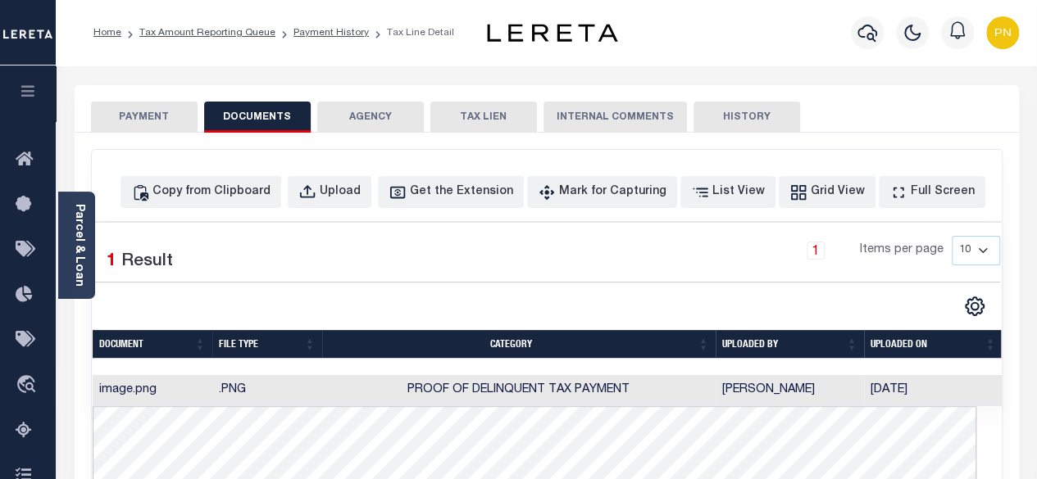
click at [157, 119] on button "PAYMENT" at bounding box center [144, 117] width 107 height 31
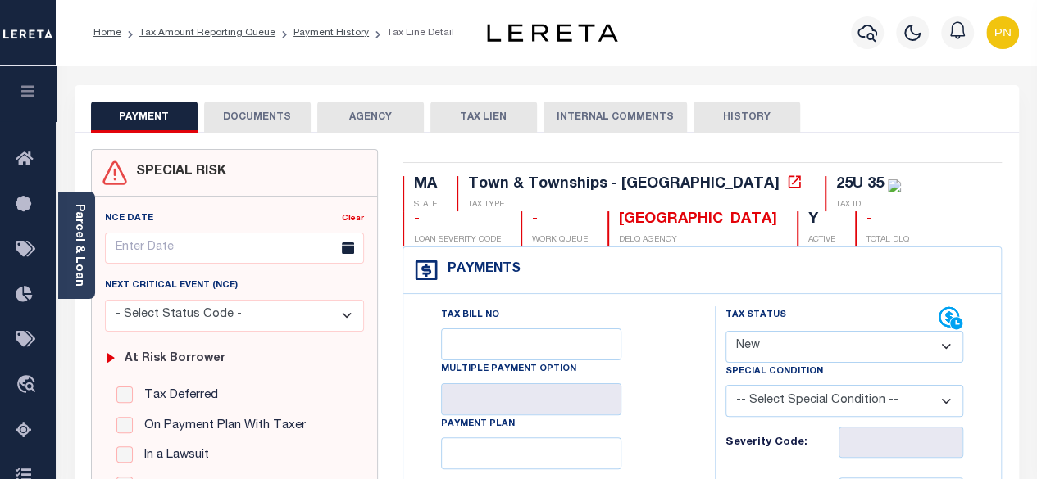
click at [912, 350] on select "- Select Status Code - Open Due/Unpaid Paid Incomplete No Tax Due Internal Refu…" at bounding box center [844, 347] width 238 height 32
select select "PYD"
click at [725, 331] on select "- Select Status Code - Open Due/Unpaid Paid Incomplete No Tax Due Internal Refu…" at bounding box center [844, 347] width 238 height 32
type input "[DATE]"
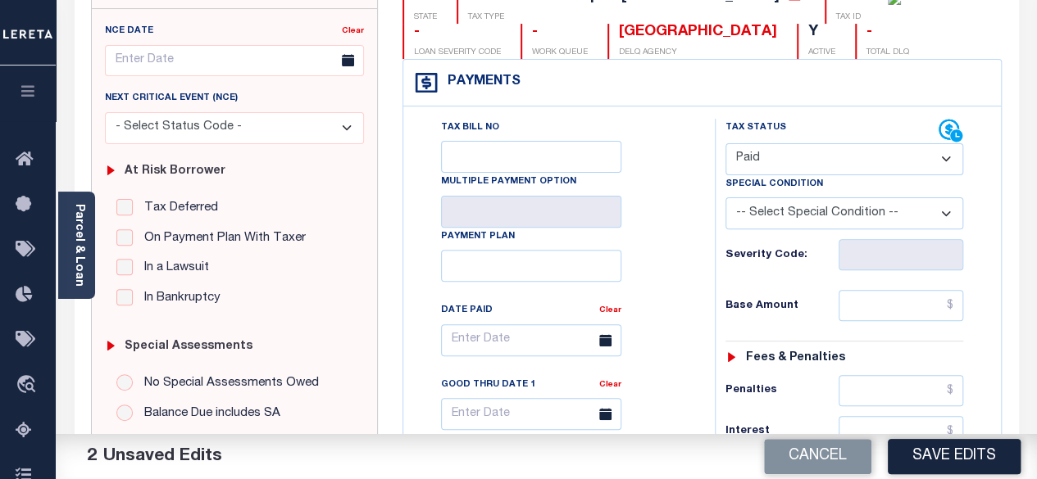
scroll to position [246, 0]
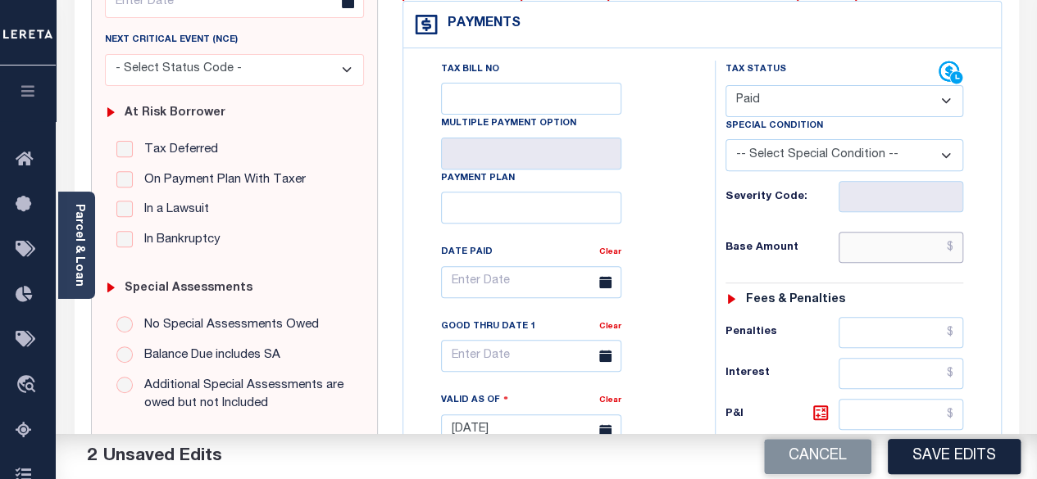
click at [958, 247] on input "text" at bounding box center [900, 247] width 125 height 31
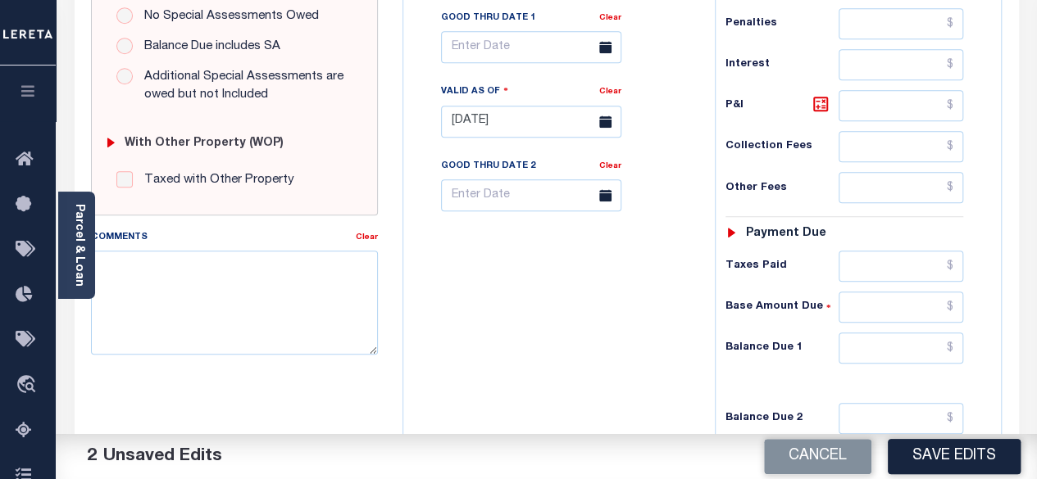
scroll to position [656, 0]
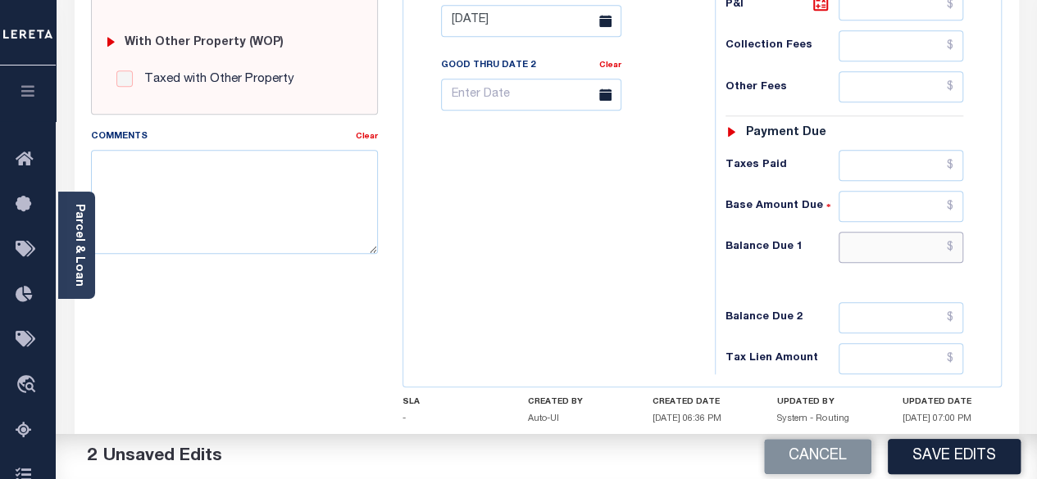
type input "$0.00"
click at [961, 244] on input "text" at bounding box center [900, 247] width 125 height 31
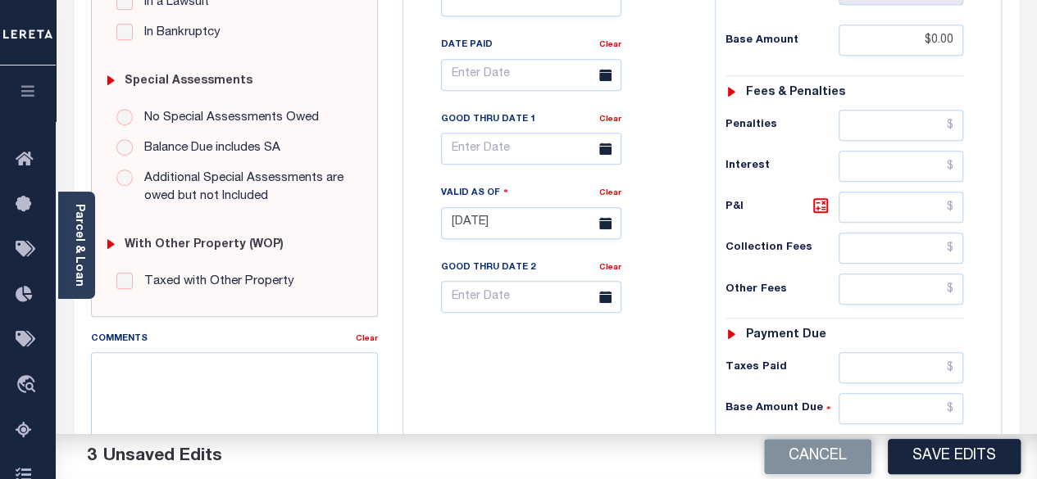
scroll to position [410, 0]
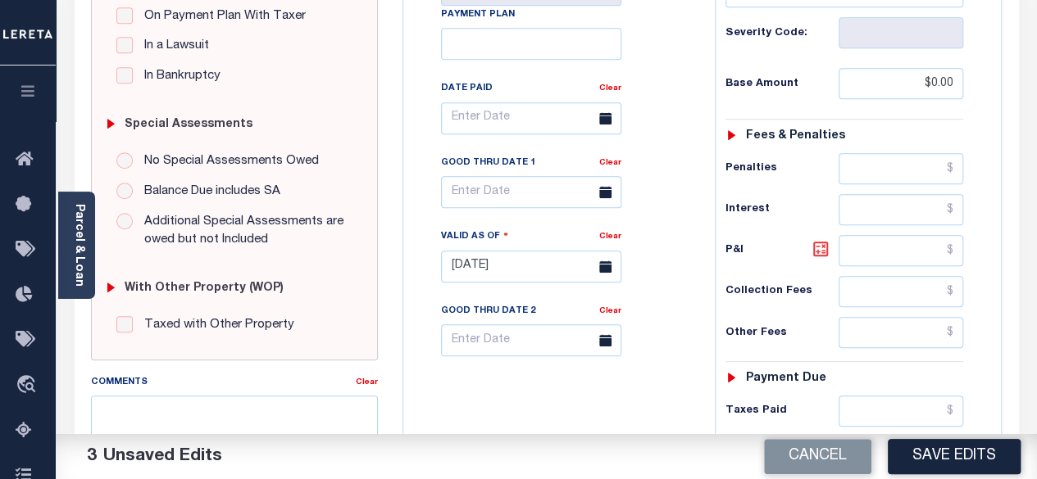
type input "$0.00"
click at [822, 244] on icon at bounding box center [821, 249] width 20 height 20
type input "$0.00"
click at [960, 458] on button "Save Edits" at bounding box center [954, 456] width 133 height 35
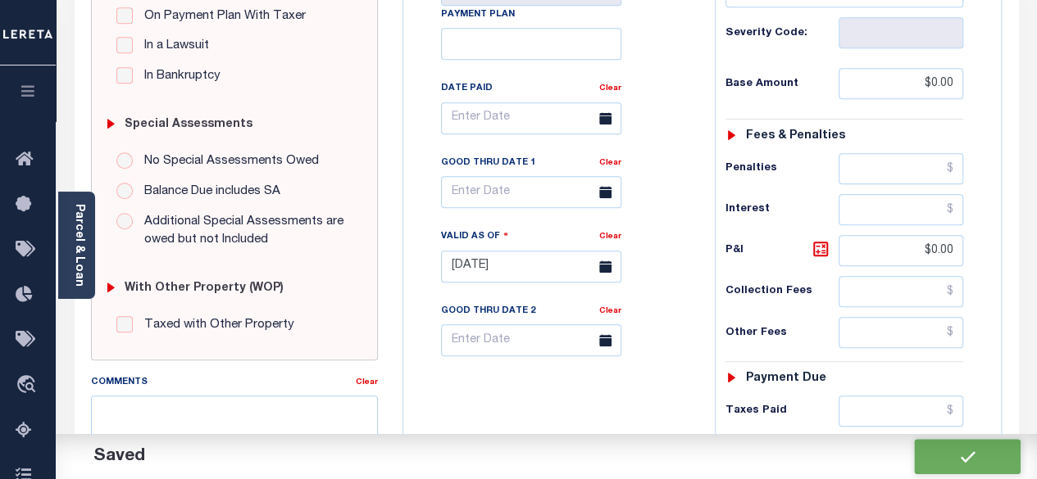
checkbox input "false"
type input "$0"
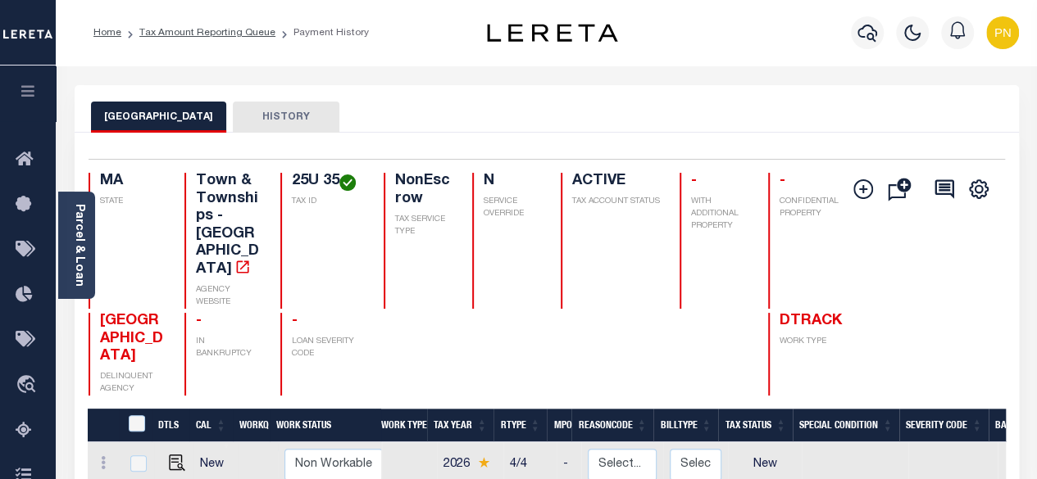
scroll to position [246, 0]
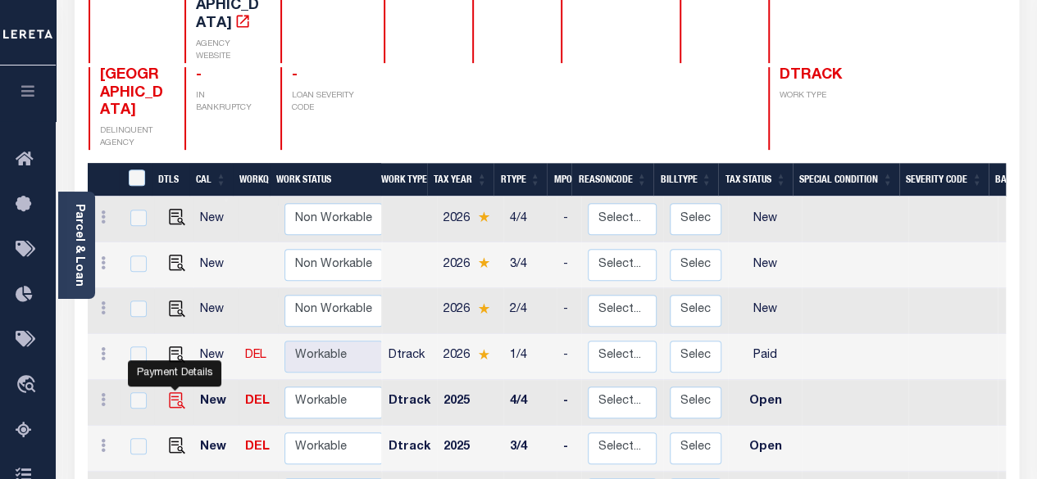
click at [169, 393] on img "" at bounding box center [177, 401] width 16 height 16
checkbox input "true"
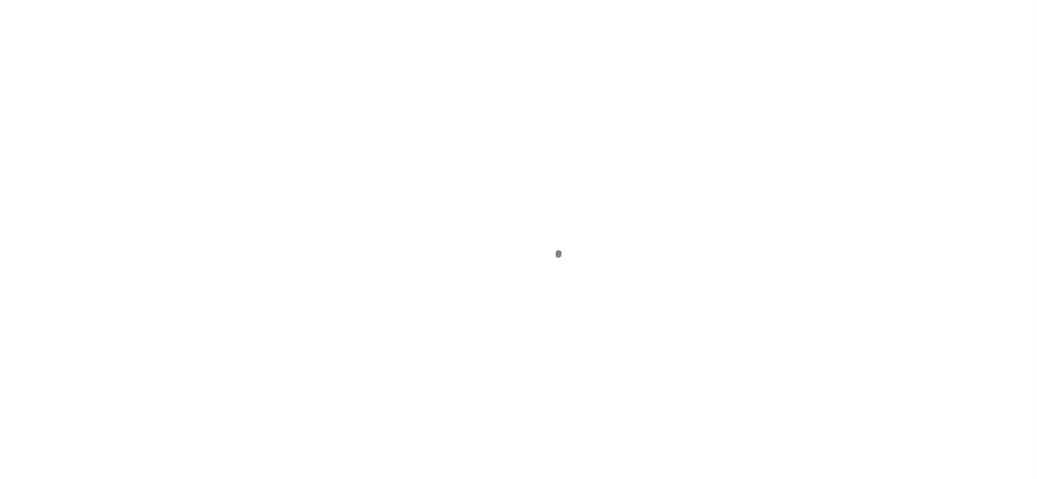
select select "OP2"
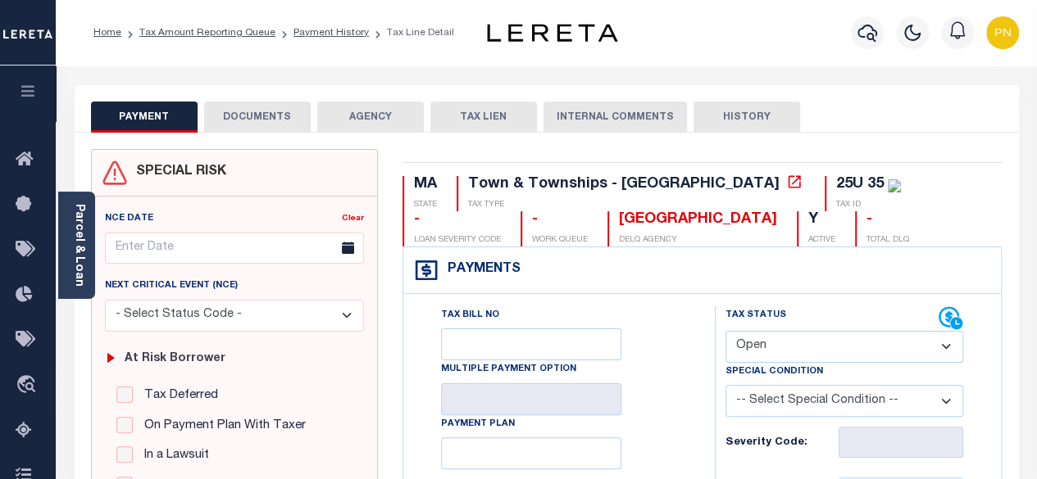
click at [225, 117] on button "DOCUMENTS" at bounding box center [257, 117] width 107 height 31
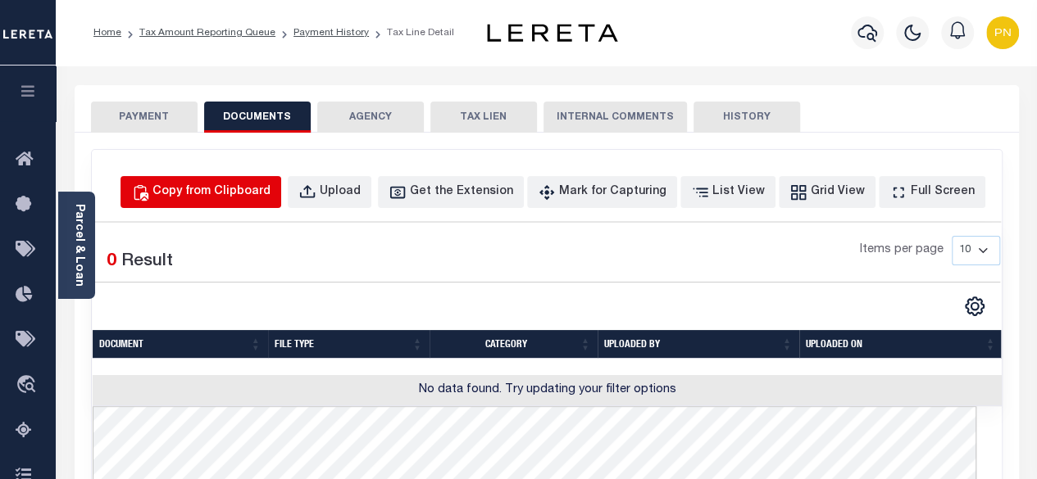
click at [266, 198] on div "Copy from Clipboard" at bounding box center [211, 193] width 118 height 18
select select "POP"
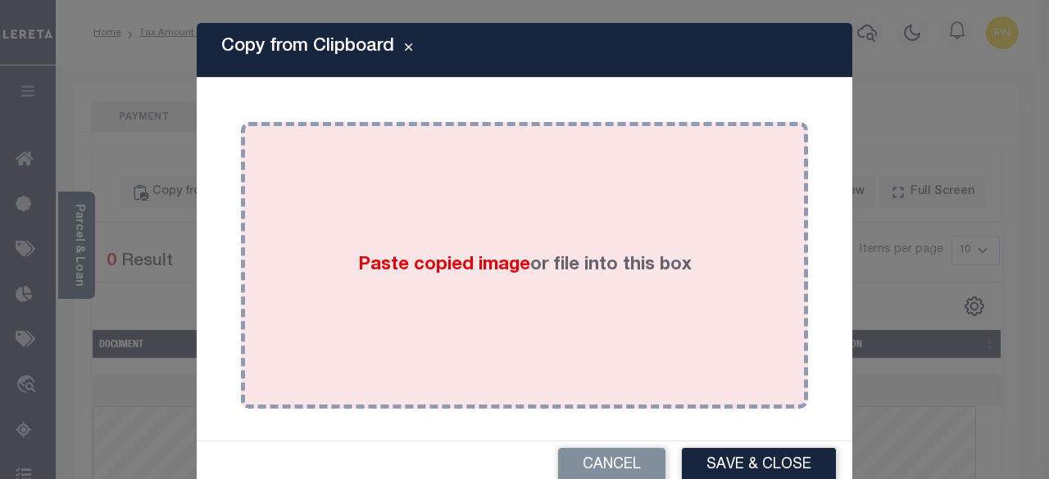
click at [415, 201] on div "Paste copied image or file into this box" at bounding box center [524, 265] width 543 height 262
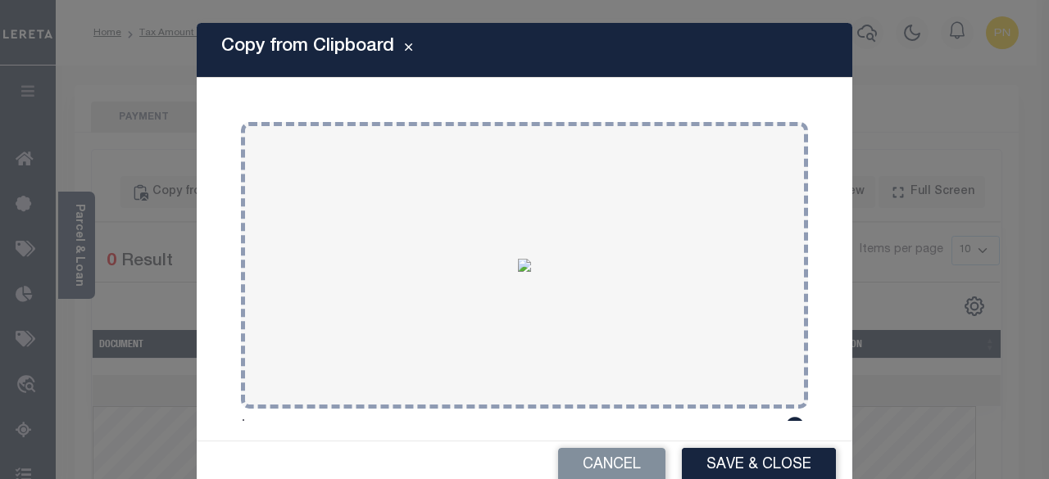
click at [728, 470] on button "Save & Close" at bounding box center [759, 465] width 154 height 35
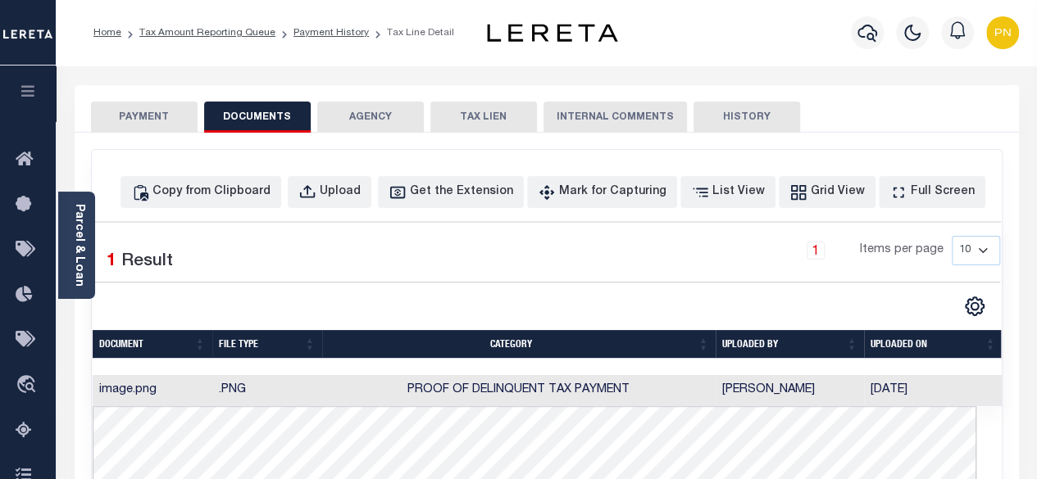
click at [152, 107] on button "PAYMENT" at bounding box center [144, 117] width 107 height 31
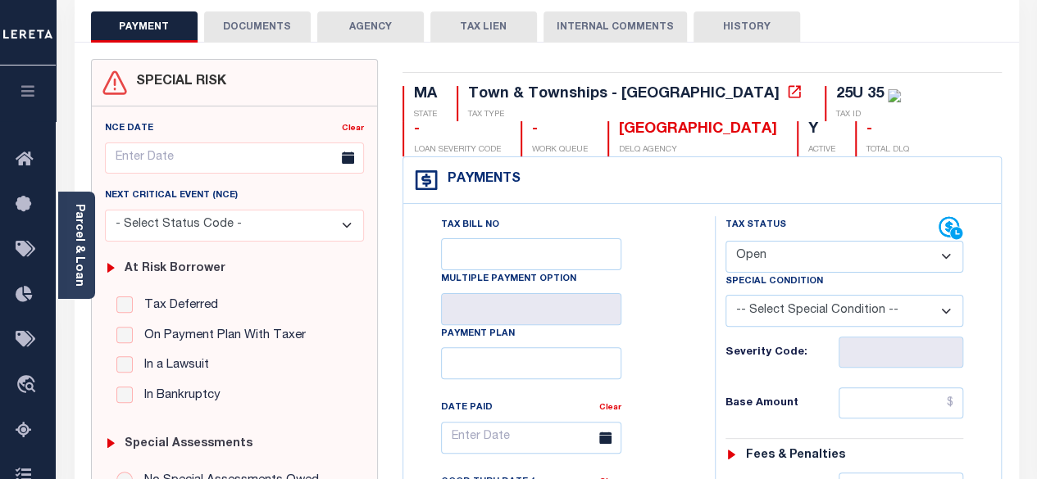
scroll to position [164, 0]
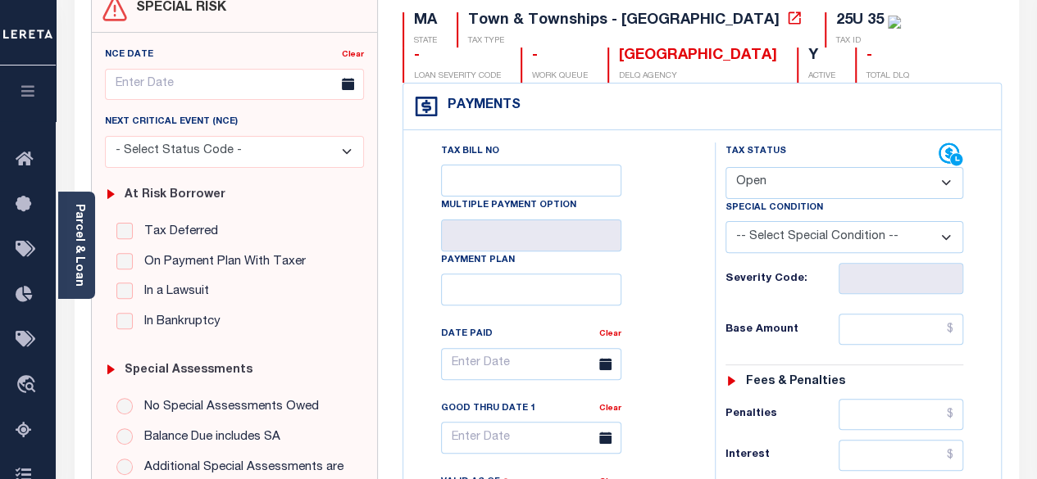
click at [881, 179] on select "- Select Status Code - Open Due/Unpaid Paid Incomplete No Tax Due Internal Refu…" at bounding box center [844, 183] width 238 height 32
select select "PYD"
click at [725, 167] on select "- Select Status Code - Open Due/Unpaid Paid Incomplete No Tax Due Internal Refu…" at bounding box center [844, 183] width 238 height 32
type input "[DATE]"
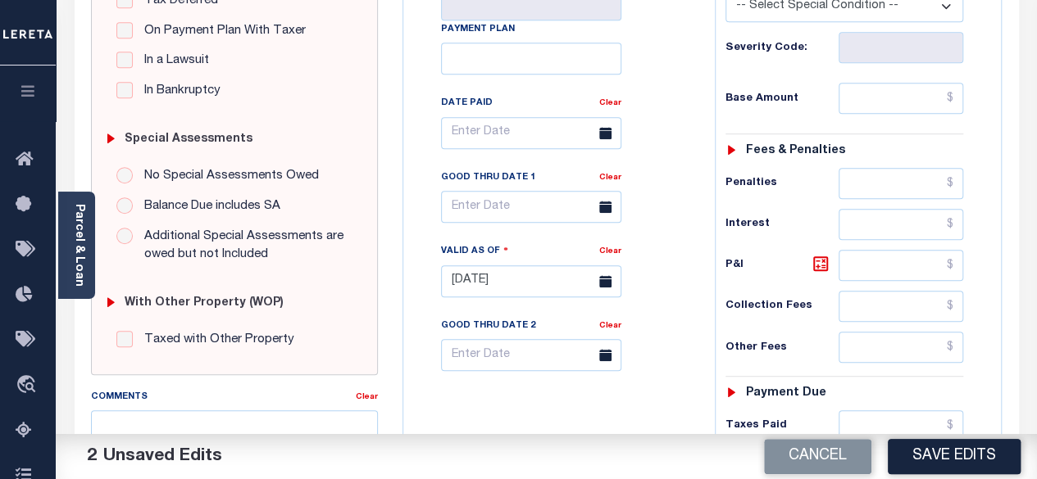
scroll to position [410, 0]
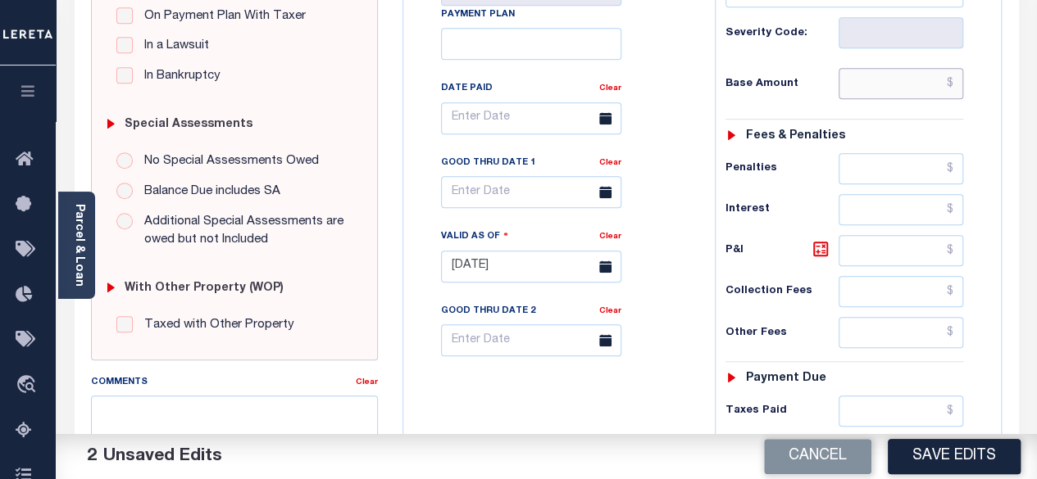
click at [953, 86] on input "text" at bounding box center [900, 83] width 125 height 31
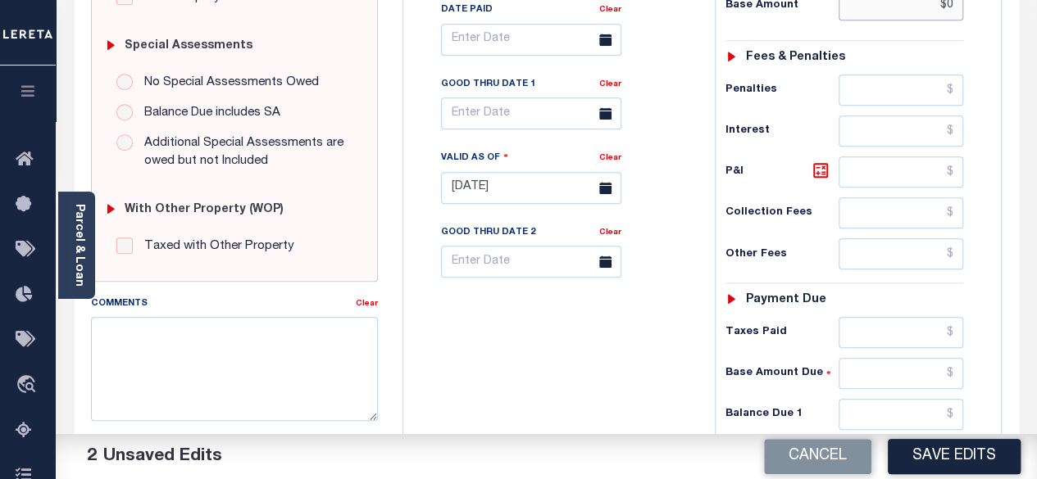
scroll to position [492, 0]
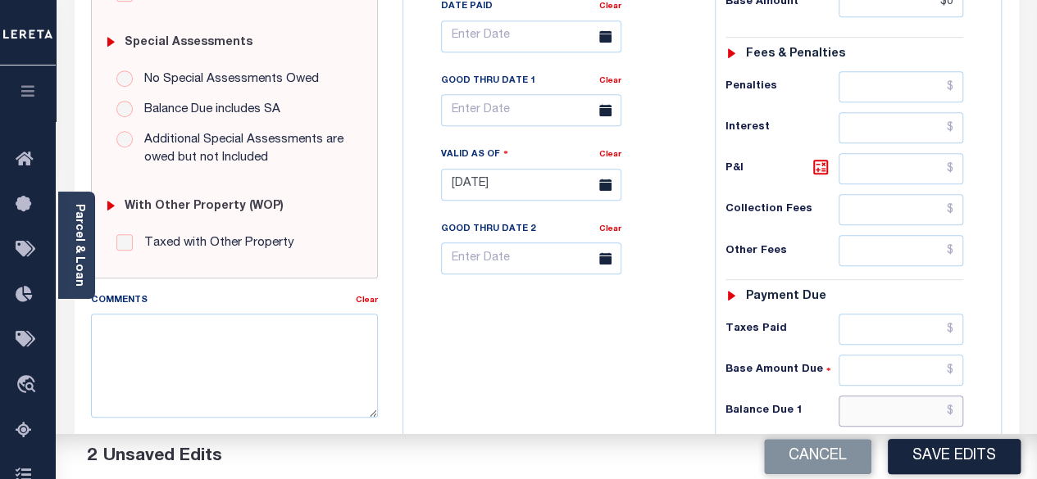
click at [959, 404] on input "text" at bounding box center [900, 411] width 125 height 31
type input "$0.00"
click at [820, 166] on icon at bounding box center [821, 167] width 20 height 20
type input "$0.00"
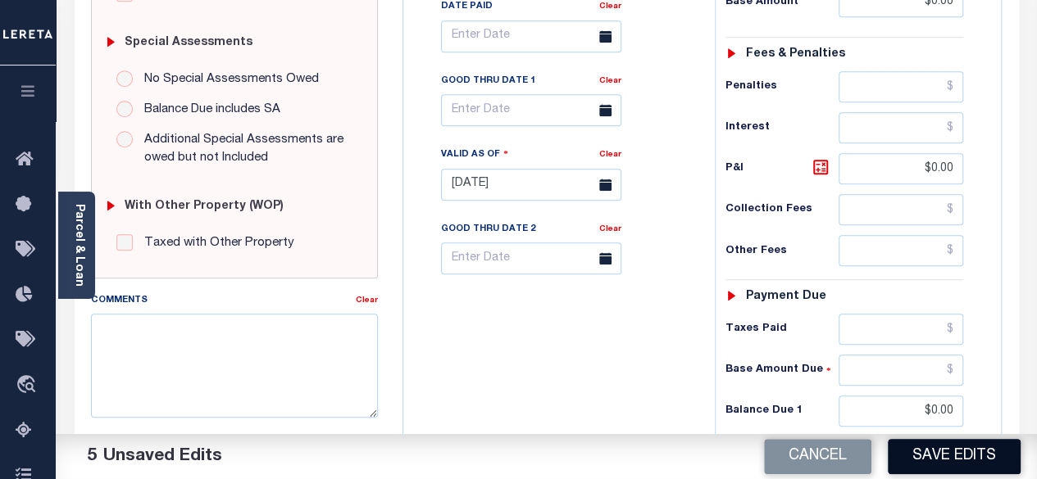
click at [962, 456] on button "Save Edits" at bounding box center [954, 456] width 133 height 35
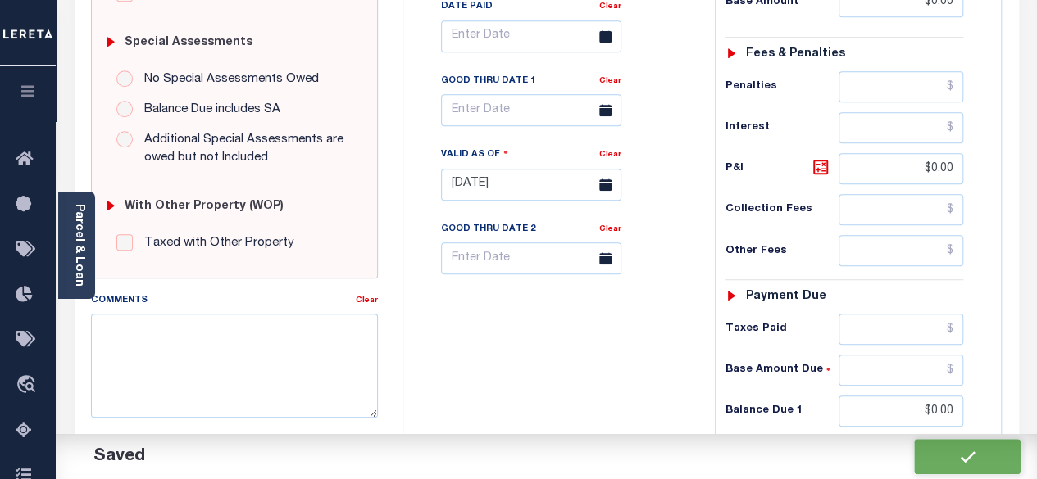
checkbox input "false"
type input "$0"
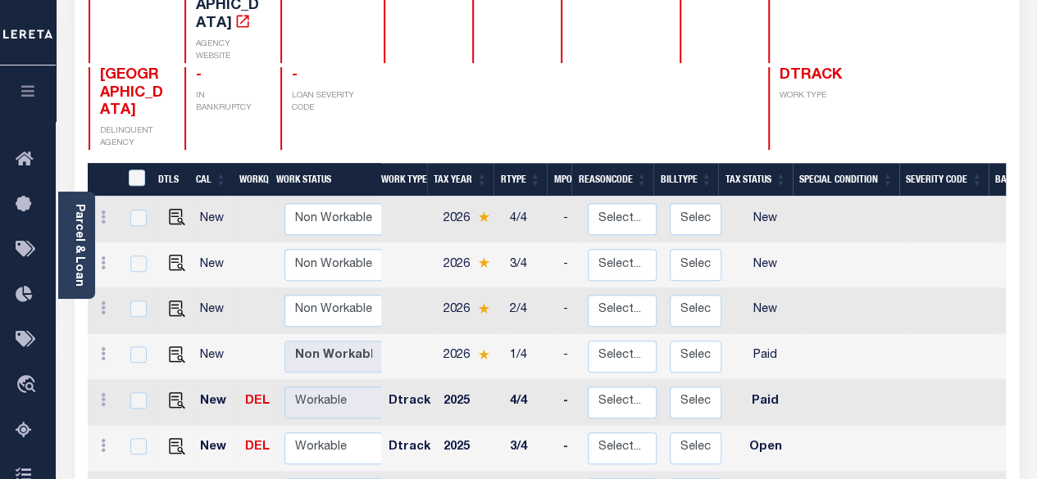
scroll to position [2, 0]
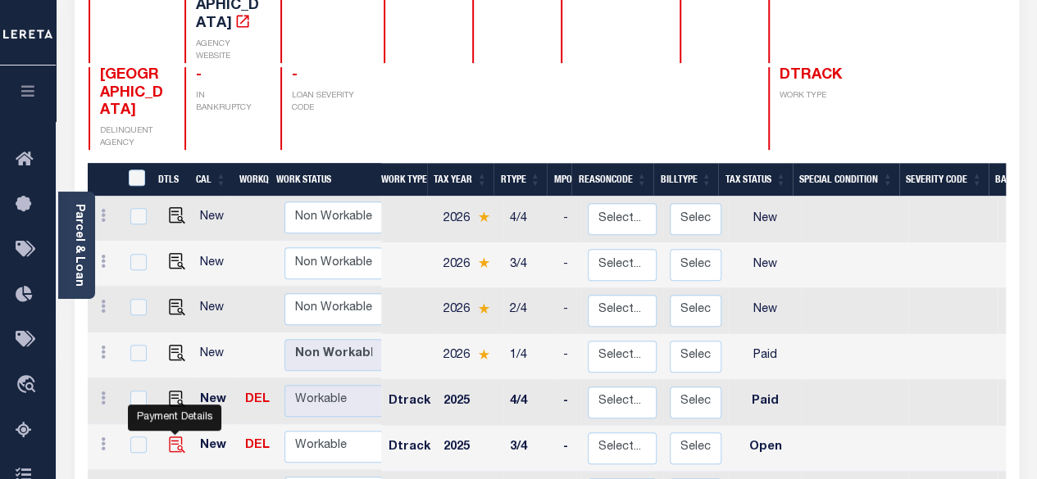
click at [177, 437] on img "" at bounding box center [177, 445] width 16 height 16
checkbox input "true"
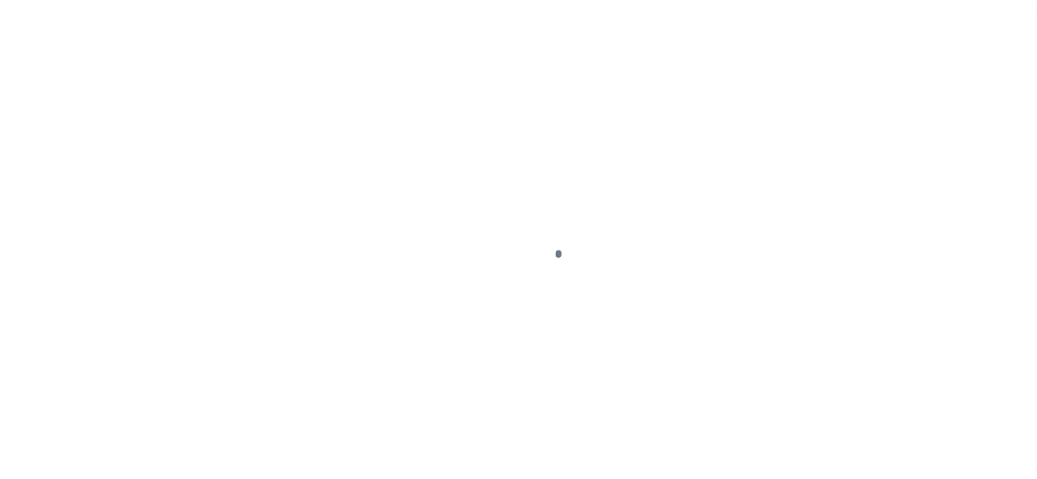
select select "OP2"
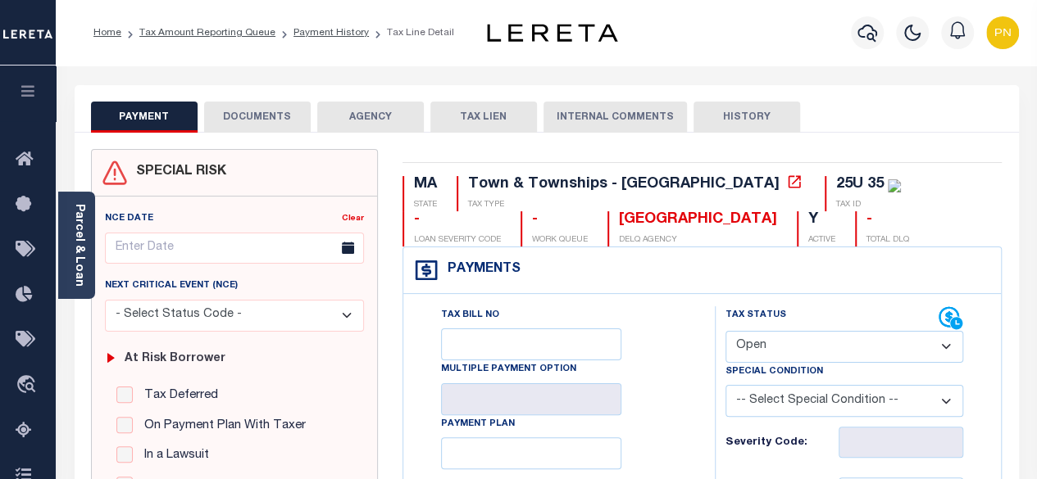
click at [258, 120] on button "DOCUMENTS" at bounding box center [257, 117] width 107 height 31
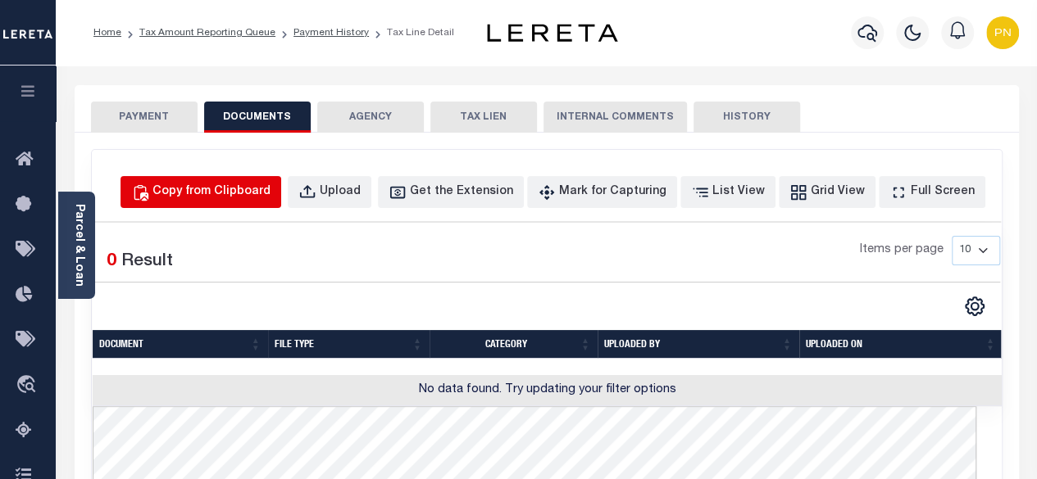
click at [230, 188] on div "Copy from Clipboard" at bounding box center [211, 193] width 118 height 18
select select "POP"
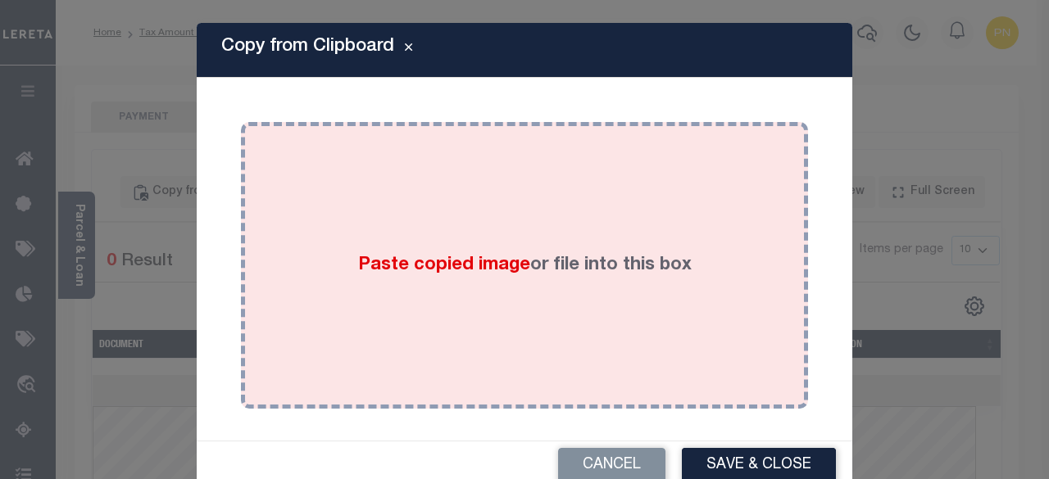
click at [520, 187] on div "Paste copied image or file into this box" at bounding box center [524, 265] width 543 height 262
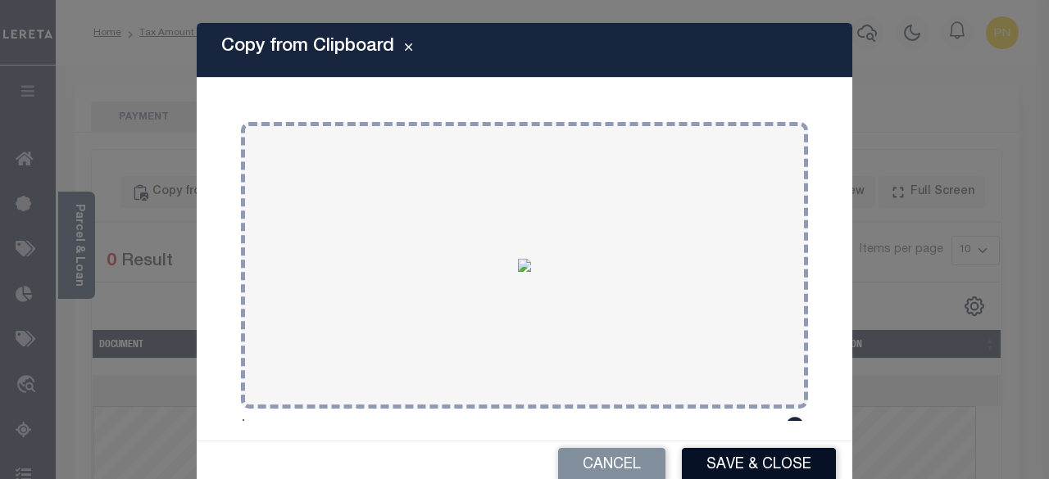
click at [756, 450] on button "Save & Close" at bounding box center [759, 465] width 154 height 35
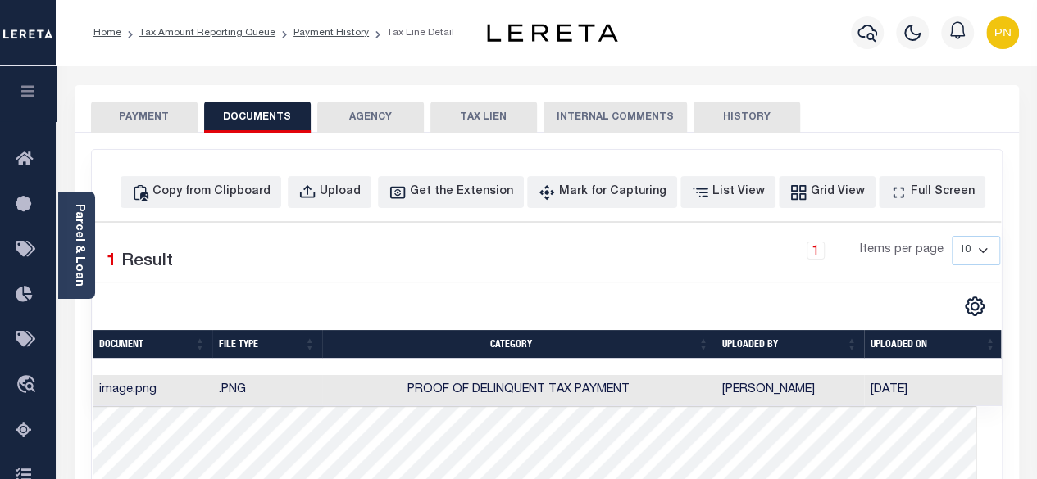
click at [158, 116] on button "PAYMENT" at bounding box center [144, 117] width 107 height 31
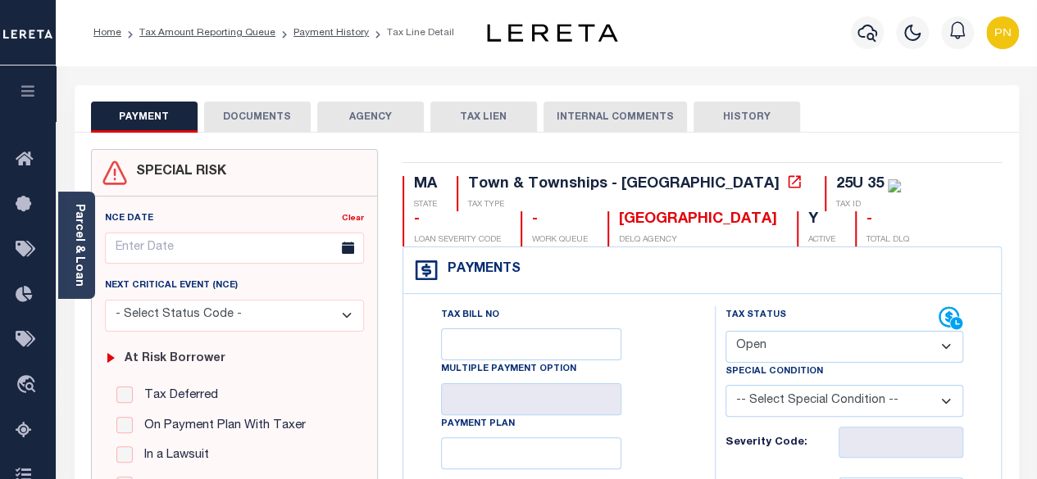
drag, startPoint x: 854, startPoint y: 347, endPoint x: 855, endPoint y: 337, distance: 10.7
click at [854, 347] on select "- Select Status Code - Open Due/Unpaid Paid Incomplete No Tax Due Internal Refu…" at bounding box center [844, 347] width 238 height 32
select select "PYD"
click at [725, 331] on select "- Select Status Code - Open Due/Unpaid Paid Incomplete No Tax Due Internal Refu…" at bounding box center [844, 347] width 238 height 32
type input "[DATE]"
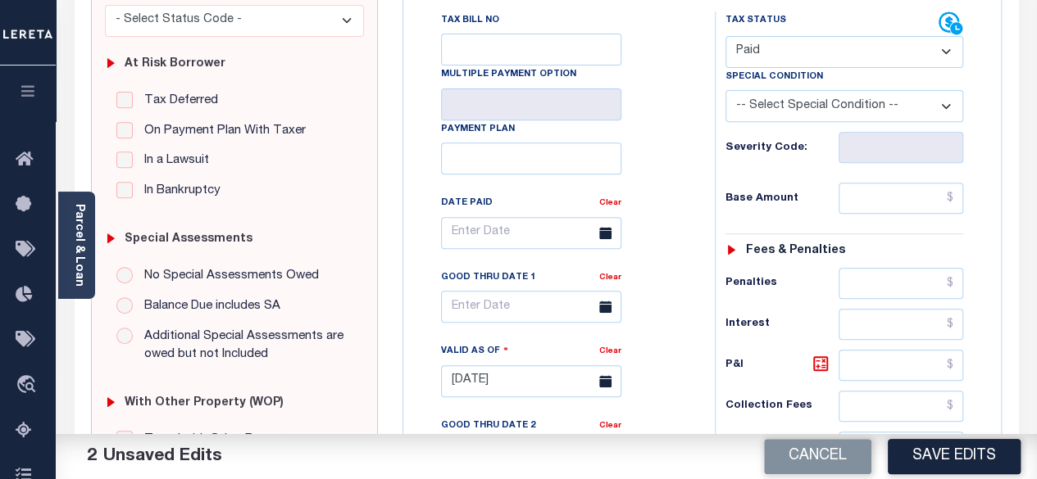
scroll to position [328, 0]
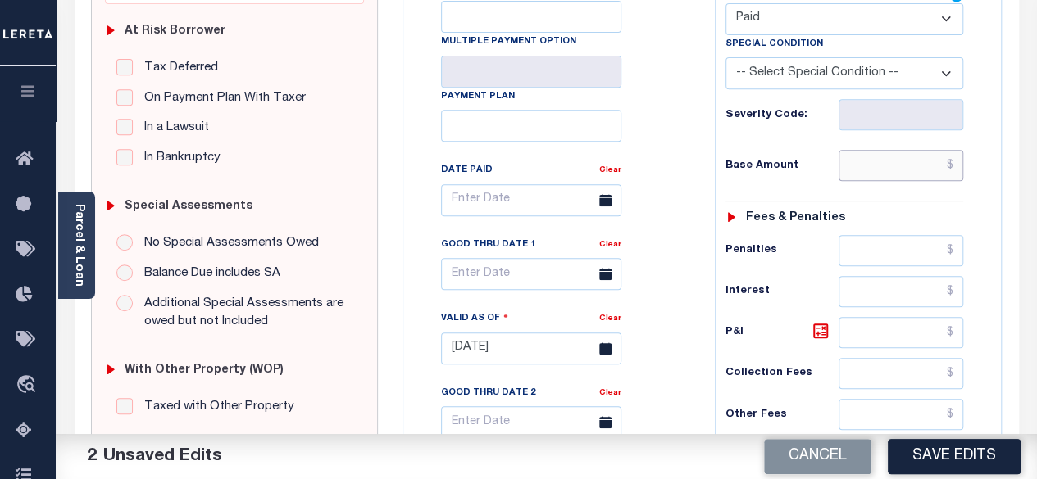
click at [959, 166] on input "text" at bounding box center [900, 165] width 125 height 31
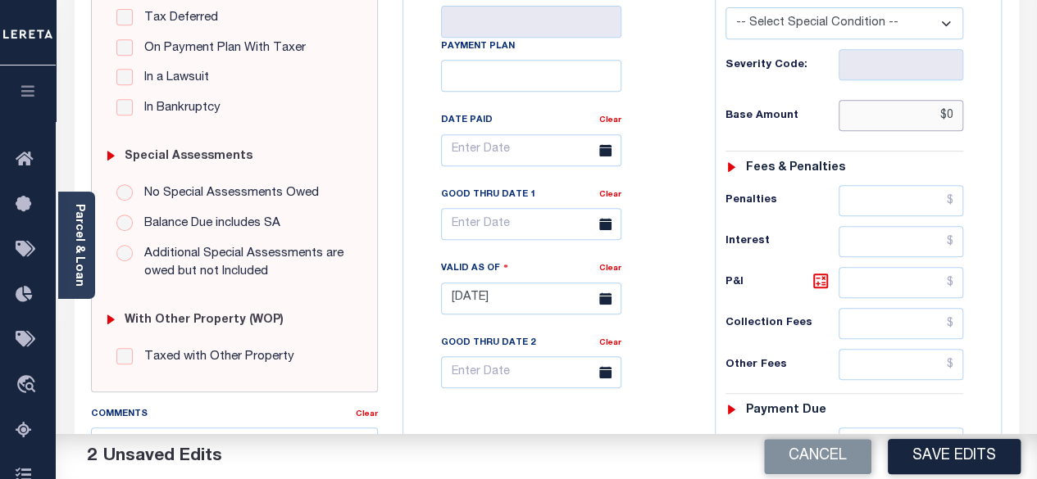
scroll to position [492, 0]
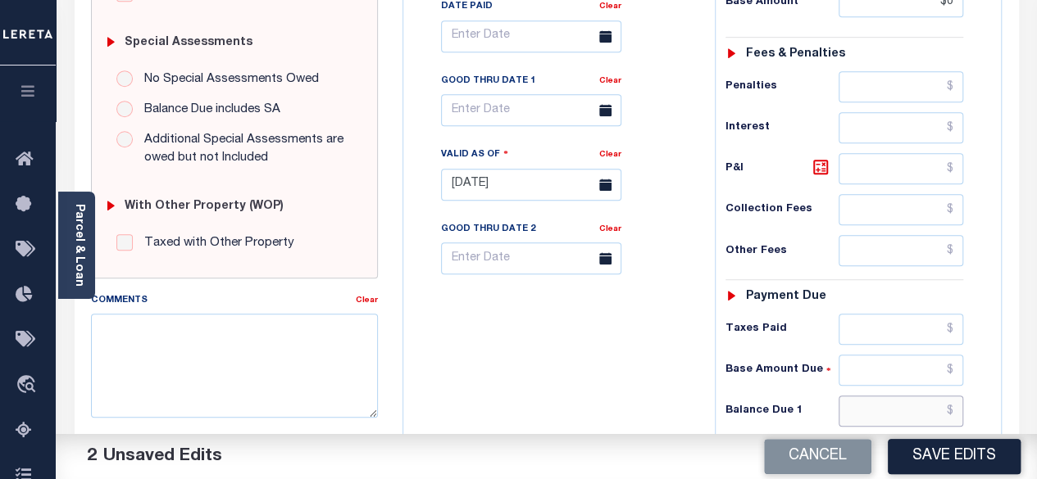
type input "$0.00"
click at [959, 406] on input "text" at bounding box center [900, 411] width 125 height 31
type input "$0.00"
drag, startPoint x: 818, startPoint y: 163, endPoint x: 859, endPoint y: 259, distance: 104.3
click at [820, 163] on icon at bounding box center [821, 167] width 20 height 20
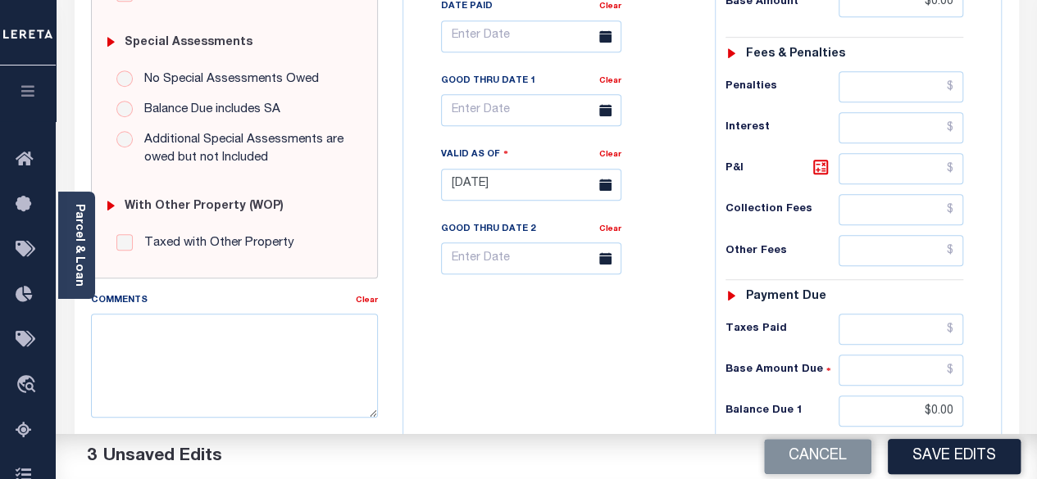
type input "$0.00"
click at [956, 455] on button "Save Edits" at bounding box center [954, 456] width 133 height 35
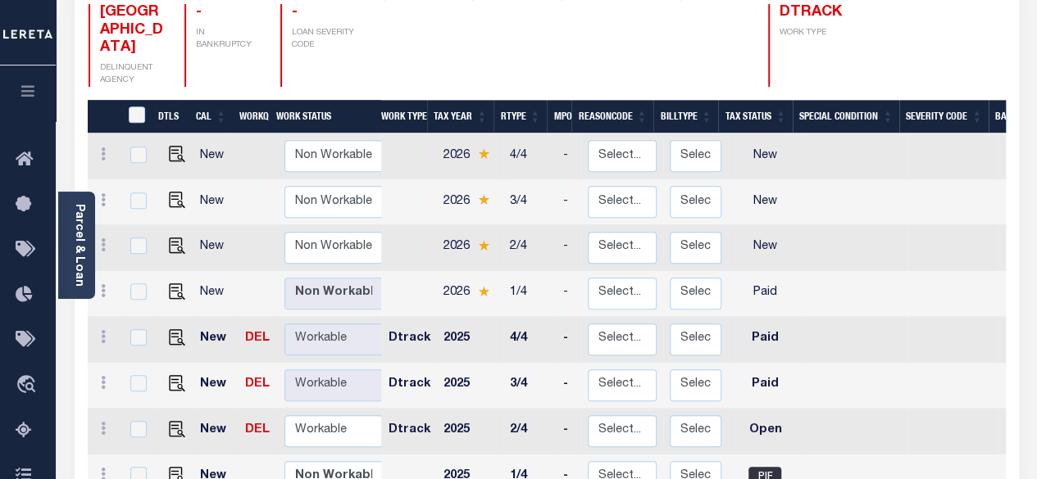
scroll to position [328, 0]
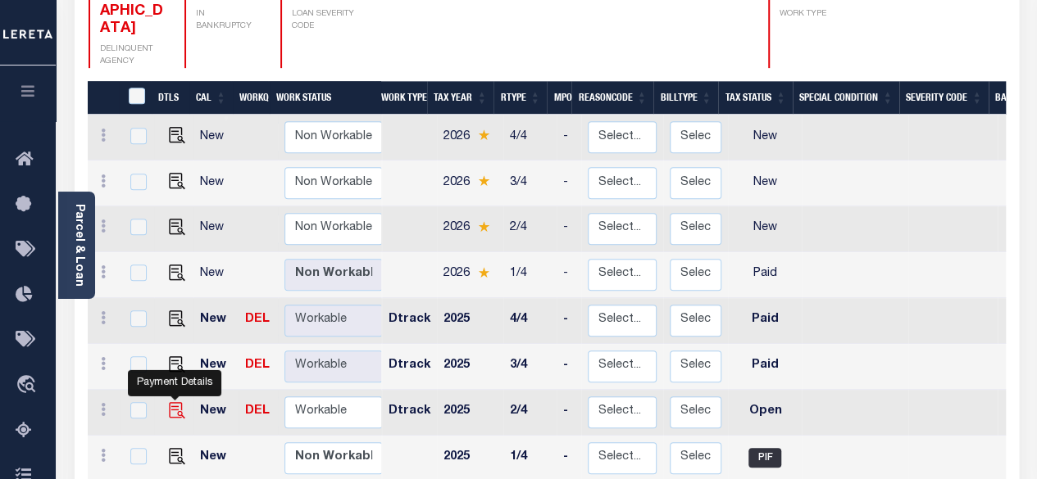
click at [177, 402] on img "" at bounding box center [177, 410] width 16 height 16
checkbox input "true"
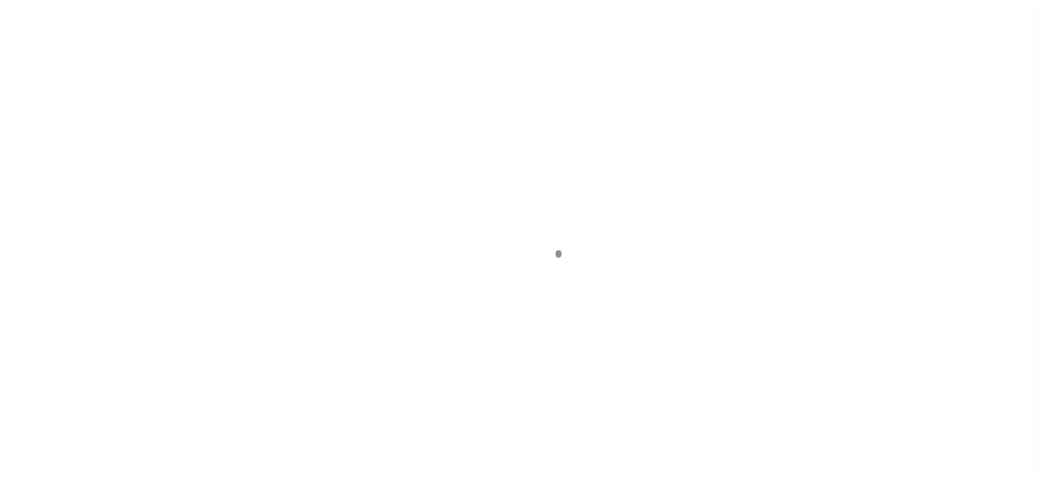
select select "OP2"
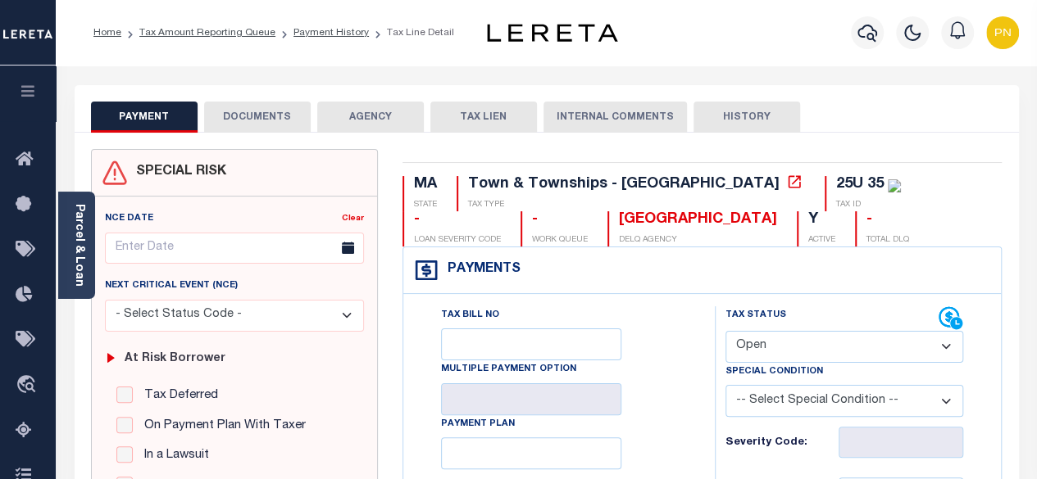
click at [284, 120] on button "DOCUMENTS" at bounding box center [257, 117] width 107 height 31
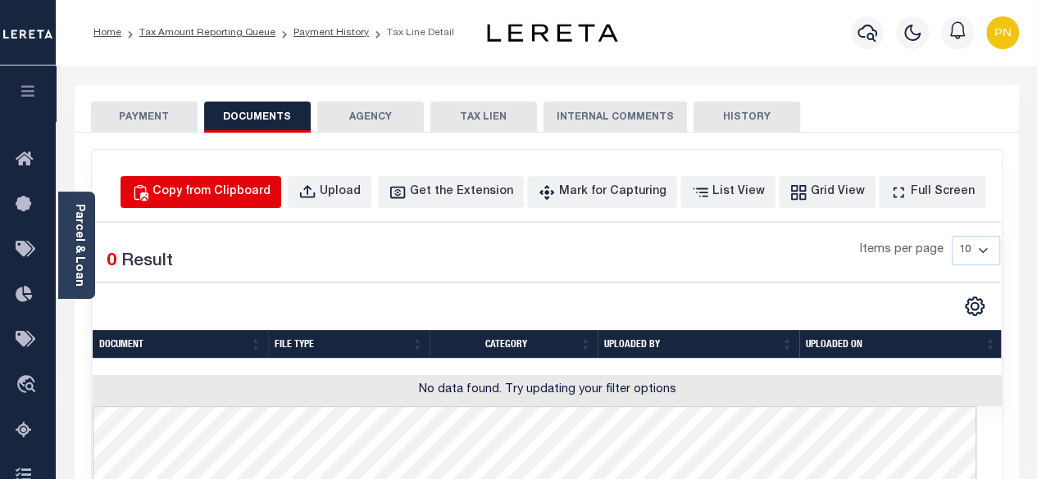
click at [270, 187] on div "Copy from Clipboard" at bounding box center [211, 193] width 118 height 18
select select "POP"
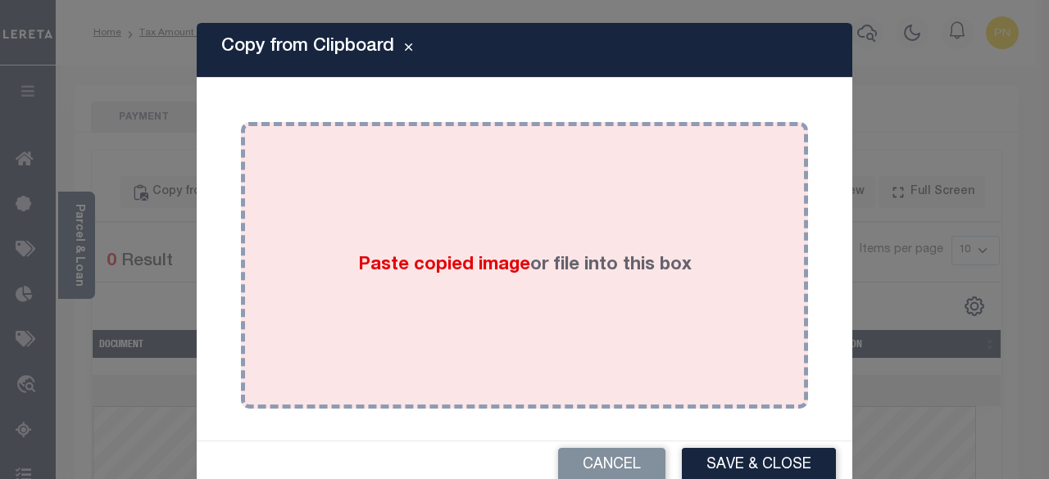
click at [379, 180] on div "Paste copied image or file into this box" at bounding box center [524, 265] width 543 height 262
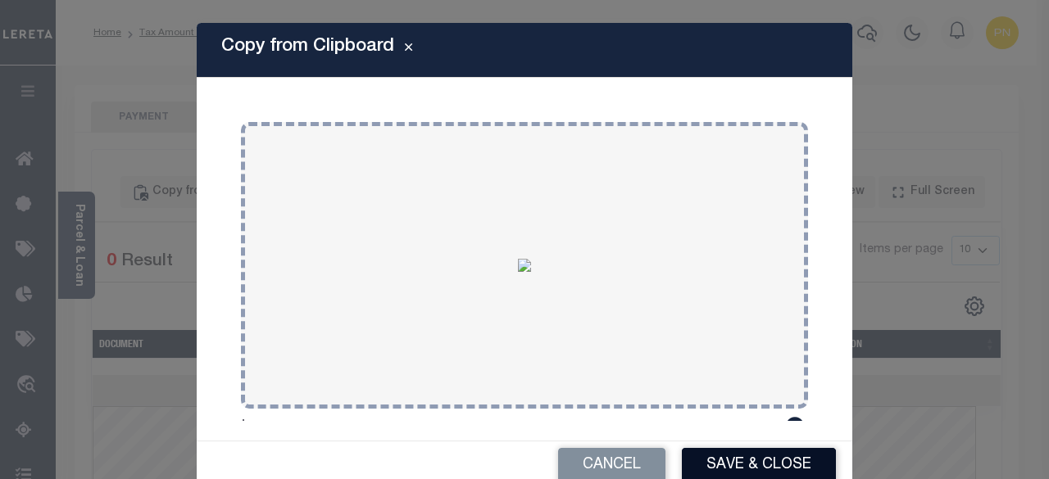
click at [739, 456] on button "Save & Close" at bounding box center [759, 465] width 154 height 35
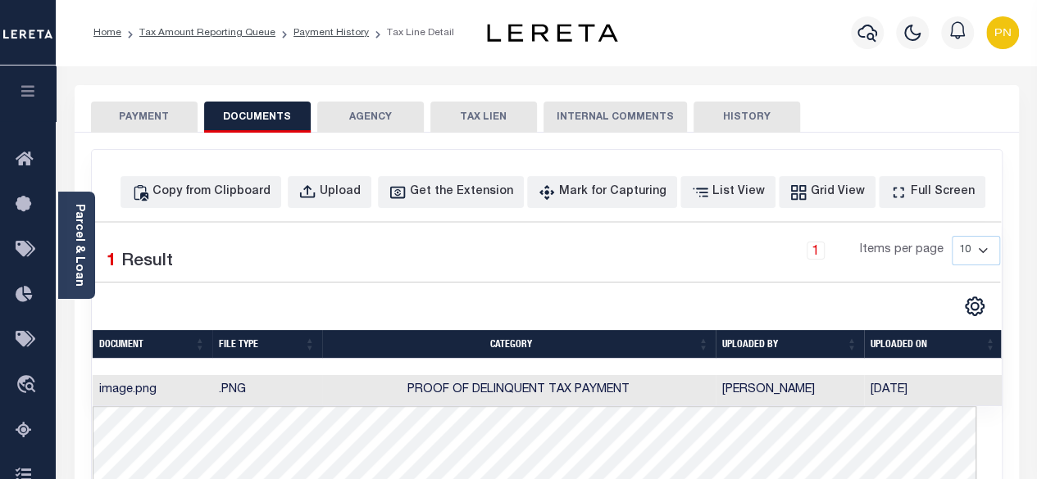
click at [146, 107] on button "PAYMENT" at bounding box center [144, 117] width 107 height 31
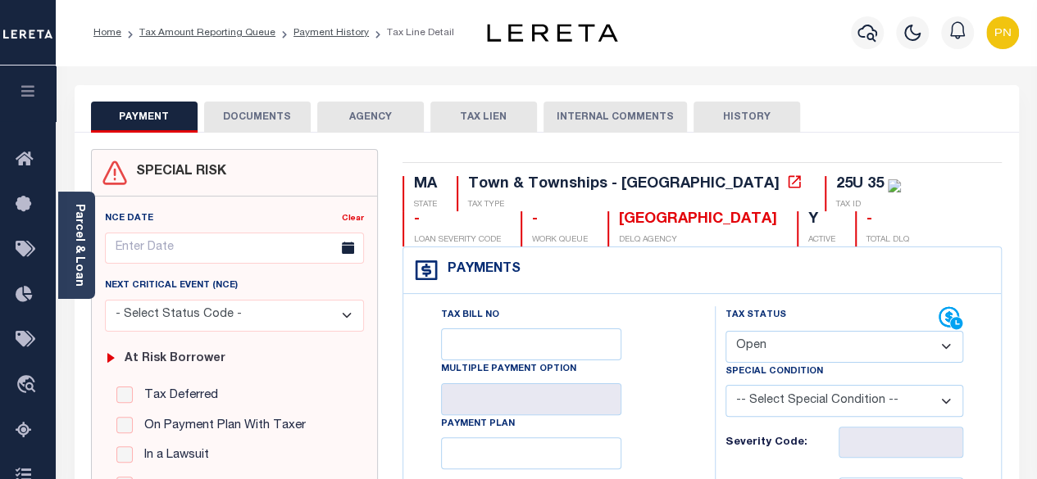
click at [850, 340] on select "- Select Status Code - Open Due/Unpaid Paid Incomplete No Tax Due Internal Refu…" at bounding box center [844, 347] width 238 height 32
select select "PYD"
click at [725, 331] on select "- Select Status Code - Open Due/Unpaid Paid Incomplete No Tax Due Internal Refu…" at bounding box center [844, 347] width 238 height 32
type input "[DATE]"
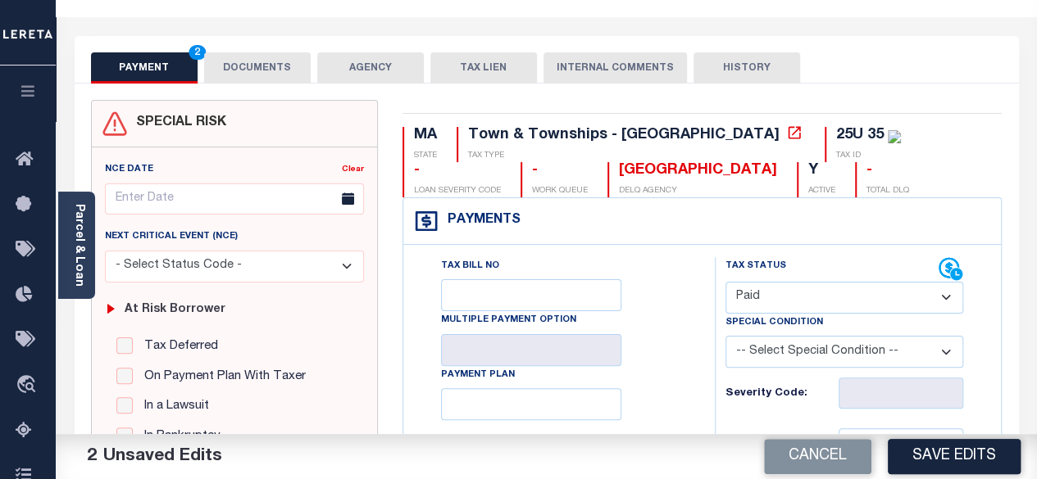
scroll to position [328, 0]
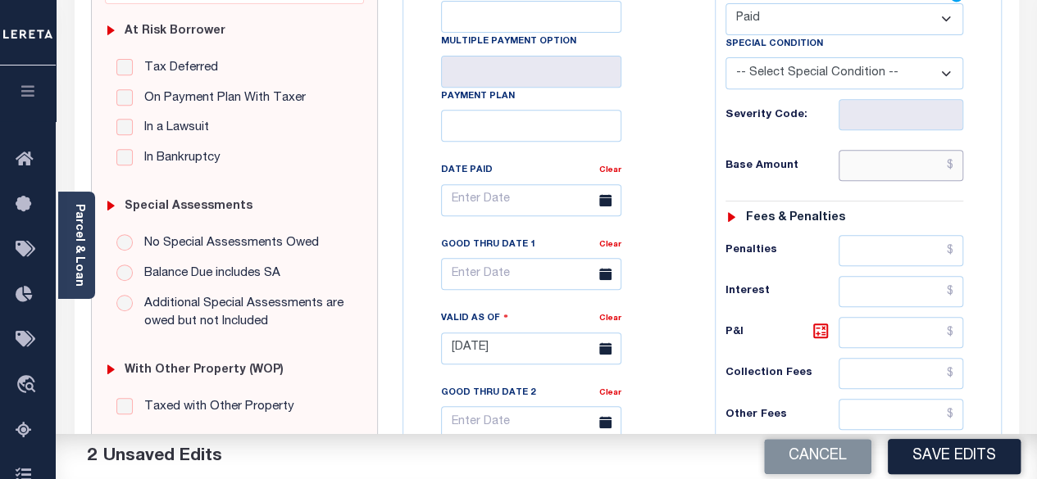
click at [959, 163] on input "text" at bounding box center [900, 165] width 125 height 31
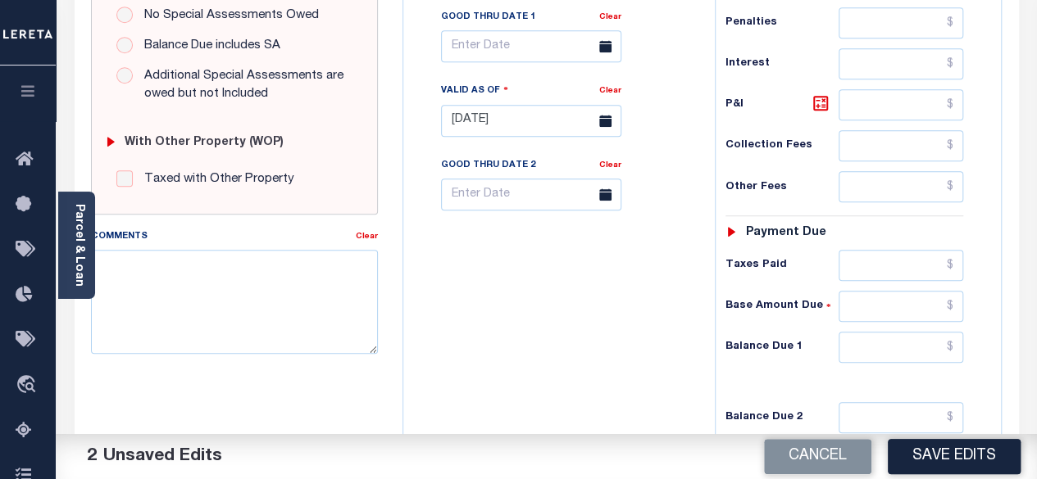
scroll to position [574, 0]
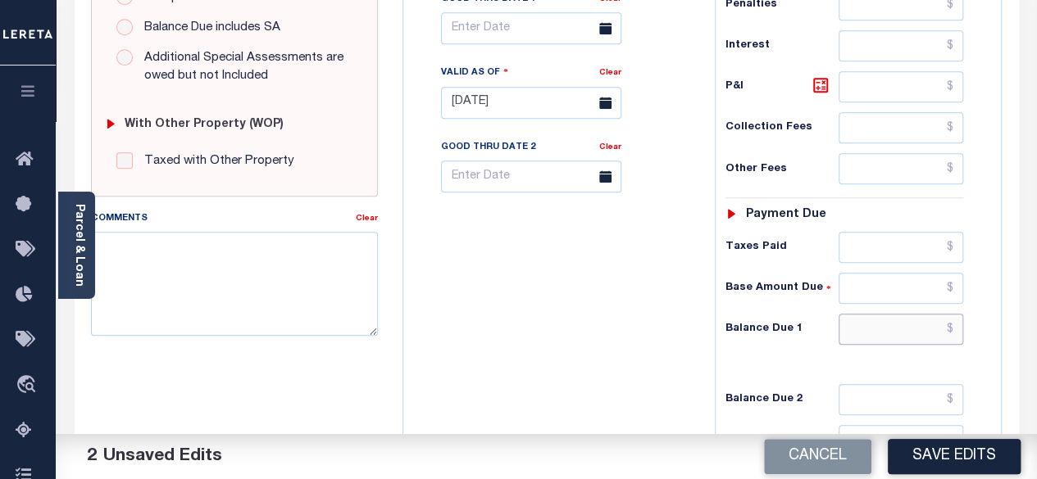
type input "$0.00"
click at [960, 328] on input "text" at bounding box center [900, 329] width 125 height 31
type input "$0.00"
click at [954, 453] on button "Save Edits" at bounding box center [954, 456] width 133 height 35
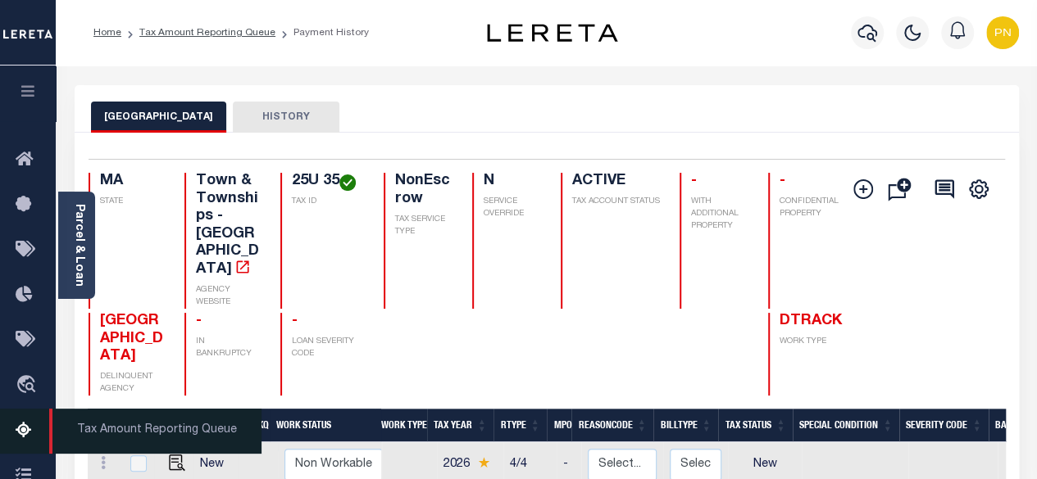
scroll to position [246, 0]
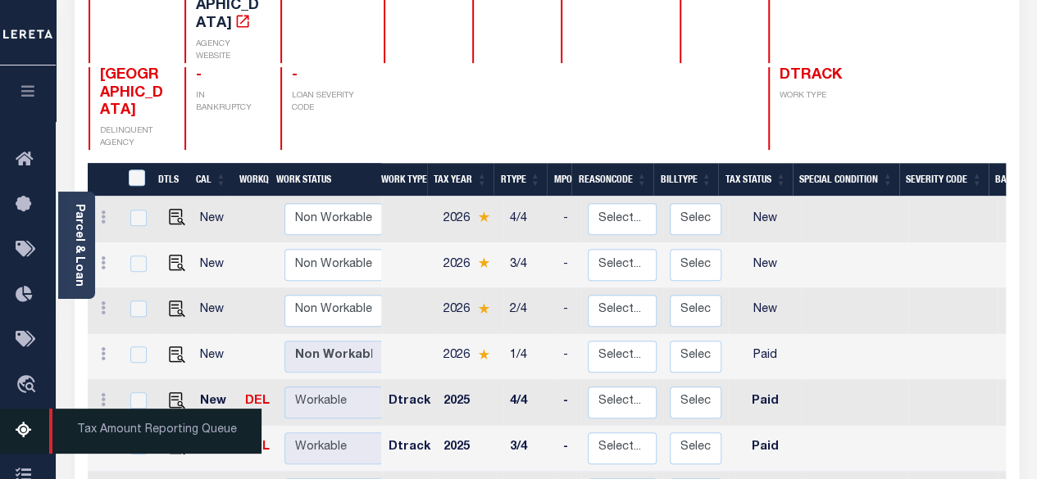
click at [24, 434] on icon at bounding box center [29, 431] width 26 height 20
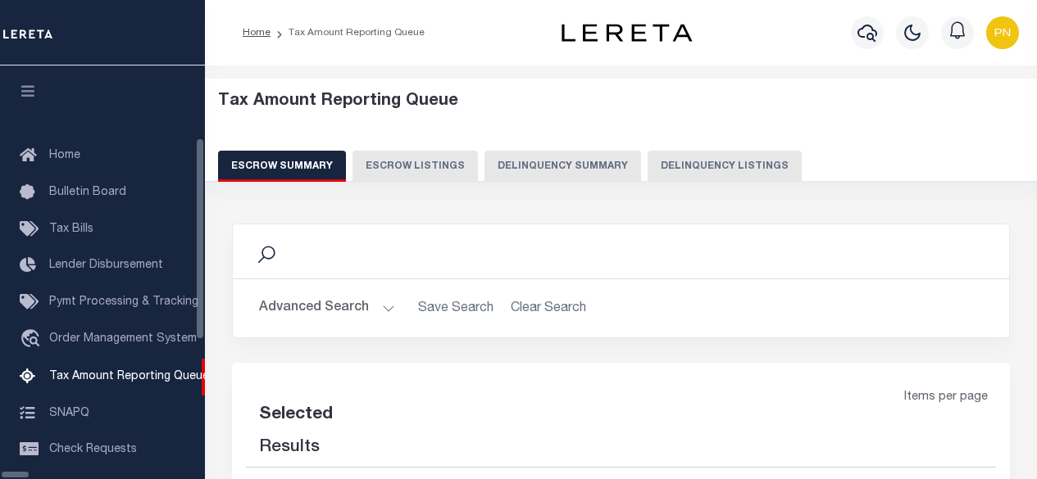
select select "100"
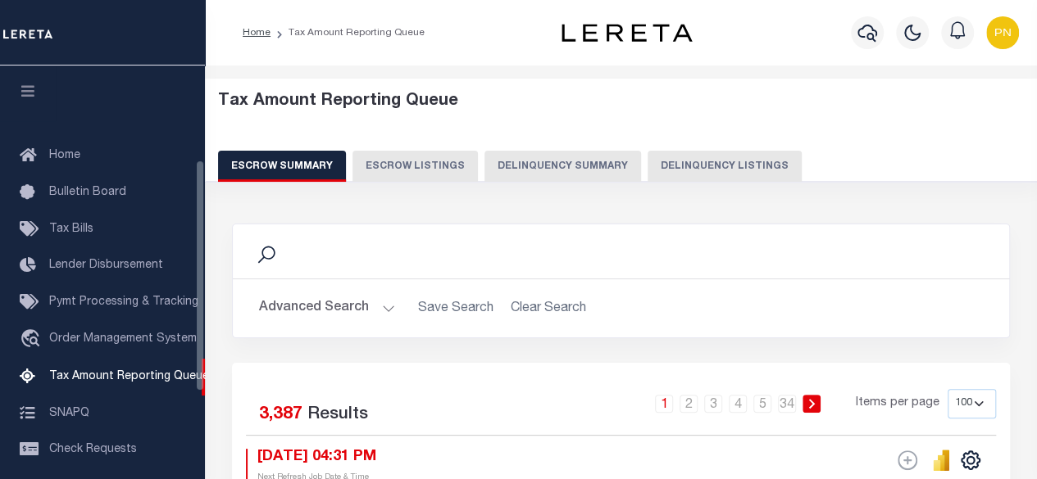
scroll to position [167, 0]
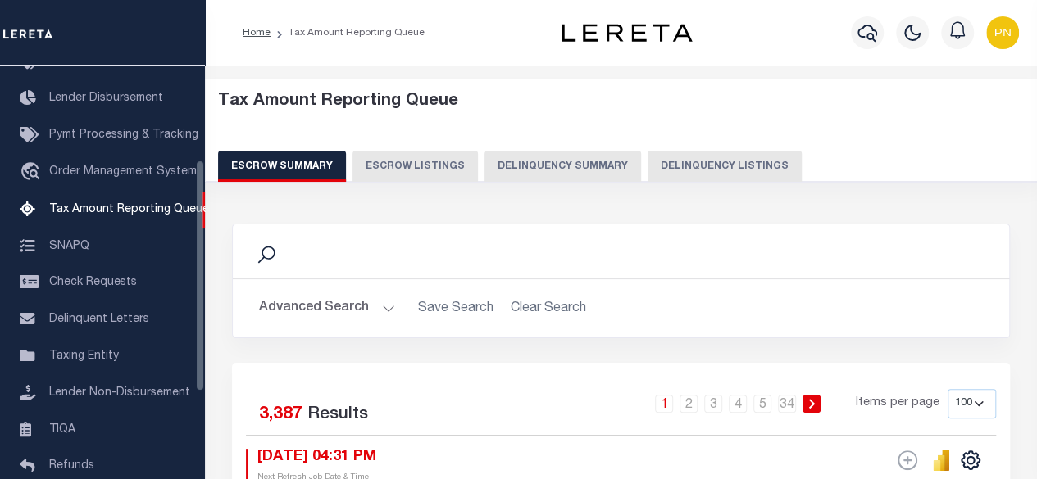
click at [683, 171] on button "Delinquency Listings" at bounding box center [724, 166] width 154 height 31
select select "100"
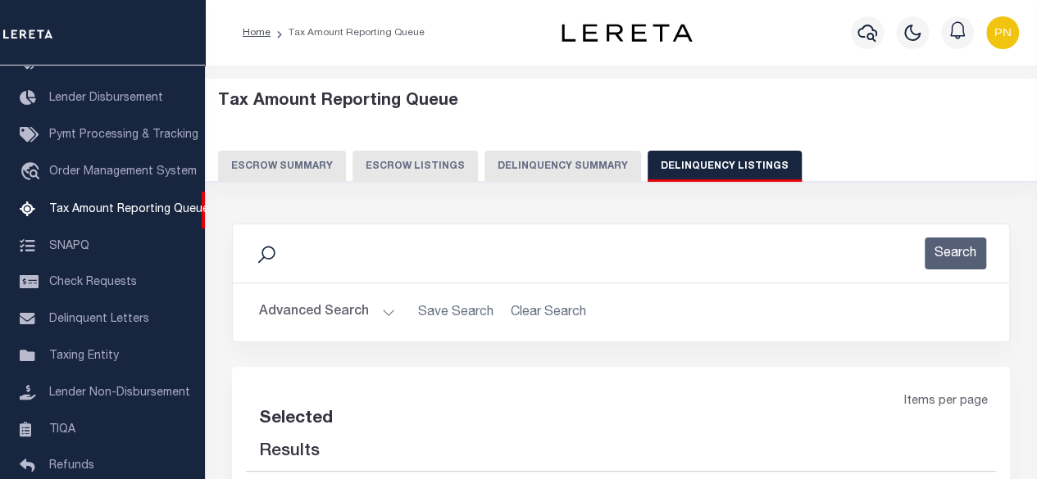
select select "100"
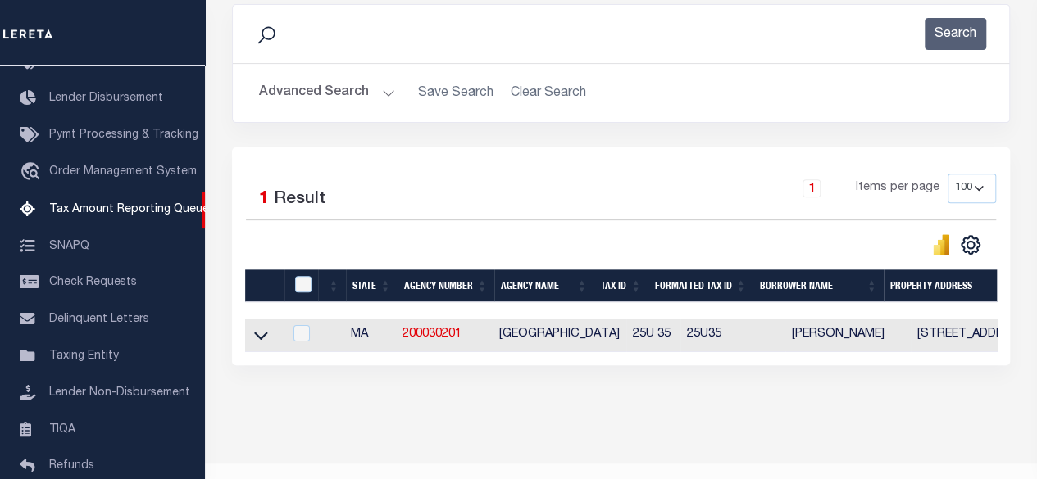
scroll to position [246, 0]
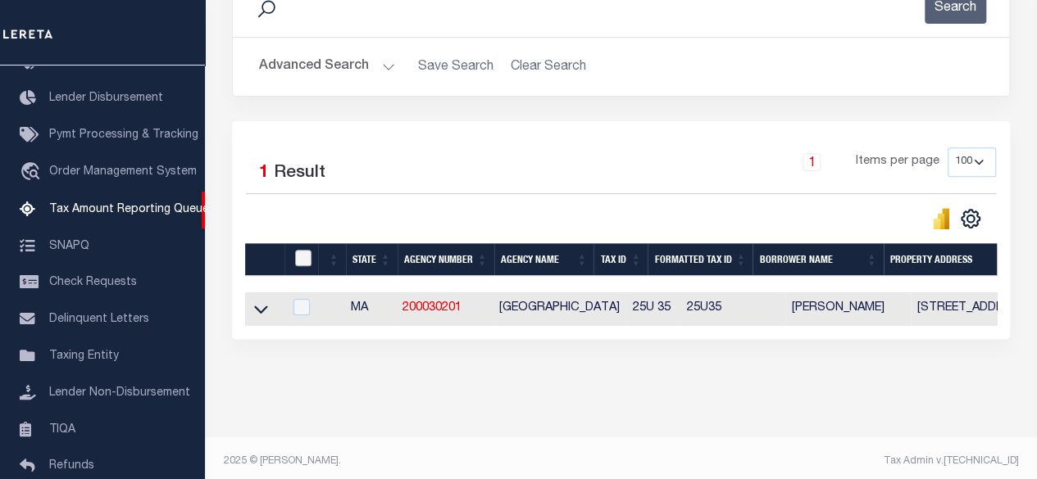
click at [307, 257] on input "checkbox" at bounding box center [303, 258] width 16 height 16
checkbox input "true"
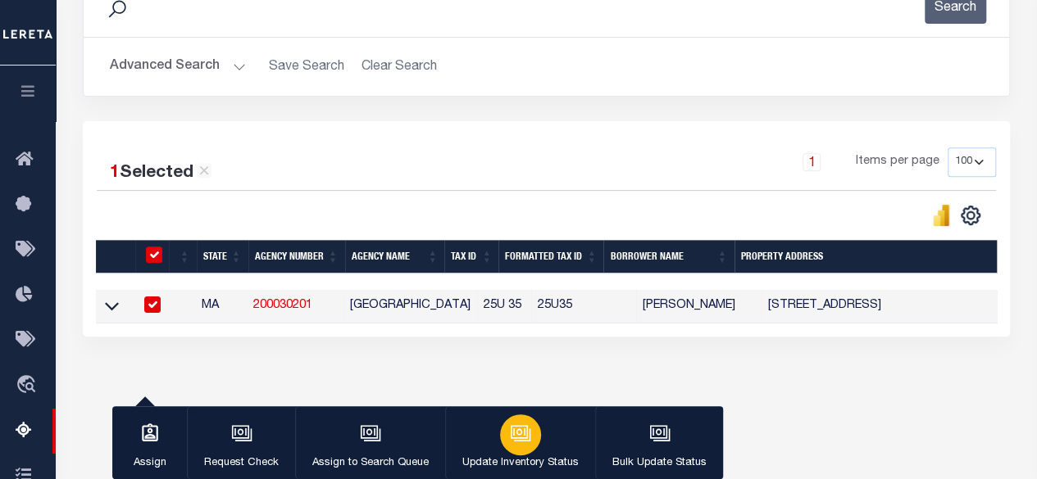
click at [505, 438] on div "button" at bounding box center [520, 435] width 41 height 41
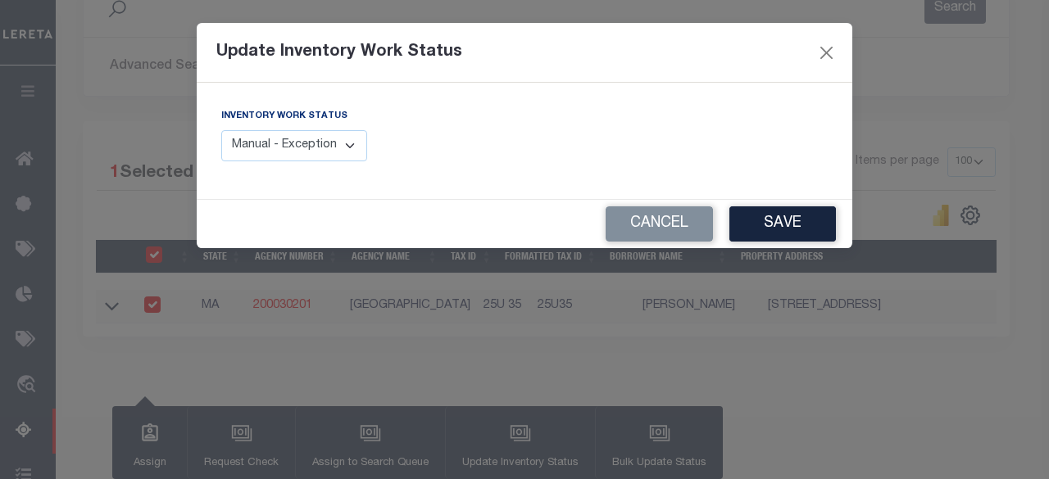
click at [345, 140] on select "Manual - Exception Pended - Awaiting Search Late Add Exception Completed" at bounding box center [294, 146] width 146 height 32
select select "4"
click at [221, 130] on select "Manual - Exception Pended - Awaiting Search Late Add Exception Completed" at bounding box center [294, 146] width 146 height 32
click at [774, 219] on button "Save" at bounding box center [782, 224] width 107 height 35
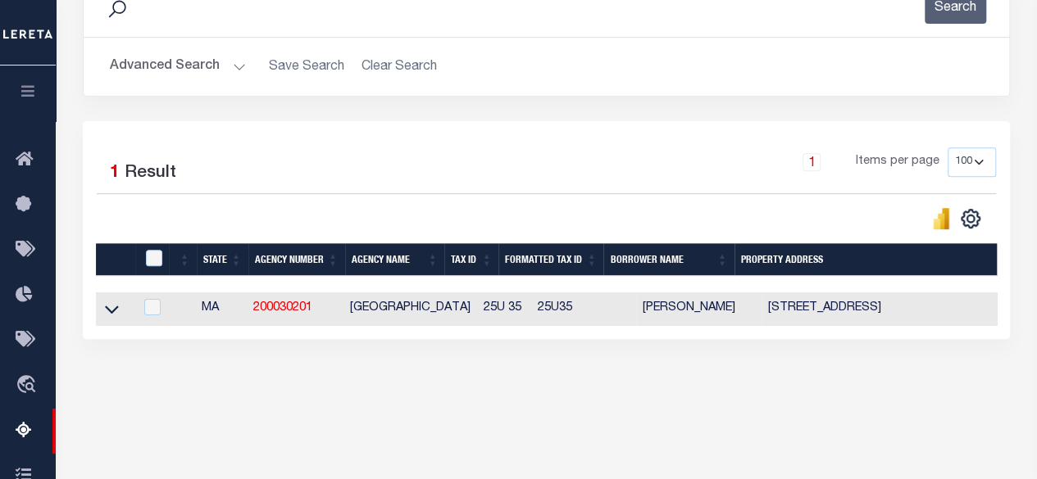
click at [219, 76] on button "Advanced Search" at bounding box center [178, 67] width 136 height 32
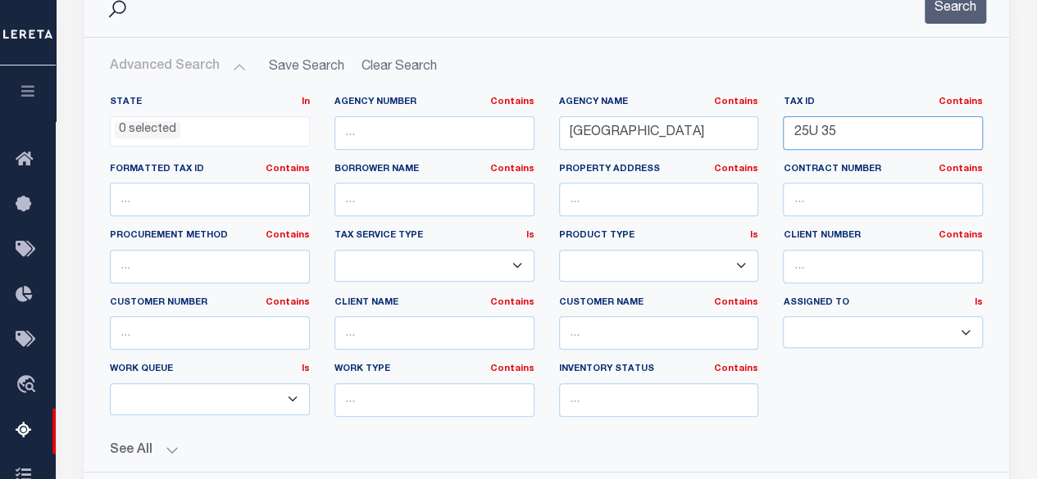
drag, startPoint x: 872, startPoint y: 128, endPoint x: 691, endPoint y: 124, distance: 181.2
click at [691, 124] on div "State In In AK AL AR AZ CA CO CT DC DE FL GA GU HI IA ID IL IN KS KY LA MA MD M…" at bounding box center [546, 263] width 897 height 334
paste input "30U 87"
type input "30U 87"
click at [952, 15] on button "Search" at bounding box center [954, 8] width 61 height 32
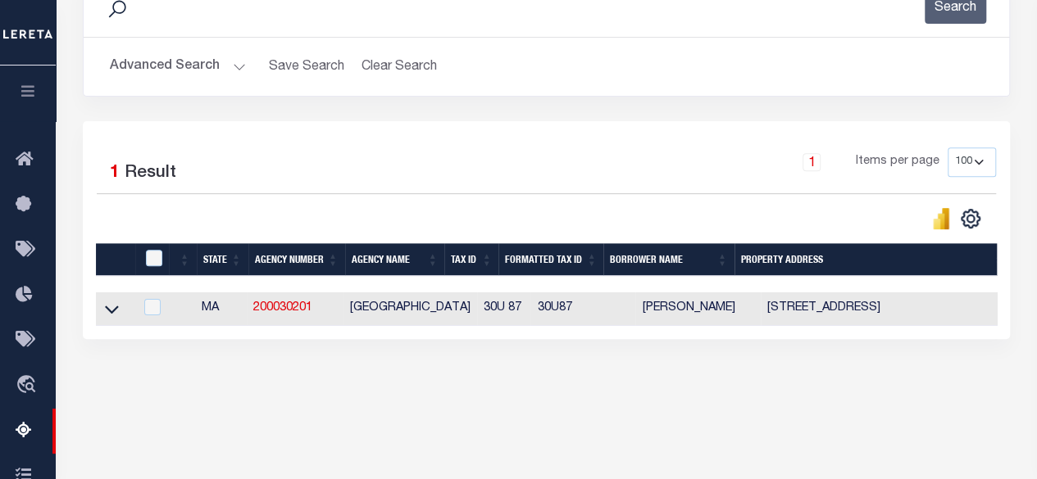
drag, startPoint x: 113, startPoint y: 316, endPoint x: 493, endPoint y: 289, distance: 380.3
click at [113, 316] on icon at bounding box center [112, 309] width 14 height 17
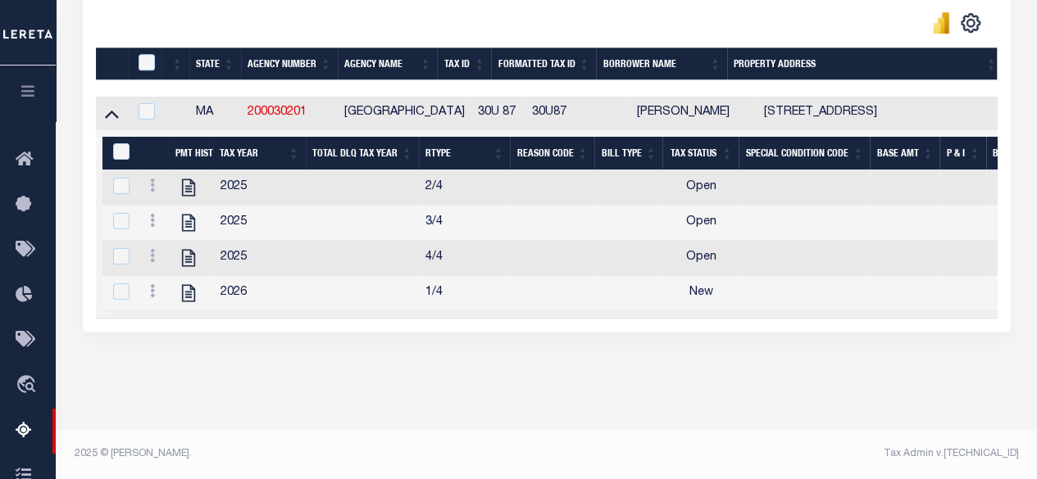
scroll to position [454, 0]
click at [191, 179] on icon "" at bounding box center [188, 187] width 13 height 17
checkbox input "true"
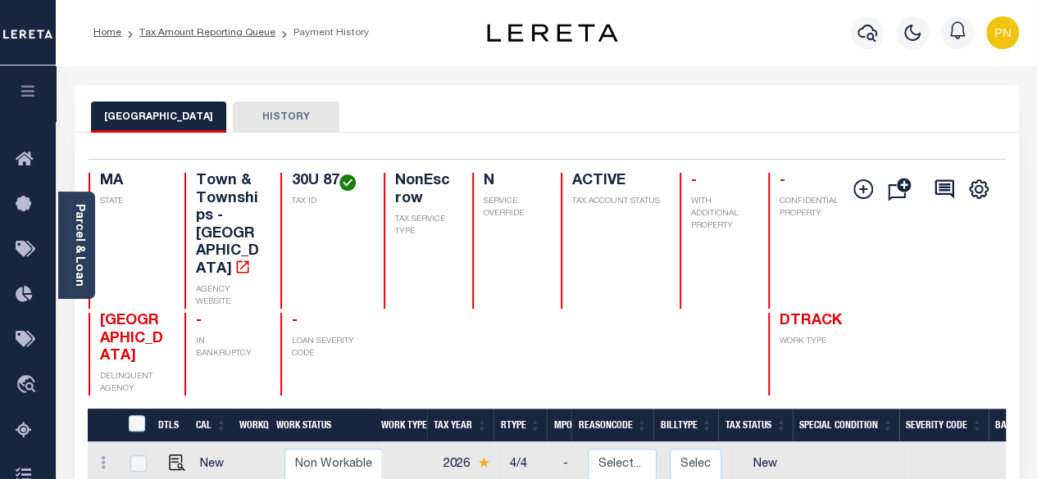
scroll to position [246, 0]
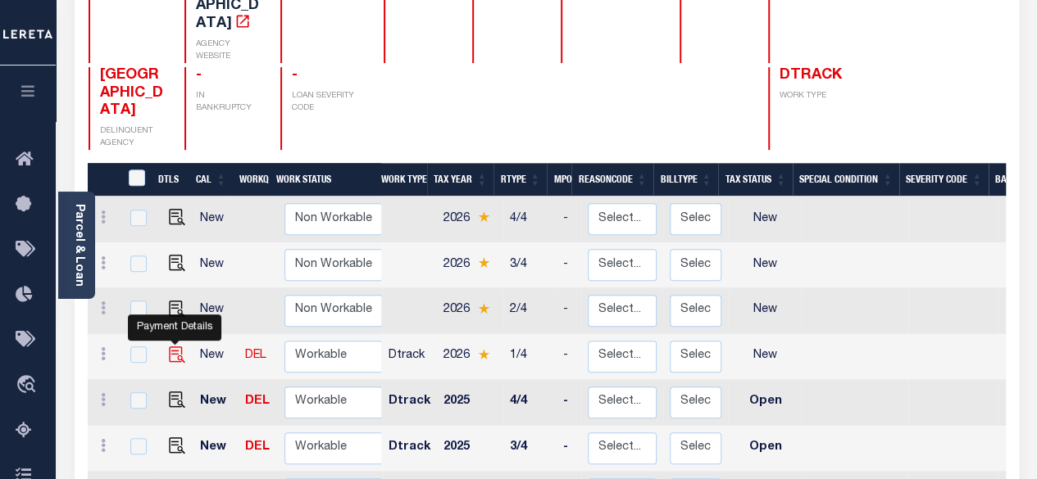
click at [173, 347] on img "" at bounding box center [177, 355] width 16 height 16
checkbox input "true"
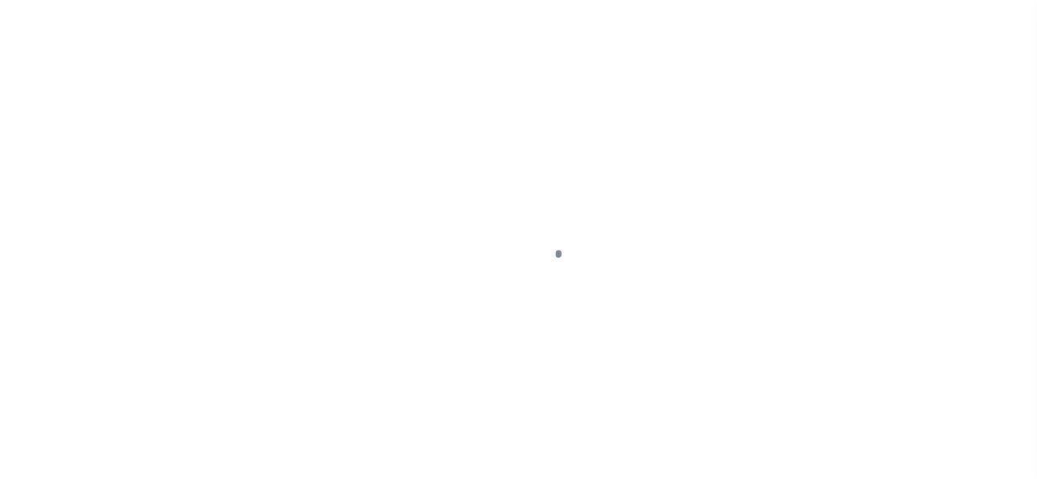
select select "NW2"
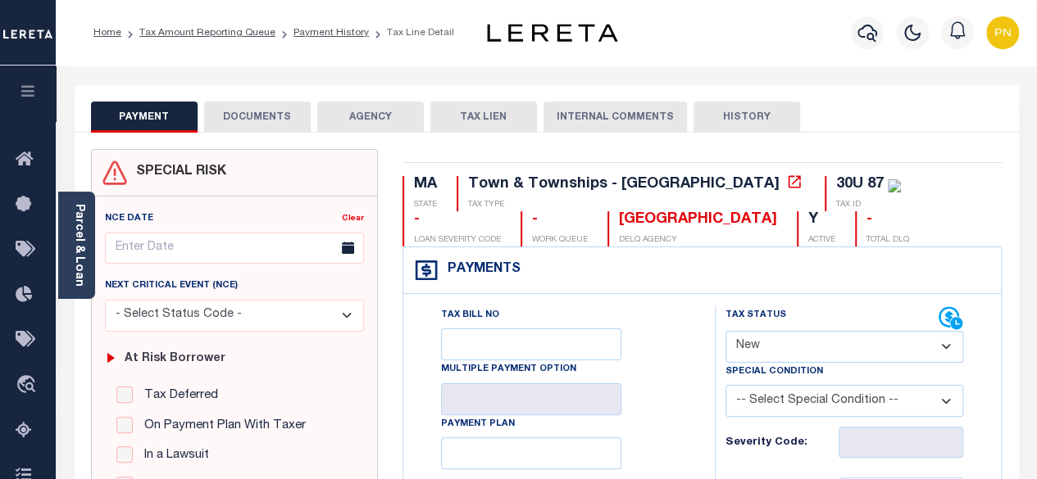
click at [287, 113] on button "DOCUMENTS" at bounding box center [257, 117] width 107 height 31
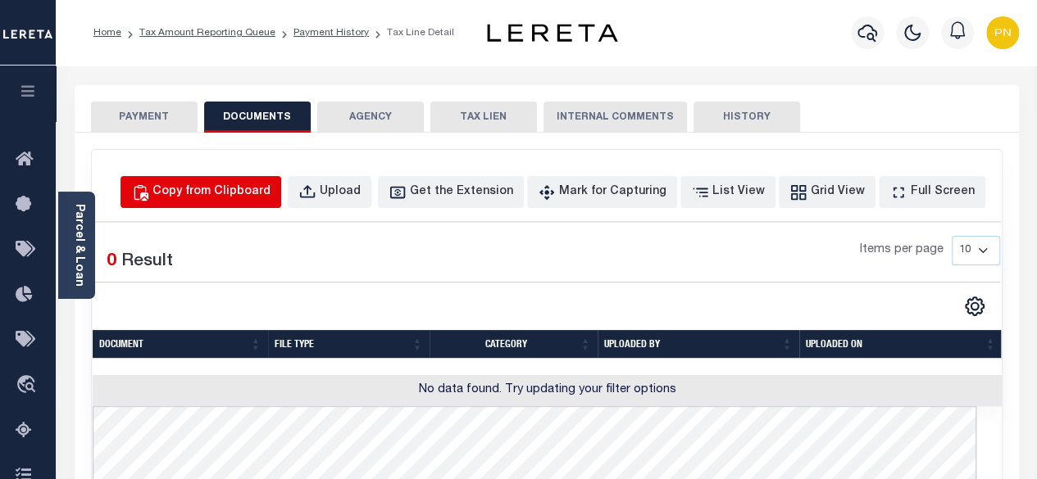
click at [264, 190] on div "Copy from Clipboard" at bounding box center [211, 193] width 118 height 18
select select "POP"
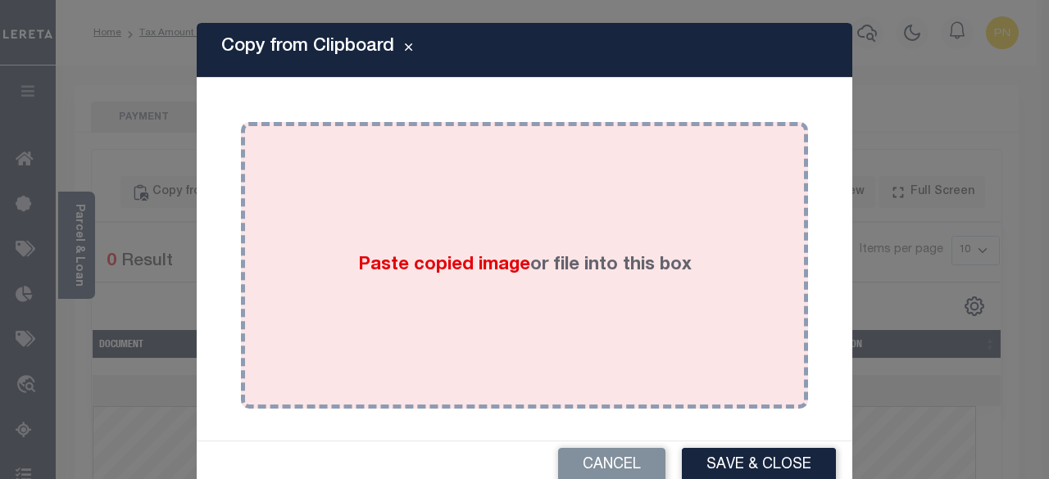
click at [477, 181] on div "Paste copied image or file into this box" at bounding box center [524, 265] width 543 height 262
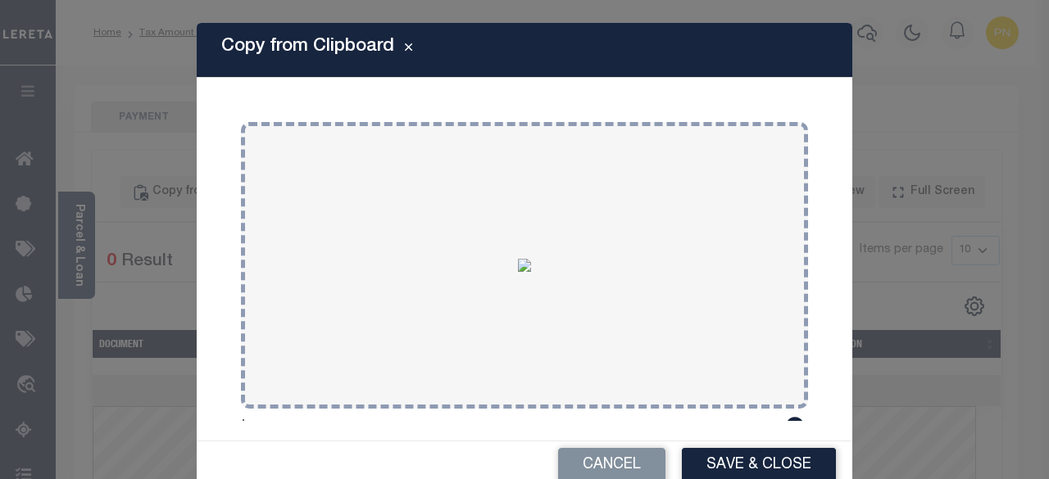
click at [708, 469] on button "Save & Close" at bounding box center [759, 465] width 154 height 35
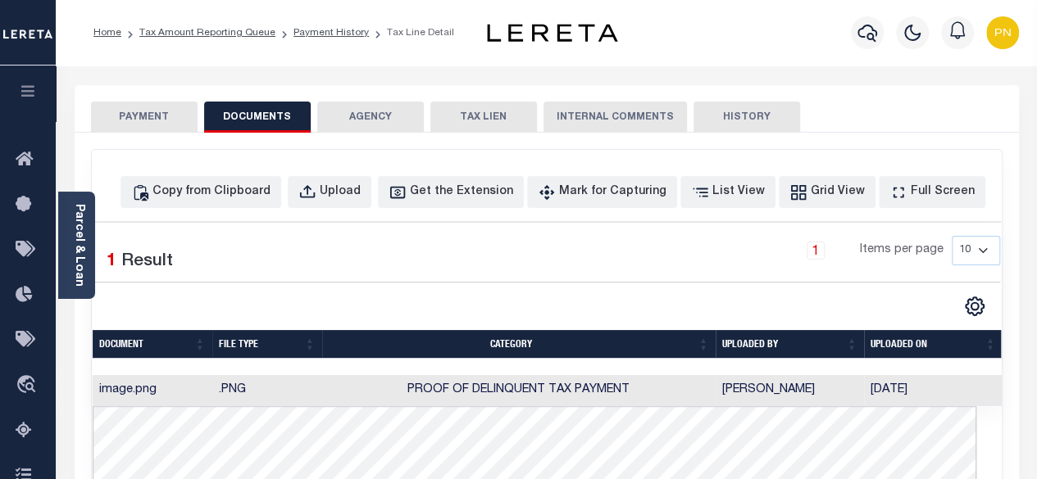
click at [147, 112] on button "PAYMENT" at bounding box center [144, 117] width 107 height 31
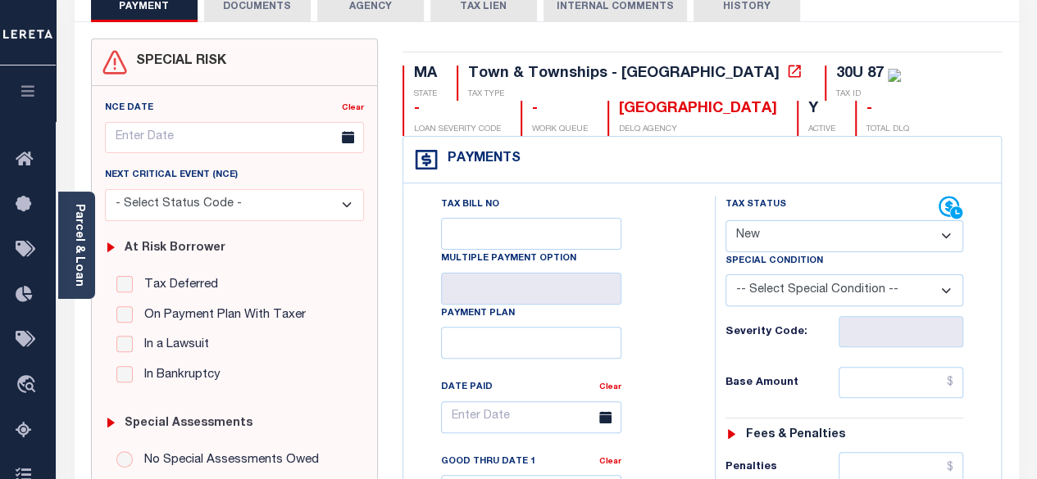
scroll to position [164, 0]
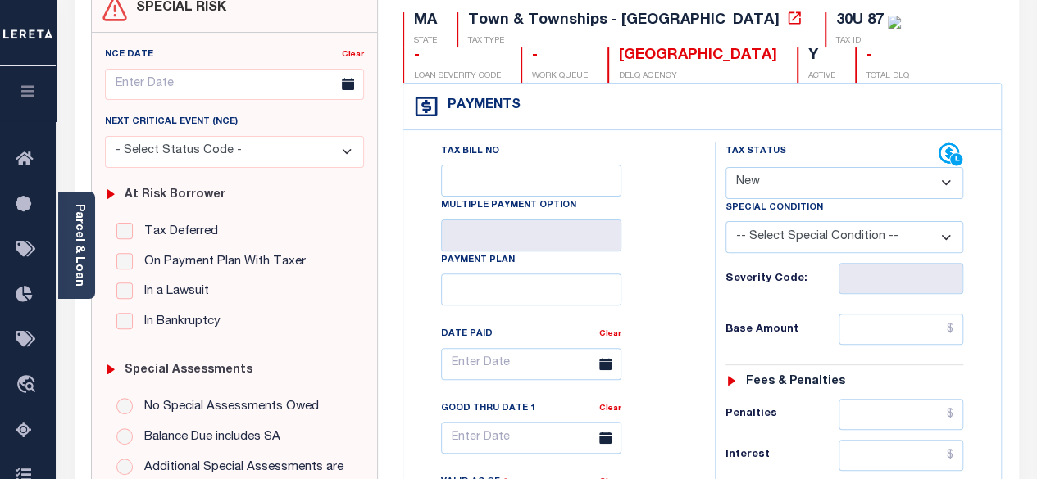
click at [858, 179] on select "- Select Status Code - Open Due/Unpaid Paid Incomplete No Tax Due Internal Refu…" at bounding box center [844, 183] width 238 height 32
select select "PYD"
click at [725, 167] on select "- Select Status Code - Open Due/Unpaid Paid Incomplete No Tax Due Internal Refu…" at bounding box center [844, 183] width 238 height 32
type input "[DATE]"
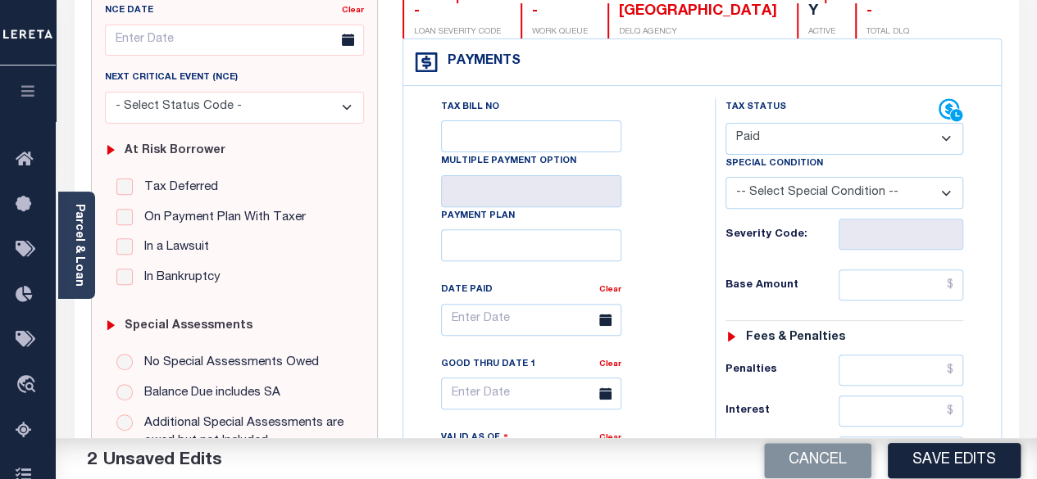
scroll to position [328, 0]
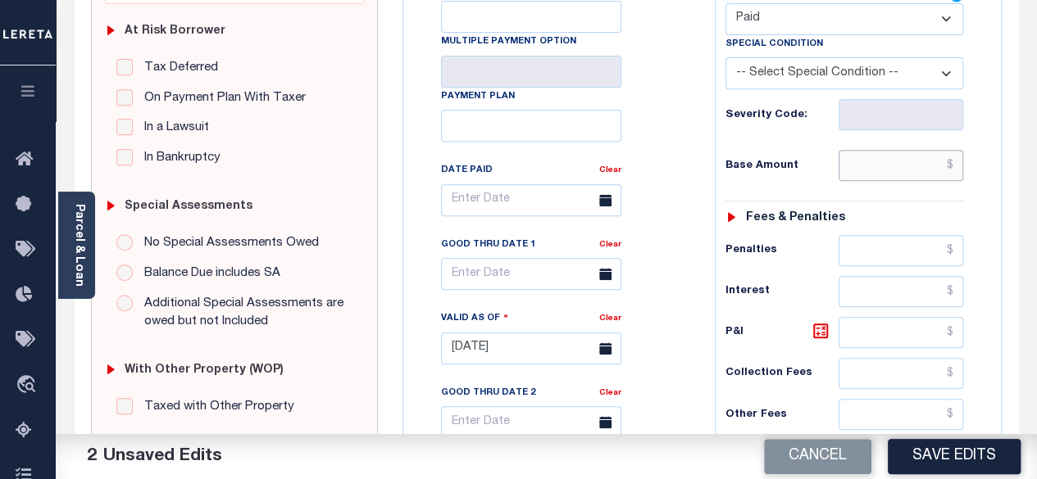
click at [956, 163] on input "text" at bounding box center [900, 165] width 125 height 31
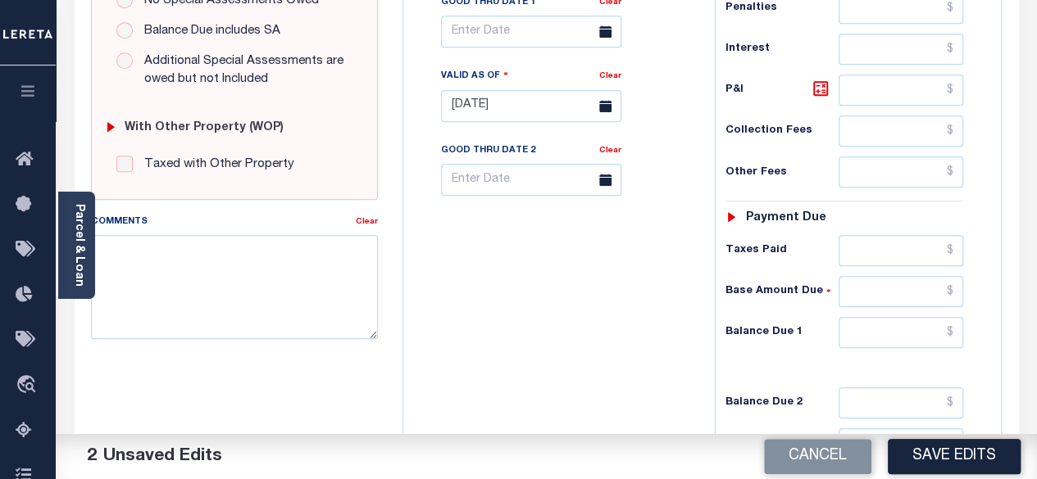
scroll to position [574, 0]
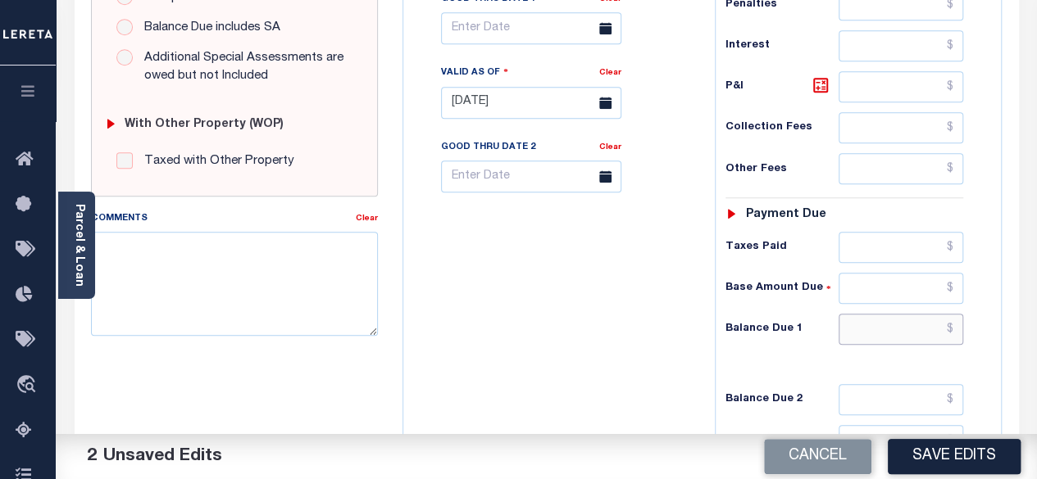
type input "$0.00"
click at [953, 314] on input "text" at bounding box center [900, 329] width 125 height 31
type input "$0.00"
click at [815, 79] on icon at bounding box center [821, 85] width 20 height 20
type input "$0.00"
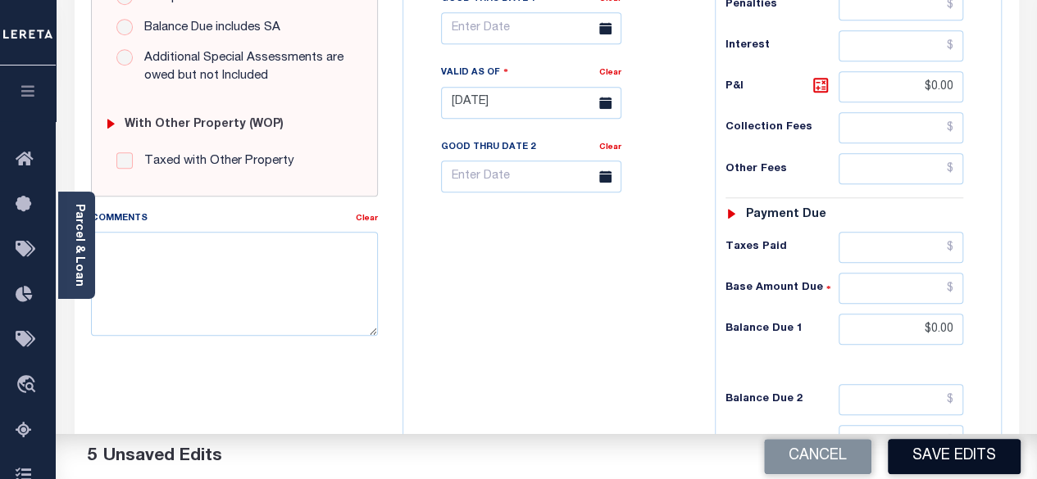
click at [954, 473] on button "Save Edits" at bounding box center [954, 456] width 133 height 35
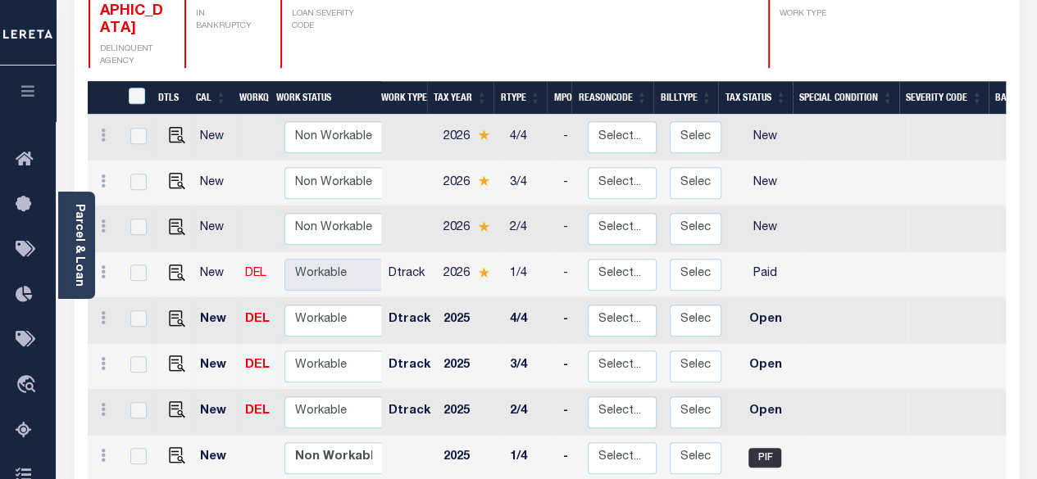
scroll to position [2, 0]
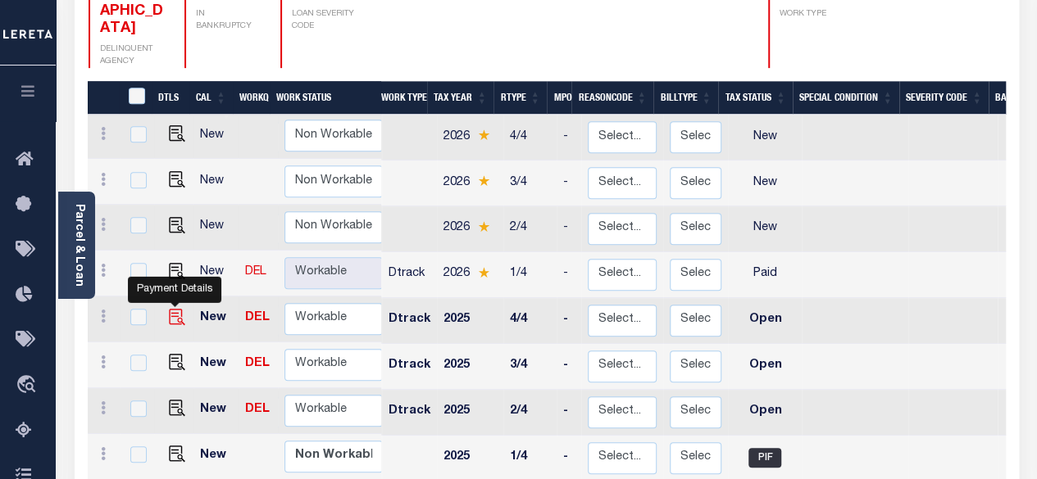
click at [174, 309] on img "" at bounding box center [177, 317] width 16 height 16
checkbox input "true"
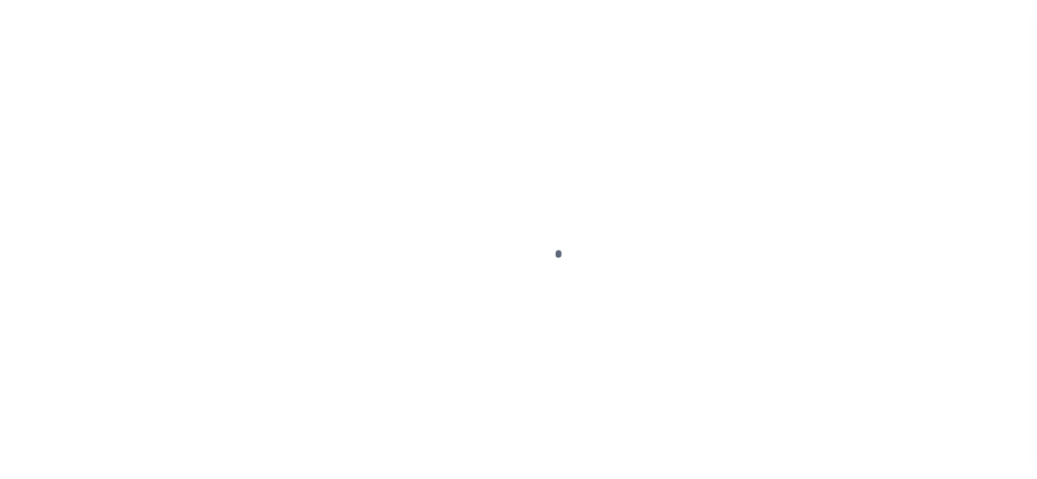
select select "OP2"
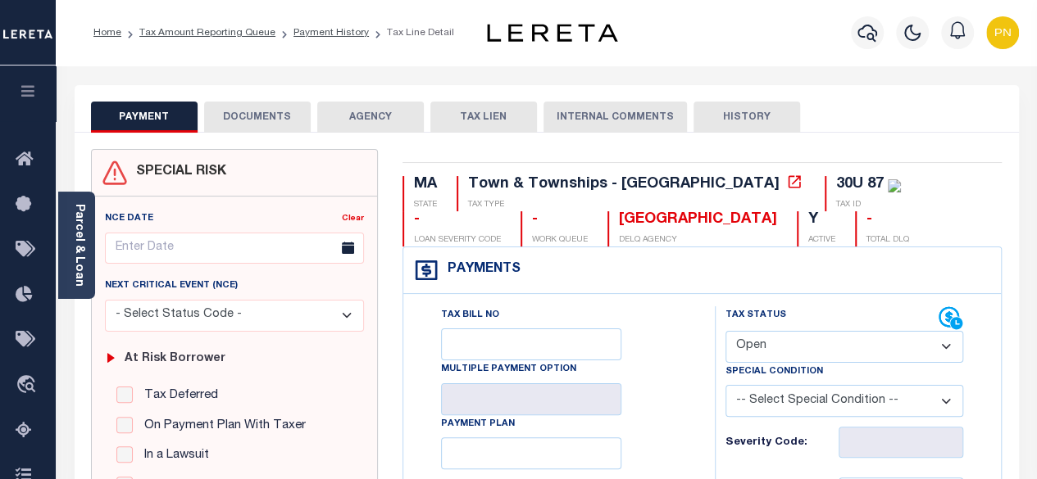
click at [244, 115] on button "DOCUMENTS" at bounding box center [257, 117] width 107 height 31
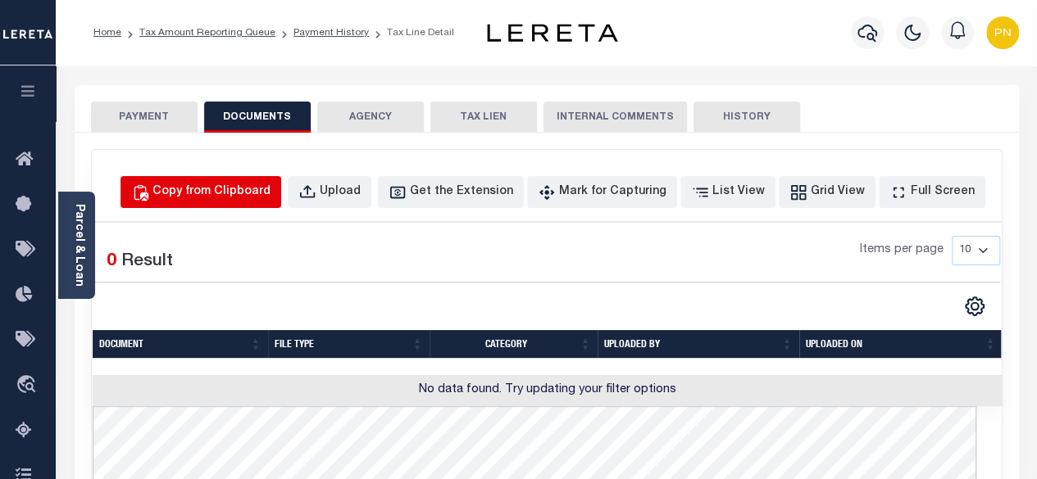
click at [248, 198] on div "Copy from Clipboard" at bounding box center [211, 193] width 118 height 18
select select "POP"
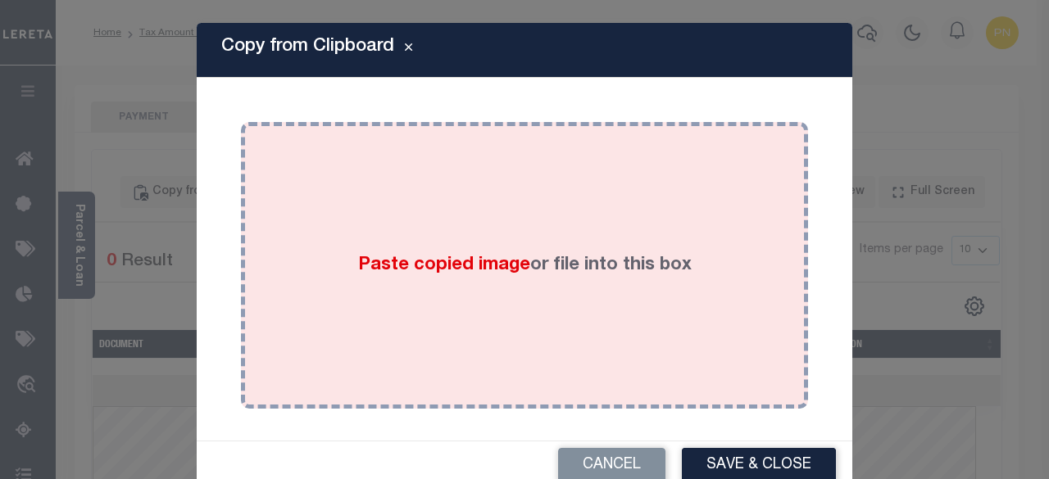
click at [461, 237] on div "Paste copied image or file into this box" at bounding box center [524, 265] width 543 height 262
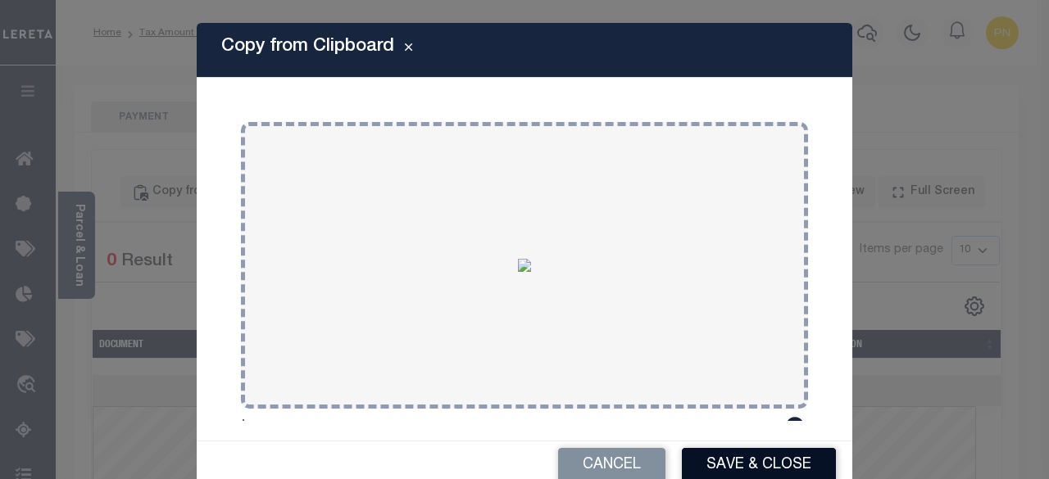
click at [721, 459] on button "Save & Close" at bounding box center [759, 465] width 154 height 35
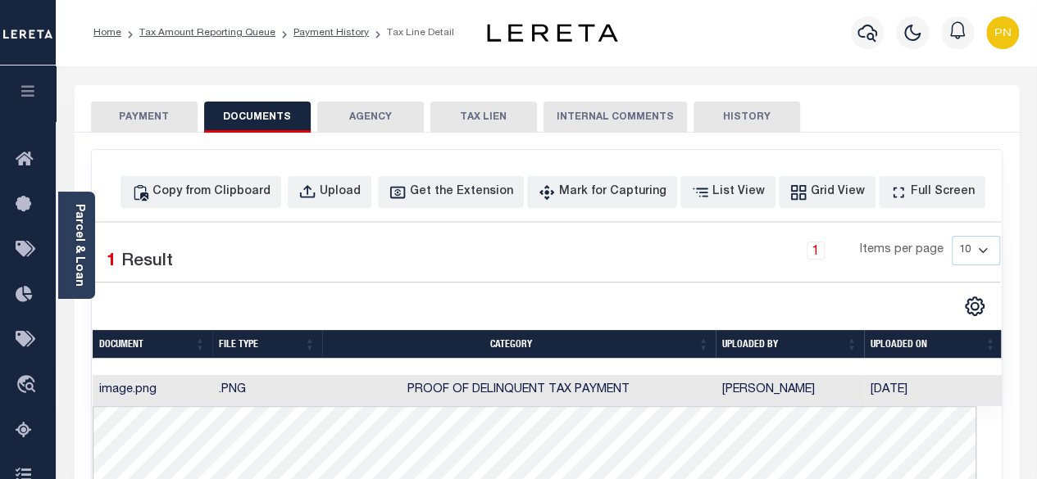
click at [118, 127] on button "PAYMENT" at bounding box center [144, 117] width 107 height 31
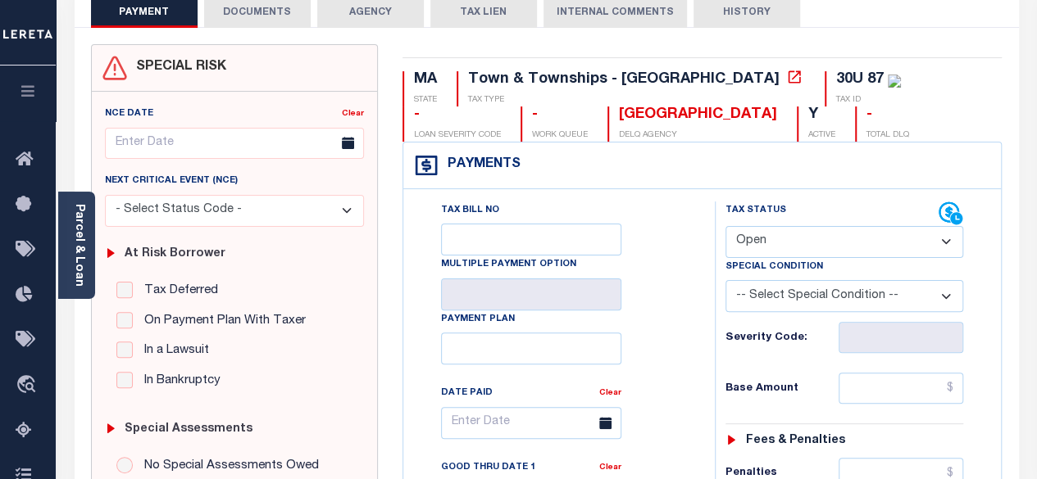
scroll to position [164, 0]
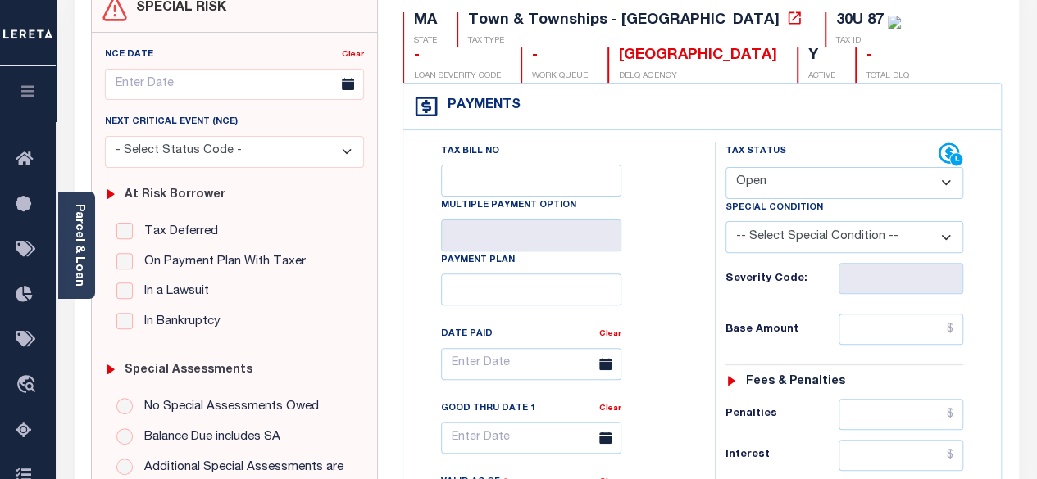
click at [879, 176] on select "- Select Status Code - Open Due/Unpaid Paid Incomplete No Tax Due Internal Refu…" at bounding box center [844, 183] width 238 height 32
select select "PYD"
click at [725, 167] on select "- Select Status Code - Open Due/Unpaid Paid Incomplete No Tax Due Internal Refu…" at bounding box center [844, 183] width 238 height 32
type input "[DATE]"
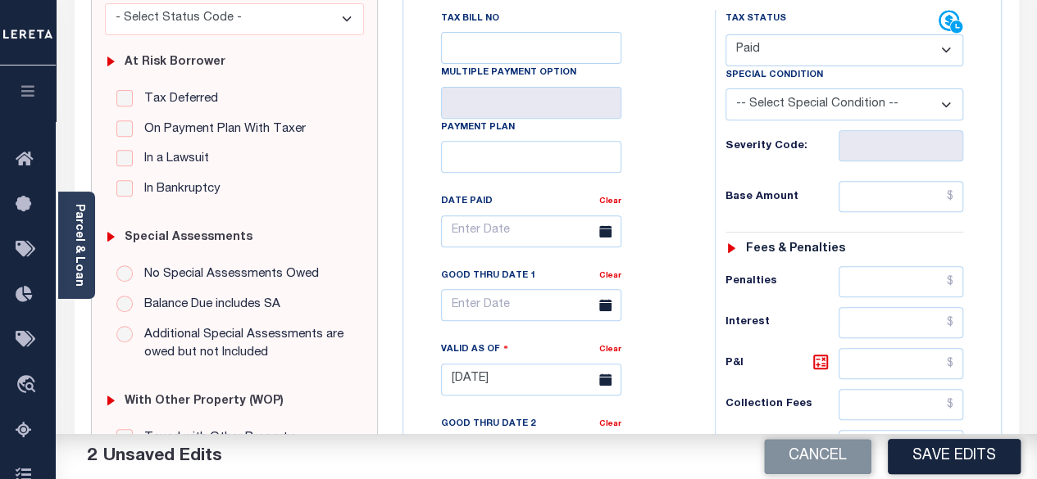
scroll to position [328, 0]
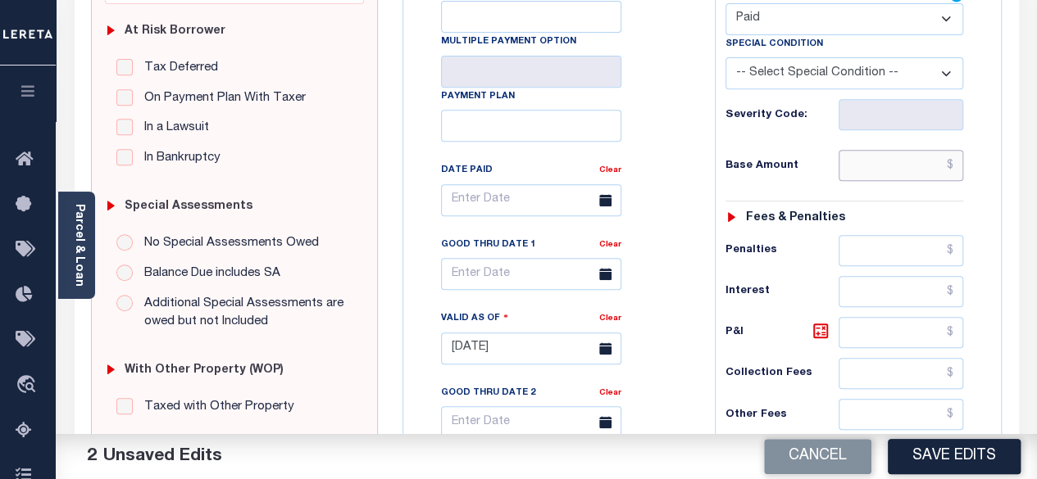
click at [948, 157] on input "text" at bounding box center [900, 165] width 125 height 31
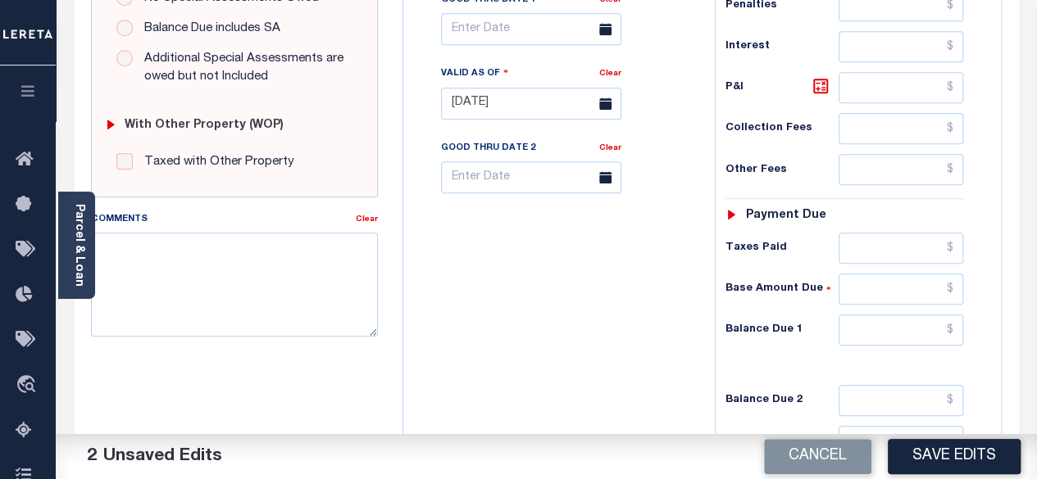
scroll to position [574, 0]
type input "$0.00"
click at [954, 326] on input "text" at bounding box center [900, 329] width 125 height 31
type input "$0.00"
click at [821, 84] on icon at bounding box center [820, 85] width 10 height 10
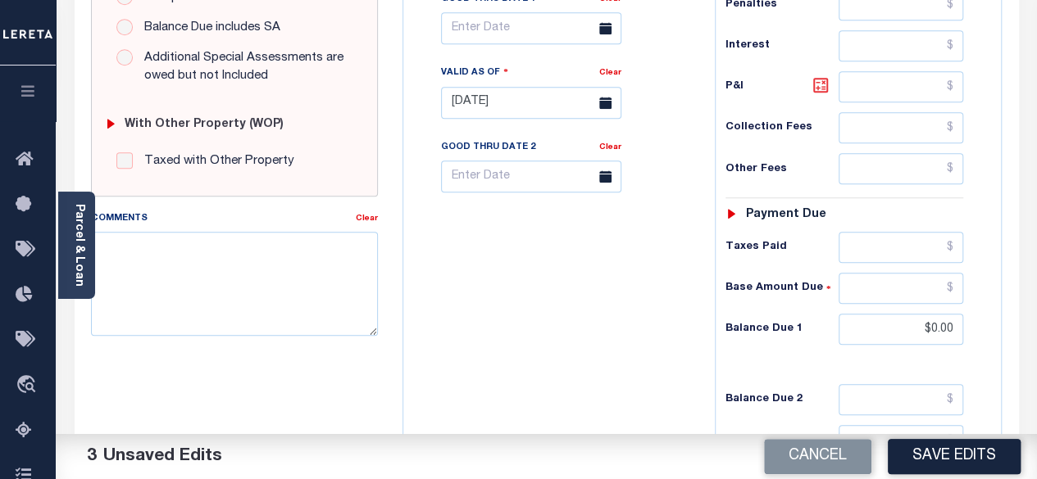
type input "$0.00"
click at [951, 455] on button "Save Edits" at bounding box center [954, 456] width 133 height 35
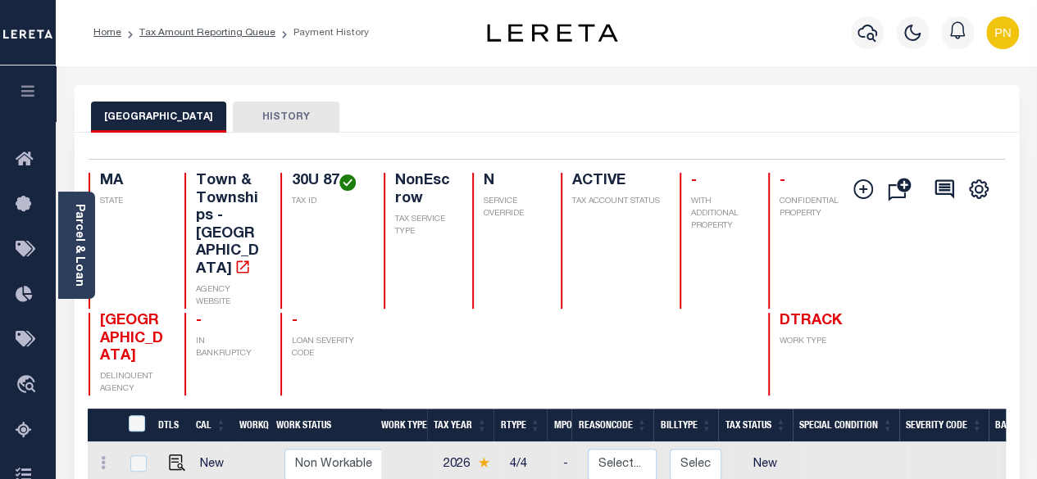
scroll to position [328, 0]
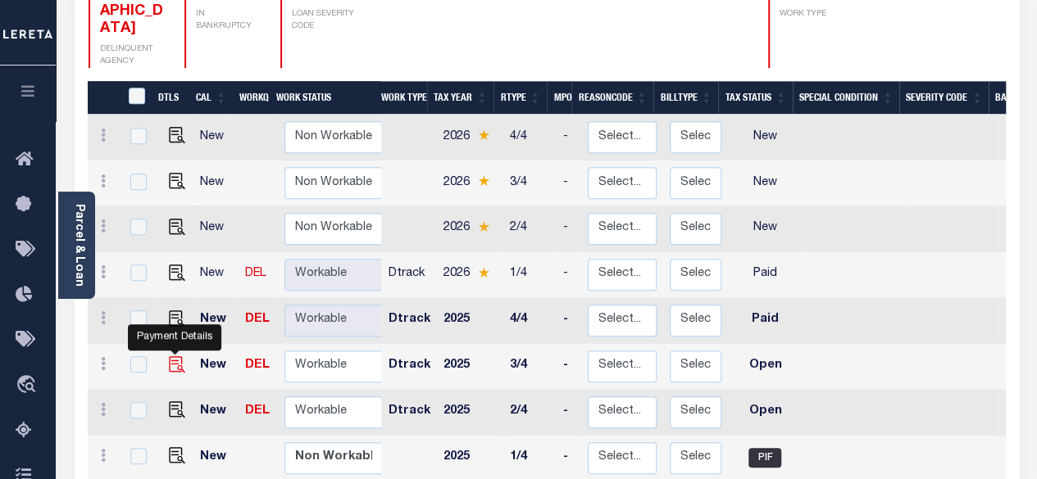
click at [170, 356] on img "" at bounding box center [177, 364] width 16 height 16
checkbox input "true"
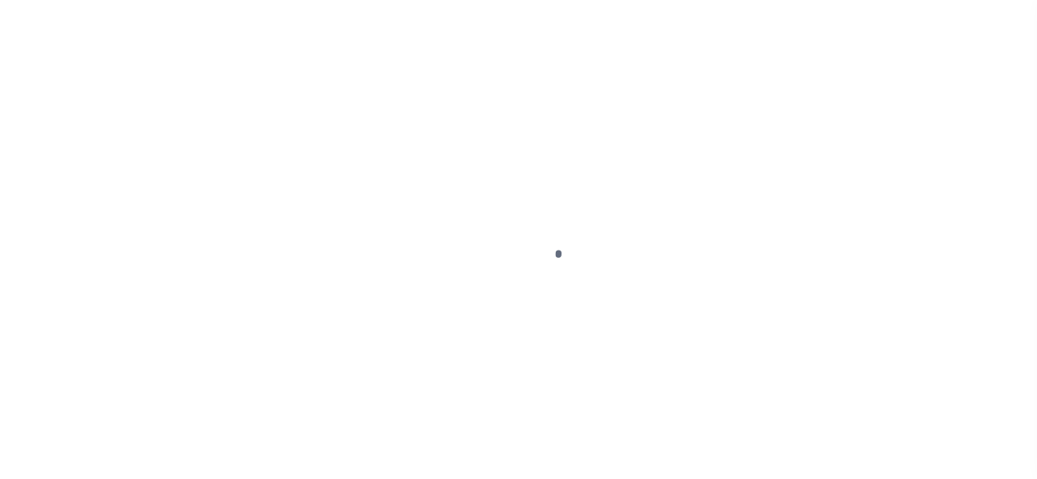
select select "OP2"
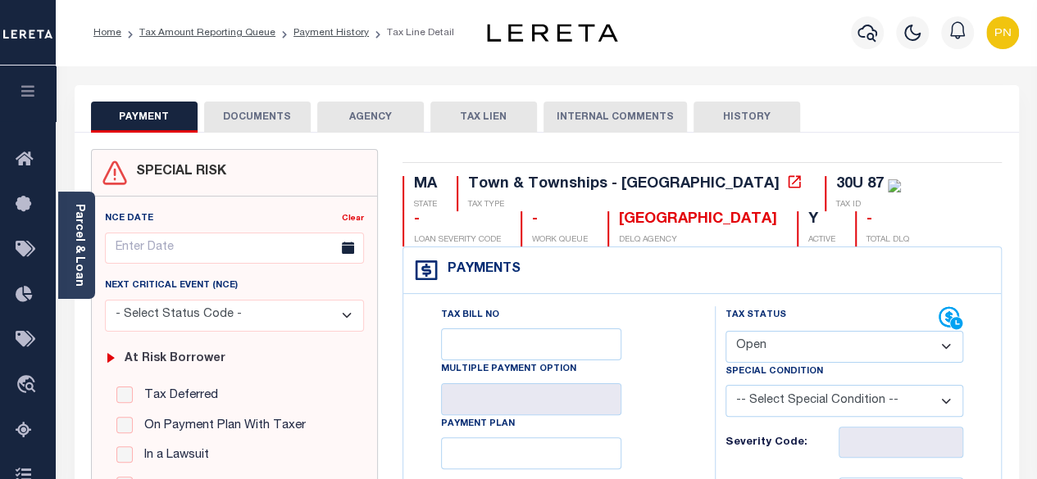
click at [261, 126] on button "DOCUMENTS" at bounding box center [257, 117] width 107 height 31
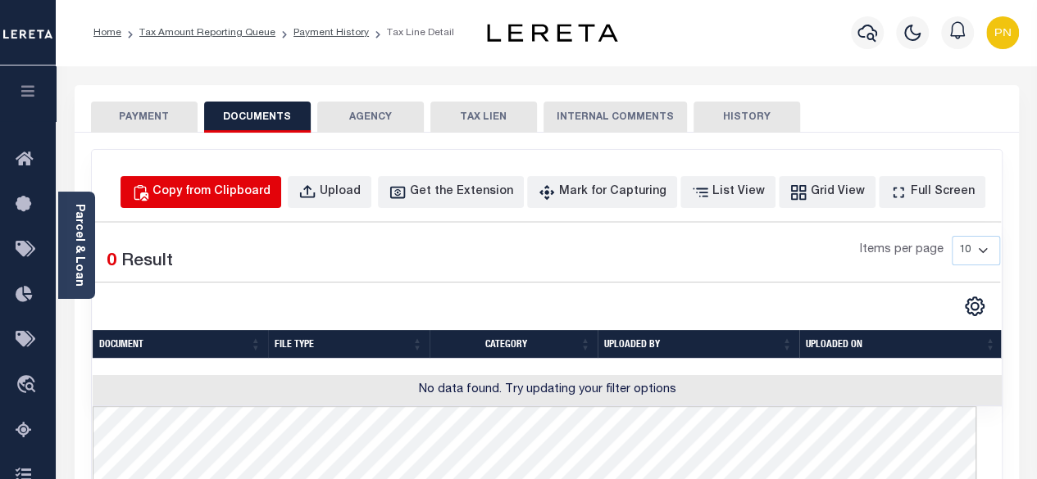
click at [261, 192] on div "Copy from Clipboard" at bounding box center [211, 193] width 118 height 18
select select "POP"
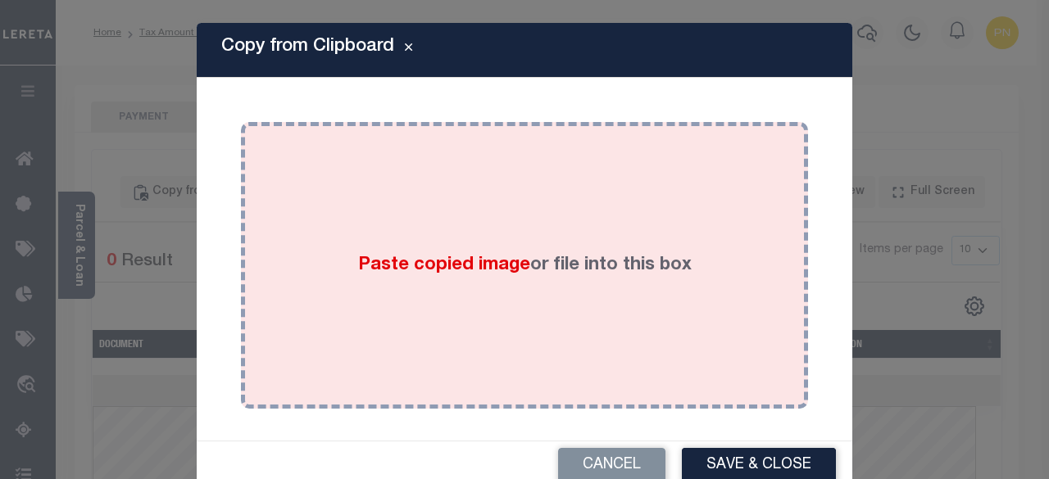
click at [431, 198] on div "Paste copied image or file into this box" at bounding box center [524, 265] width 543 height 262
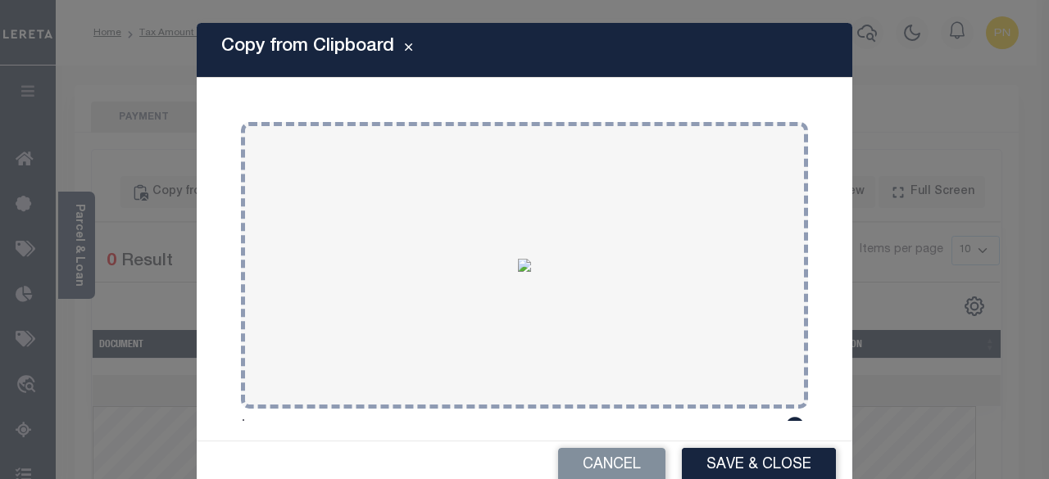
click at [728, 465] on button "Save & Close" at bounding box center [759, 465] width 154 height 35
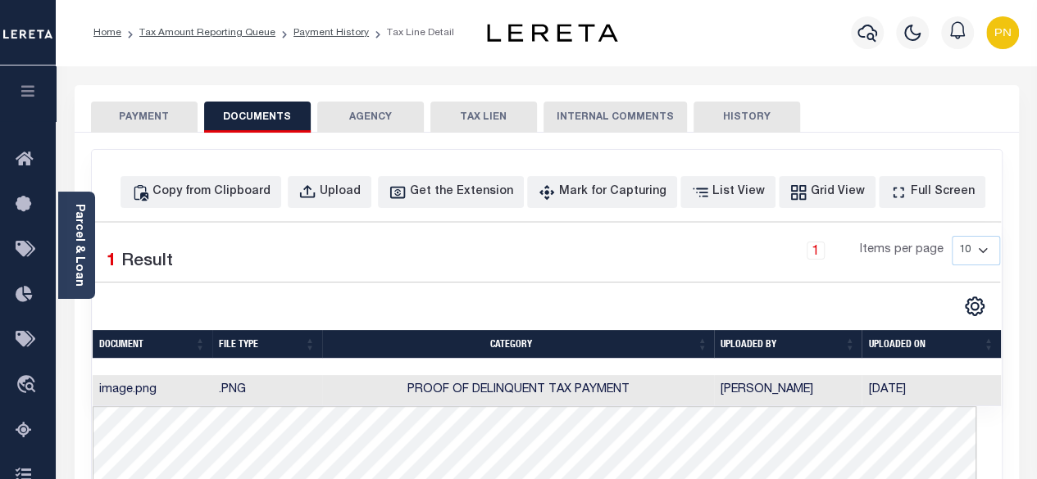
click at [160, 115] on button "PAYMENT" at bounding box center [144, 117] width 107 height 31
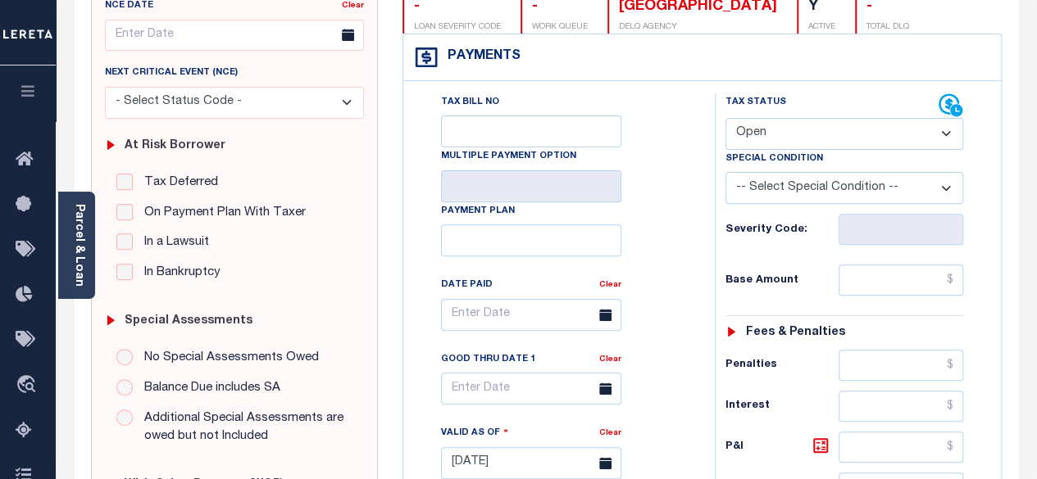
scroll to position [246, 0]
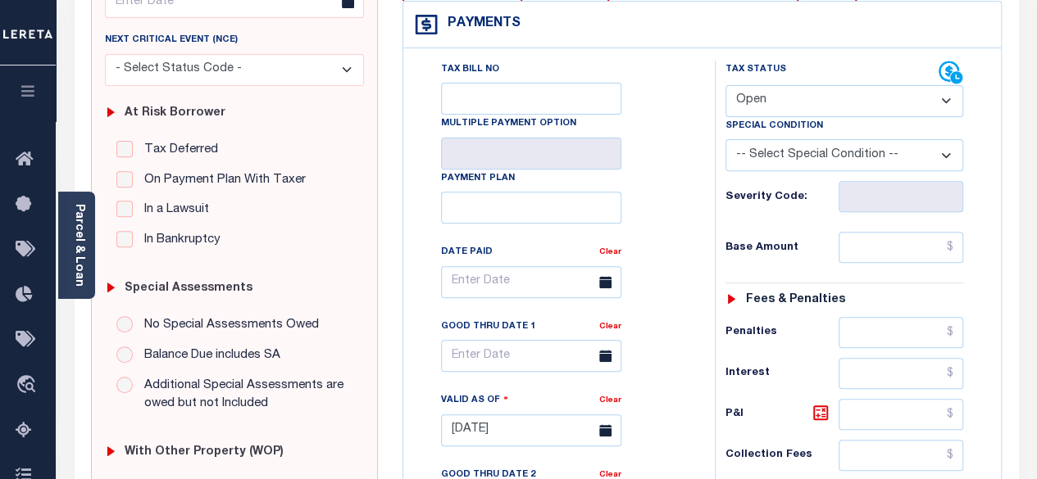
click at [843, 89] on select "- Select Status Code - Open Due/Unpaid Paid Incomplete No Tax Due Internal Refu…" at bounding box center [844, 101] width 238 height 32
select select "PYD"
click at [725, 85] on select "- Select Status Code - Open Due/Unpaid Paid Incomplete No Tax Due Internal Refu…" at bounding box center [844, 101] width 238 height 32
type input "[DATE]"
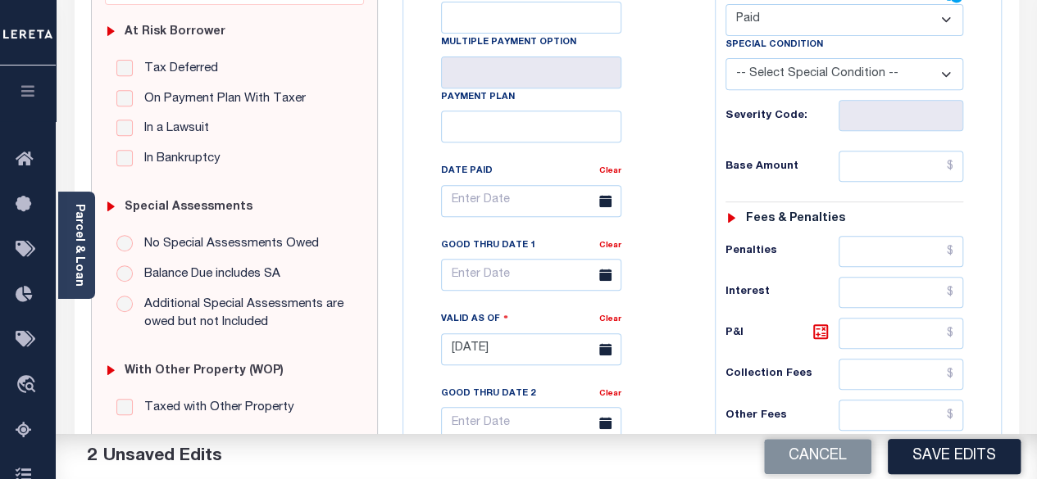
scroll to position [410, 0]
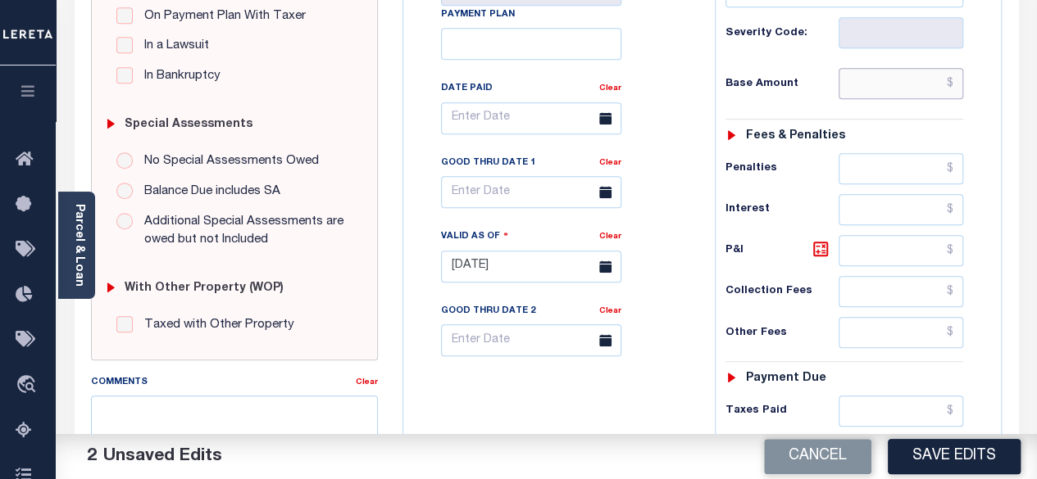
click at [952, 81] on input "text" at bounding box center [900, 83] width 125 height 31
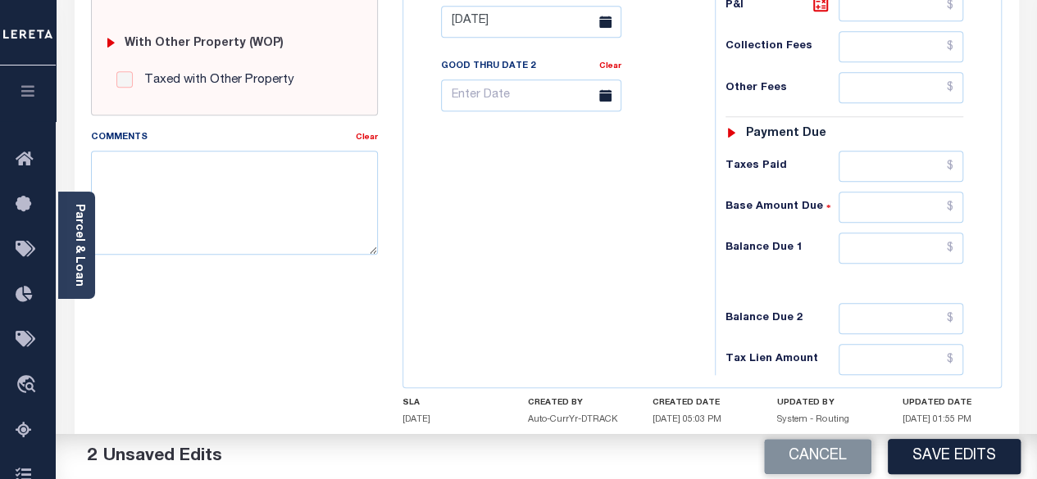
scroll to position [656, 0]
type input "$0.00"
drag, startPoint x: 954, startPoint y: 244, endPoint x: 949, endPoint y: 207, distance: 37.2
click at [954, 244] on input "text" at bounding box center [900, 247] width 125 height 31
type input "$0.00"
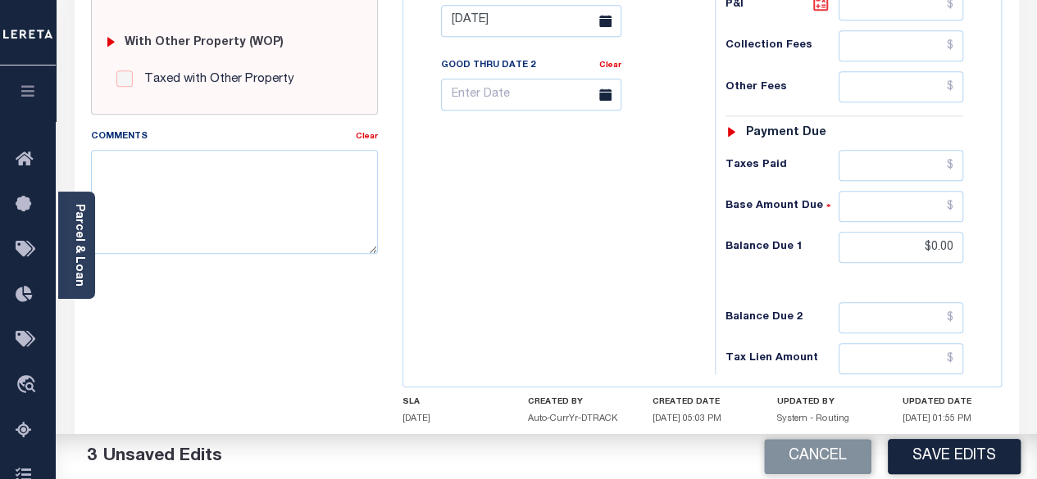
click at [820, 2] on icon at bounding box center [821, 3] width 20 height 20
type input "$0.00"
click at [943, 462] on button "Save Edits" at bounding box center [954, 456] width 133 height 35
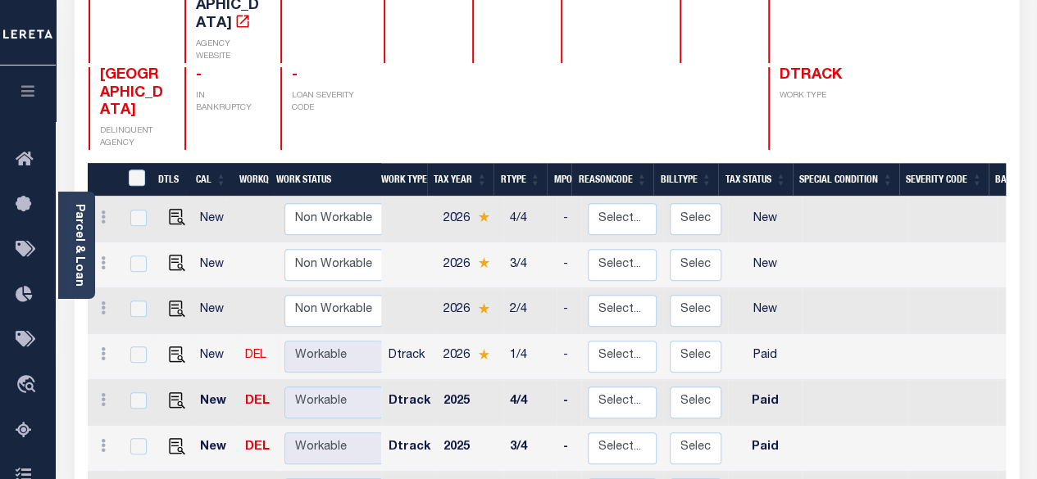
scroll to position [2, 0]
checkbox input "true"
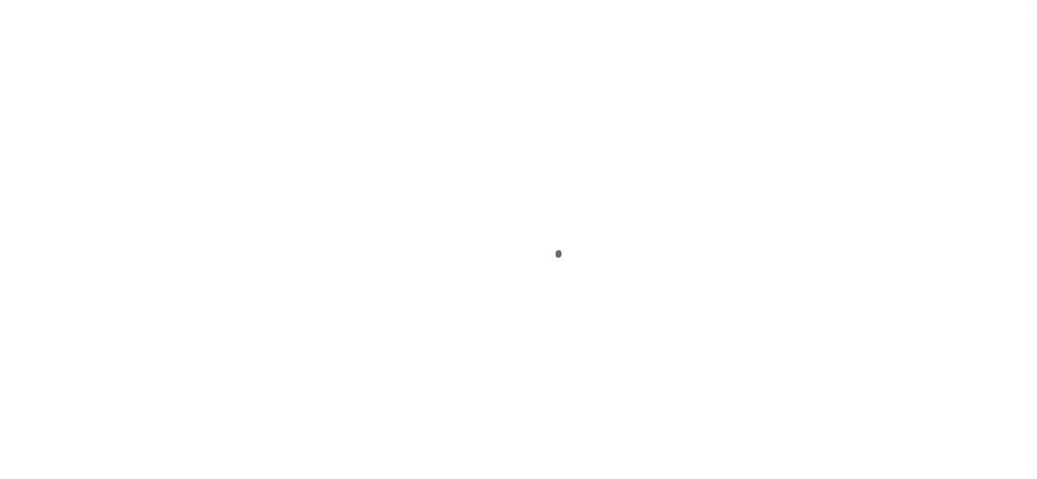
select select "OP2"
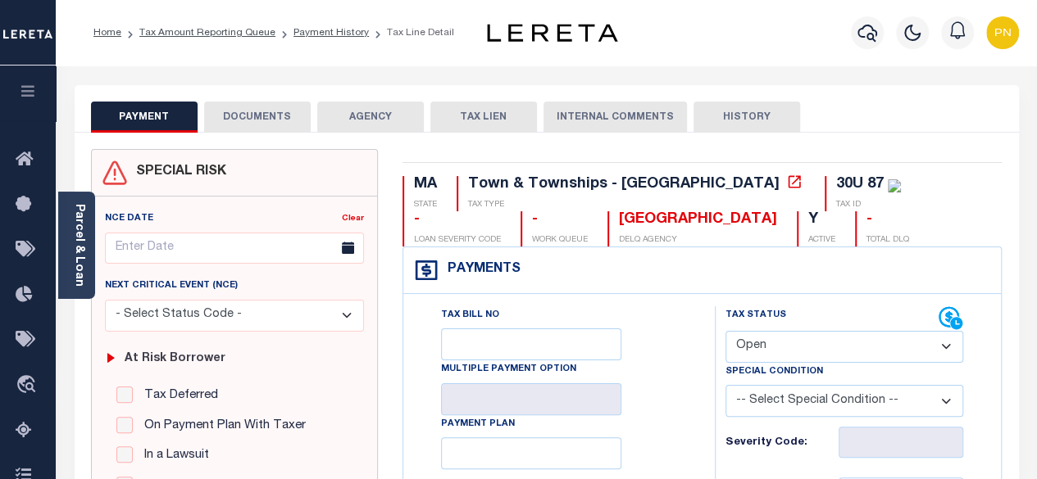
click at [255, 123] on button "DOCUMENTS" at bounding box center [257, 117] width 107 height 31
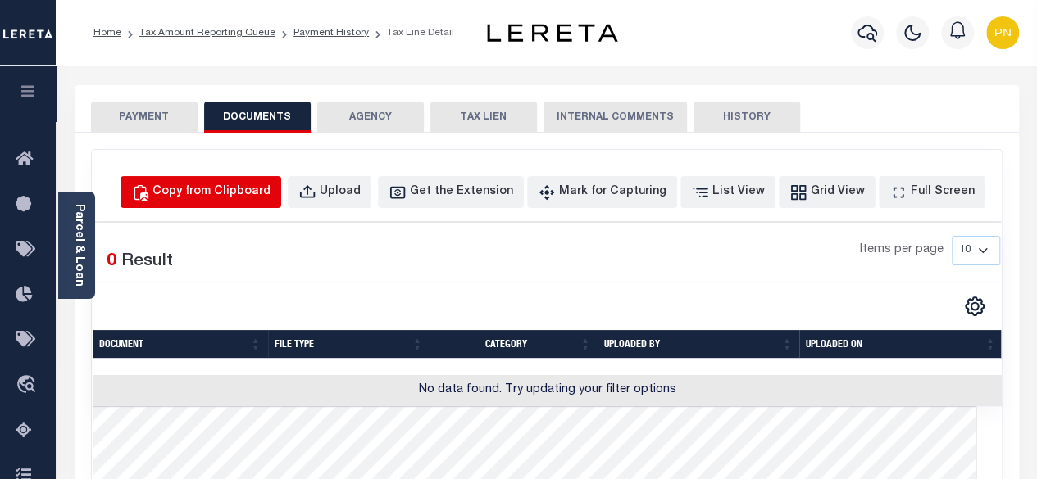
click at [266, 202] on button "Copy from Clipboard" at bounding box center [200, 192] width 161 height 32
select select "POP"
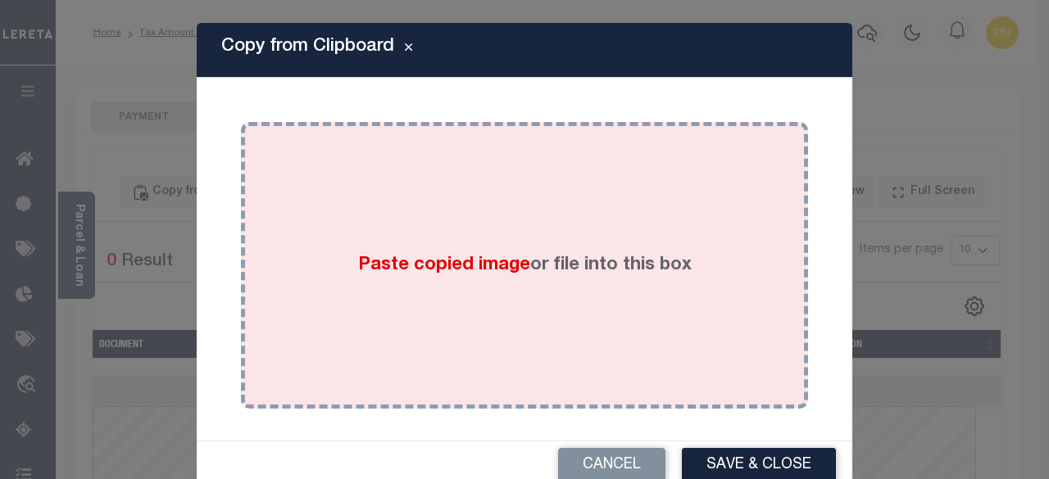
click at [425, 222] on div "Paste copied image or file into this box" at bounding box center [524, 265] width 543 height 262
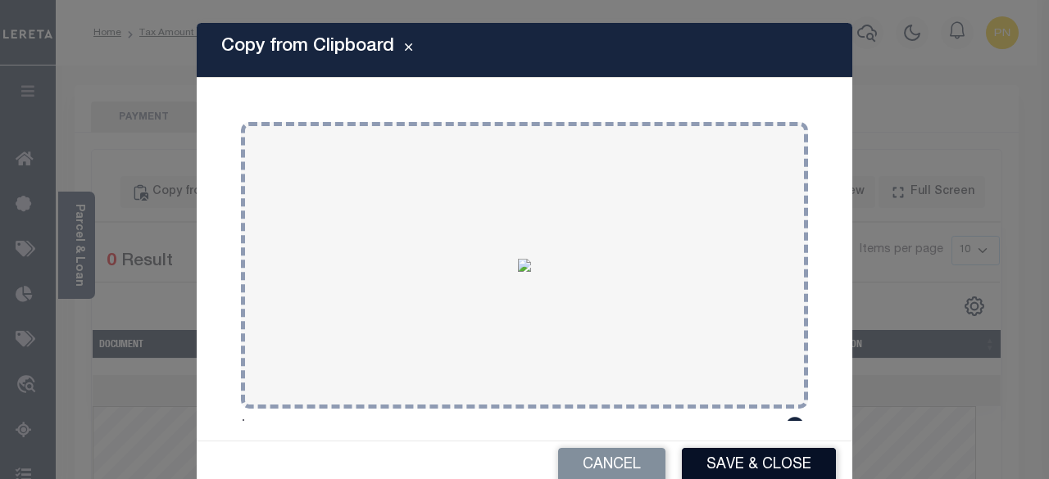
click at [728, 468] on button "Save & Close" at bounding box center [759, 465] width 154 height 35
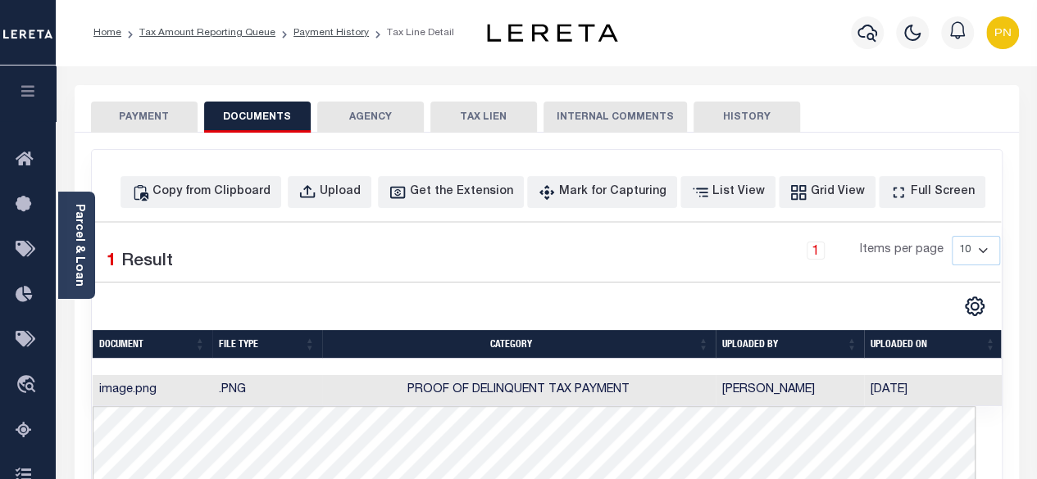
click at [129, 114] on button "PAYMENT" at bounding box center [144, 117] width 107 height 31
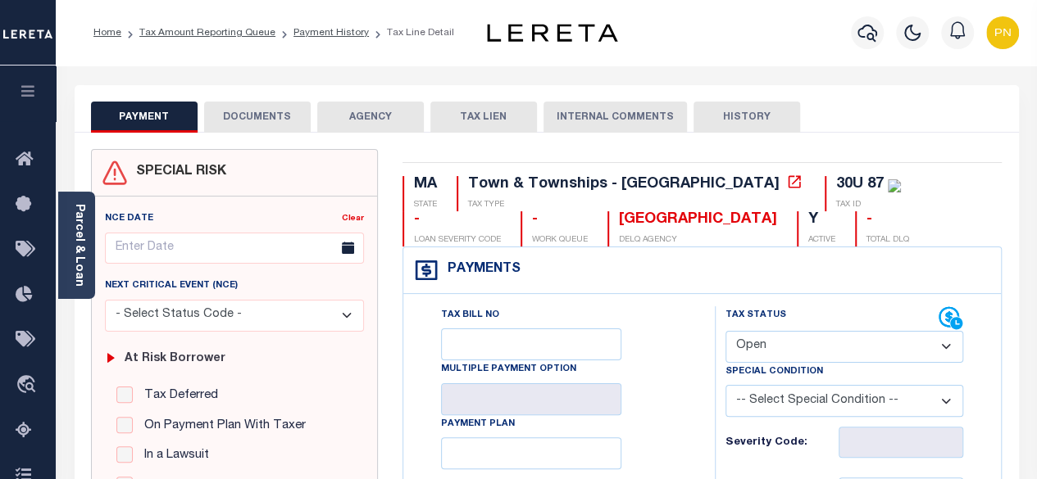
click at [810, 344] on select "- Select Status Code - Open Due/Unpaid Paid Incomplete No Tax Due Internal Refu…" at bounding box center [844, 347] width 238 height 32
select select "PYD"
click at [725, 331] on select "- Select Status Code - Open Due/Unpaid Paid Incomplete No Tax Due Internal Refu…" at bounding box center [844, 347] width 238 height 32
type input "[DATE]"
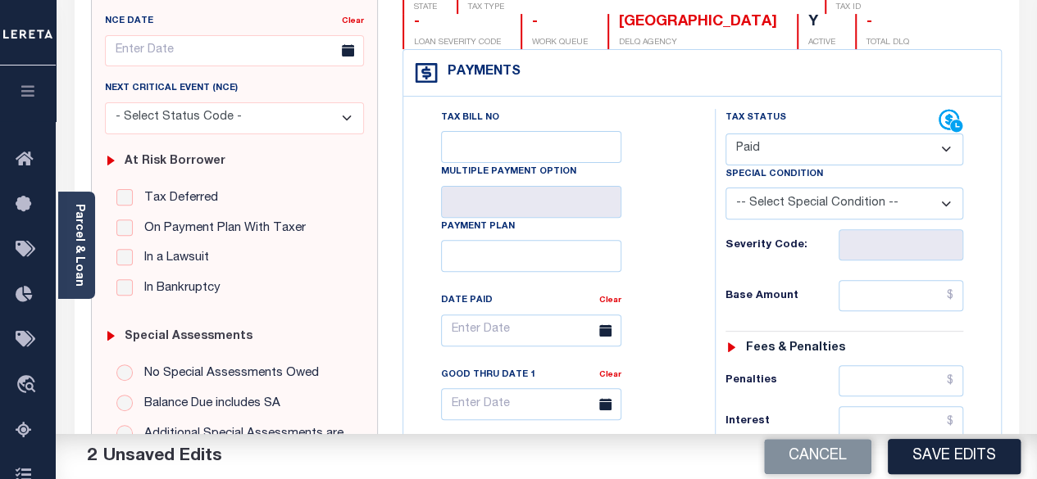
scroll to position [246, 0]
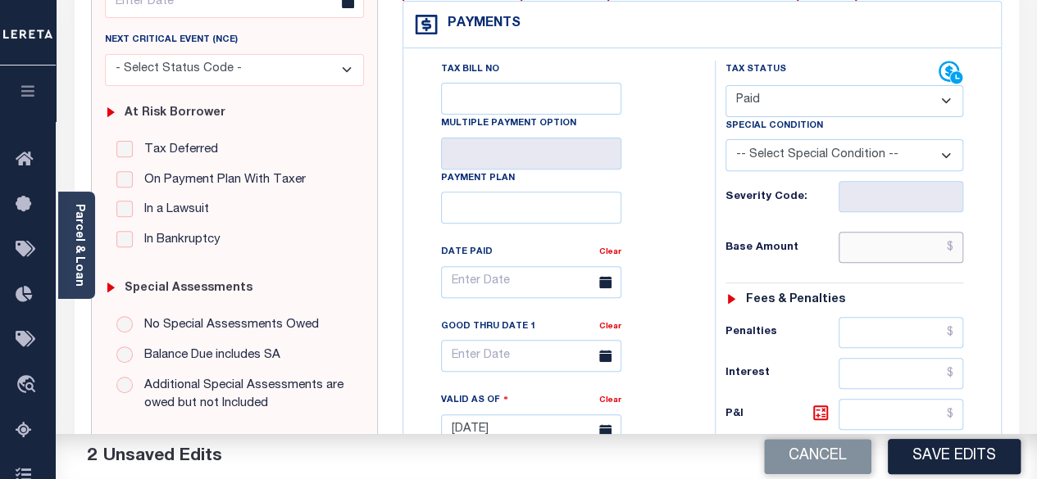
click at [954, 240] on input "text" at bounding box center [900, 247] width 125 height 31
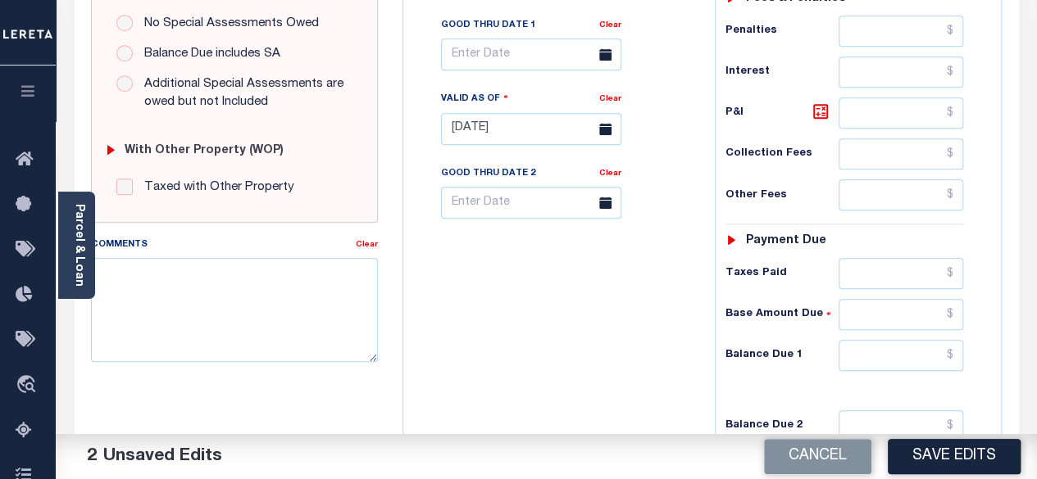
scroll to position [656, 0]
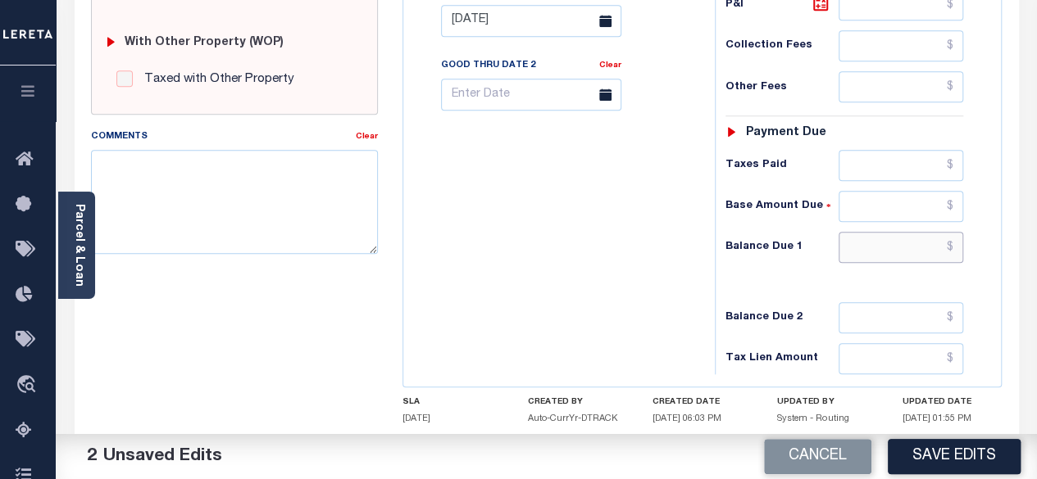
type input "$0.00"
drag, startPoint x: 951, startPoint y: 244, endPoint x: 933, endPoint y: 217, distance: 32.5
click at [951, 244] on input "text" at bounding box center [900, 247] width 125 height 31
type input "$0.00"
click at [820, 4] on icon at bounding box center [820, 3] width 10 height 10
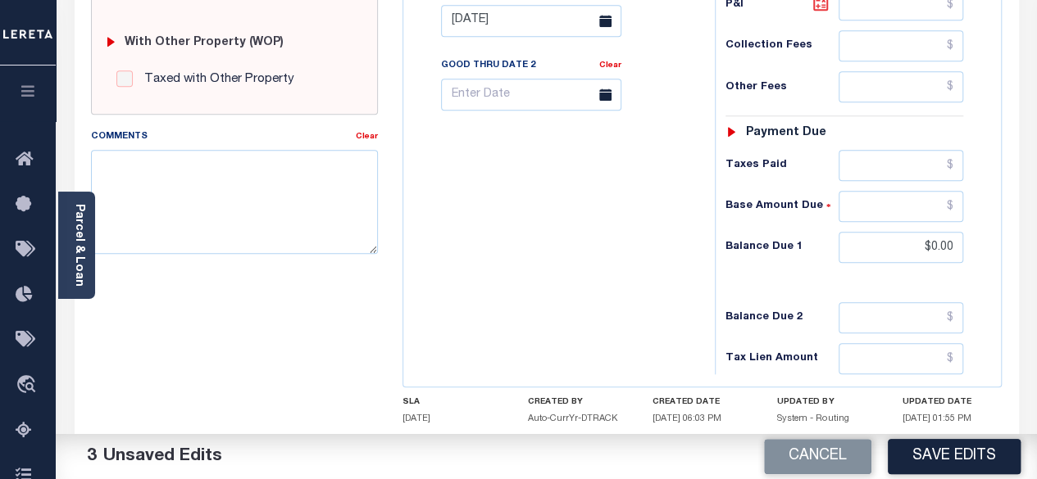
type input "$0.00"
click at [947, 450] on button "Save Edits" at bounding box center [954, 456] width 133 height 35
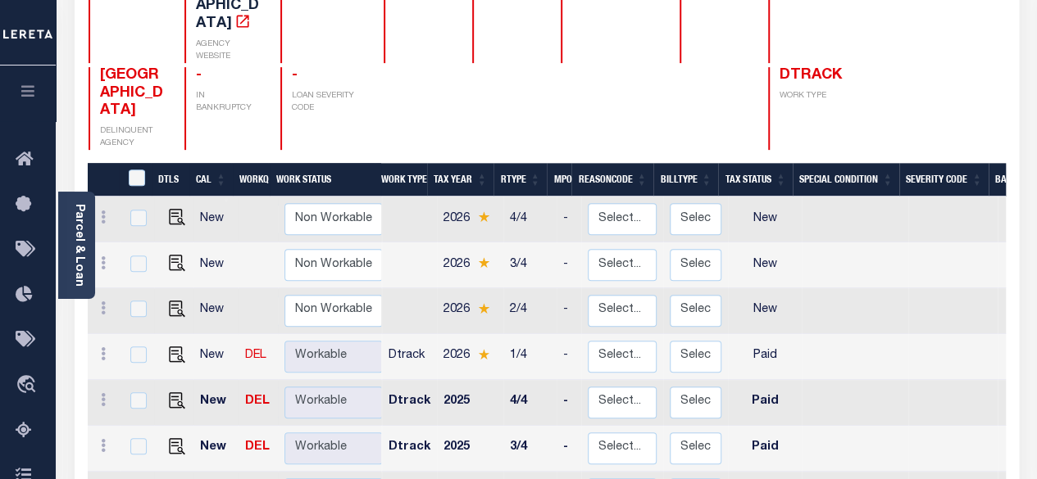
scroll to position [2, 0]
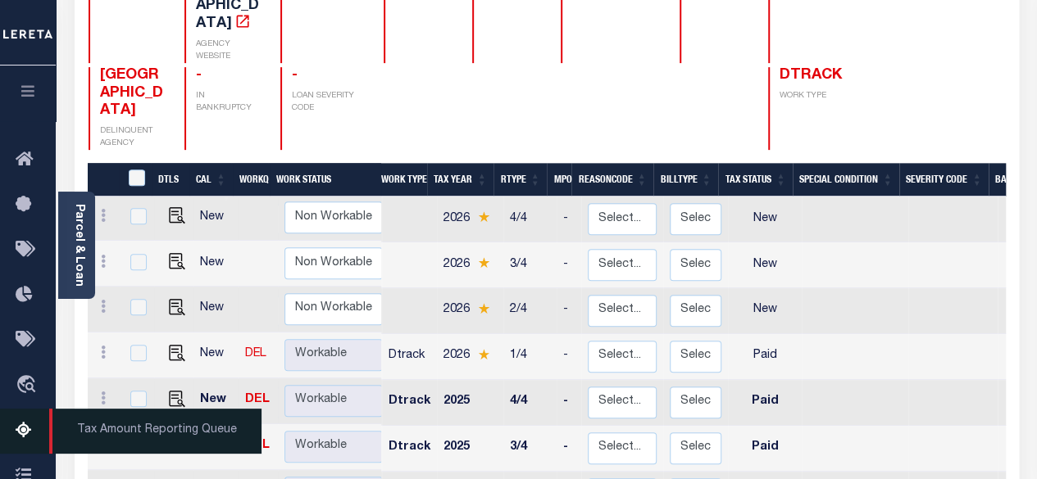
click at [30, 433] on icon at bounding box center [29, 431] width 26 height 20
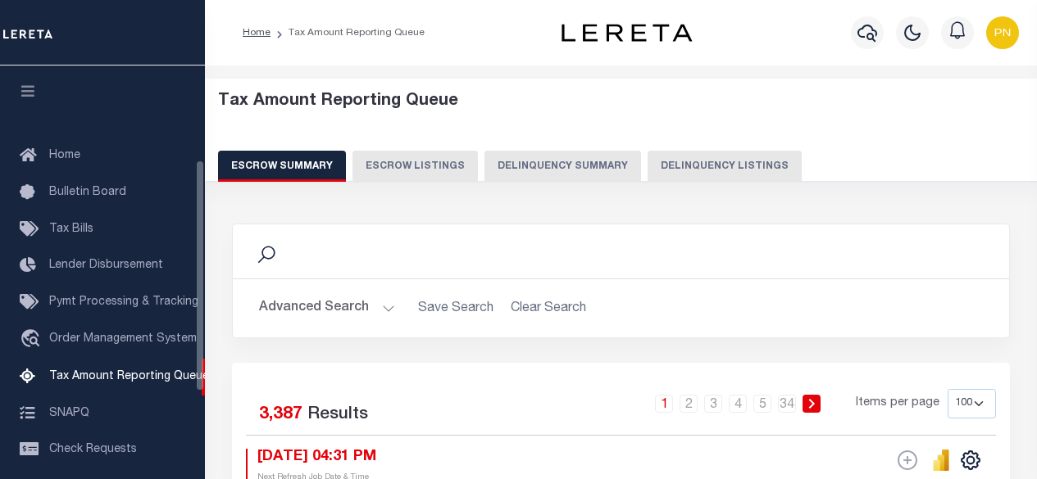
select select "100"
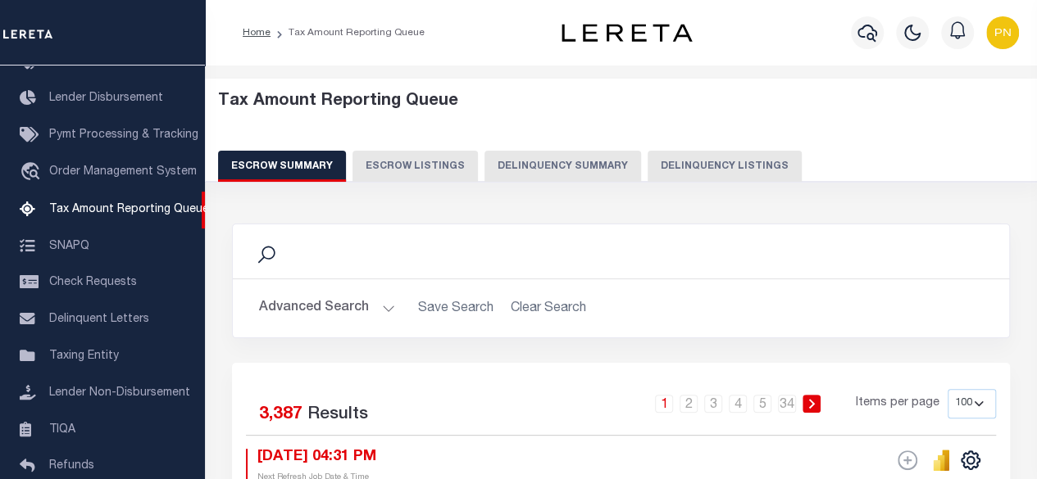
click at [717, 176] on button "Delinquency Listings" at bounding box center [724, 166] width 154 height 31
select select "100"
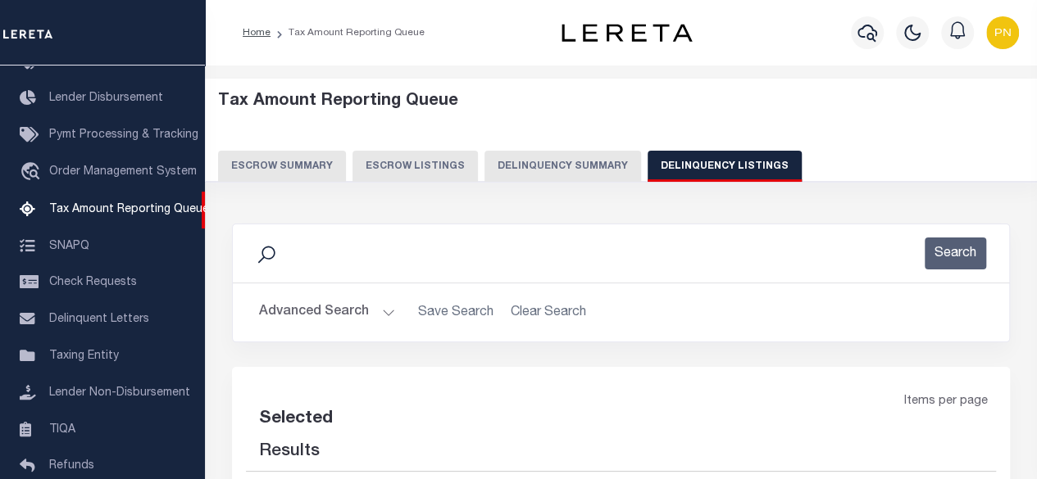
select select "100"
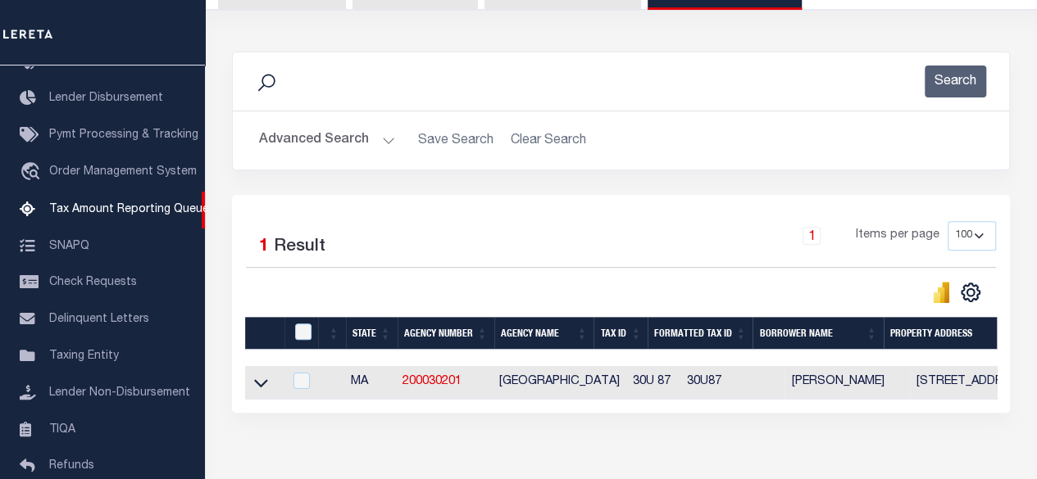
scroll to position [246, 0]
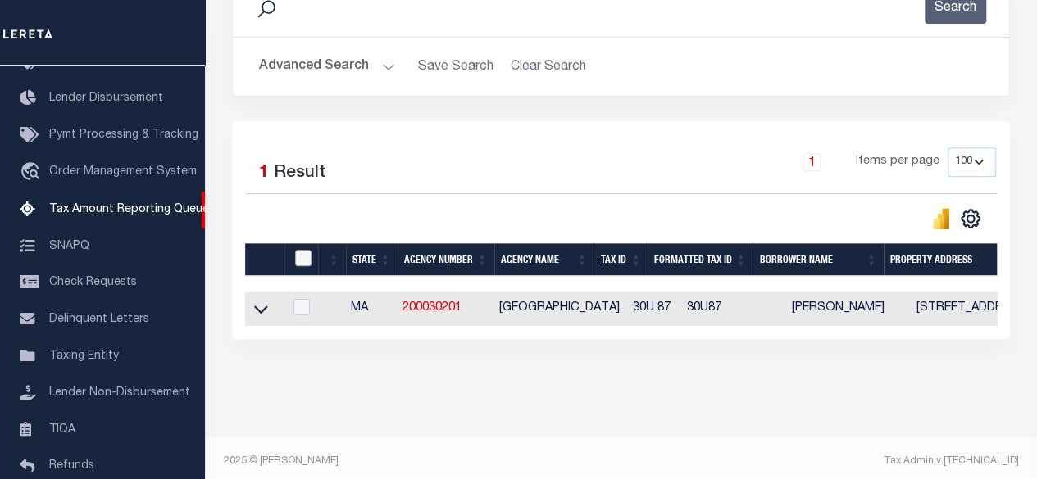
click at [307, 253] on input "checkbox" at bounding box center [303, 258] width 16 height 16
checkbox input "true"
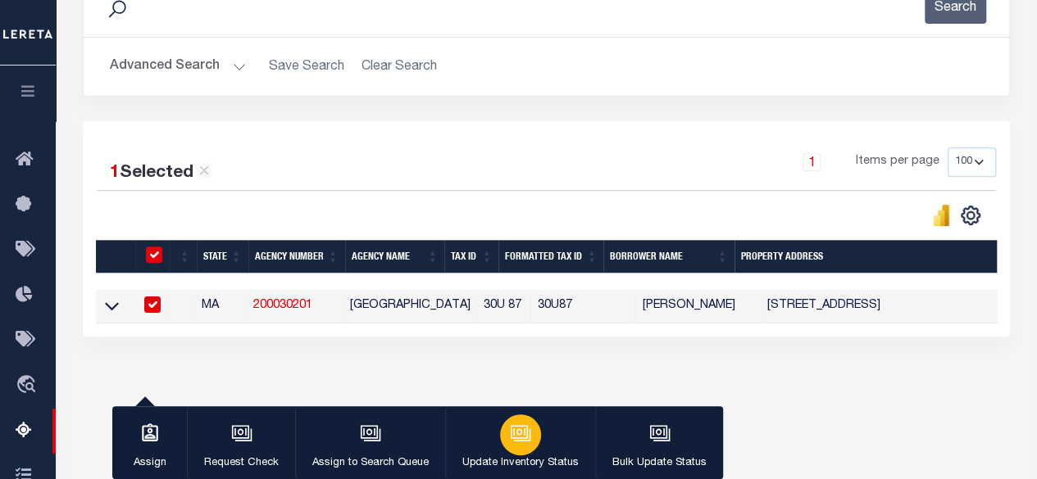
click at [516, 447] on div "button" at bounding box center [520, 435] width 41 height 41
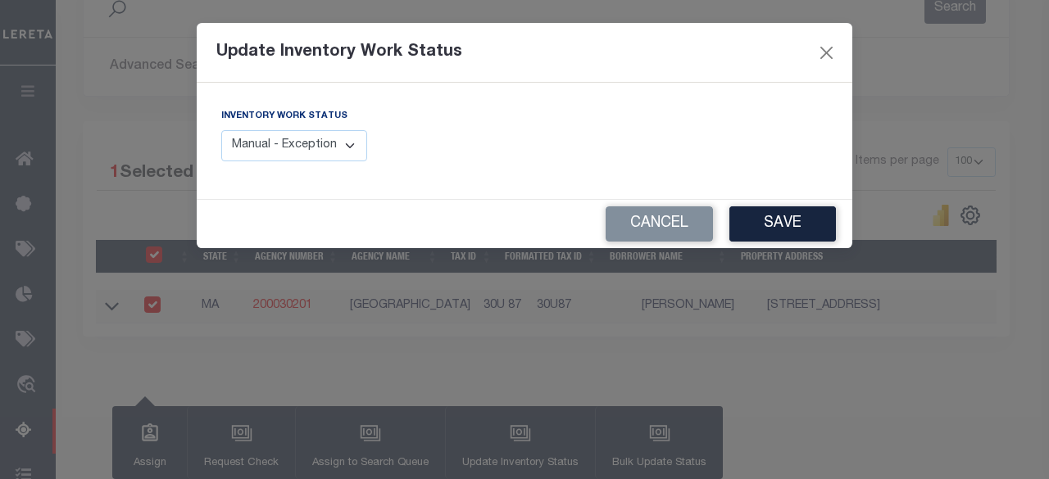
click at [338, 152] on select "Manual - Exception Pended - Awaiting Search Late Add Exception Completed" at bounding box center [294, 146] width 146 height 32
select select "4"
click at [221, 130] on select "Manual - Exception Pended - Awaiting Search Late Add Exception Completed" at bounding box center [294, 146] width 146 height 32
click at [747, 224] on button "Save" at bounding box center [782, 224] width 107 height 35
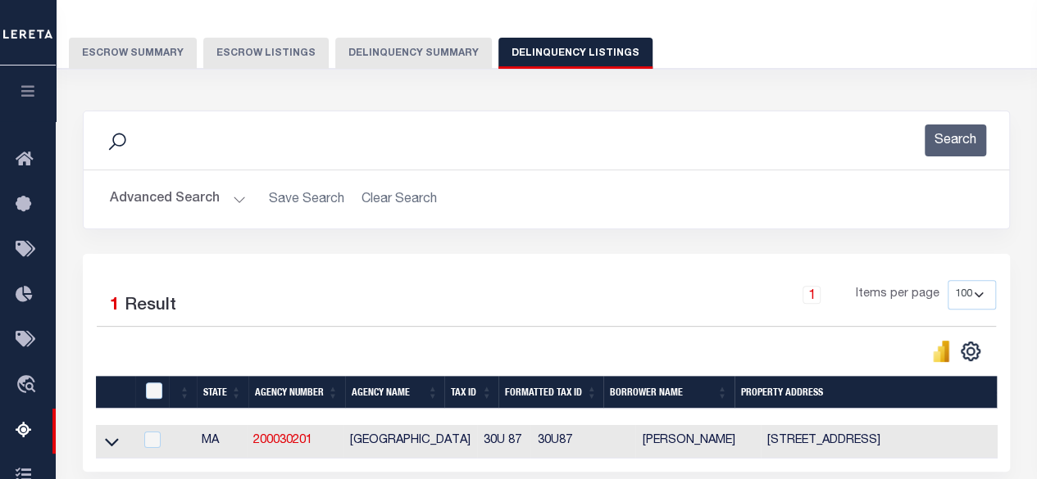
scroll to position [164, 0]
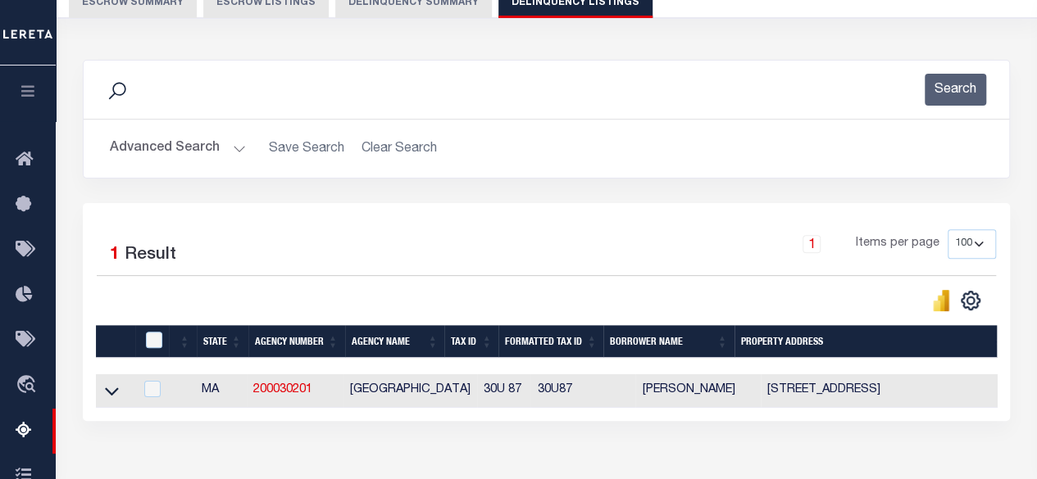
click at [231, 143] on button "Advanced Search" at bounding box center [178, 149] width 136 height 32
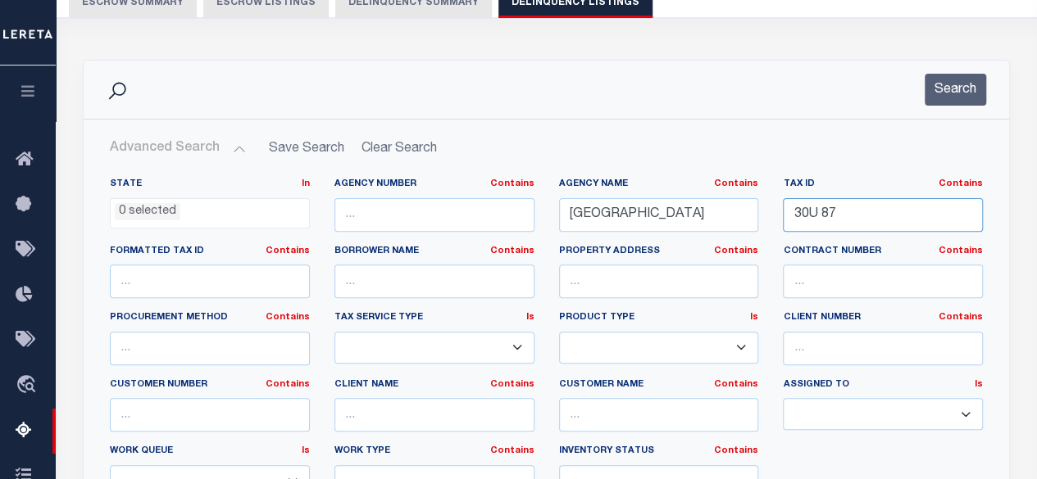
drag, startPoint x: 873, startPoint y: 225, endPoint x: 738, endPoint y: 217, distance: 135.5
click at [738, 217] on div "State In In AK AL AR AZ CA CO CT DC DE FL GA GU HI IA ID IL IN KS KY LA MA MD M…" at bounding box center [546, 345] width 897 height 334
paste input "45U 29A"
type input "45U 29A"
click at [942, 99] on button "Search" at bounding box center [954, 90] width 61 height 32
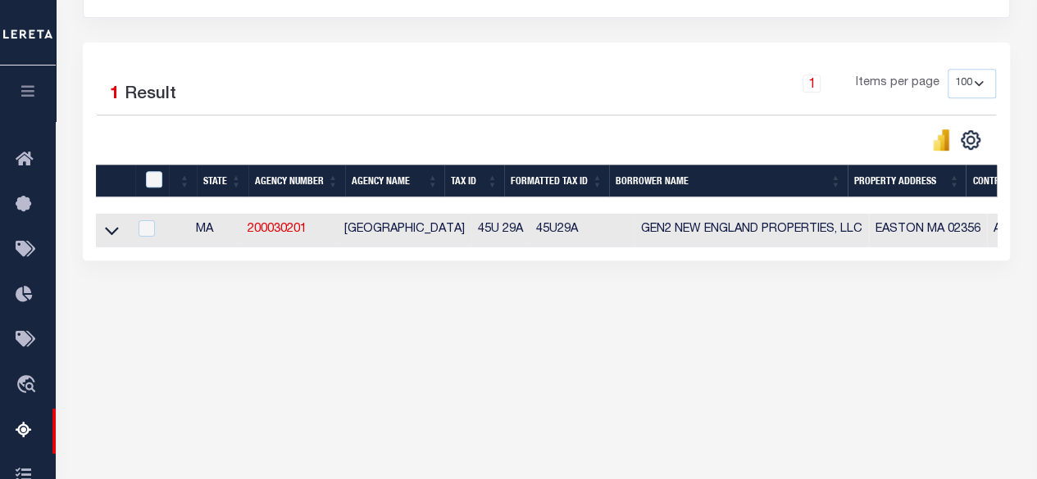
scroll to position [328, 0]
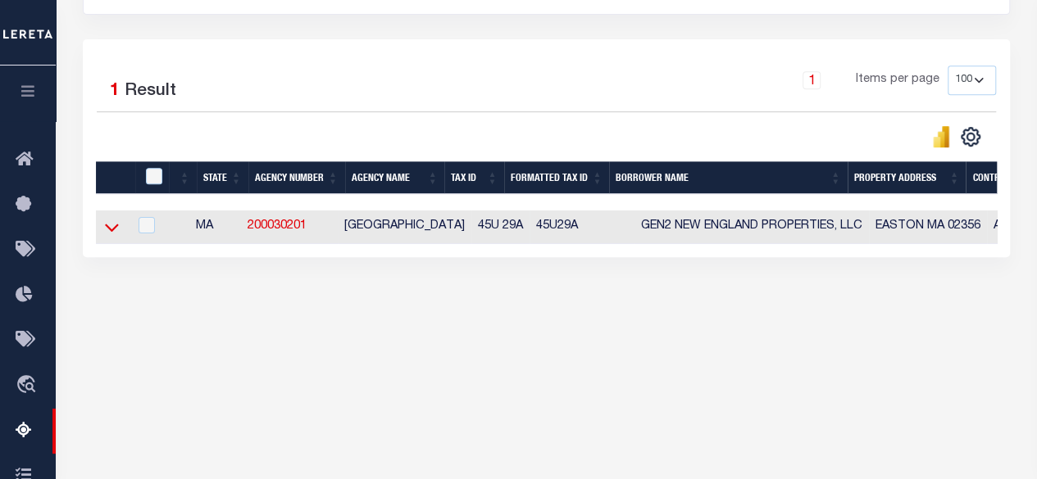
click at [114, 228] on icon at bounding box center [112, 227] width 14 height 17
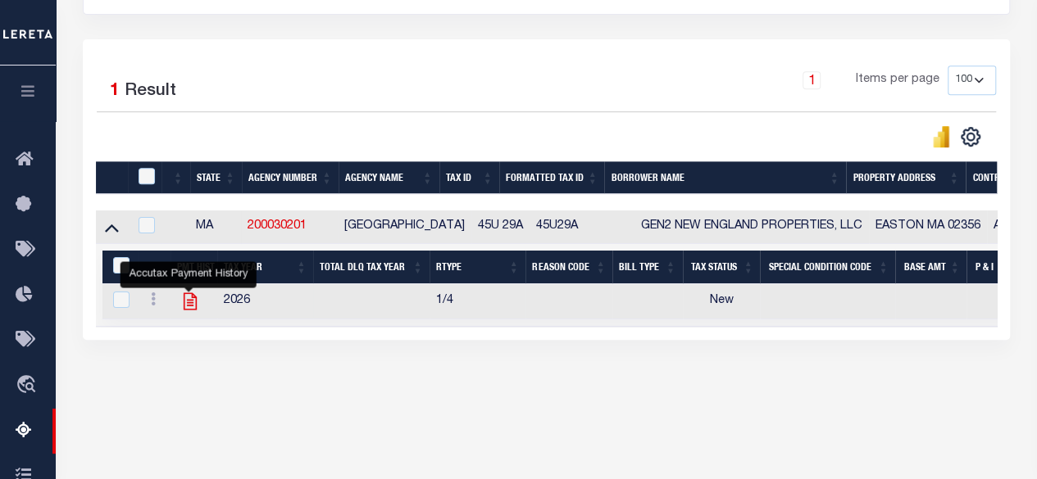
click at [194, 297] on icon "" at bounding box center [190, 301] width 13 height 17
checkbox input "true"
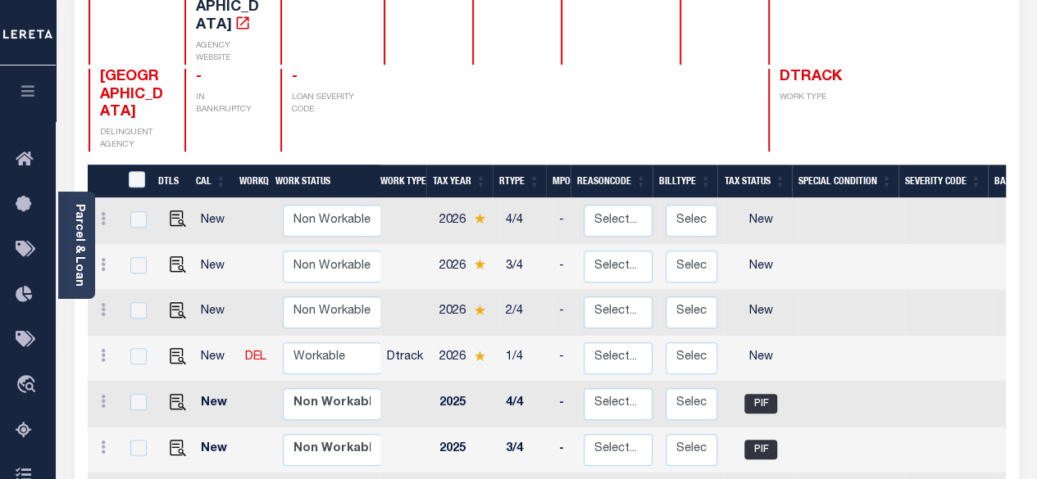
scroll to position [246, 0]
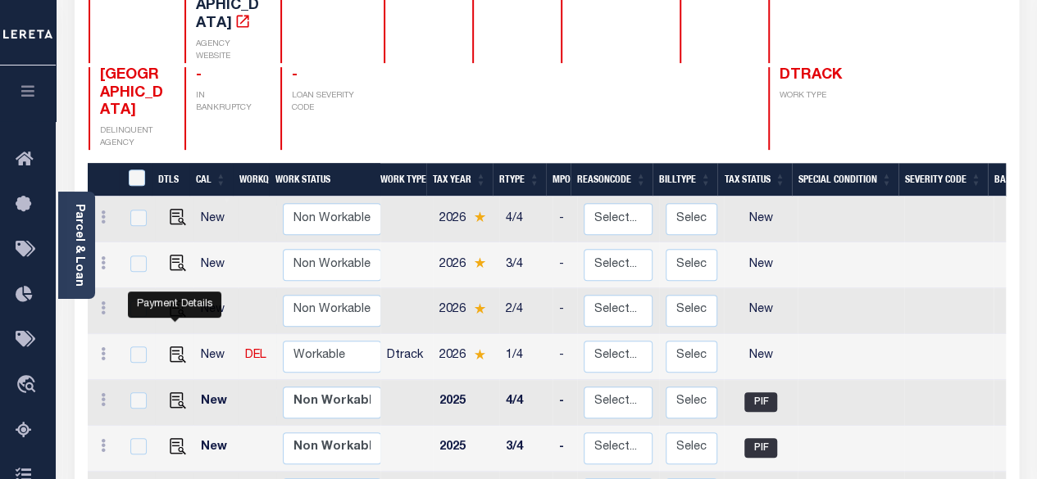
click at [165, 334] on td at bounding box center [174, 357] width 39 height 46
checkbox input "true"
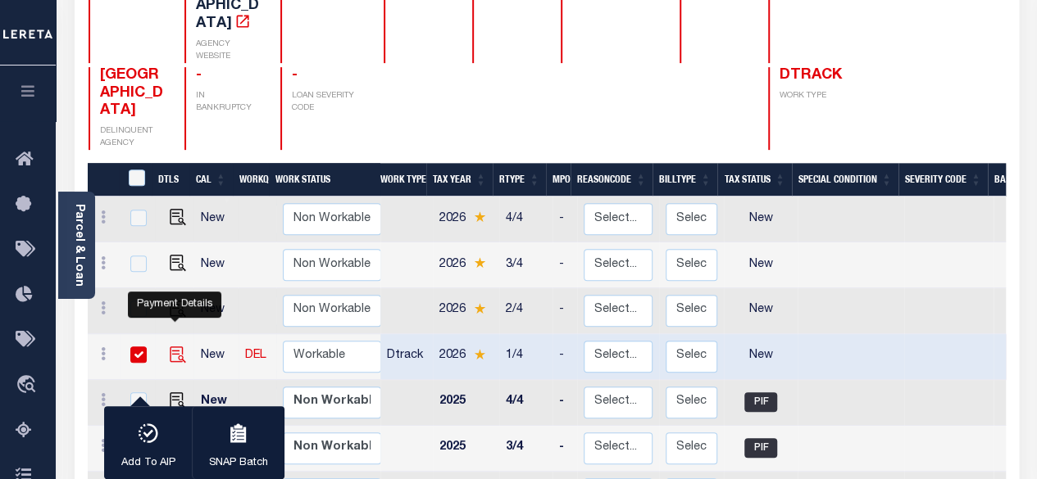
click at [175, 347] on img "" at bounding box center [178, 355] width 16 height 16
checkbox input "false"
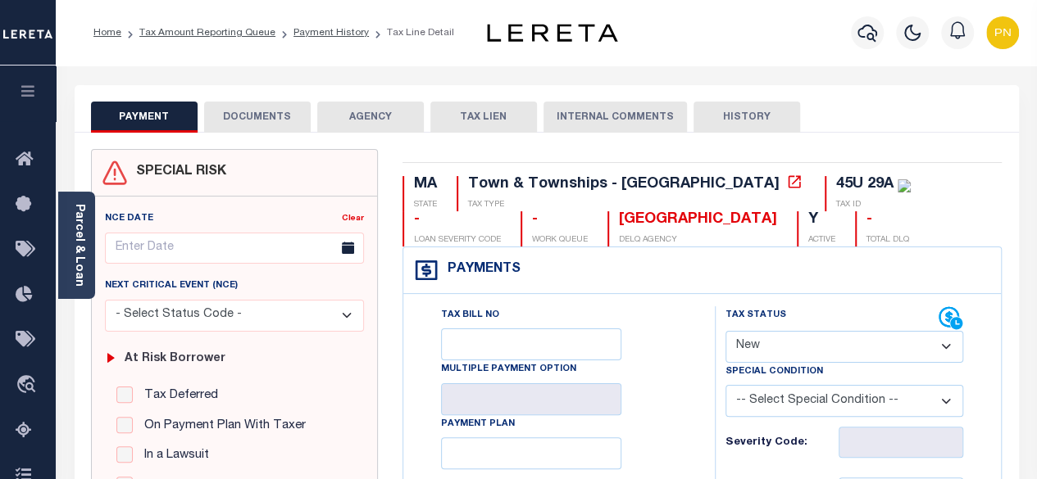
click at [271, 114] on button "DOCUMENTS" at bounding box center [257, 117] width 107 height 31
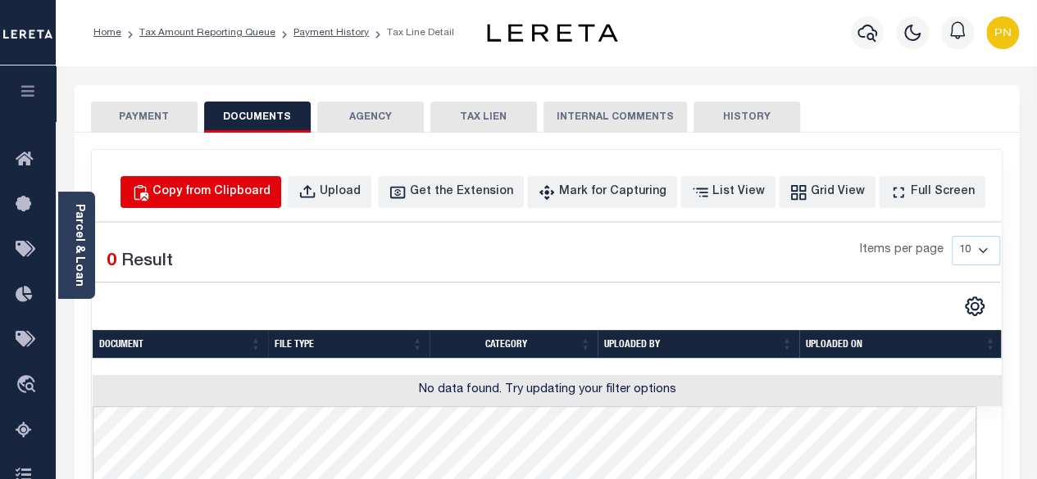
click at [270, 193] on div "Copy from Clipboard" at bounding box center [211, 193] width 118 height 18
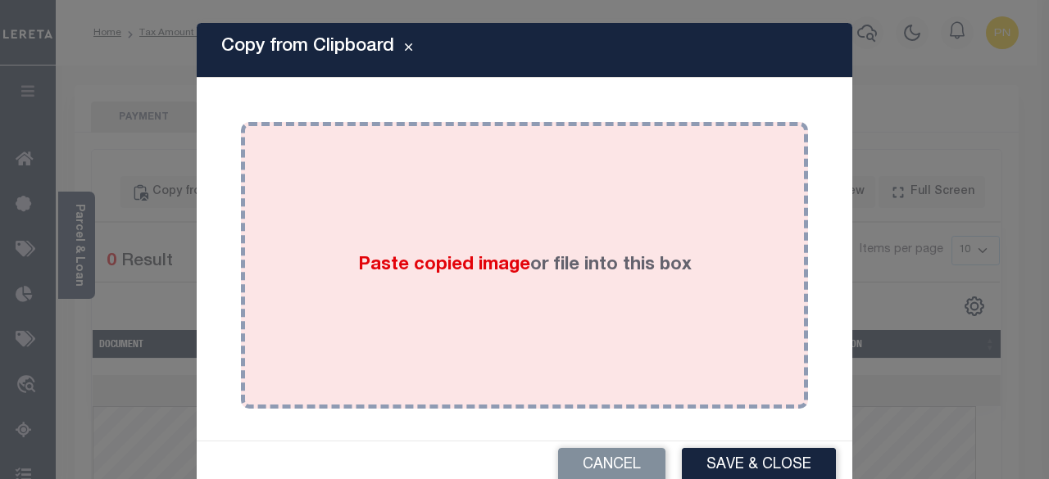
click at [329, 217] on div "Paste copied image or file into this box" at bounding box center [524, 265] width 543 height 262
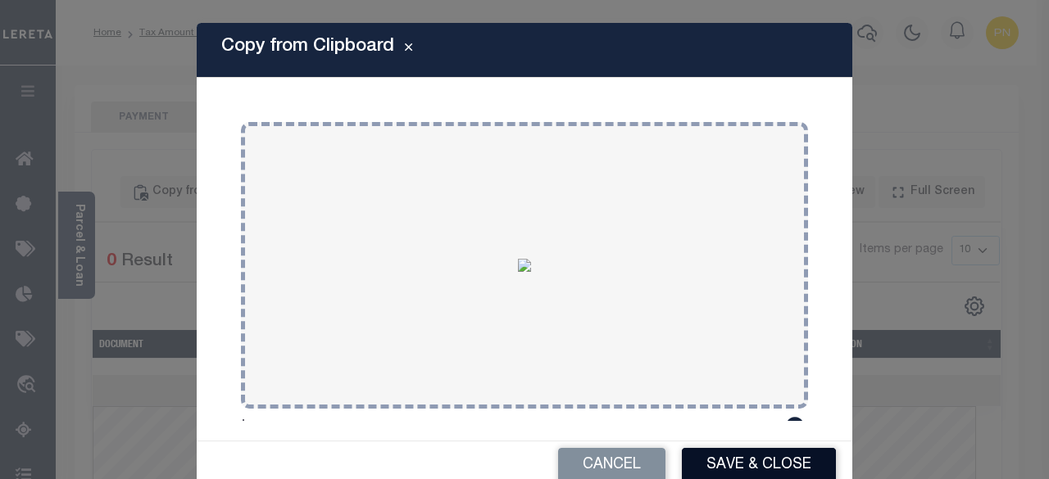
click at [705, 469] on button "Save & Close" at bounding box center [759, 465] width 154 height 35
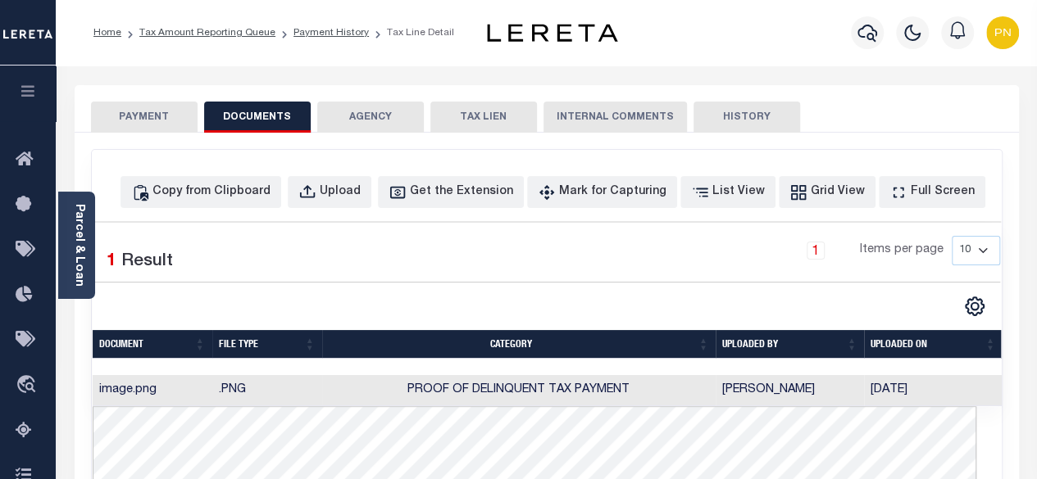
click at [156, 112] on button "PAYMENT" at bounding box center [144, 117] width 107 height 31
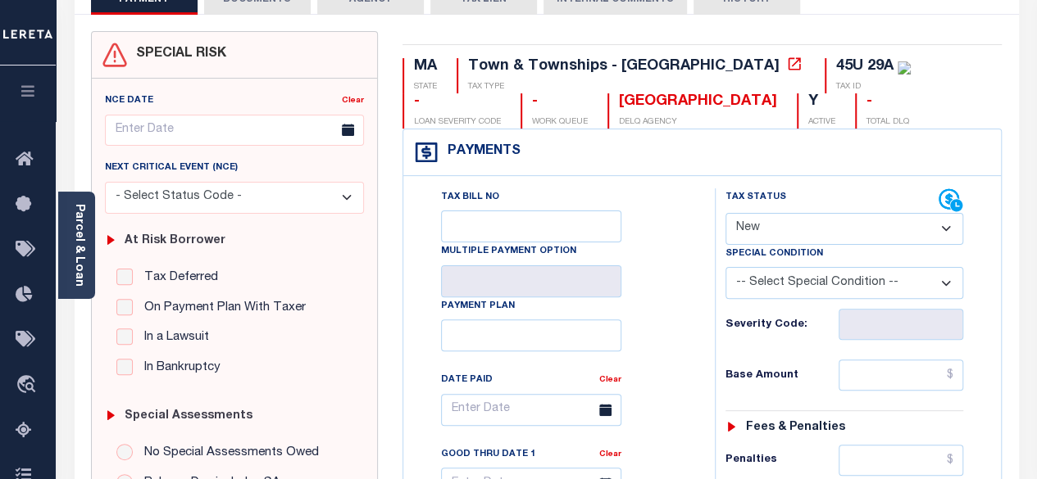
scroll to position [164, 0]
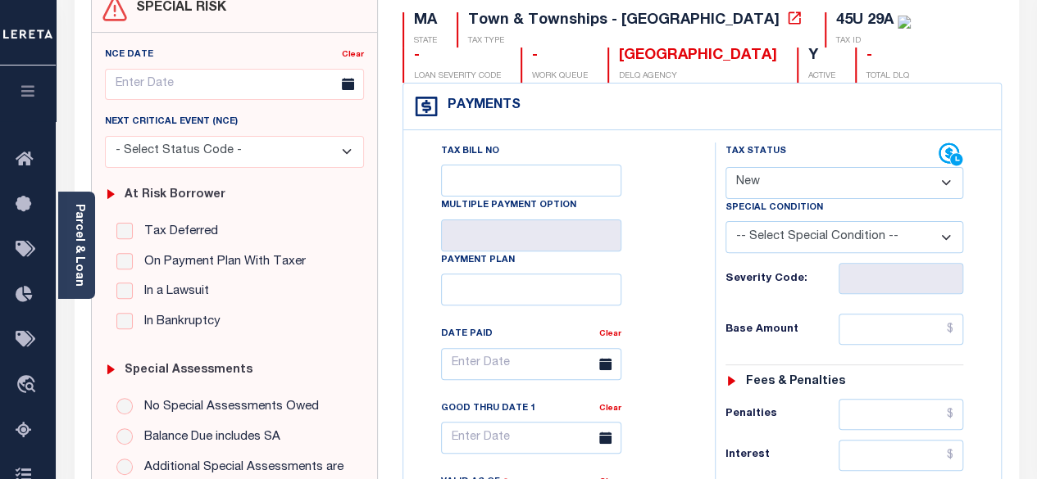
click at [888, 182] on select "- Select Status Code - Open Due/Unpaid Paid Incomplete No Tax Due Internal Refu…" at bounding box center [844, 183] width 238 height 32
select select "PYD"
click at [725, 167] on select "- Select Status Code - Open Due/Unpaid Paid Incomplete No Tax Due Internal Refu…" at bounding box center [844, 183] width 238 height 32
type input "[DATE]"
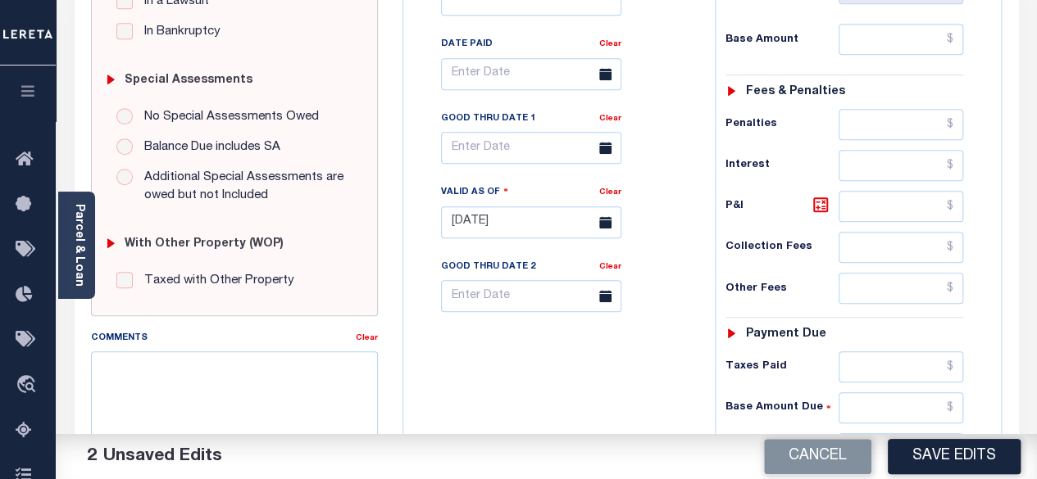
scroll to position [492, 0]
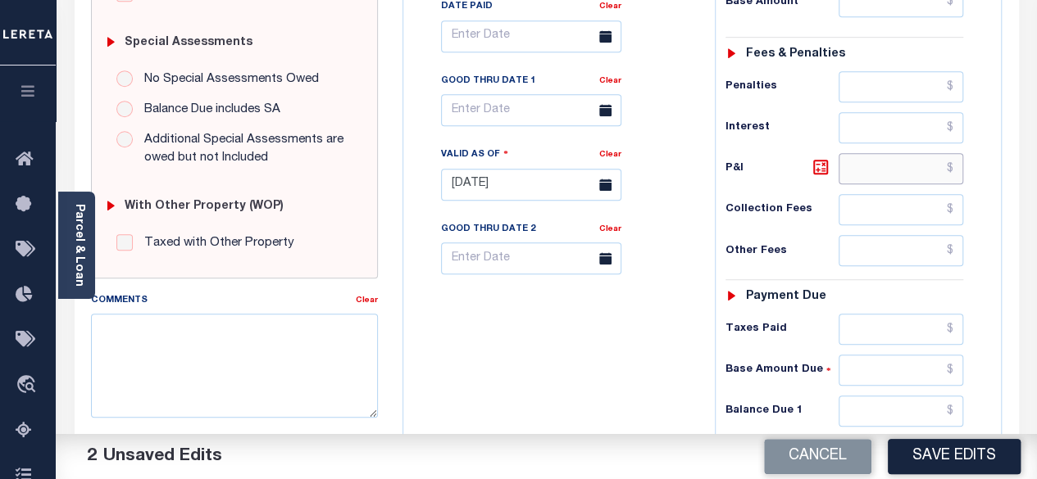
click at [959, 161] on input "text" at bounding box center [900, 168] width 125 height 31
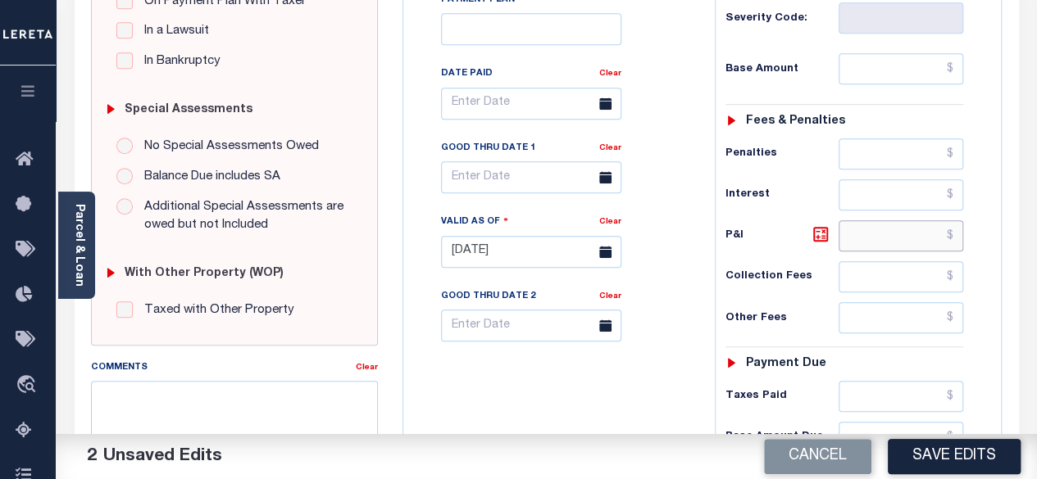
scroll to position [410, 0]
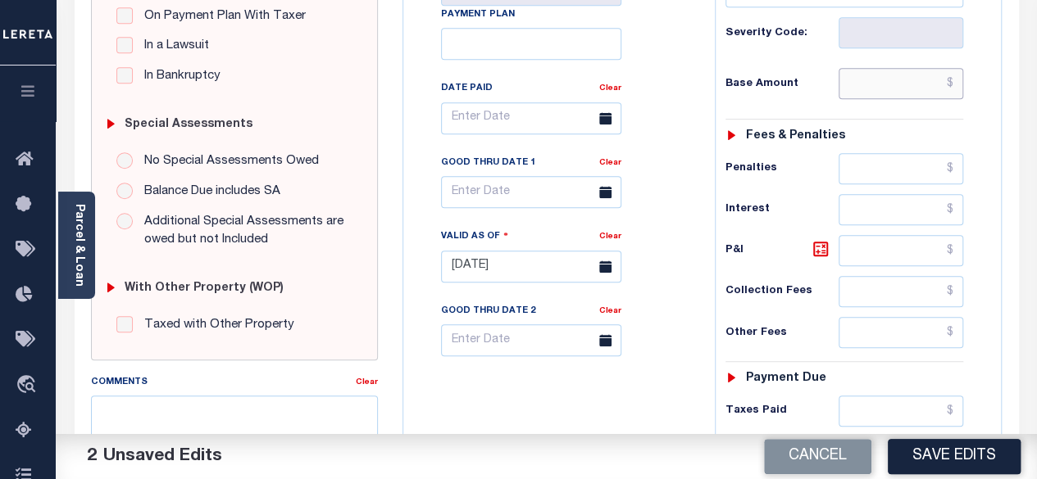
click at [954, 78] on input "text" at bounding box center [900, 83] width 125 height 31
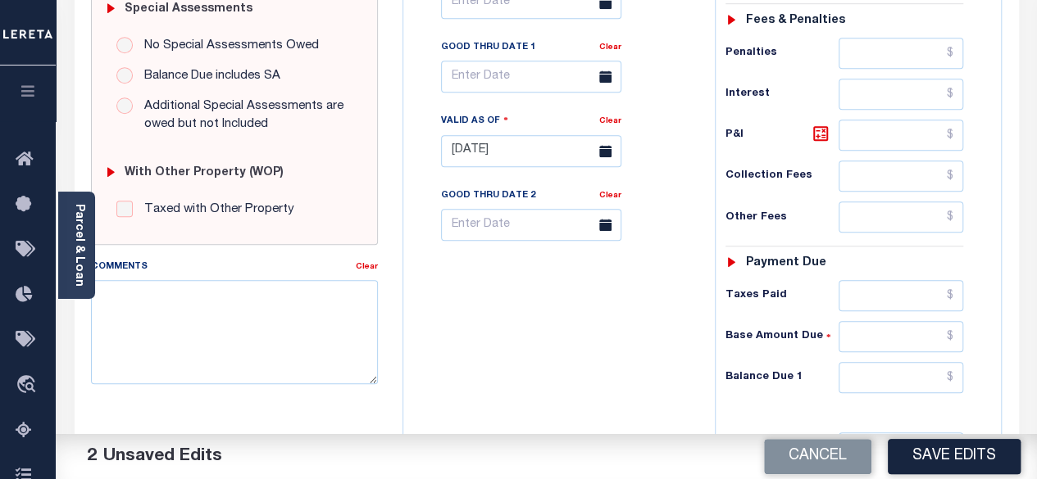
scroll to position [574, 0]
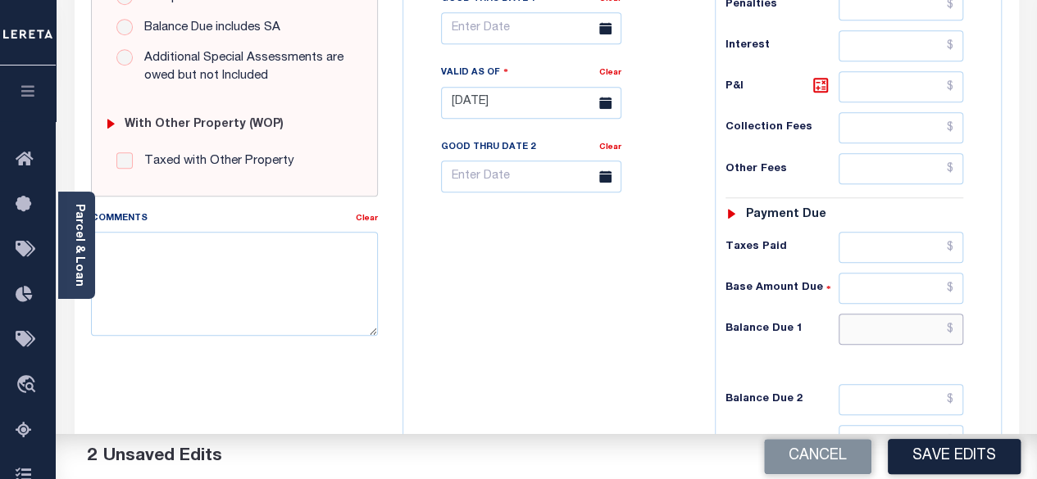
type input "$0.00"
click at [954, 325] on input "text" at bounding box center [900, 329] width 125 height 31
type input "$0.00"
click at [815, 89] on icon at bounding box center [820, 85] width 15 height 15
type input "$0.00"
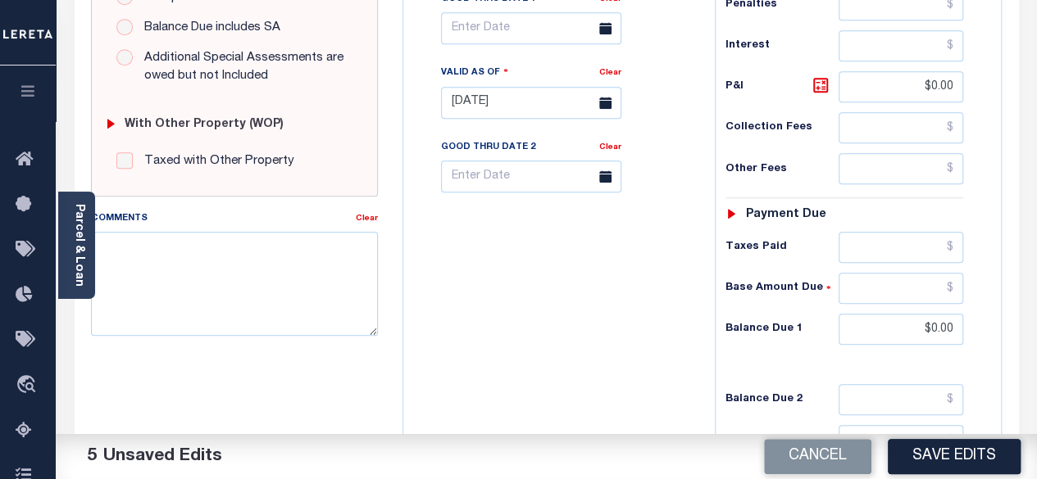
click at [923, 461] on button "Save Edits" at bounding box center [954, 456] width 133 height 35
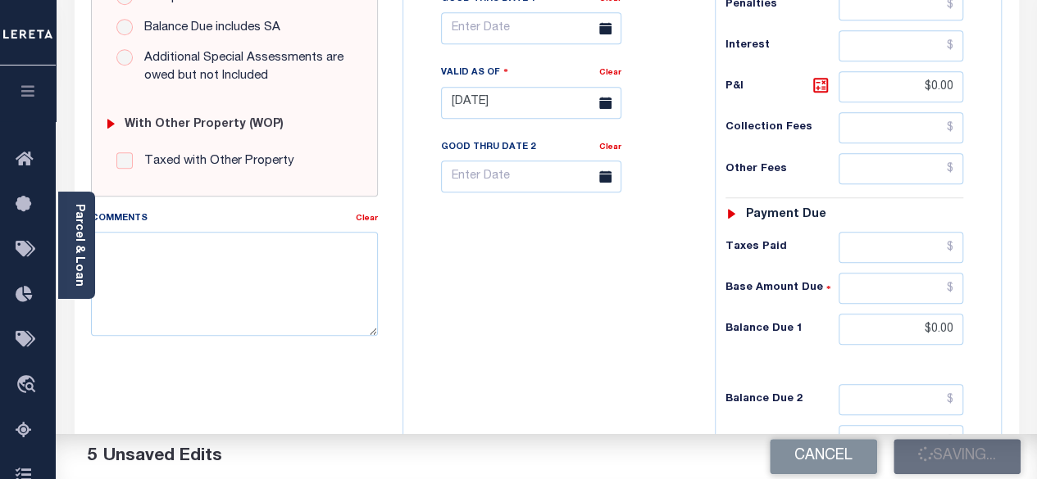
checkbox input "false"
type input "$0"
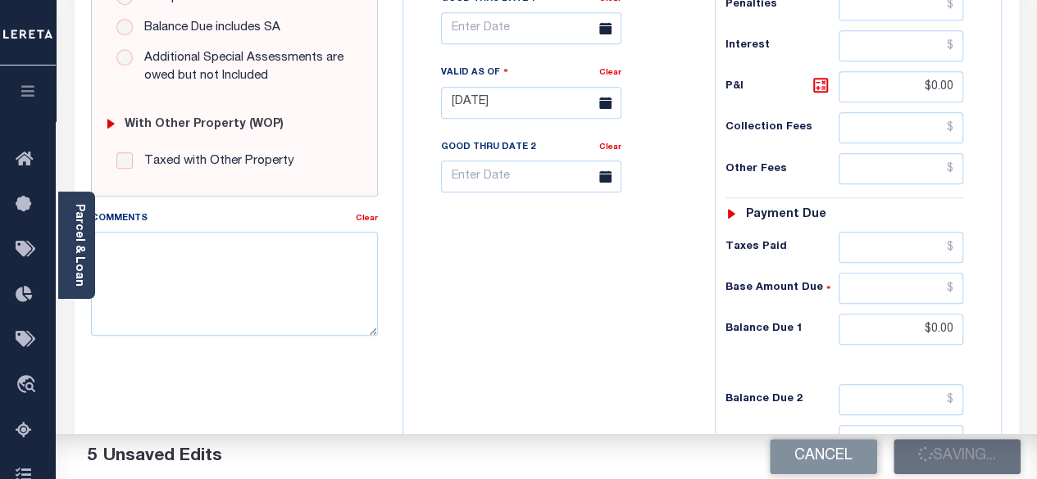
type input "$0"
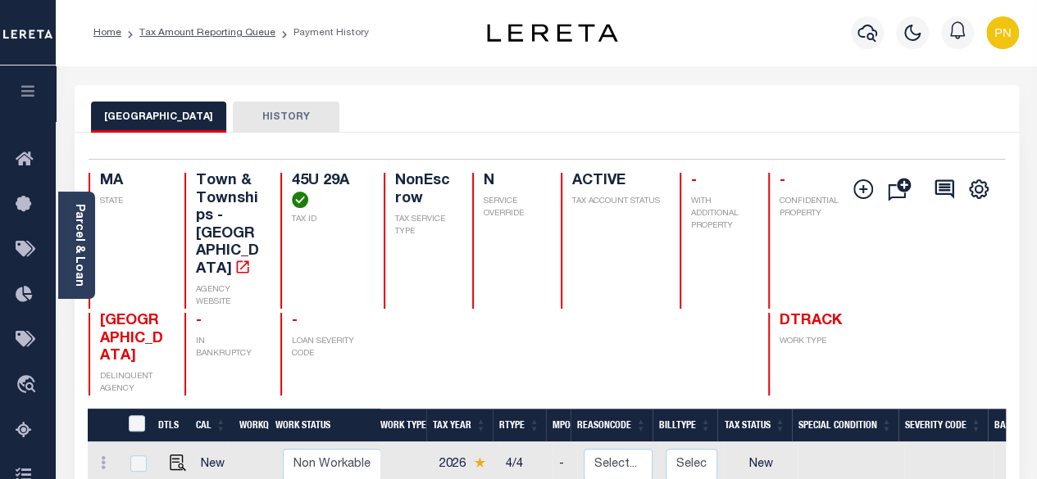
drag, startPoint x: 24, startPoint y: 437, endPoint x: 285, endPoint y: 222, distance: 338.3
click at [24, 437] on icon at bounding box center [29, 431] width 26 height 20
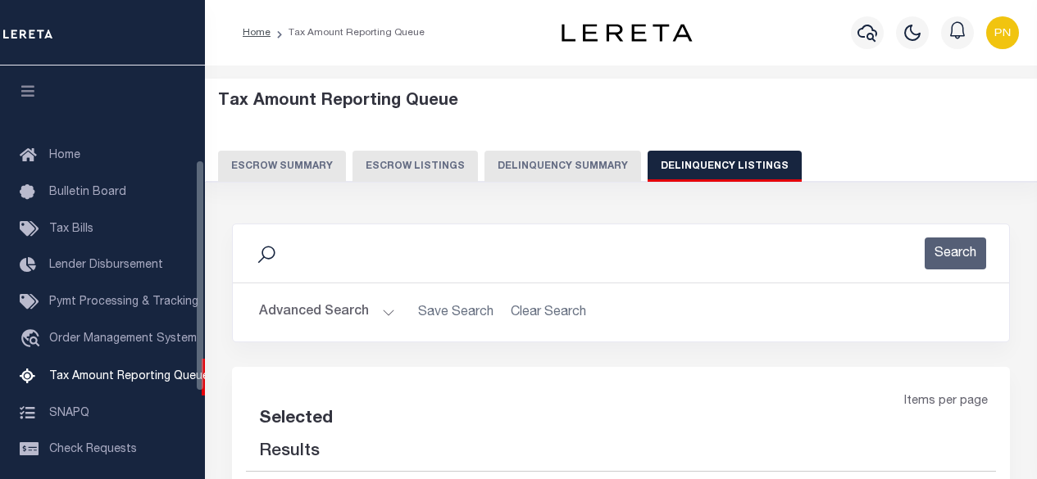
select select "100"
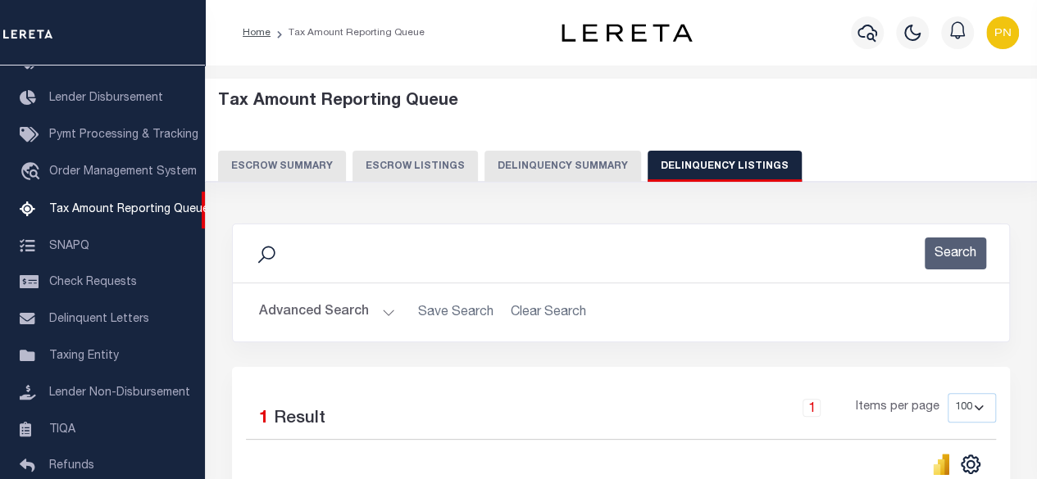
click at [332, 307] on button "Advanced Search" at bounding box center [327, 313] width 136 height 32
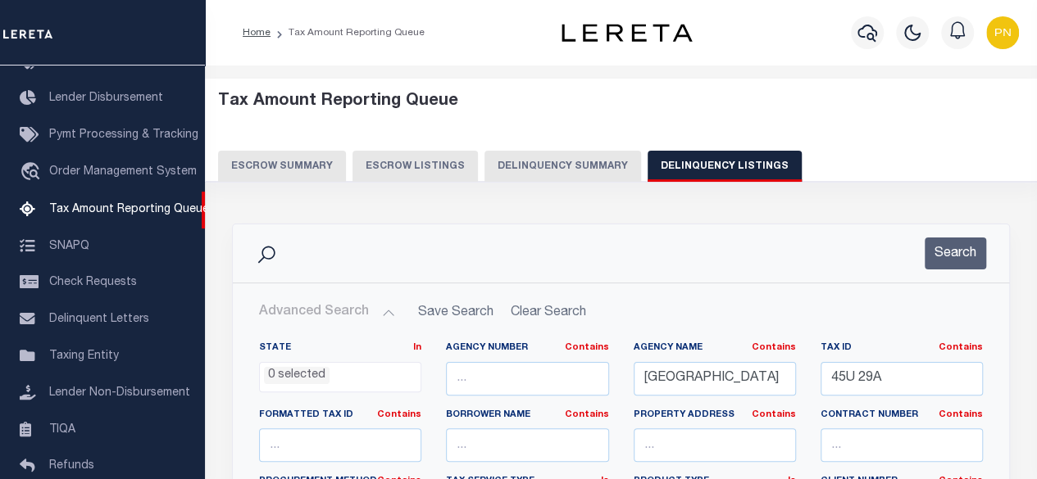
click at [352, 302] on button "Advanced Search" at bounding box center [327, 313] width 136 height 32
click at [387, 314] on button "Advanced Search" at bounding box center [327, 313] width 136 height 32
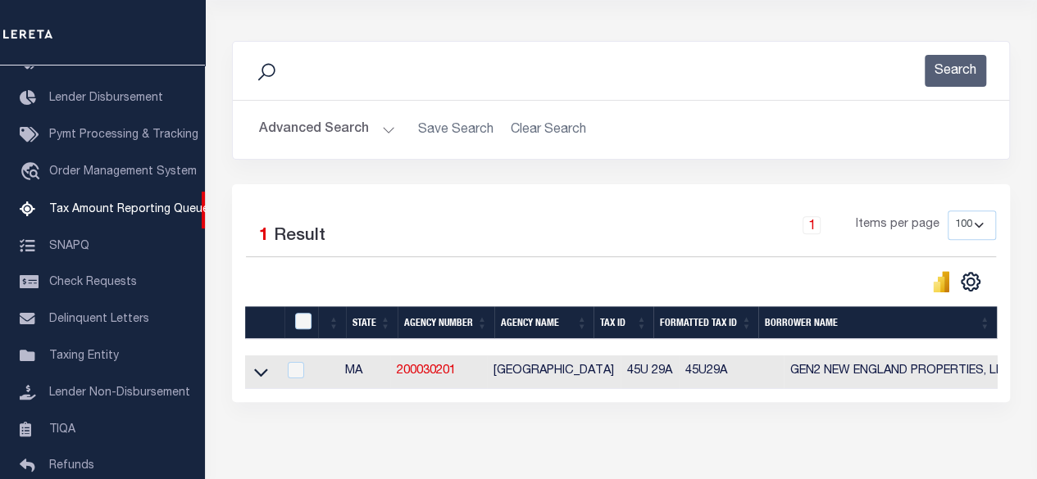
scroll to position [246, 0]
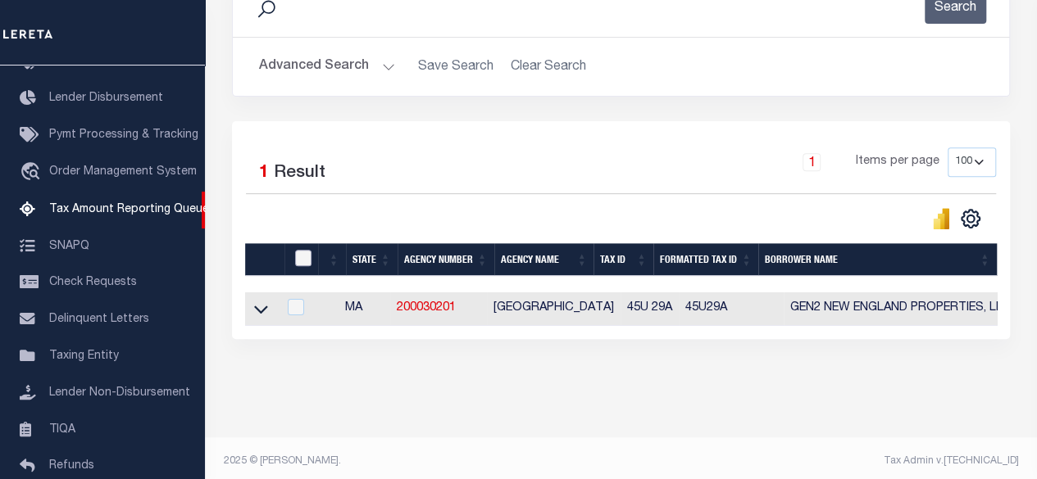
click at [302, 257] on input "checkbox" at bounding box center [303, 258] width 16 height 16
checkbox input "true"
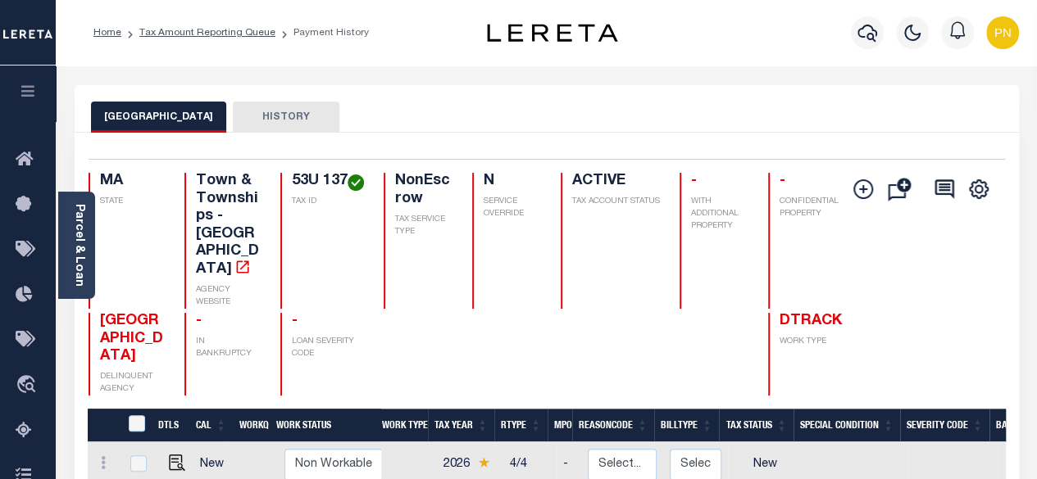
scroll to position [410, 0]
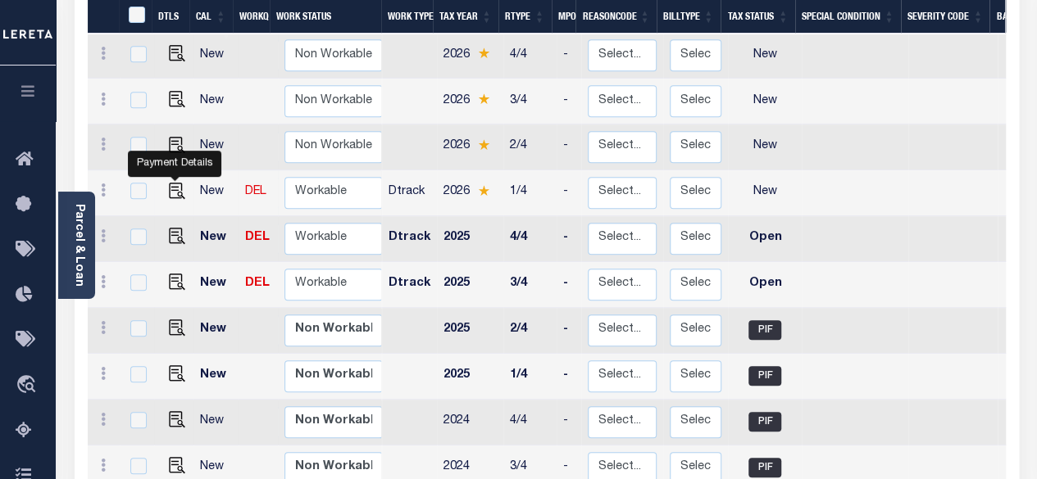
drag, startPoint x: 175, startPoint y: 131, endPoint x: 235, endPoint y: 131, distance: 59.8
click at [175, 183] on img "" at bounding box center [177, 191] width 16 height 16
checkbox input "true"
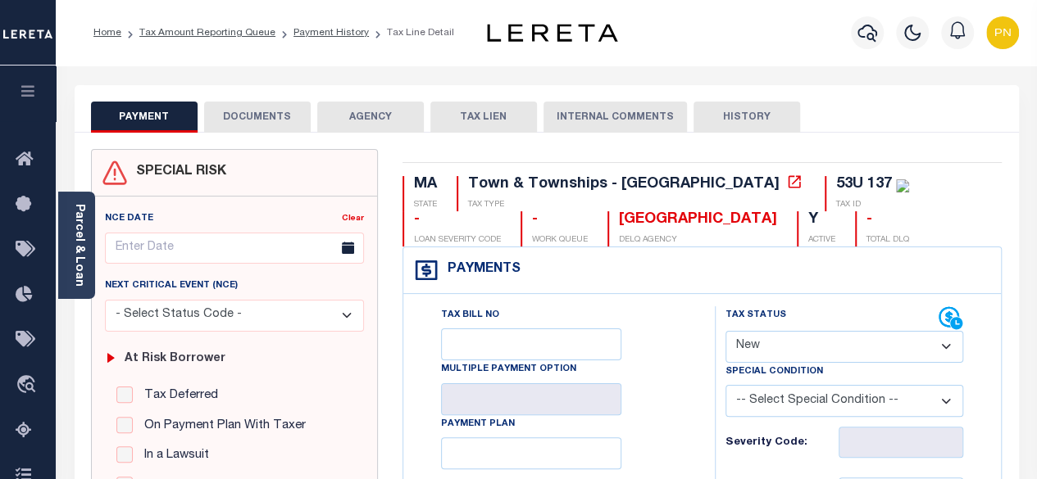
drag, startPoint x: 244, startPoint y: 101, endPoint x: 264, endPoint y: 116, distance: 25.1
click at [247, 105] on button "DOCUMENTS" at bounding box center [257, 117] width 107 height 31
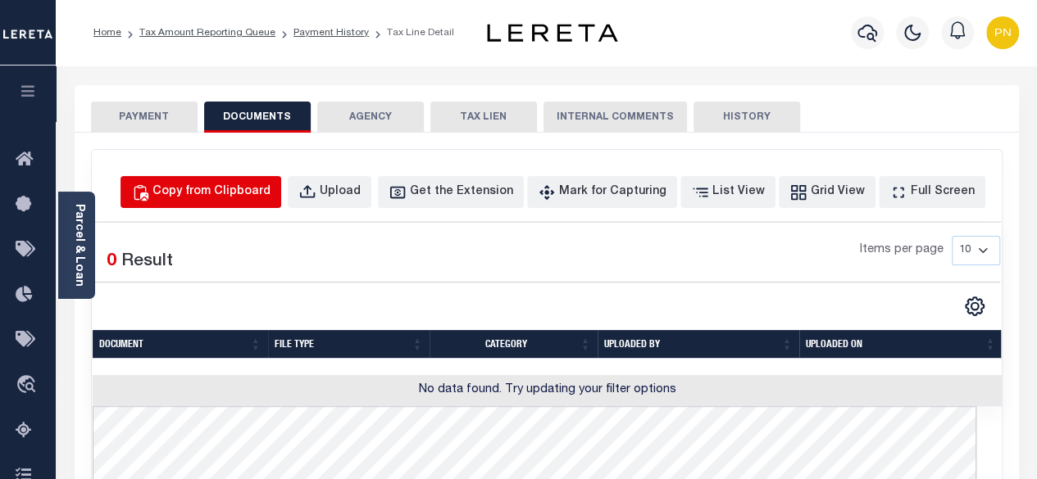
click at [270, 197] on div "Copy from Clipboard" at bounding box center [211, 193] width 118 height 18
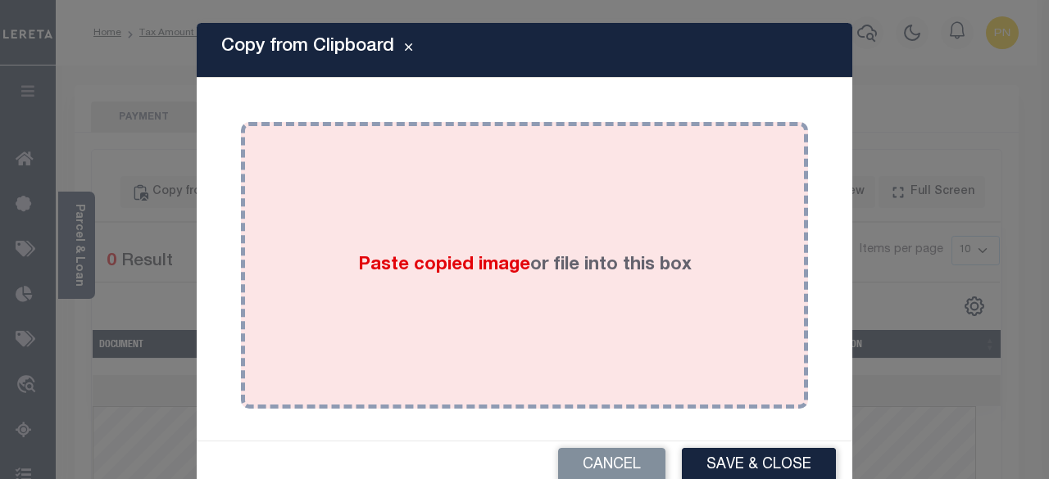
click at [418, 228] on div "Paste copied image or file into this box" at bounding box center [524, 265] width 543 height 262
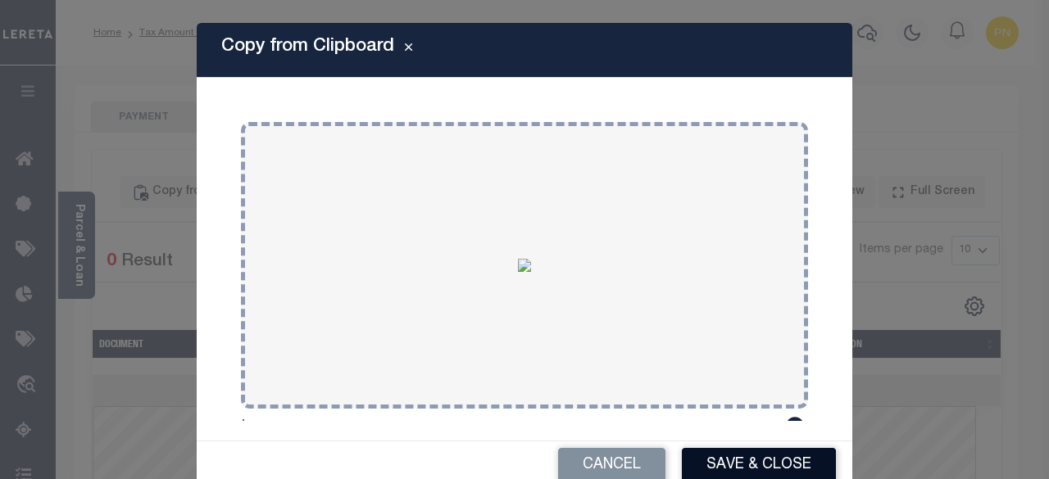
click at [763, 459] on button "Save & Close" at bounding box center [759, 465] width 154 height 35
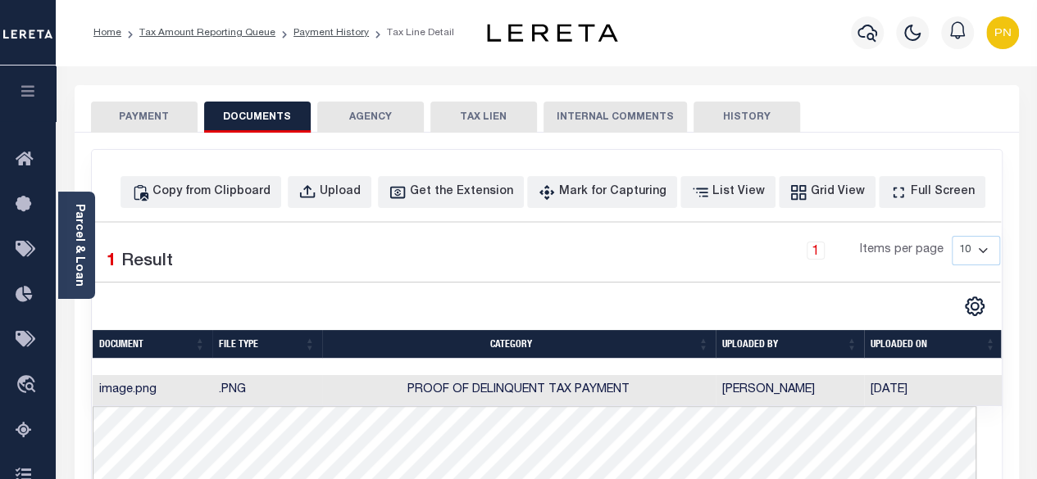
click at [159, 117] on button "PAYMENT" at bounding box center [144, 117] width 107 height 31
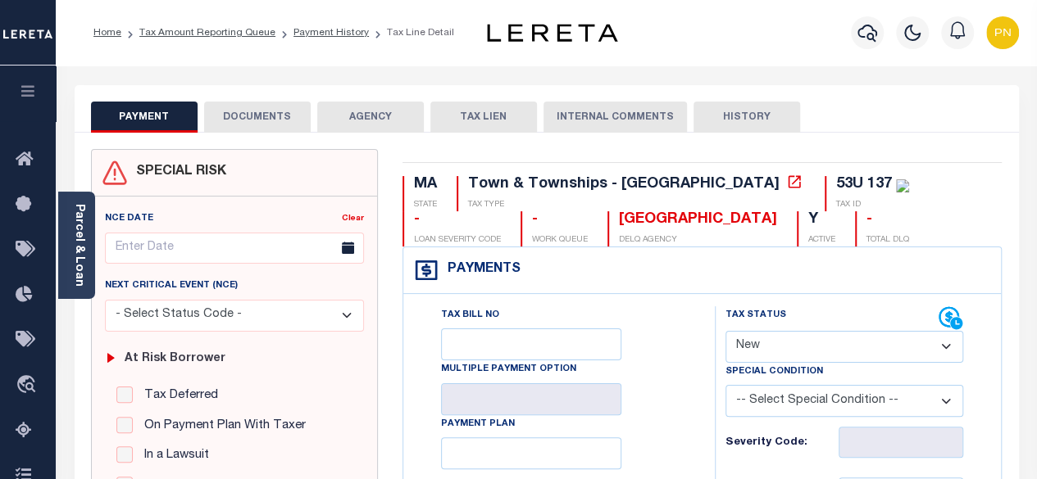
click at [792, 356] on select "- Select Status Code - Open Due/Unpaid Paid Incomplete No Tax Due Internal Refu…" at bounding box center [844, 347] width 238 height 32
select select "PYD"
click at [725, 331] on select "- Select Status Code - Open Due/Unpaid Paid Incomplete No Tax Due Internal Refu…" at bounding box center [844, 347] width 238 height 32
type input "[DATE]"
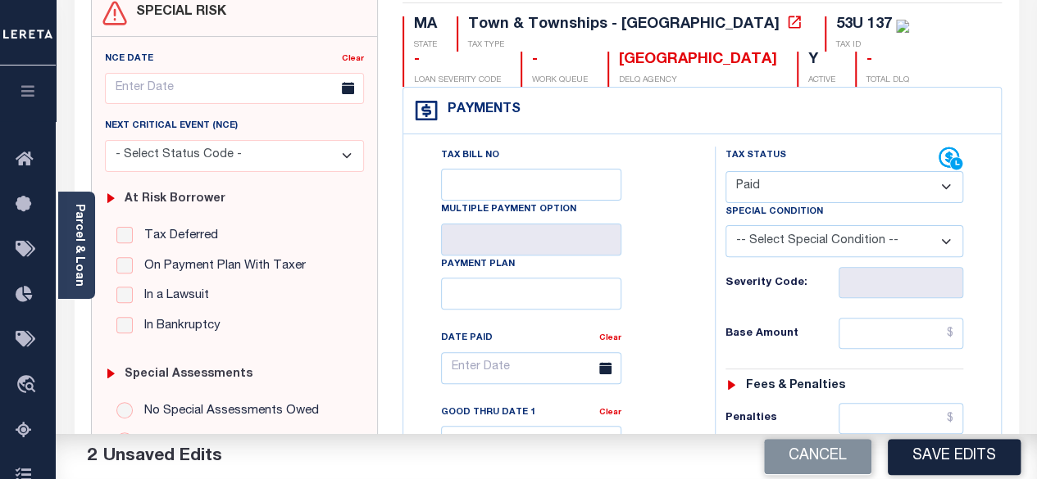
scroll to position [164, 0]
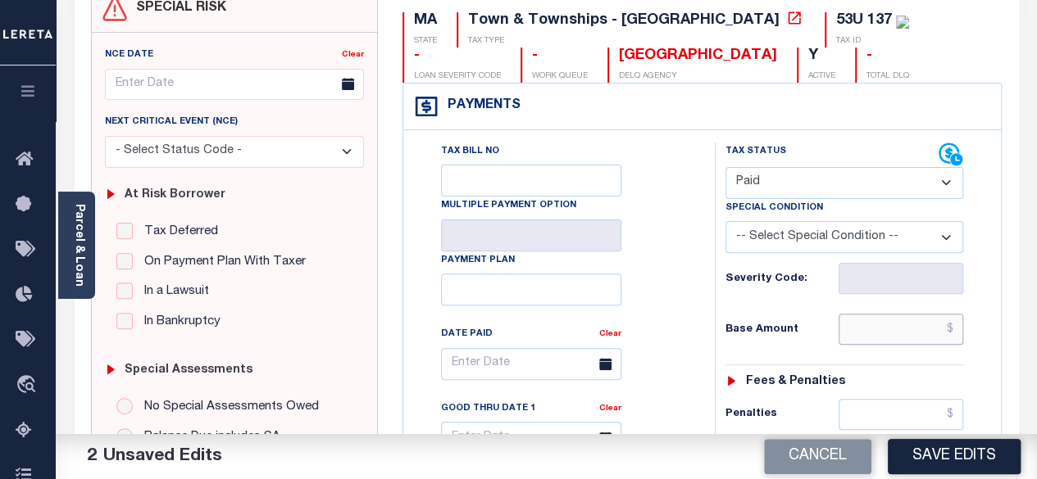
click at [955, 321] on input "text" at bounding box center [900, 329] width 125 height 31
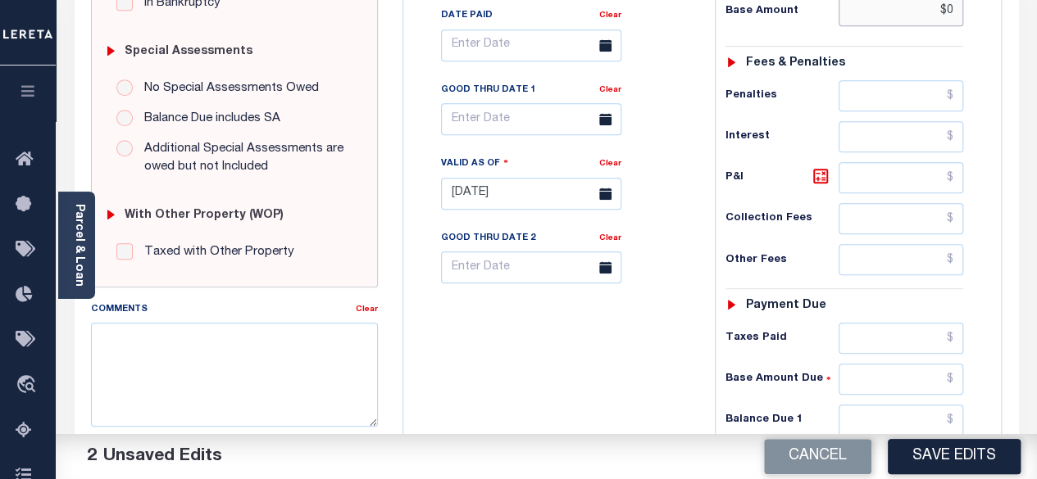
scroll to position [492, 0]
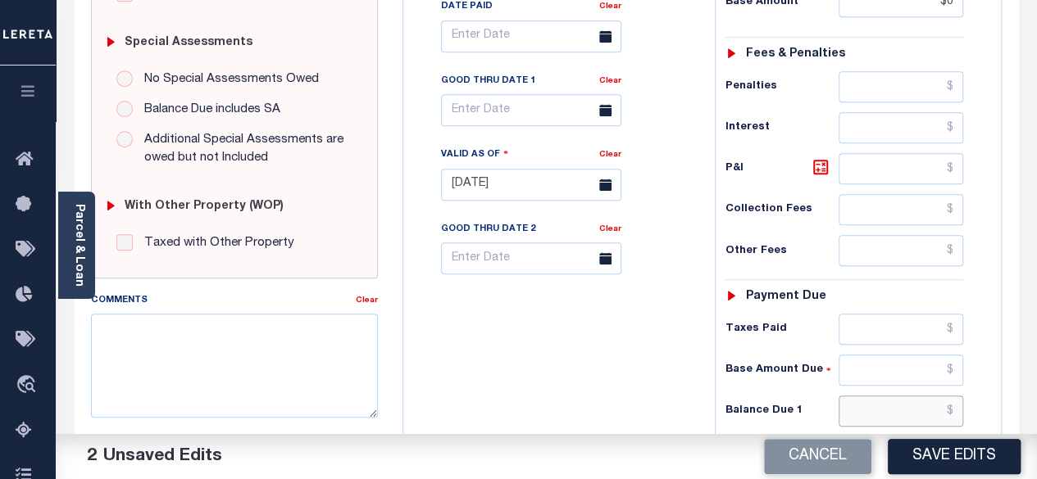
type input "$0.00"
drag, startPoint x: 951, startPoint y: 409, endPoint x: 954, endPoint y: 398, distance: 11.1
click at [952, 411] on input "text" at bounding box center [900, 411] width 125 height 31
type input "$0.00"
click at [815, 168] on icon at bounding box center [820, 167] width 15 height 15
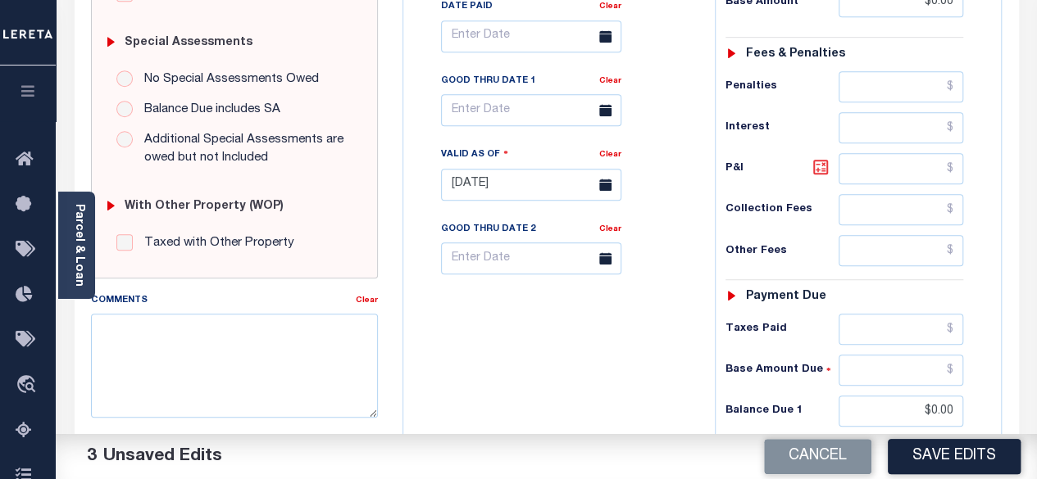
type input "$0.00"
click at [960, 466] on button "Save Edits" at bounding box center [954, 456] width 133 height 35
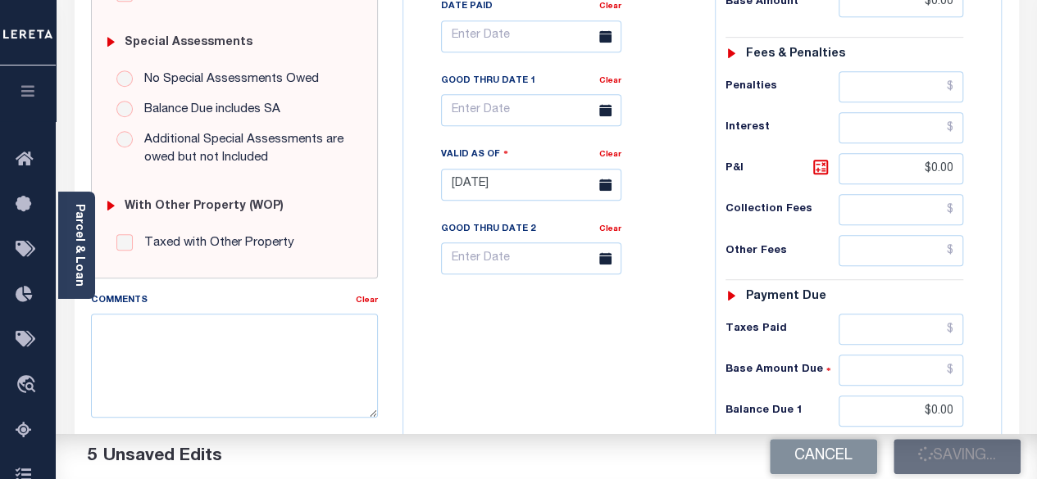
checkbox input "false"
type input "$0"
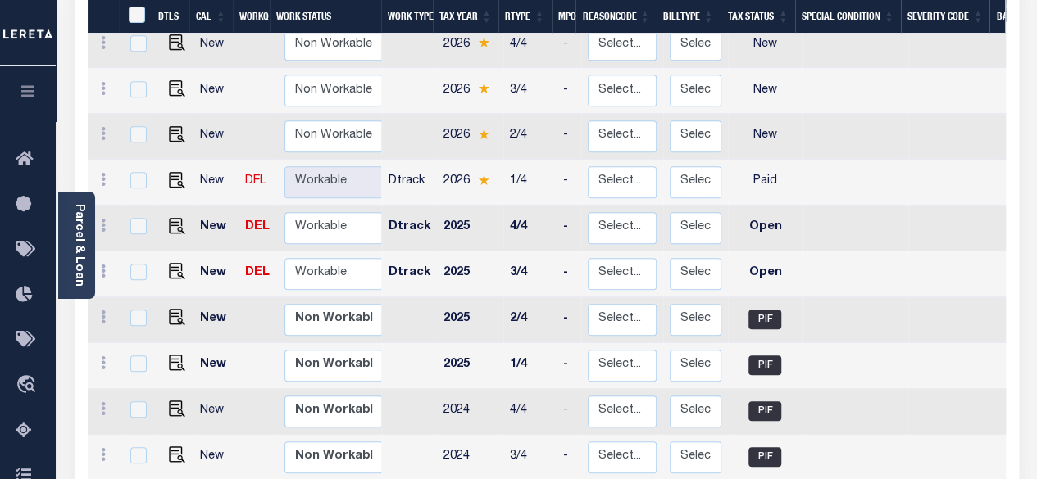
scroll to position [328, 0]
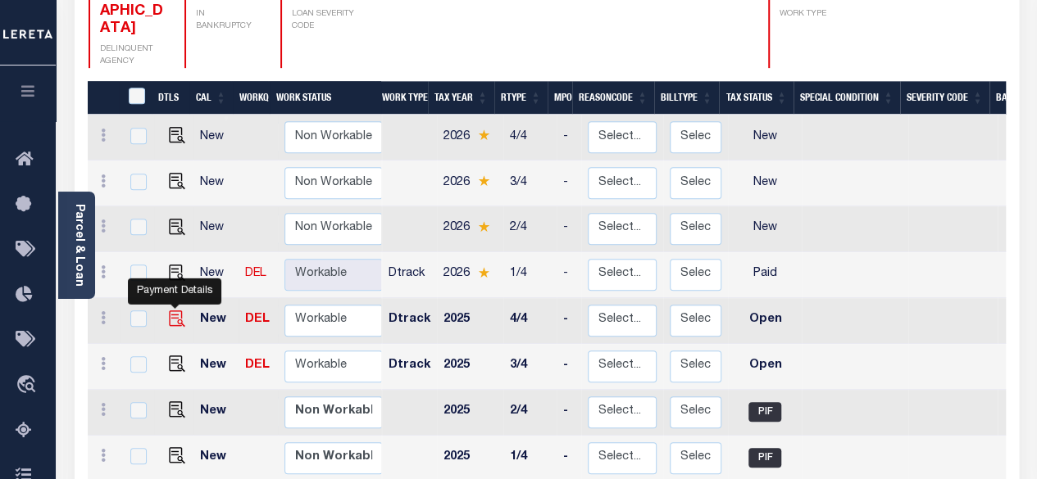
click at [179, 311] on img "" at bounding box center [177, 319] width 16 height 16
checkbox input "true"
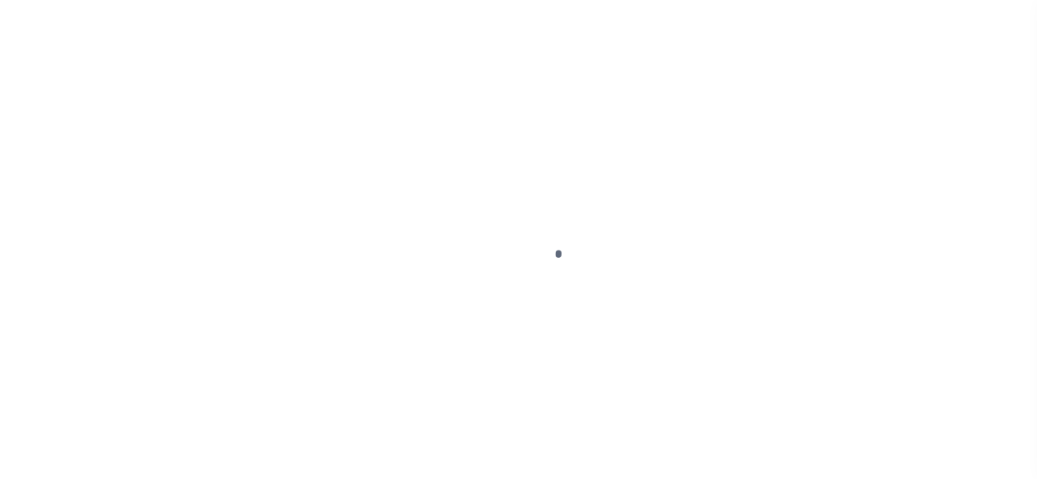
select select "OP2"
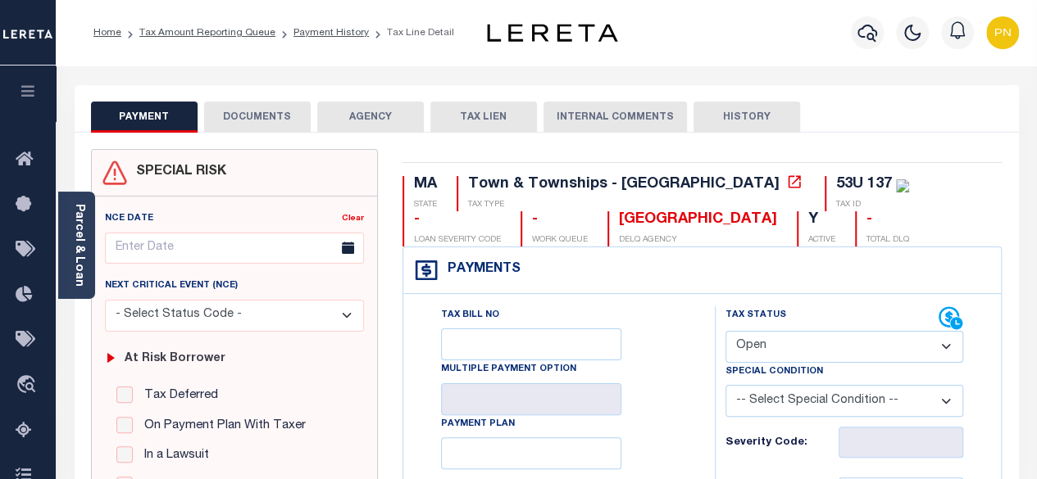
click at [284, 116] on button "DOCUMENTS" at bounding box center [257, 117] width 107 height 31
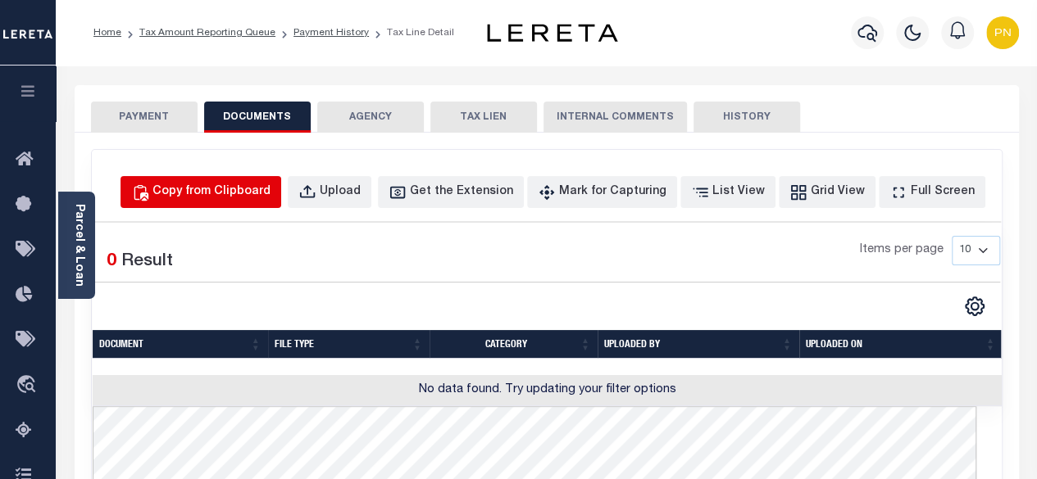
click at [270, 197] on div "Copy from Clipboard" at bounding box center [211, 193] width 118 height 18
select select "POP"
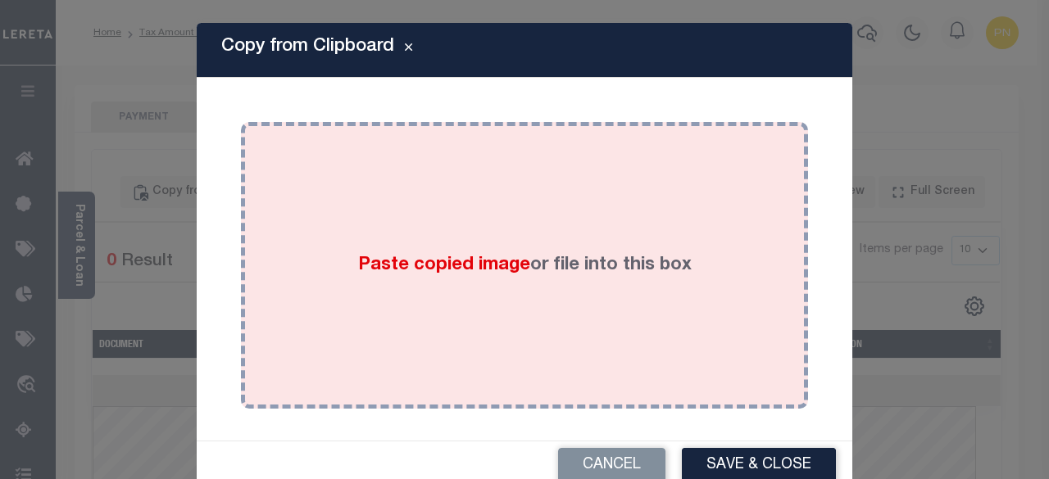
click at [497, 186] on div "Paste copied image or file into this box" at bounding box center [524, 265] width 543 height 262
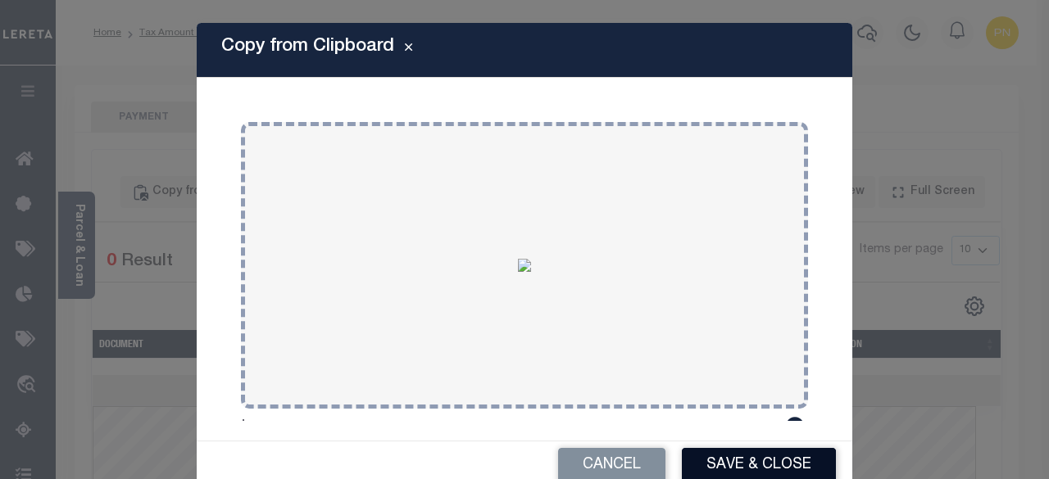
click at [732, 468] on button "Save & Close" at bounding box center [759, 465] width 154 height 35
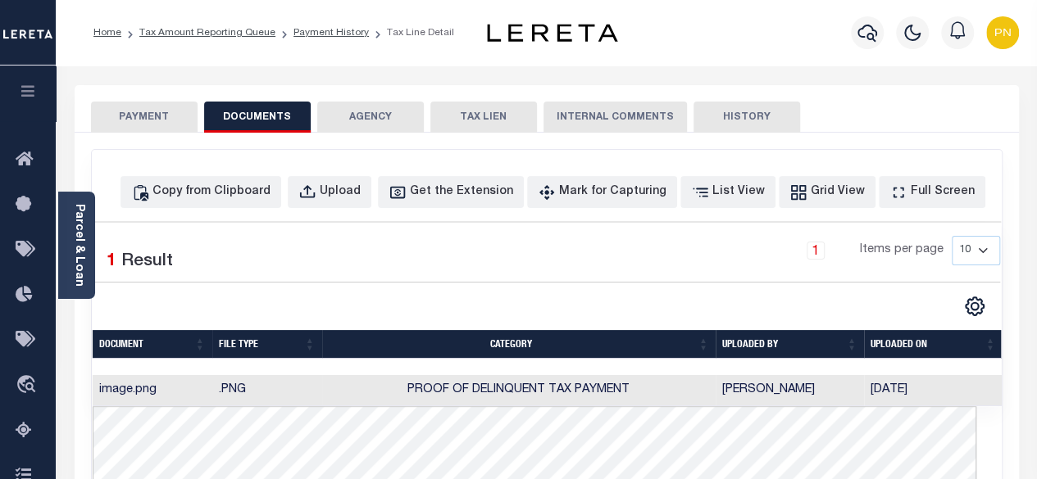
click at [161, 129] on button "PAYMENT" at bounding box center [144, 117] width 107 height 31
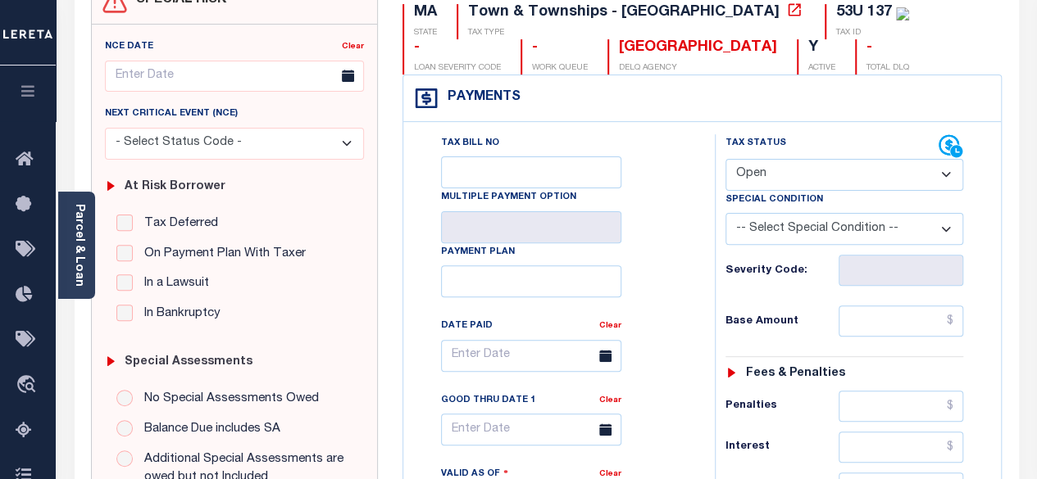
scroll to position [246, 0]
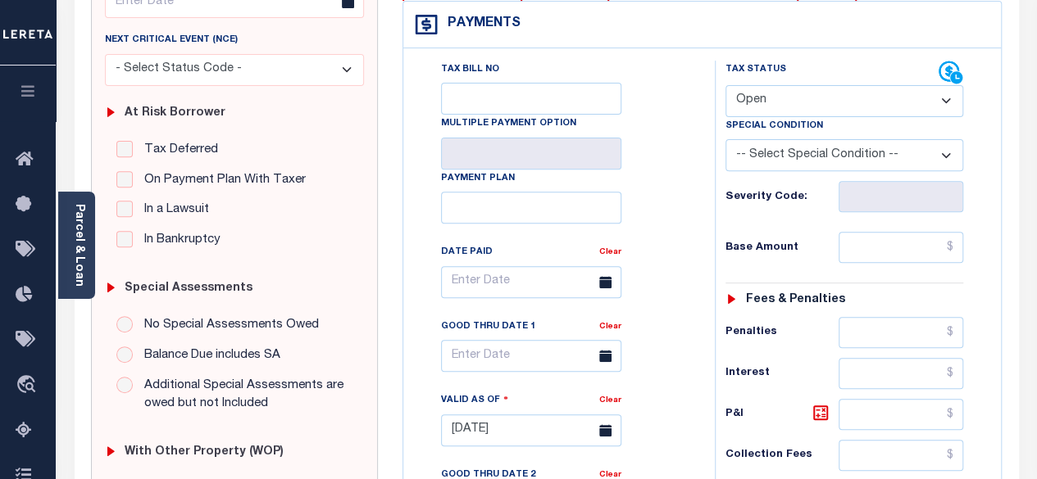
drag, startPoint x: 893, startPoint y: 100, endPoint x: 899, endPoint y: 107, distance: 9.3
click at [893, 100] on select "- Select Status Code - Open Due/Unpaid Paid Incomplete No Tax Due Internal Refu…" at bounding box center [844, 101] width 238 height 32
select select "PYD"
click at [725, 85] on select "- Select Status Code - Open Due/Unpaid Paid Incomplete No Tax Due Internal Refu…" at bounding box center [844, 101] width 238 height 32
type input "[DATE]"
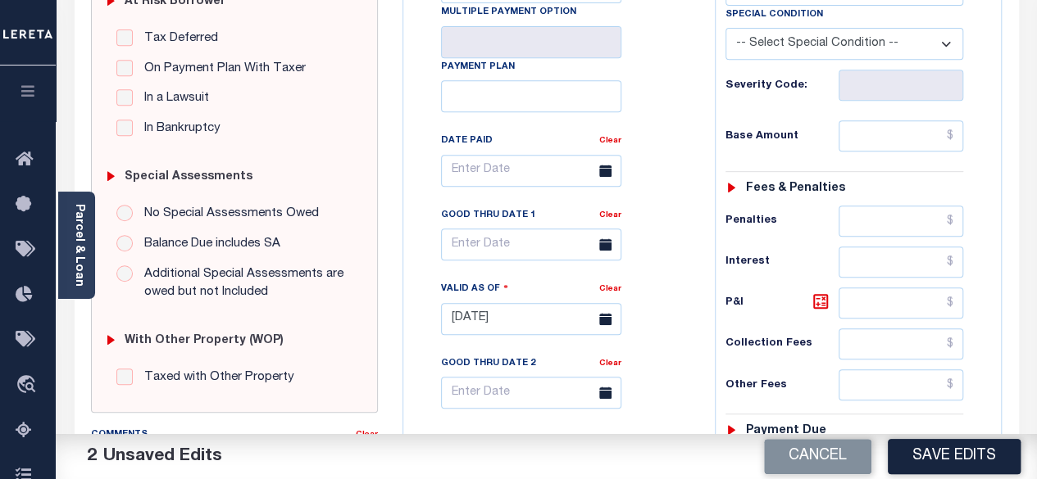
scroll to position [410, 0]
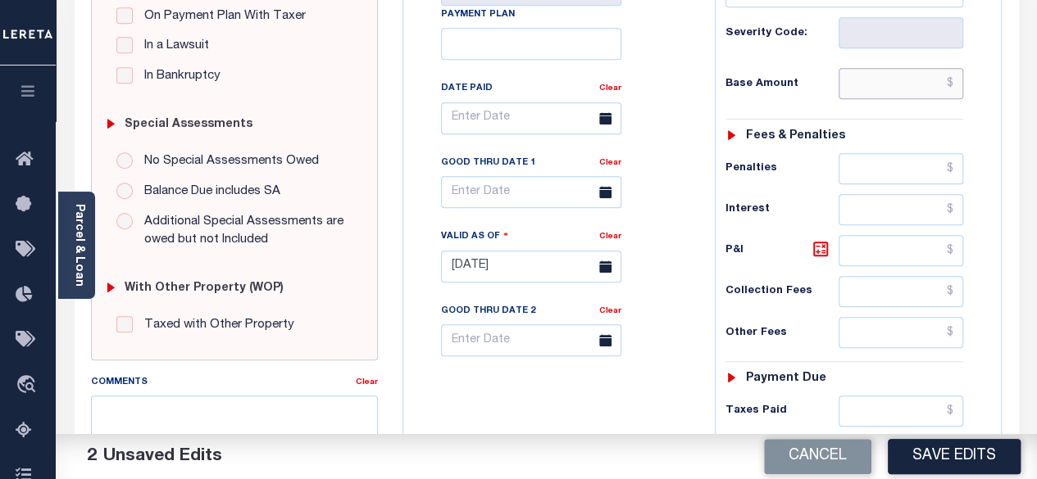
click at [950, 75] on input "text" at bounding box center [900, 83] width 125 height 31
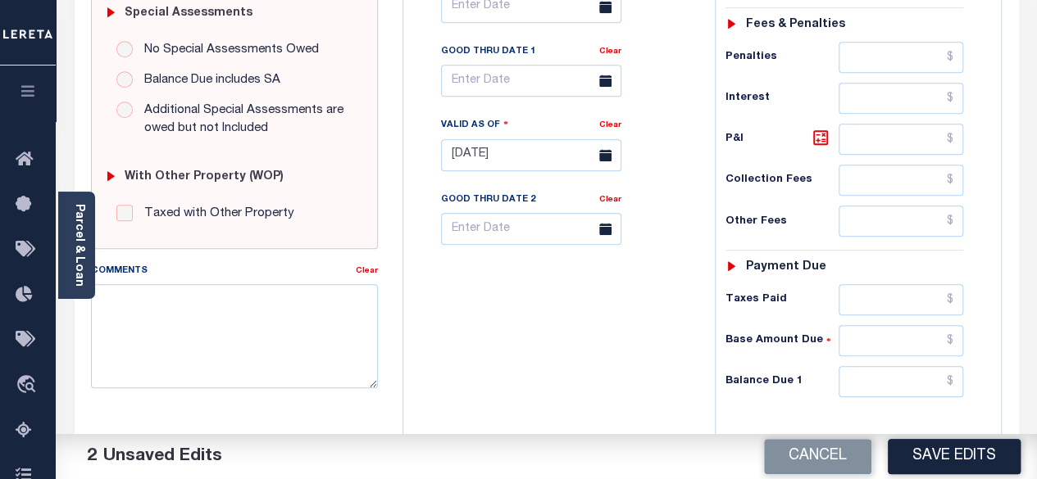
scroll to position [574, 0]
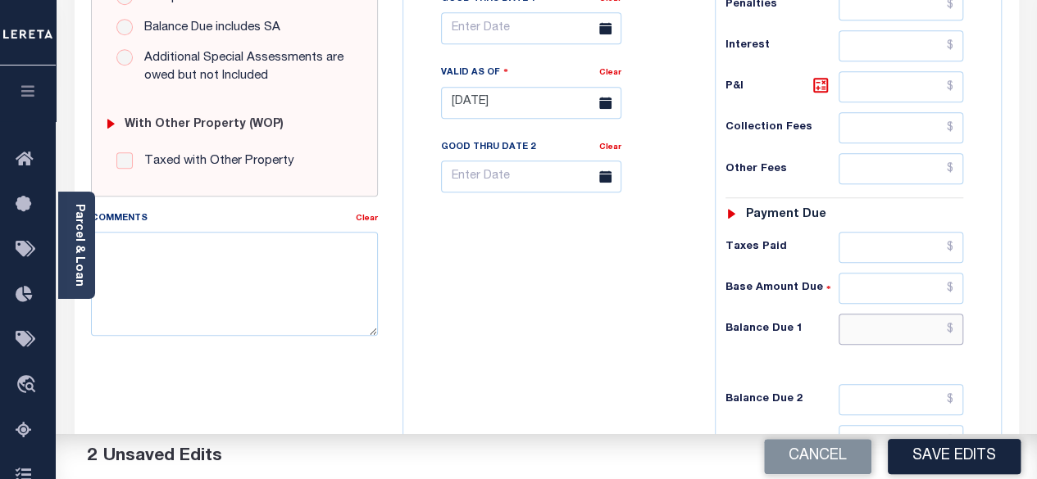
type input "$0.00"
click at [960, 317] on input "text" at bounding box center [900, 329] width 125 height 31
type input "$0.00"
drag, startPoint x: 824, startPoint y: 79, endPoint x: 827, endPoint y: 120, distance: 41.1
click at [824, 80] on icon at bounding box center [820, 85] width 10 height 10
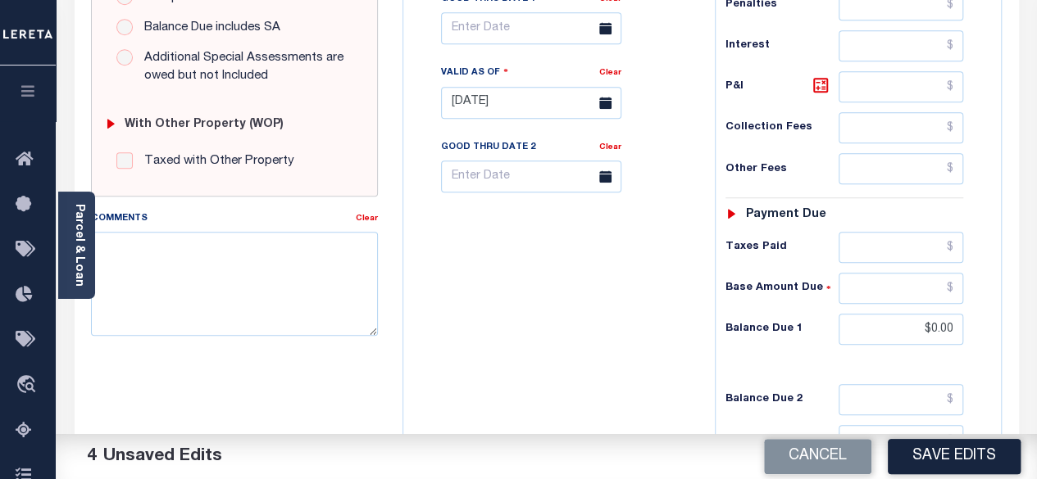
type input "$0.00"
click at [951, 442] on button "Save Edits" at bounding box center [954, 456] width 133 height 35
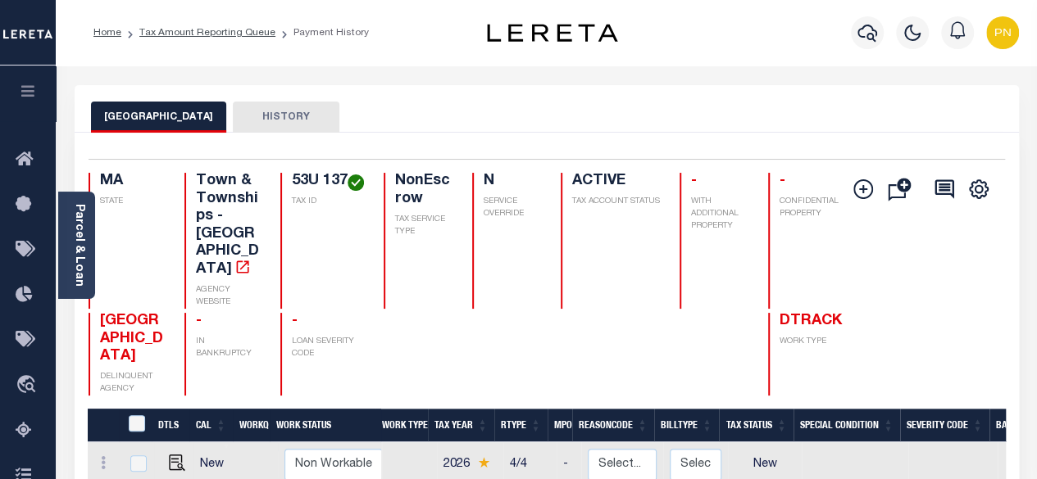
scroll to position [328, 0]
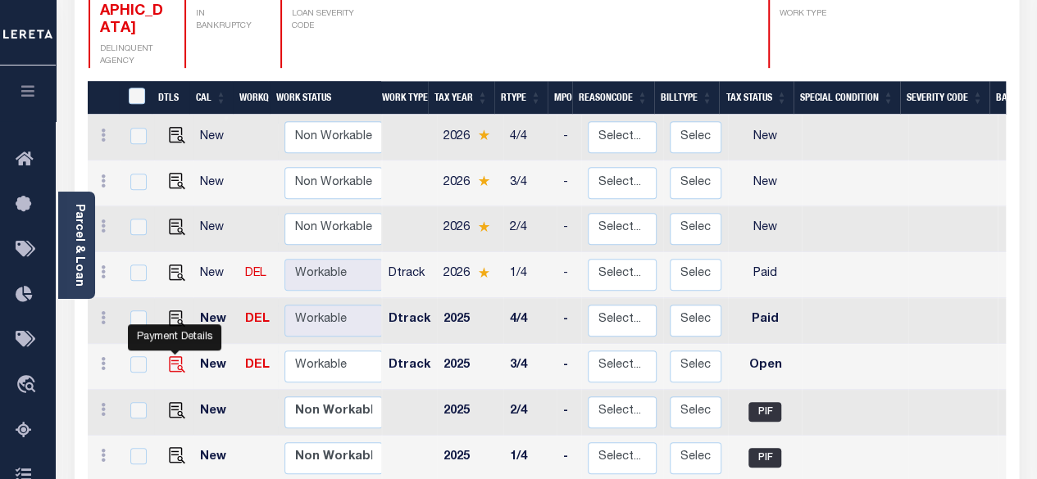
click at [173, 356] on img "" at bounding box center [177, 364] width 16 height 16
checkbox input "true"
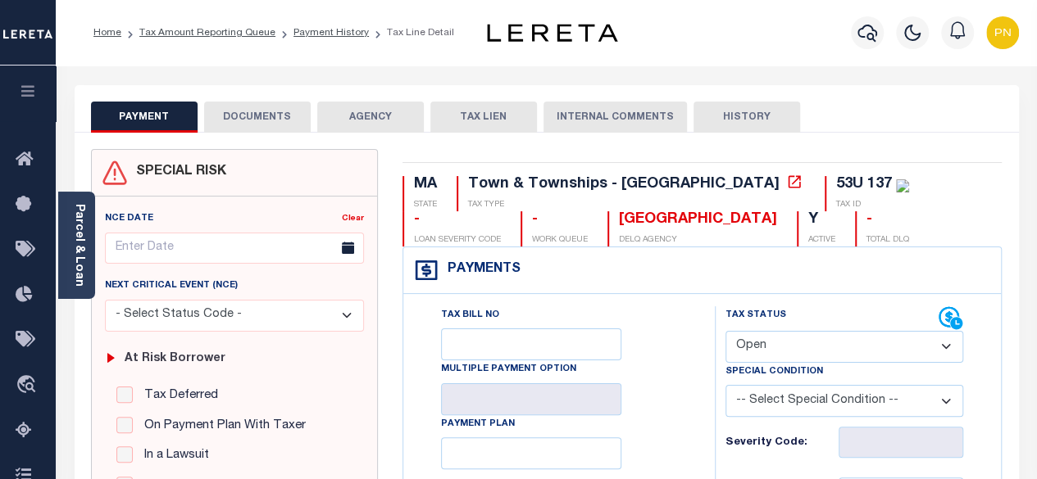
click at [906, 347] on select "- Select Status Code - Open Due/Unpaid Paid Incomplete No Tax Due Internal Refu…" at bounding box center [844, 347] width 238 height 32
select select "PYD"
click at [725, 331] on select "- Select Status Code - Open Due/Unpaid Paid Incomplete No Tax Due Internal Refu…" at bounding box center [844, 347] width 238 height 32
type input "[DATE]"
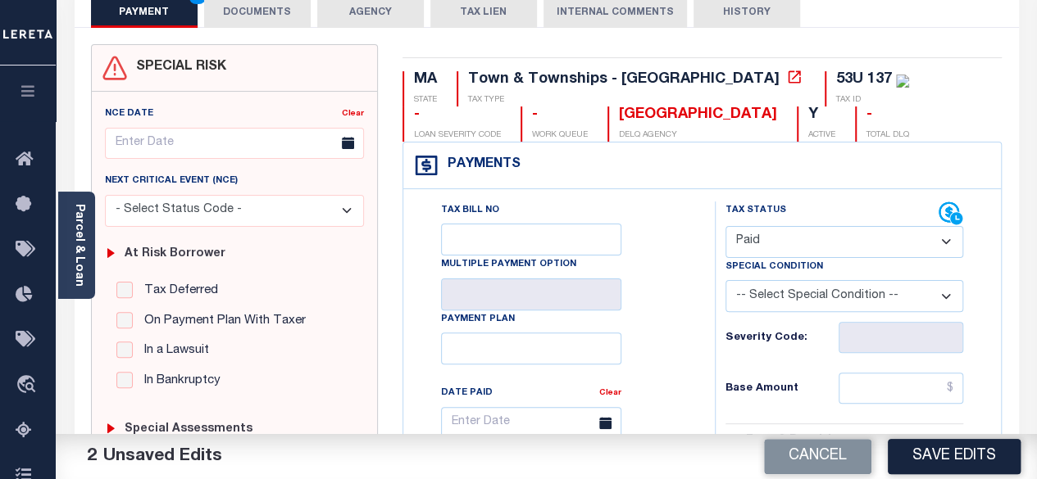
scroll to position [164, 0]
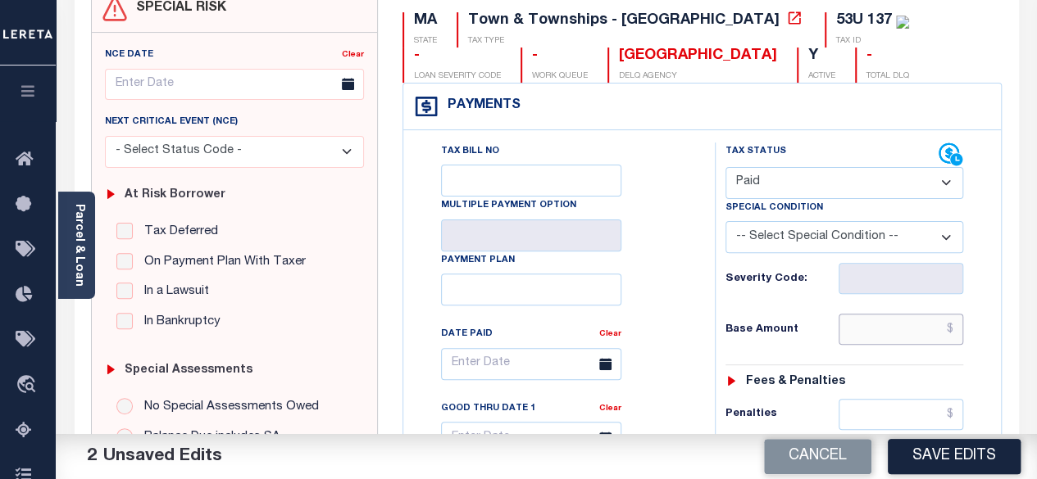
click at [952, 327] on input "text" at bounding box center [900, 329] width 125 height 31
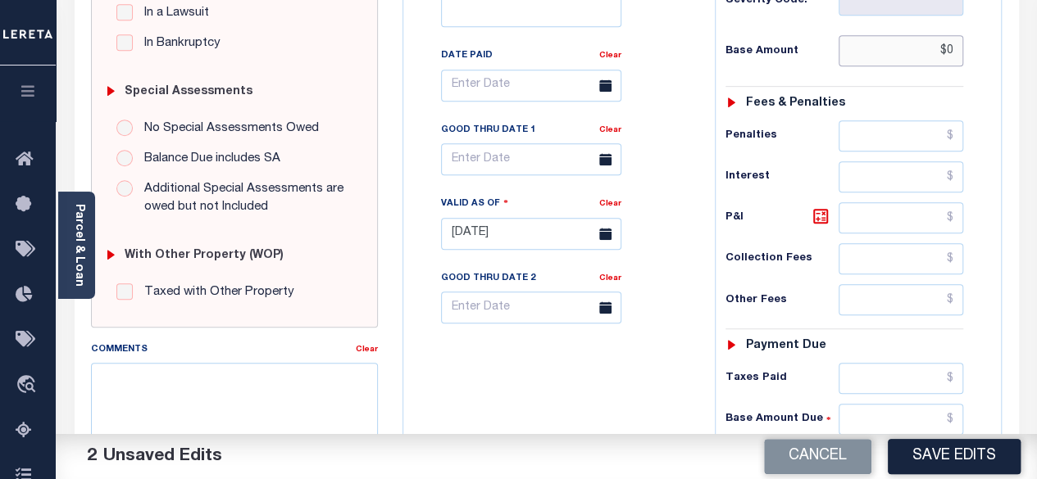
scroll to position [492, 0]
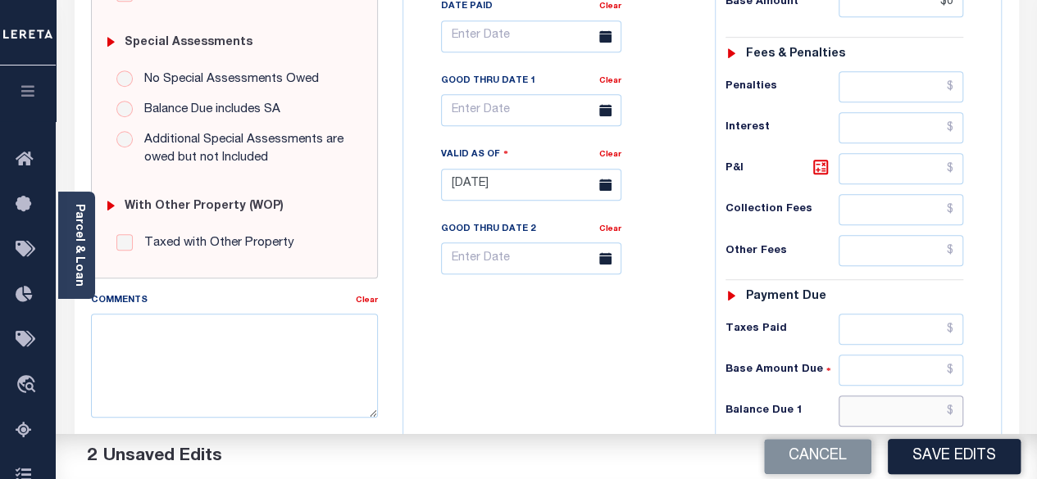
type input "$0.00"
click at [956, 407] on input "text" at bounding box center [900, 411] width 125 height 31
type input "$0.00"
drag, startPoint x: 811, startPoint y: 161, endPoint x: 813, endPoint y: 175, distance: 13.2
click at [811, 161] on icon at bounding box center [821, 167] width 20 height 20
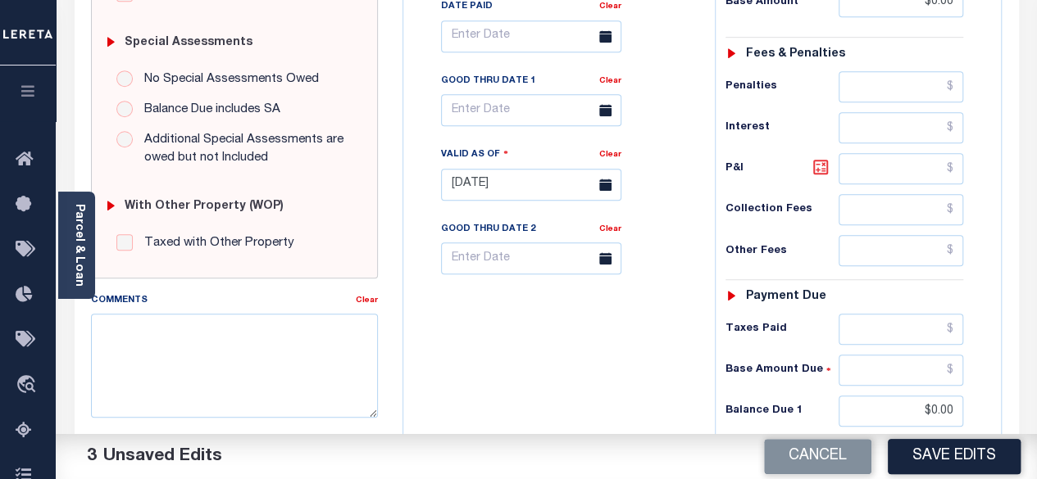
type input "$0.00"
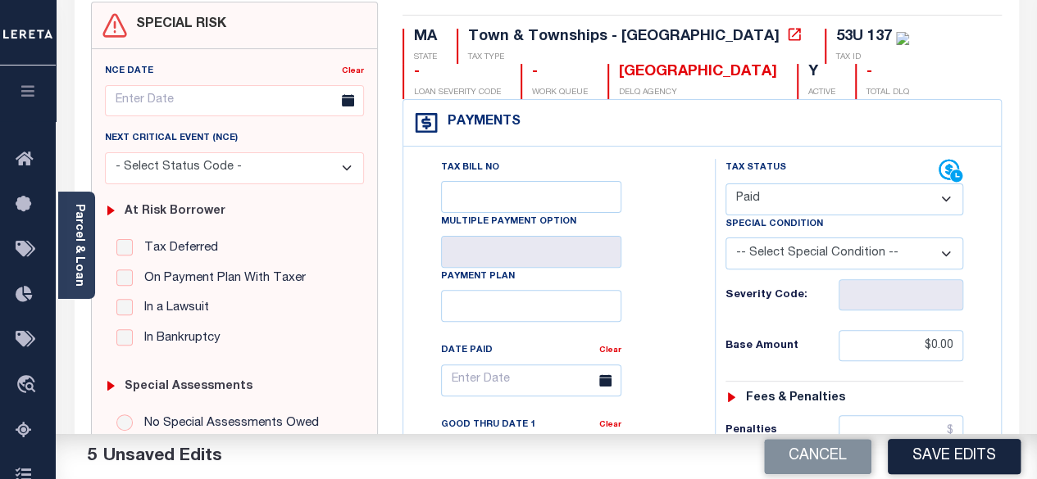
scroll to position [82, 0]
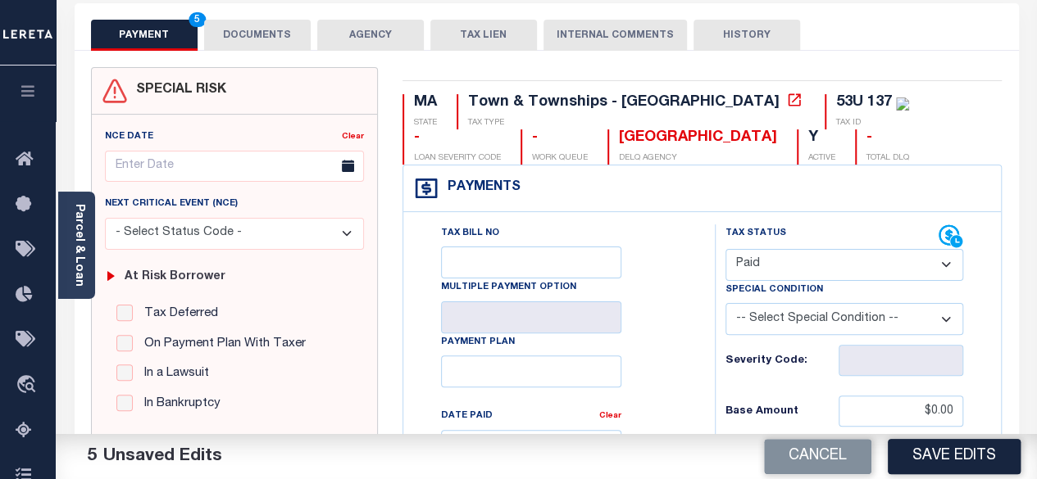
click at [252, 40] on button "DOCUMENTS" at bounding box center [257, 35] width 107 height 31
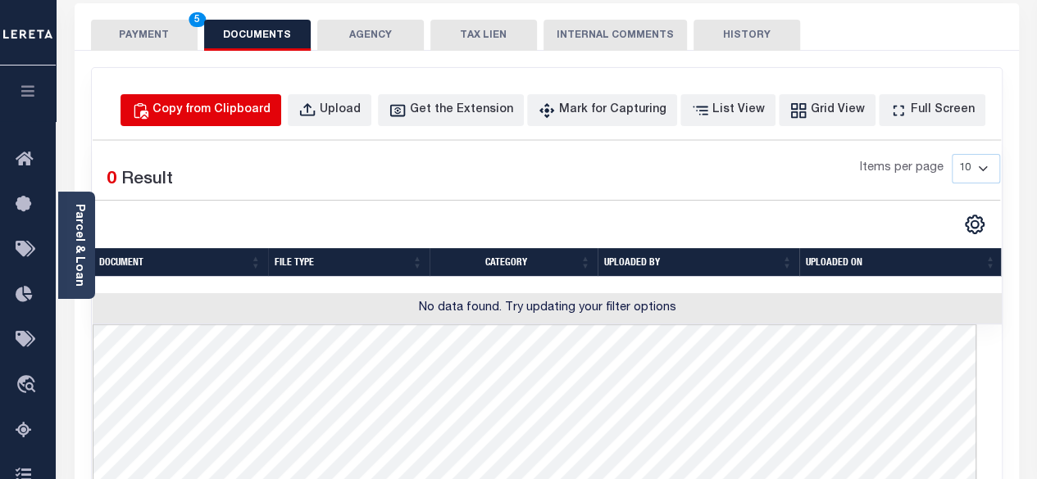
click at [230, 107] on div "Copy from Clipboard" at bounding box center [211, 111] width 118 height 18
select select "POP"
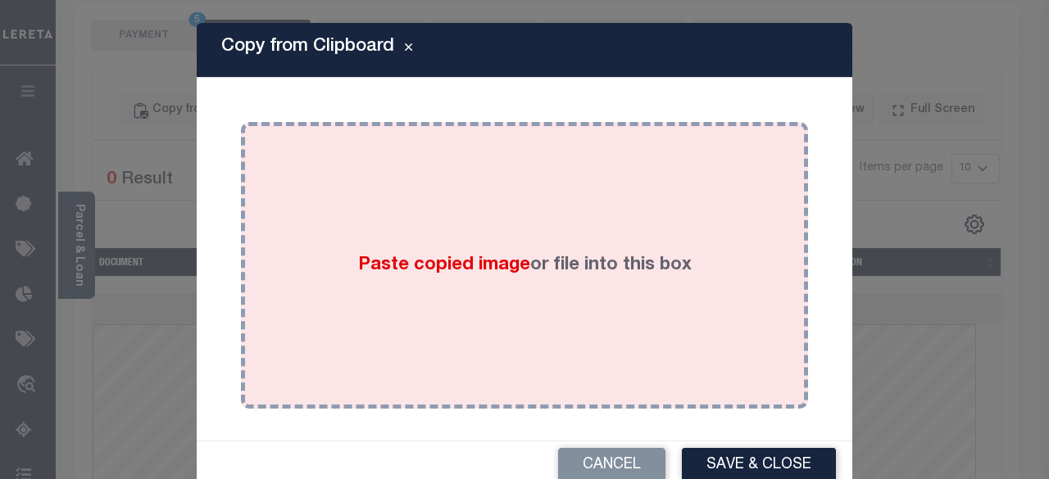
click at [545, 206] on div "Paste copied image or file into this box" at bounding box center [524, 265] width 543 height 262
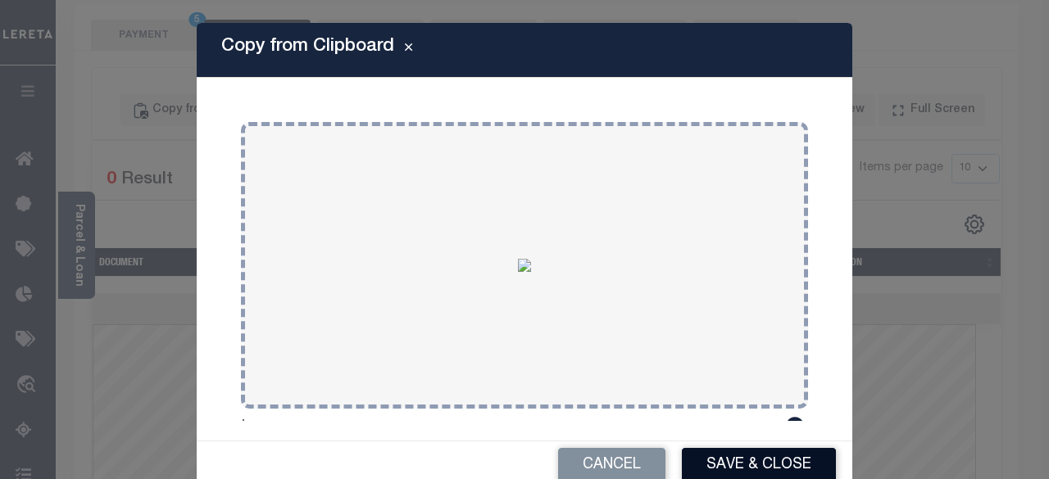
click at [744, 461] on button "Save & Close" at bounding box center [759, 465] width 154 height 35
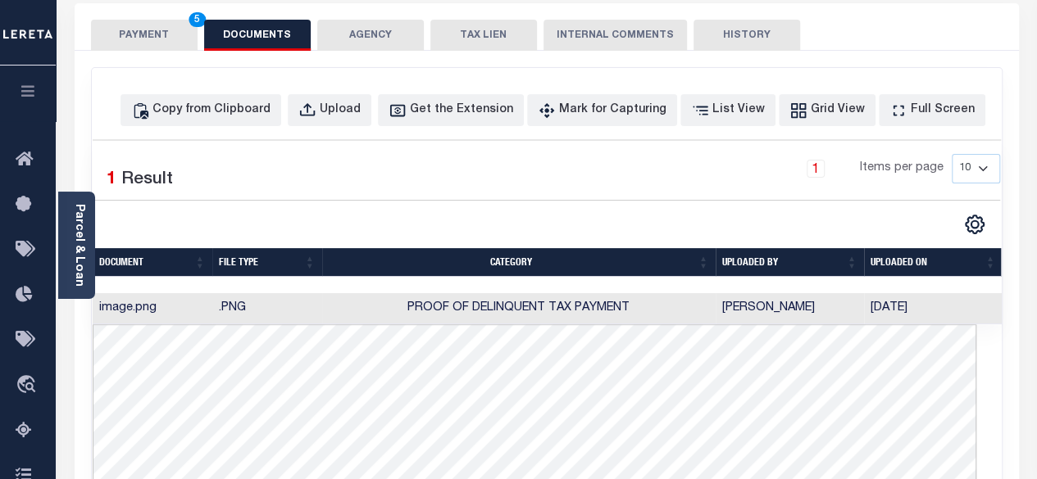
click at [124, 49] on button "PAYMENT 5" at bounding box center [144, 35] width 107 height 31
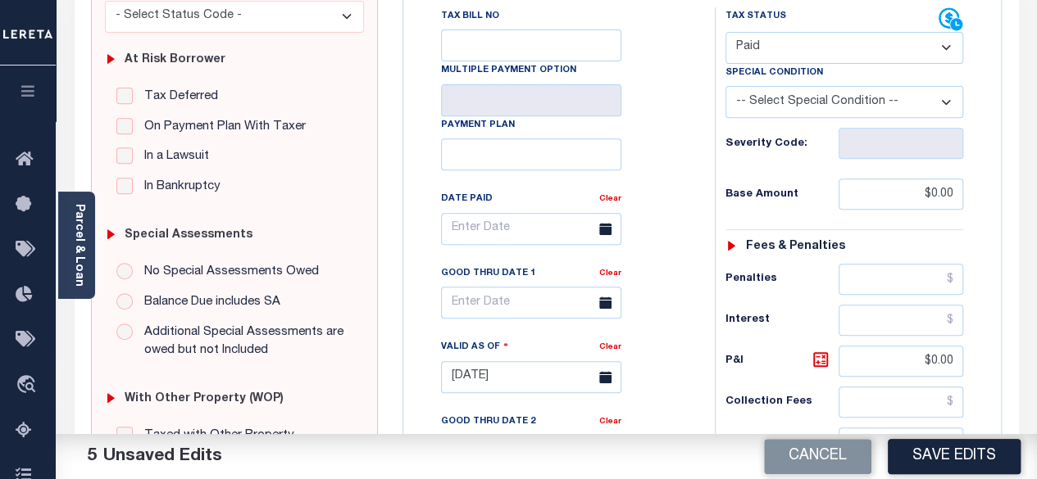
scroll to position [328, 0]
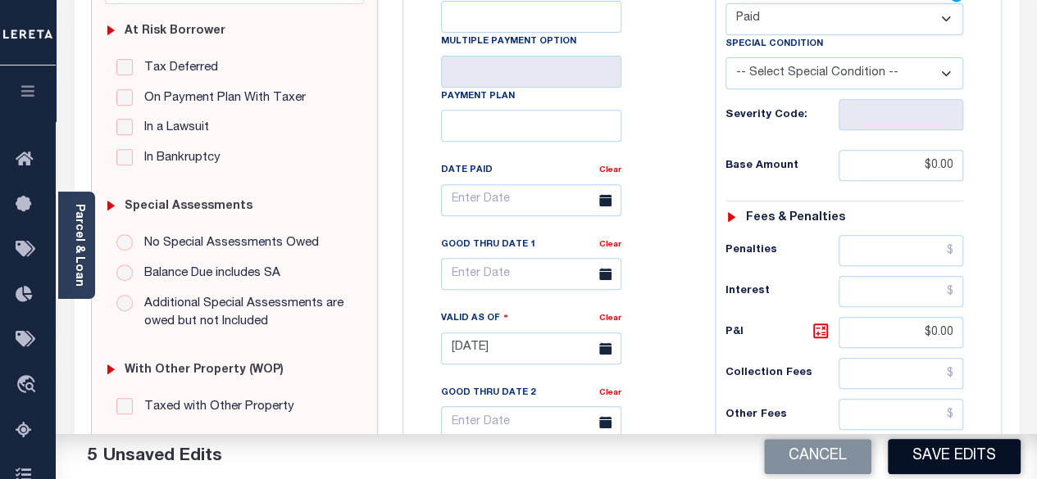
click at [898, 445] on button "Save Edits" at bounding box center [954, 456] width 133 height 35
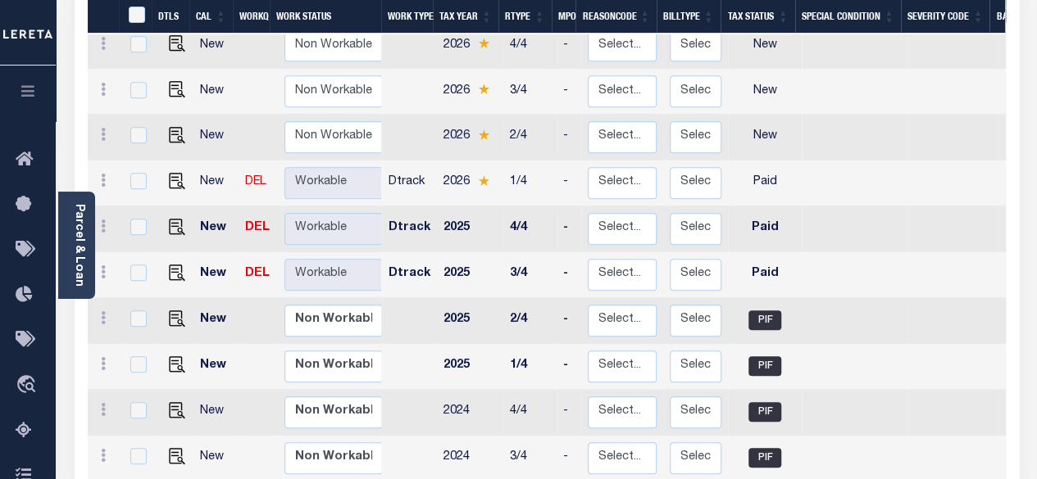
scroll to position [410, 0]
